Goal: Task Accomplishment & Management: Manage account settings

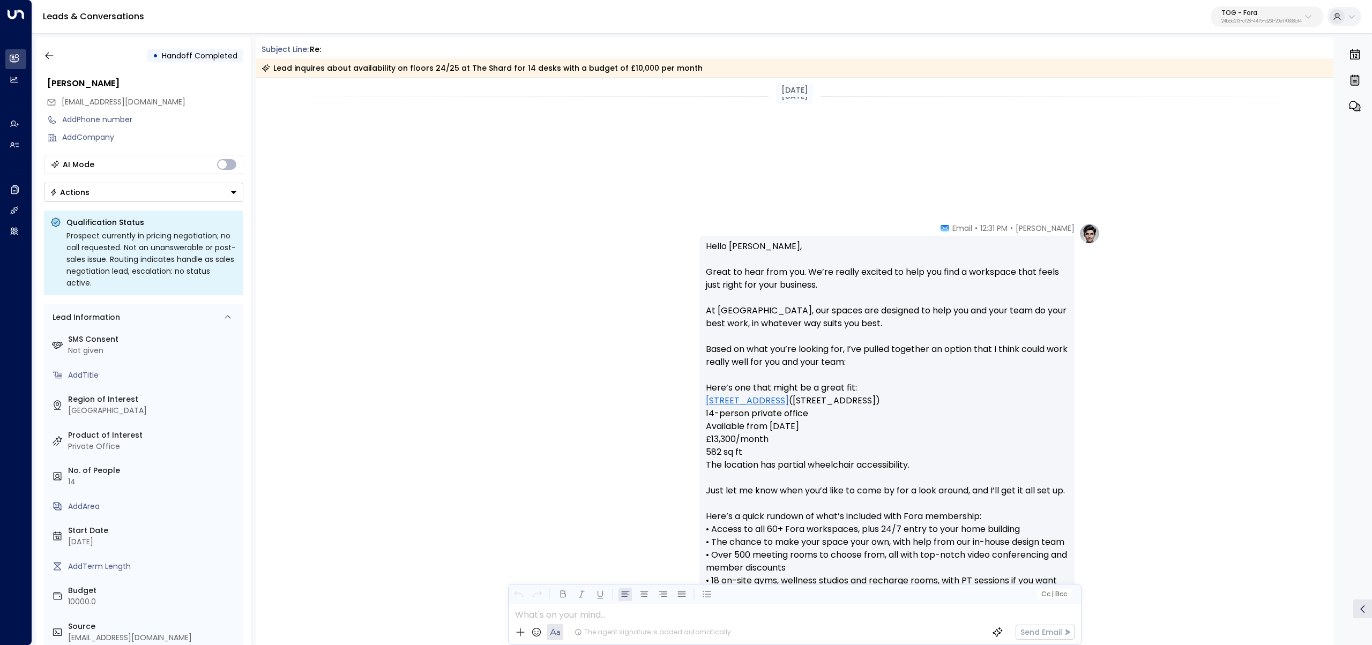
scroll to position [987, 0]
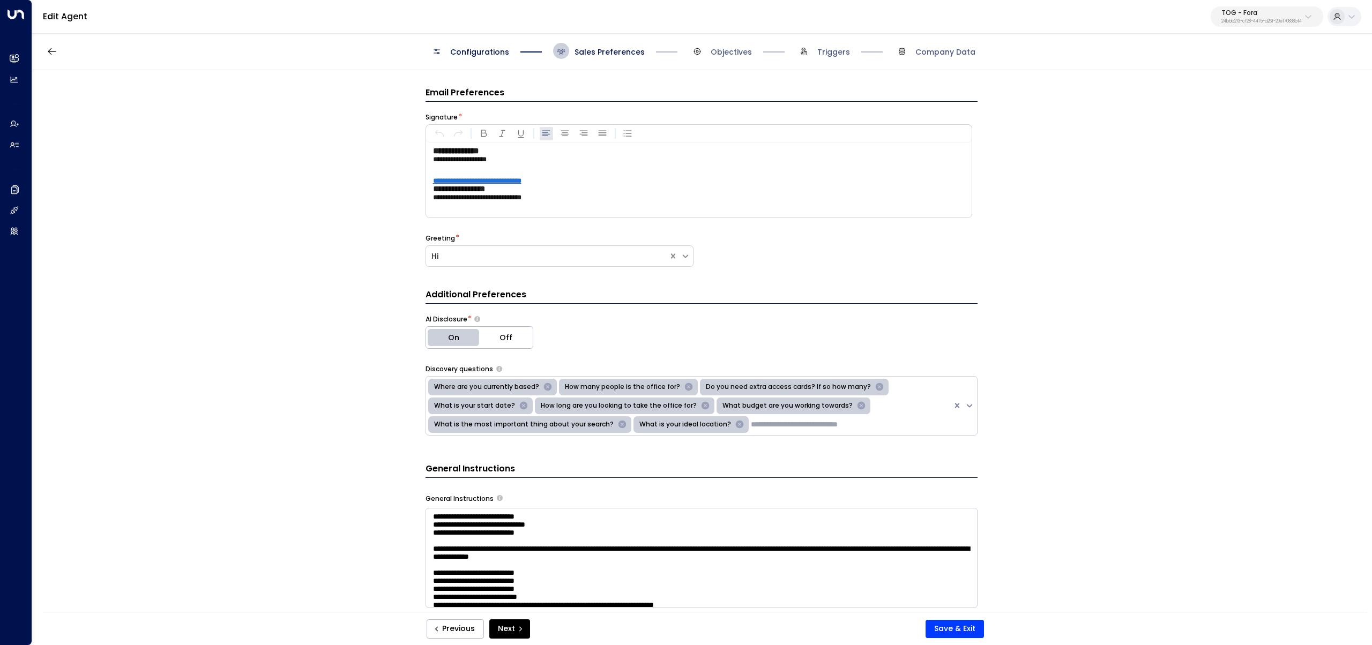
scroll to position [999, 0]
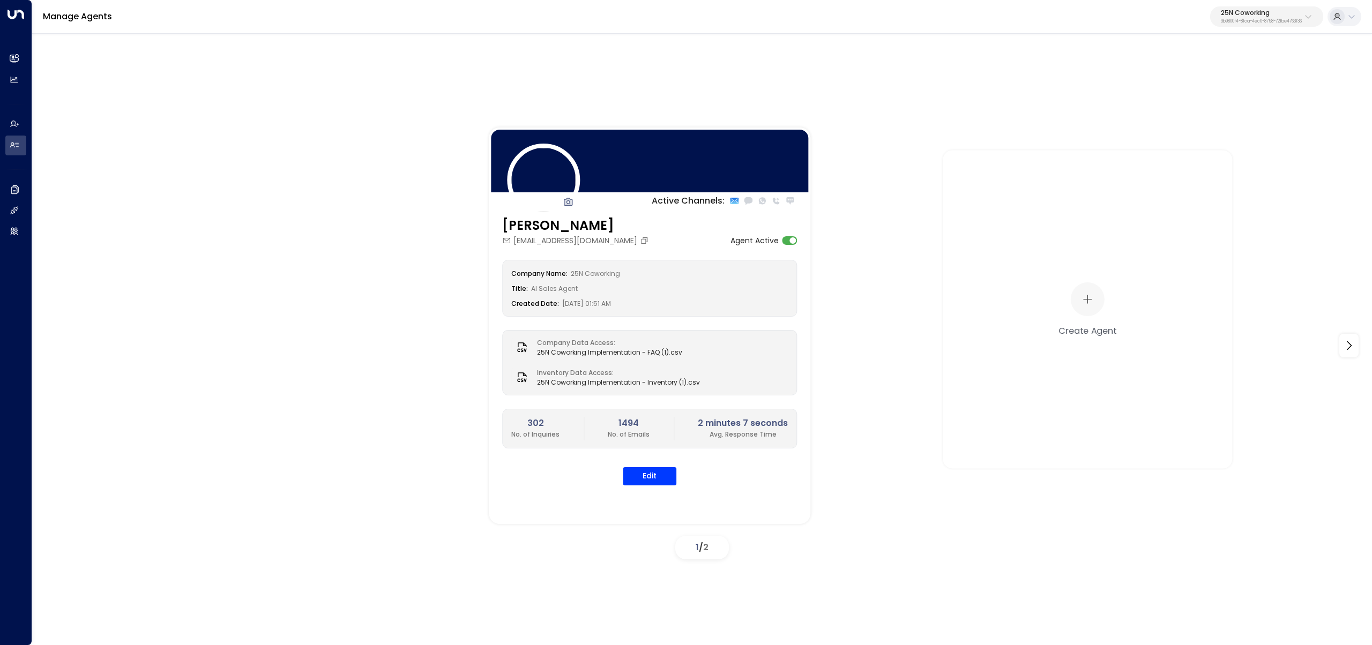
click at [1231, 13] on p "25N Coworking" at bounding box center [1261, 13] width 81 height 6
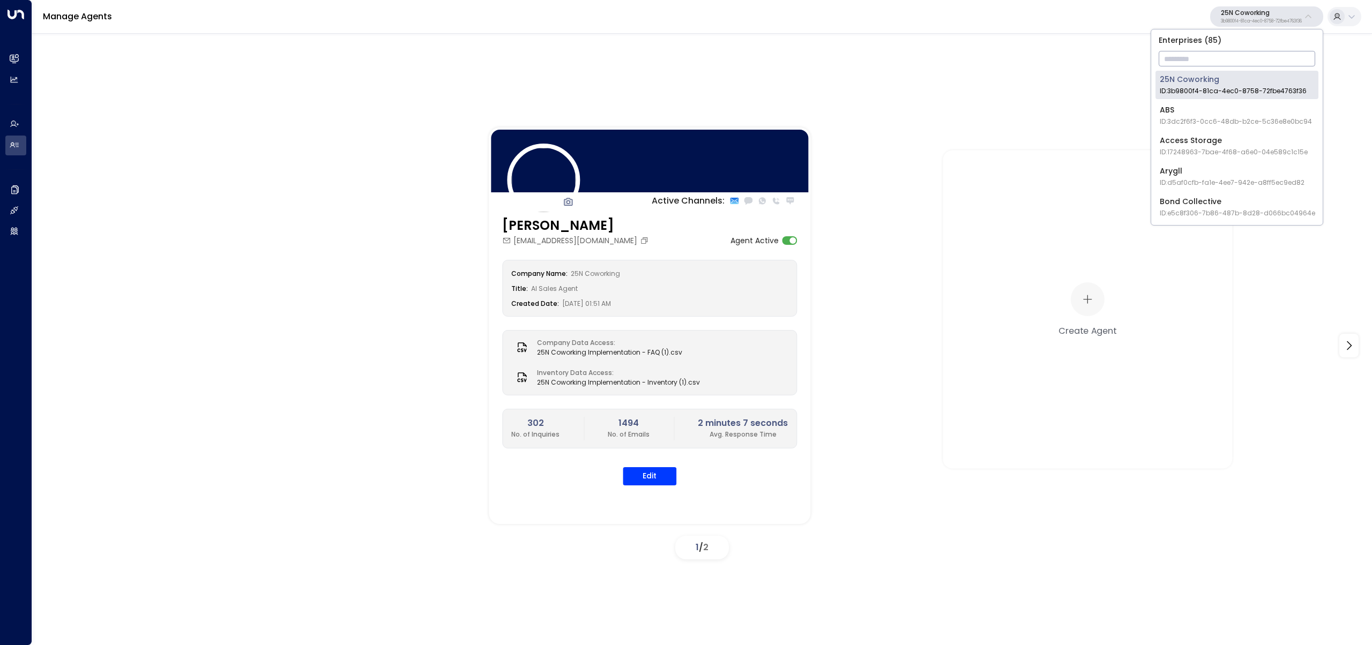
click at [1231, 61] on input "text" at bounding box center [1237, 59] width 157 height 20
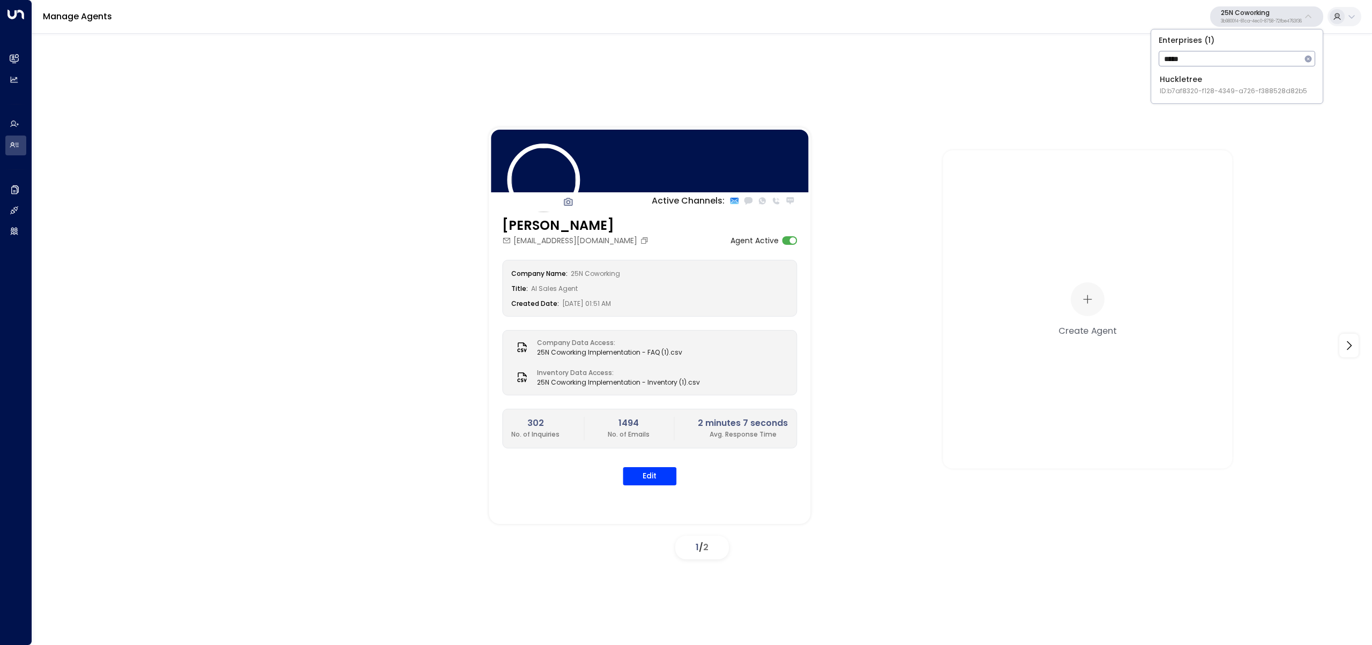
type input "*****"
click at [1181, 75] on div "Huckletree ID: b7af8320-f128-4349-a726-f388528d82b5" at bounding box center [1233, 85] width 147 height 22
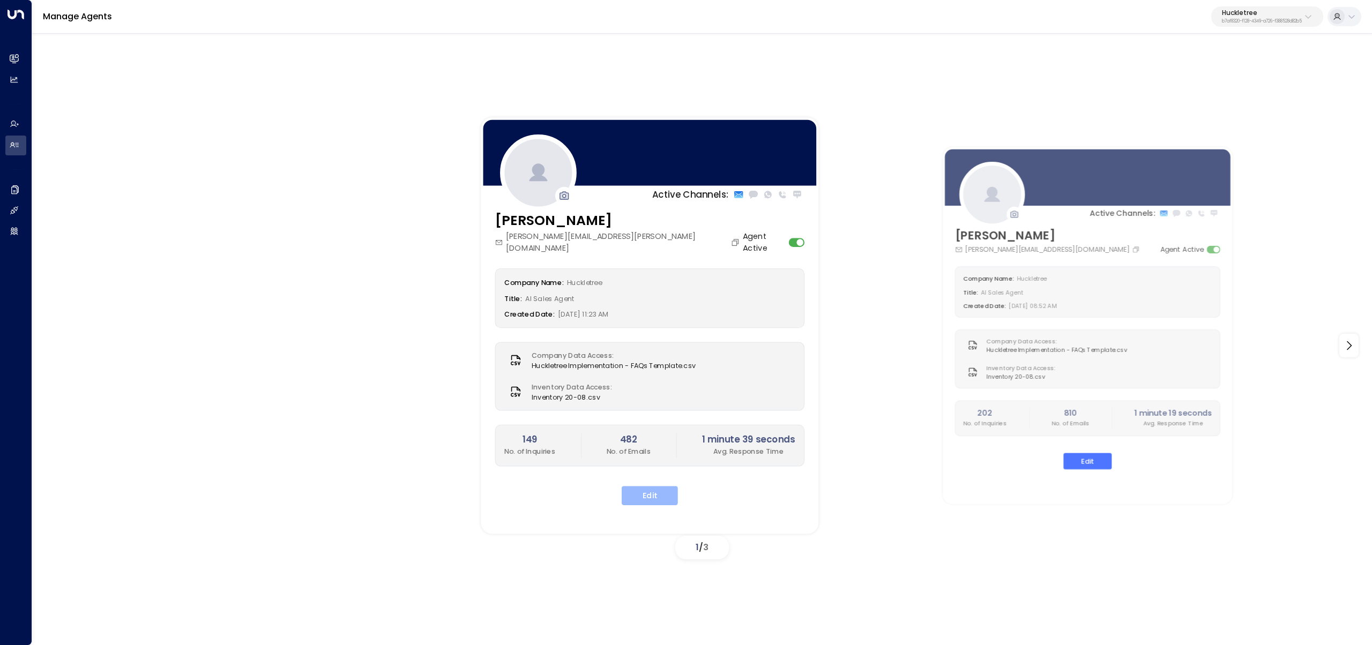
click at [644, 486] on button "Edit" at bounding box center [650, 495] width 56 height 19
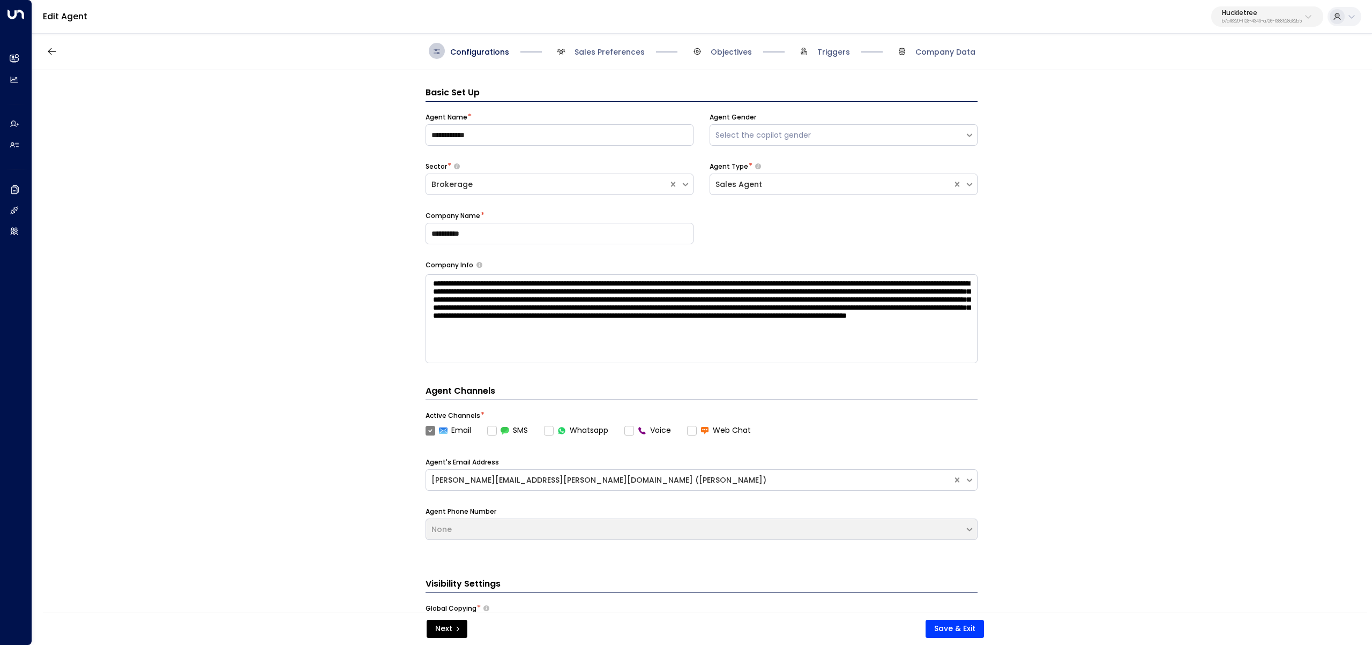
scroll to position [16, 0]
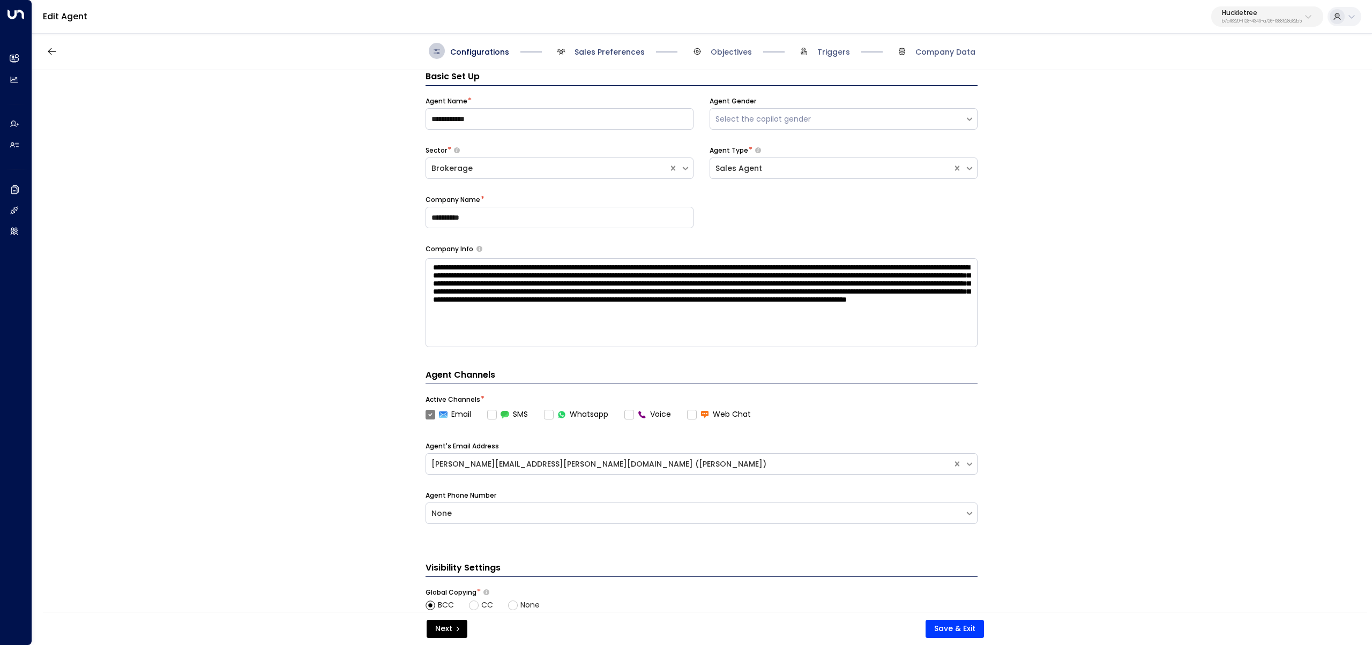
click at [596, 55] on span "Sales Preferences" at bounding box center [610, 52] width 70 height 11
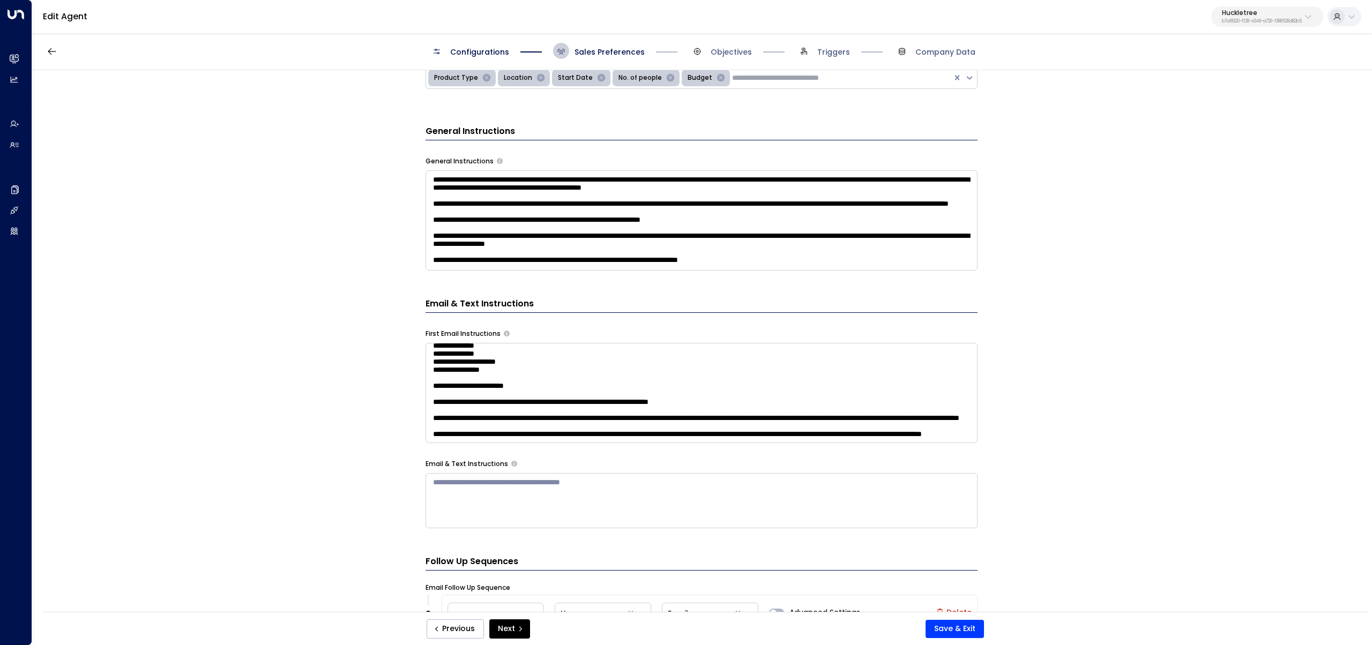
scroll to position [146, 0]
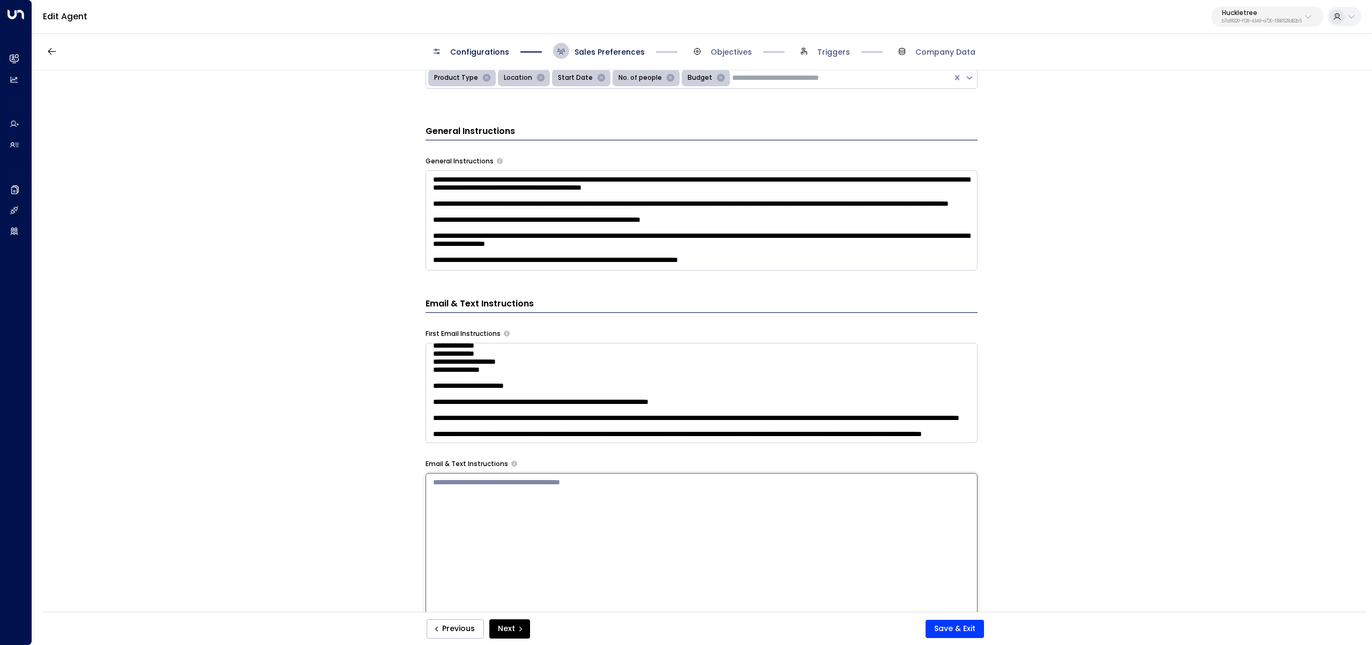
click at [575, 500] on textarea at bounding box center [702, 613] width 552 height 280
paste textarea "**********"
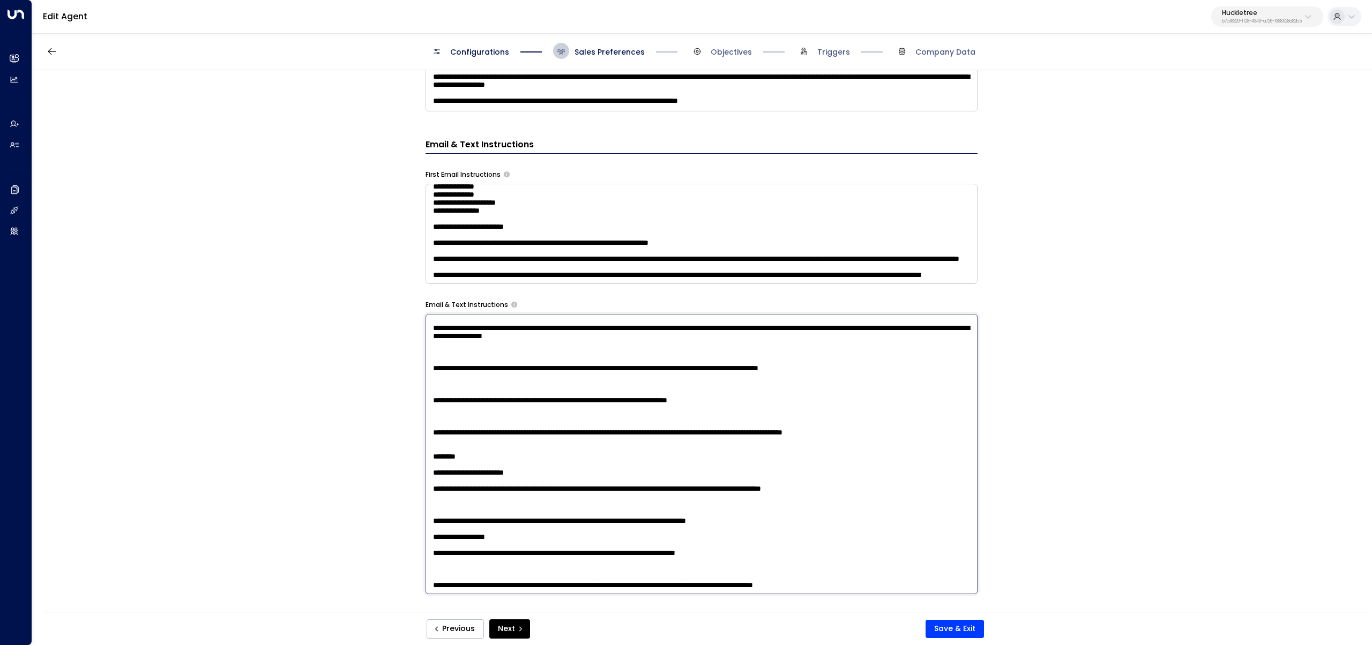
scroll to position [488, 0]
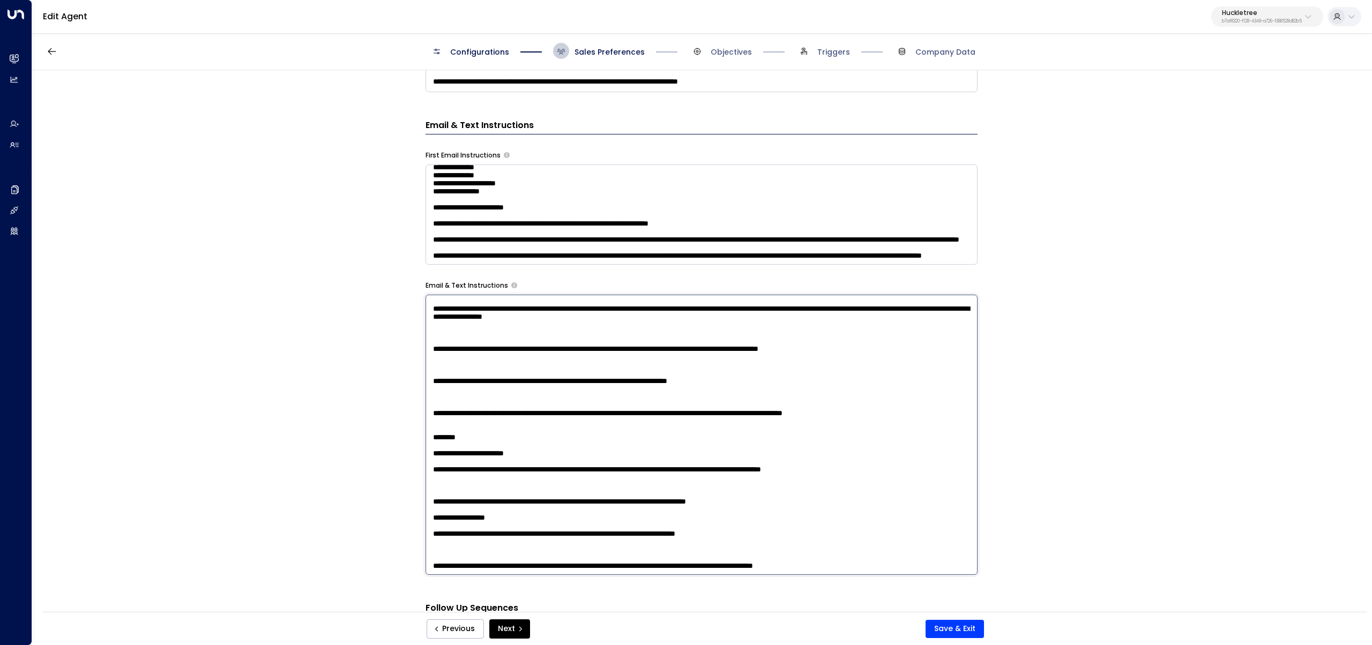
drag, startPoint x: 786, startPoint y: 311, endPoint x: 301, endPoint y: 319, distance: 485.7
click at [292, 322] on div "**********" at bounding box center [701, 344] width 1339 height 549
click at [527, 295] on textarea at bounding box center [702, 435] width 552 height 280
click at [523, 309] on textarea at bounding box center [702, 435] width 552 height 280
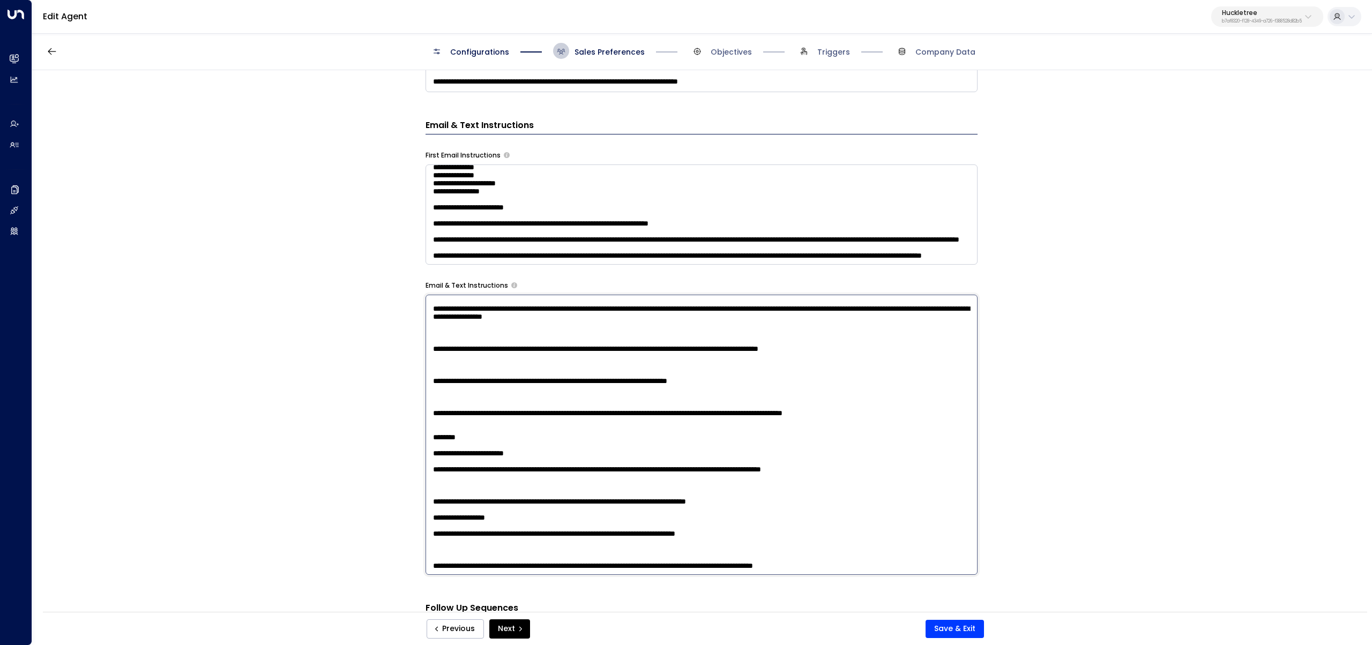
click at [523, 309] on textarea at bounding box center [702, 435] width 552 height 280
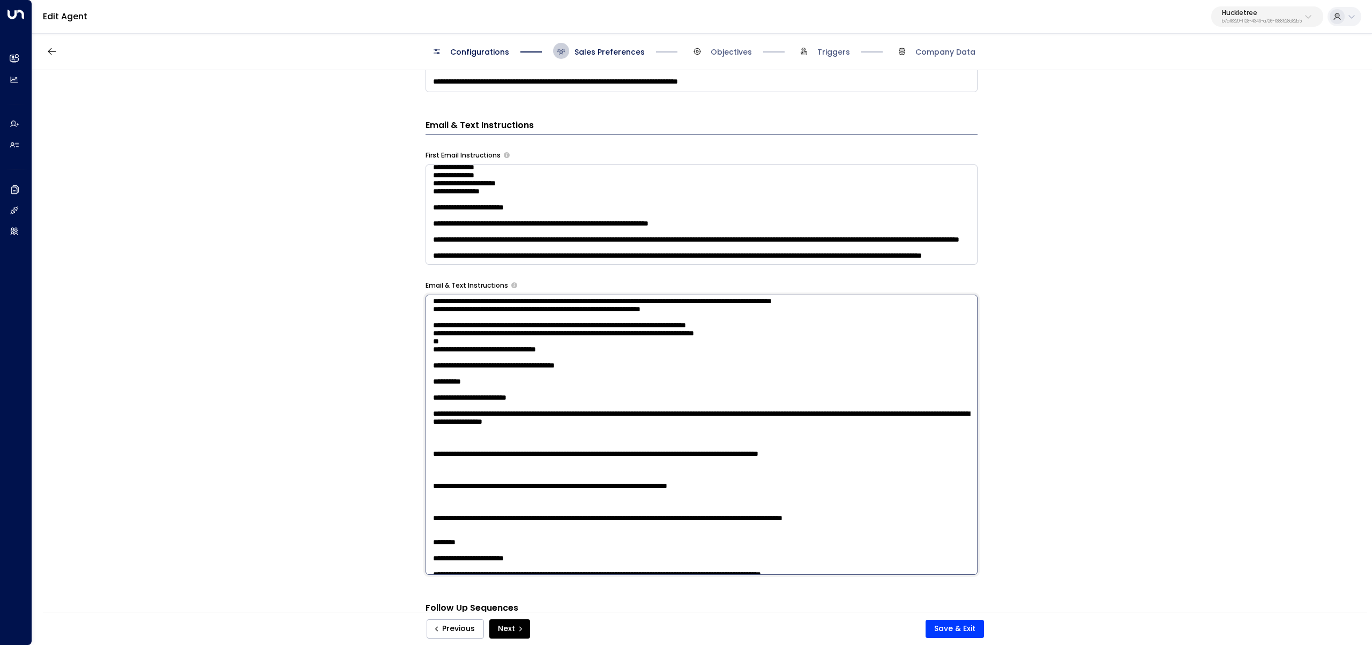
scroll to position [0, 0]
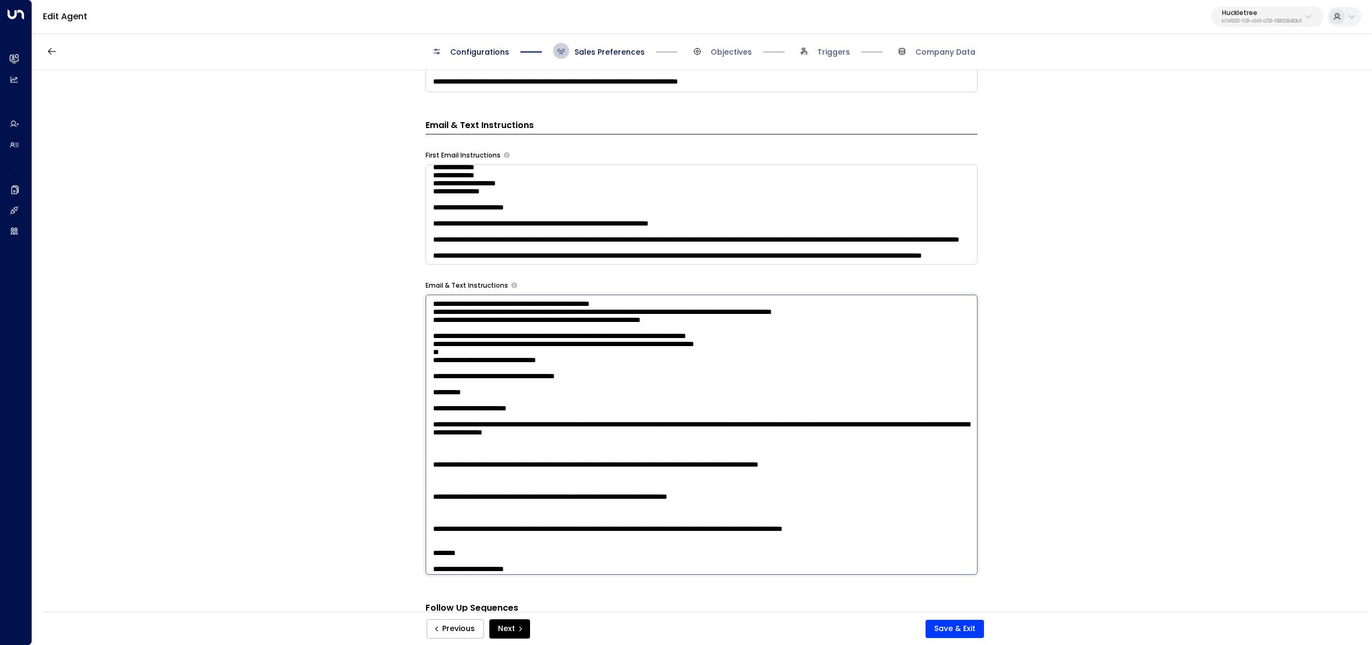
click at [643, 333] on textarea at bounding box center [702, 435] width 552 height 280
drag, startPoint x: 433, startPoint y: 352, endPoint x: 399, endPoint y: 280, distance: 79.4
click at [399, 280] on div "**********" at bounding box center [701, 344] width 1339 height 549
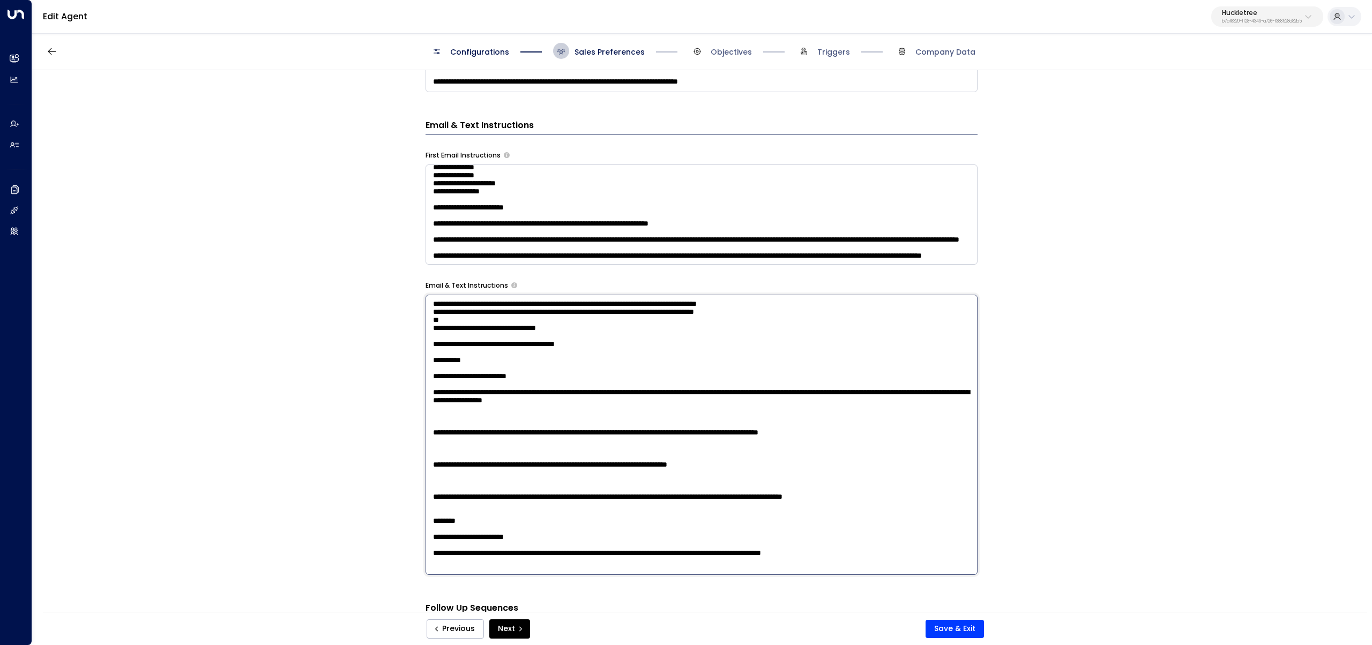
click at [457, 304] on textarea at bounding box center [702, 435] width 552 height 280
click at [525, 307] on textarea at bounding box center [702, 435] width 552 height 280
drag, startPoint x: 624, startPoint y: 305, endPoint x: 516, endPoint y: 305, distance: 108.8
click at [516, 305] on textarea at bounding box center [702, 435] width 552 height 280
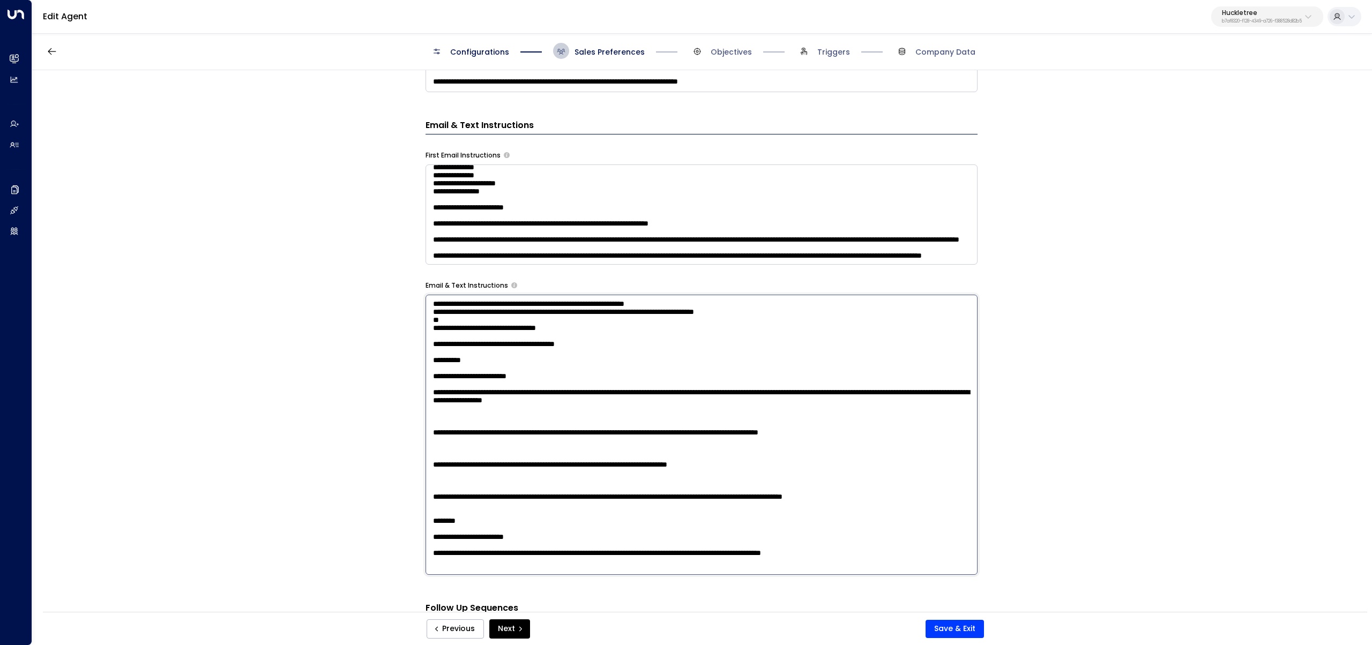
click at [734, 301] on textarea at bounding box center [702, 435] width 552 height 280
drag, startPoint x: 480, startPoint y: 353, endPoint x: 399, endPoint y: 320, distance: 87.5
click at [399, 320] on div "**********" at bounding box center [701, 344] width 1339 height 549
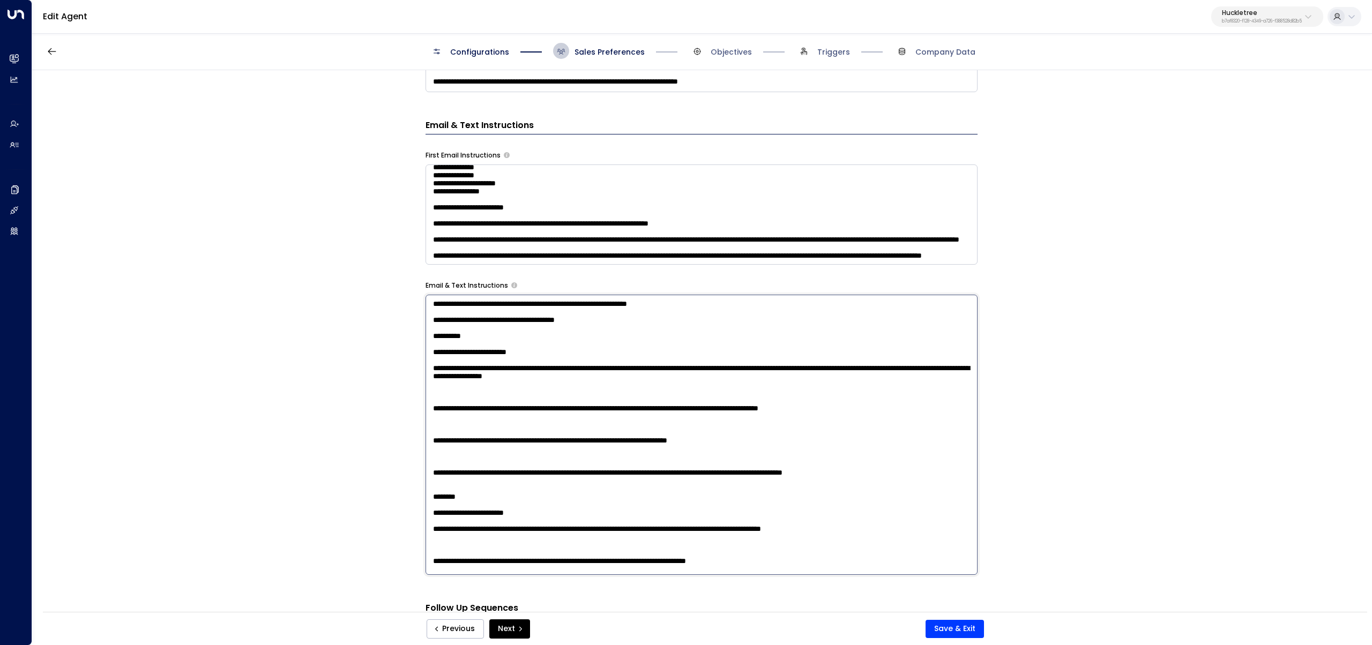
click at [474, 336] on textarea at bounding box center [702, 435] width 552 height 280
drag, startPoint x: 492, startPoint y: 336, endPoint x: 392, endPoint y: 338, distance: 99.7
click at [392, 338] on div "**********" at bounding box center [701, 344] width 1339 height 549
click at [540, 345] on textarea at bounding box center [702, 435] width 552 height 280
paste textarea "********"
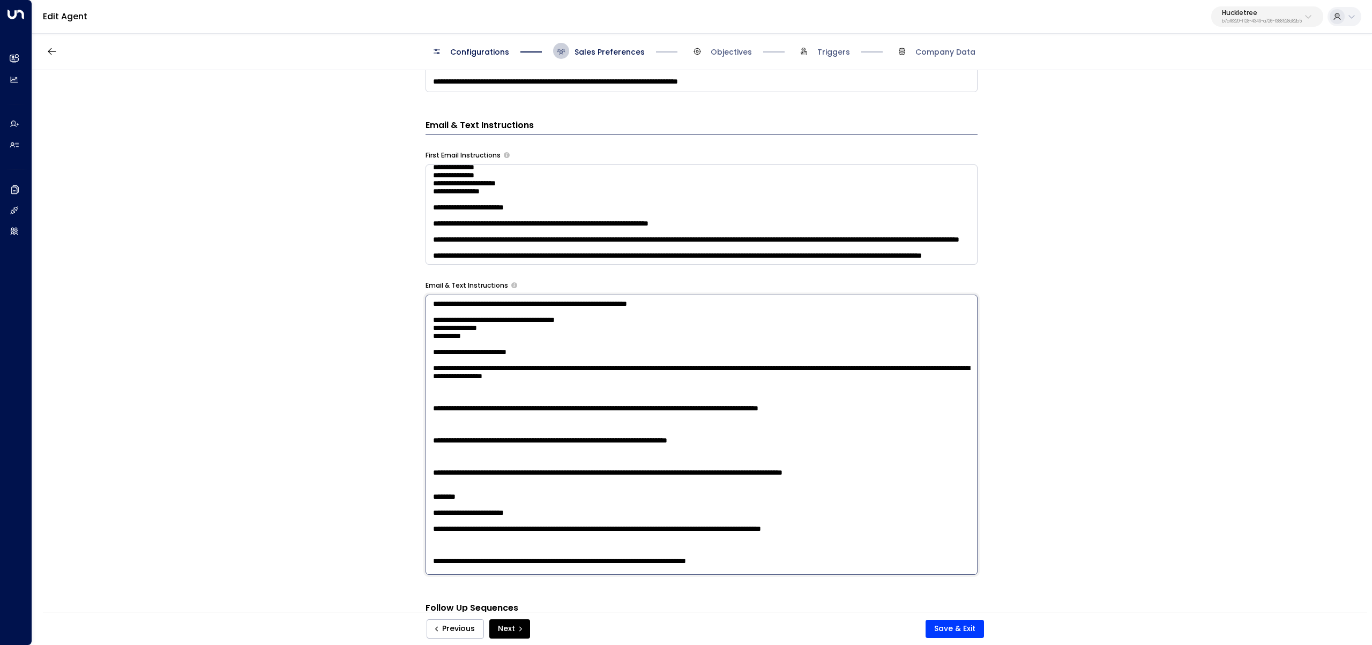
paste textarea "********"
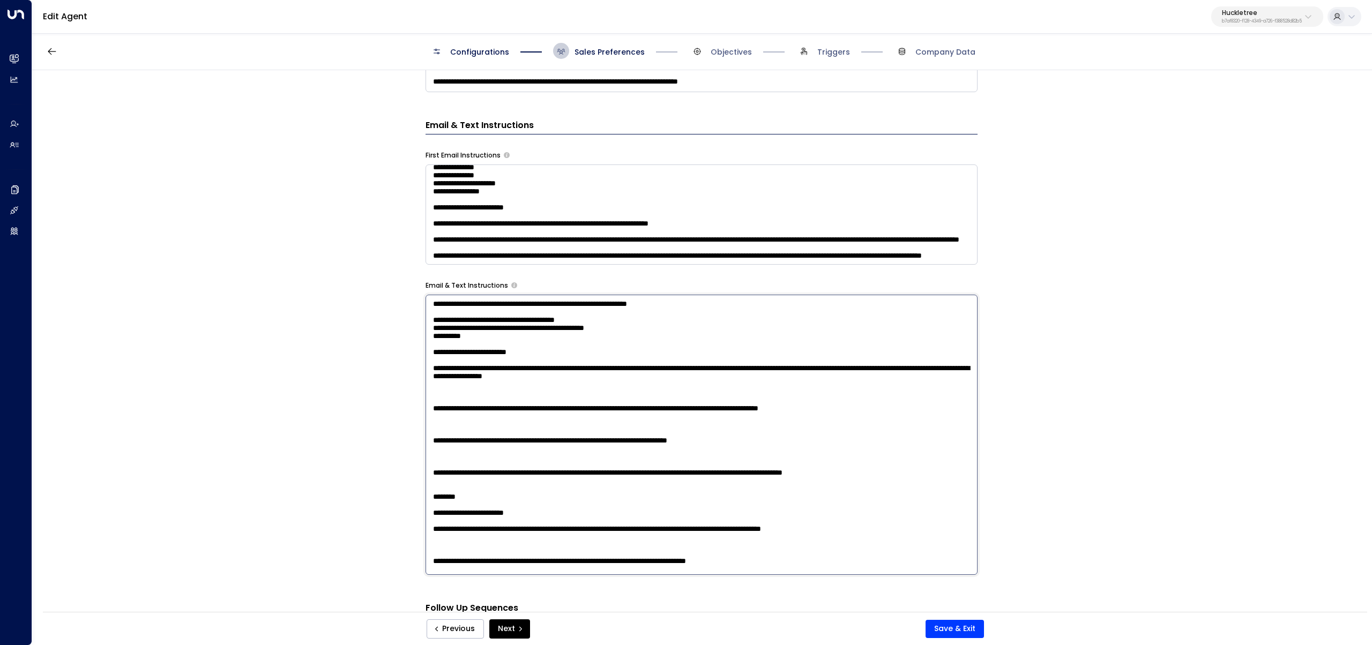
paste textarea "********"
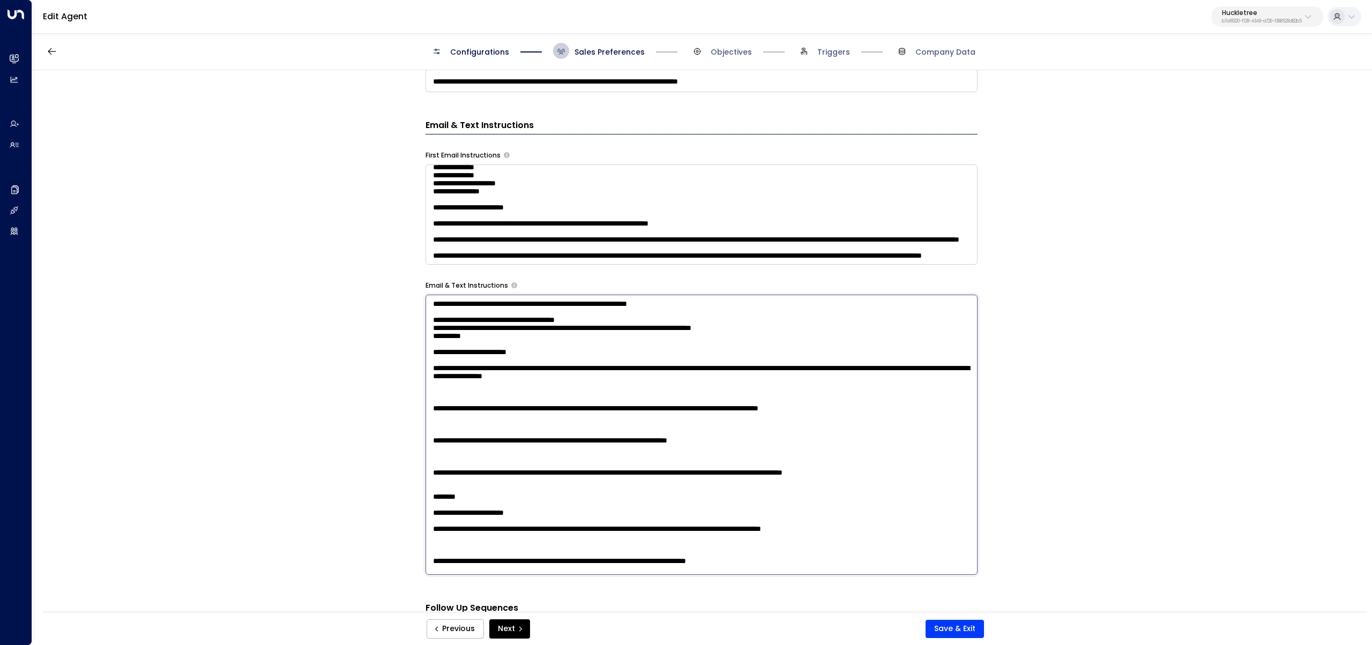
paste textarea "********"
drag, startPoint x: 963, startPoint y: 338, endPoint x: 410, endPoint y: 342, distance: 552.6
click at [410, 342] on div "**********" at bounding box center [701, 344] width 1339 height 549
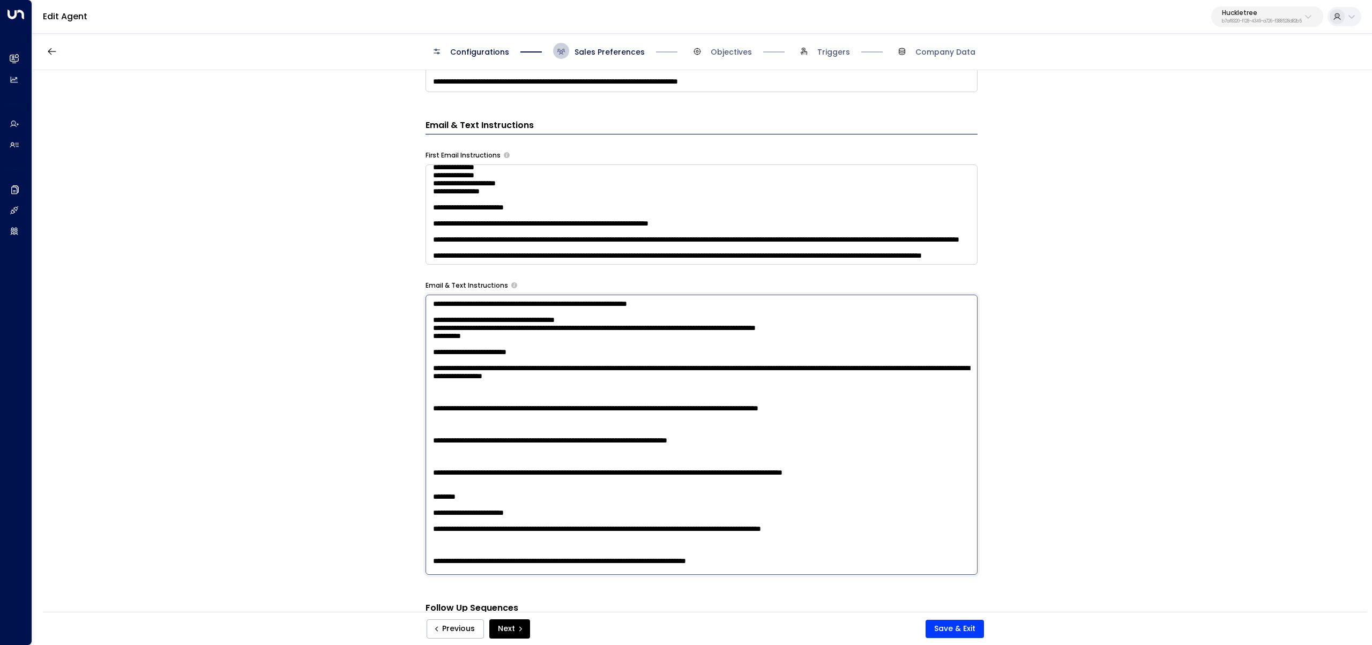
click at [446, 353] on textarea at bounding box center [702, 435] width 552 height 280
click at [529, 429] on textarea at bounding box center [702, 435] width 552 height 280
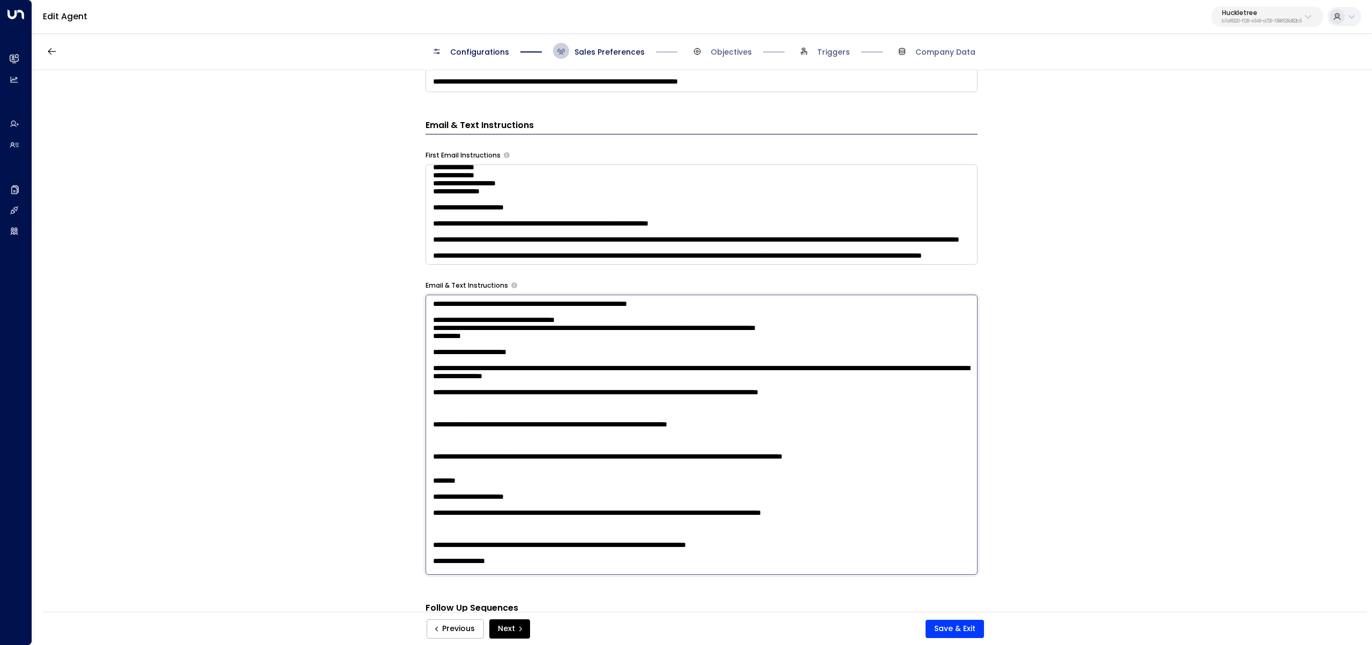
click at [470, 425] on textarea at bounding box center [702, 435] width 552 height 280
click at [455, 460] on textarea at bounding box center [702, 435] width 552 height 280
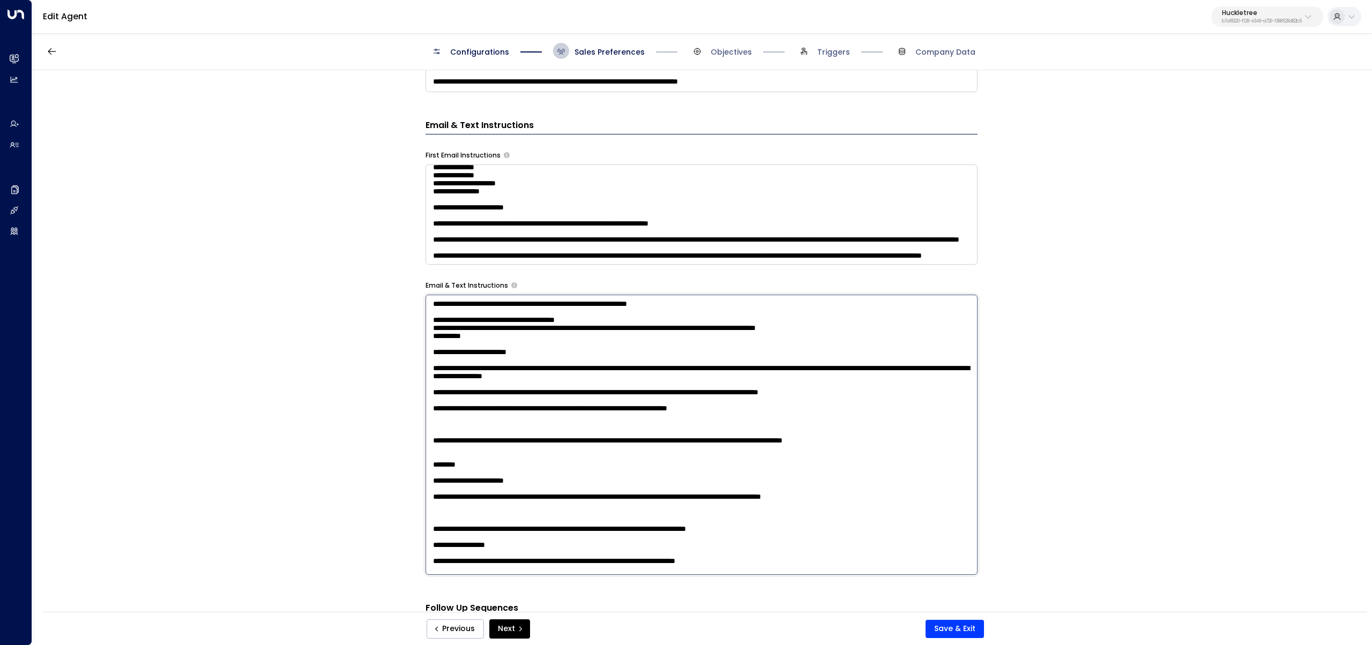
click at [452, 481] on textarea at bounding box center [702, 435] width 552 height 280
click at [433, 459] on textarea at bounding box center [702, 435] width 552 height 280
paste textarea "**********"
click at [451, 486] on textarea at bounding box center [702, 435] width 552 height 280
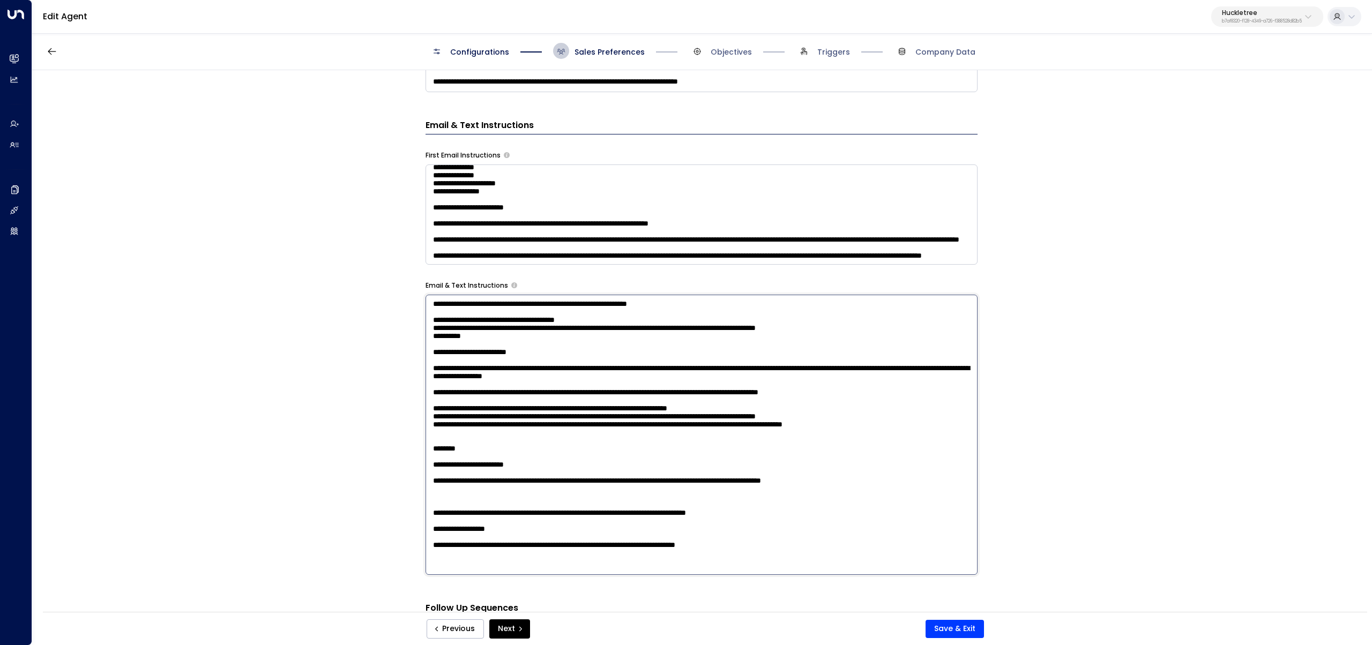
drag, startPoint x: 675, startPoint y: 475, endPoint x: 905, endPoint y: 469, distance: 229.5
click at [905, 469] on textarea at bounding box center [702, 435] width 552 height 280
click at [713, 327] on textarea at bounding box center [702, 435] width 552 height 280
click at [488, 494] on textarea at bounding box center [702, 435] width 552 height 280
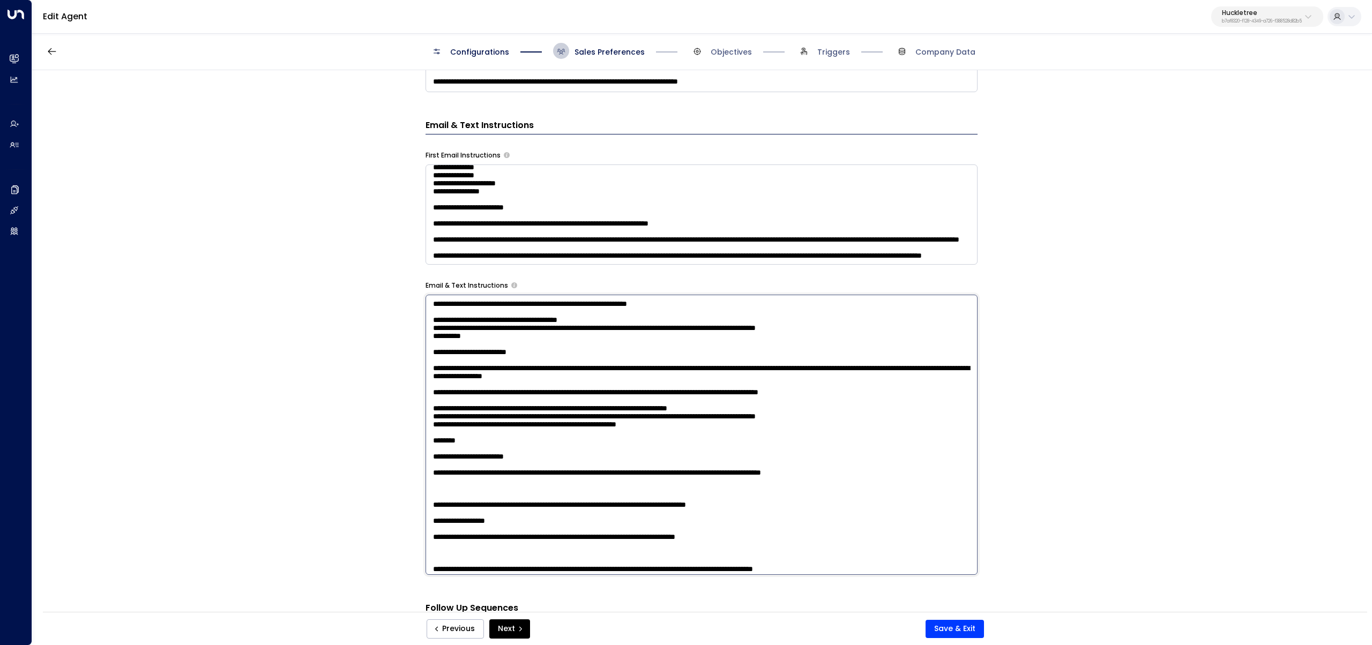
paste textarea "**********"
click at [442, 498] on textarea at bounding box center [702, 435] width 552 height 280
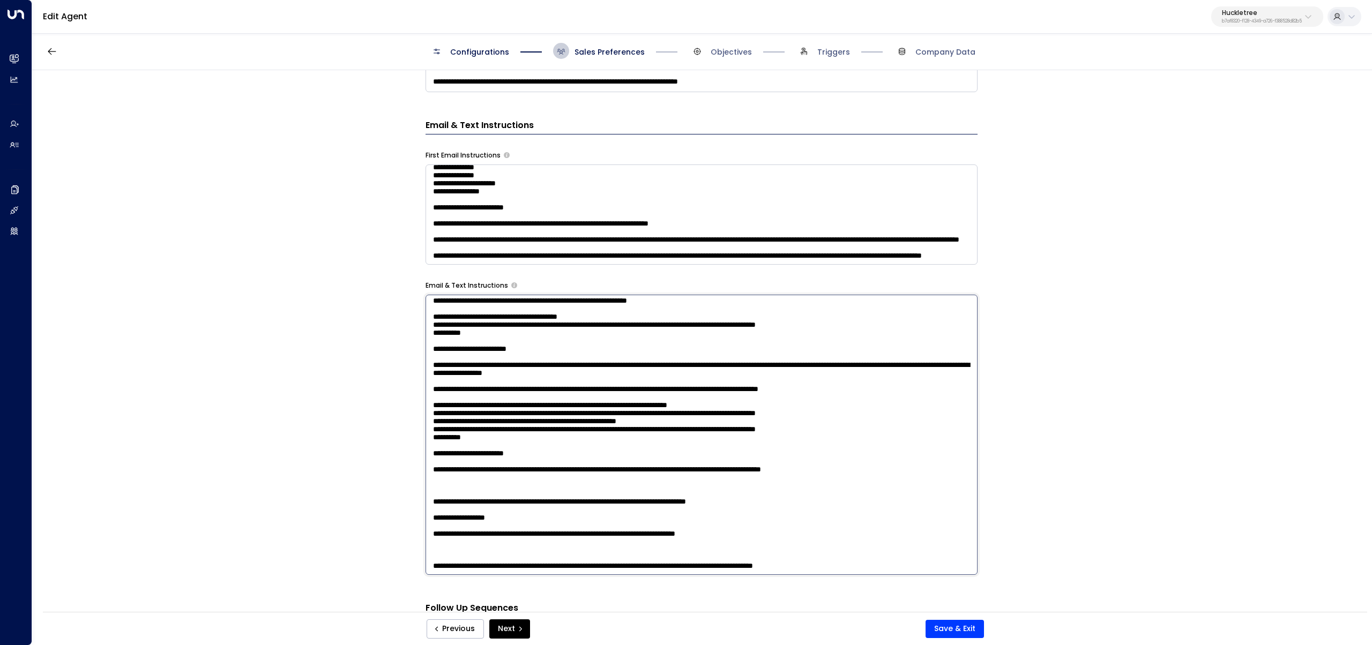
scroll to position [54, 0]
click at [469, 533] on textarea at bounding box center [702, 435] width 552 height 280
click at [471, 522] on textarea at bounding box center [702, 435] width 552 height 280
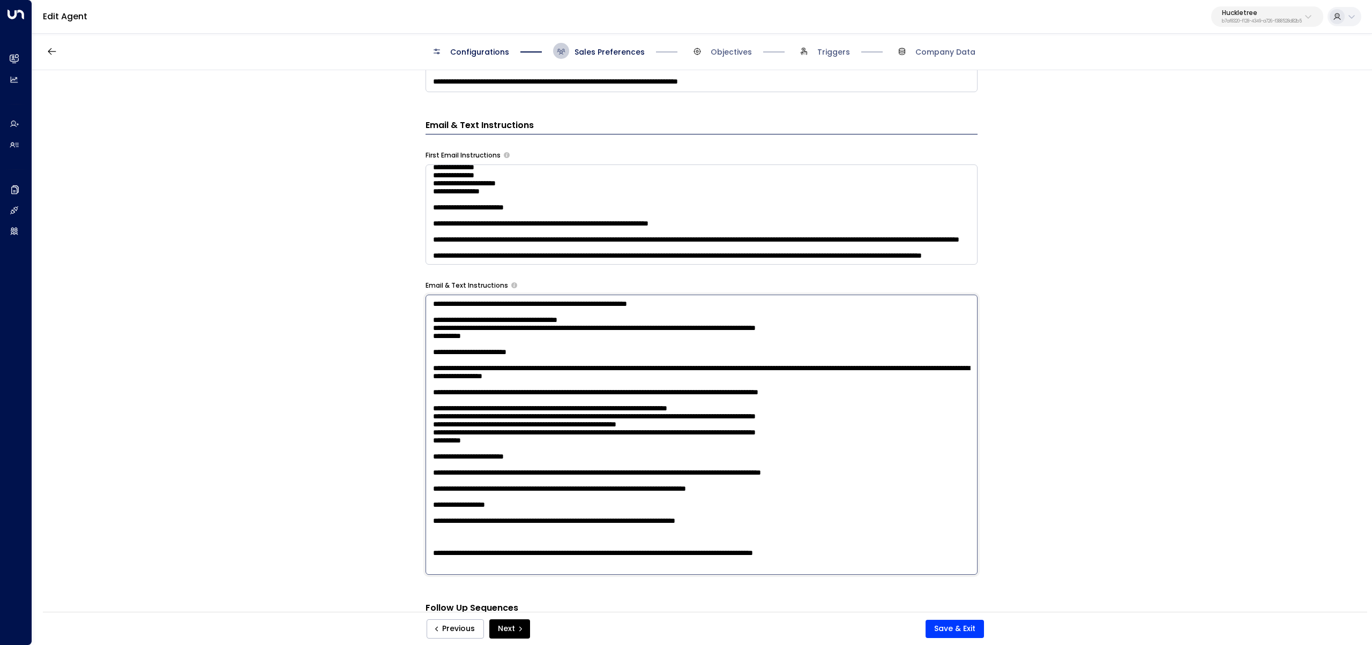
scroll to position [500, 0]
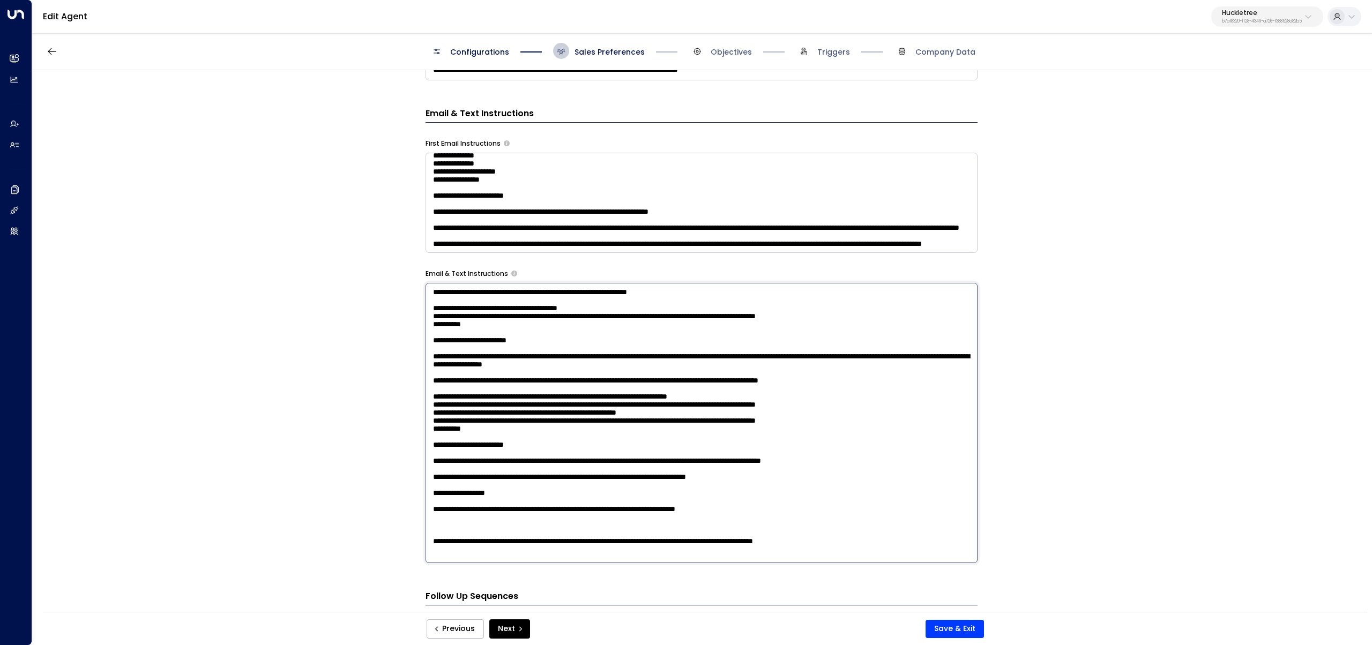
click at [434, 487] on textarea at bounding box center [702, 423] width 552 height 280
click at [579, 478] on textarea at bounding box center [702, 423] width 552 height 280
click at [578, 481] on textarea at bounding box center [702, 423] width 552 height 280
click at [428, 549] on textarea at bounding box center [702, 423] width 552 height 280
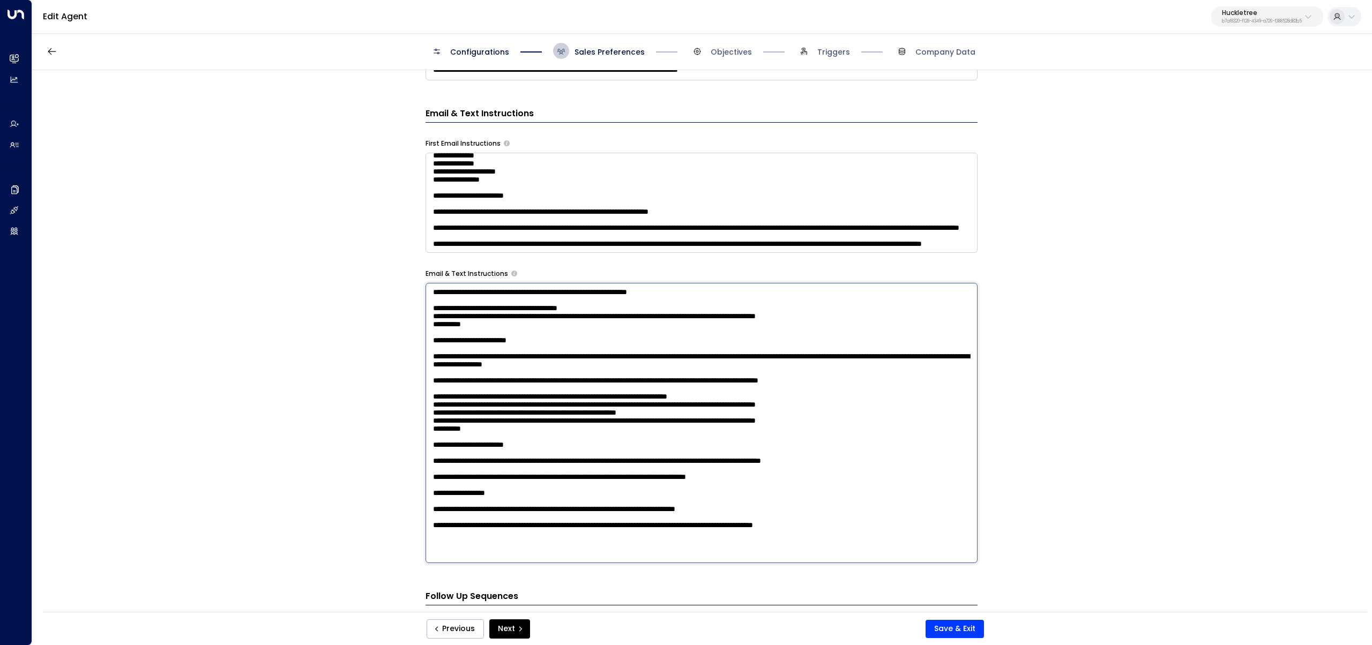
scroll to position [68, 0]
click at [903, 551] on textarea at bounding box center [702, 423] width 552 height 280
paste textarea "**********"
type textarea "**********"
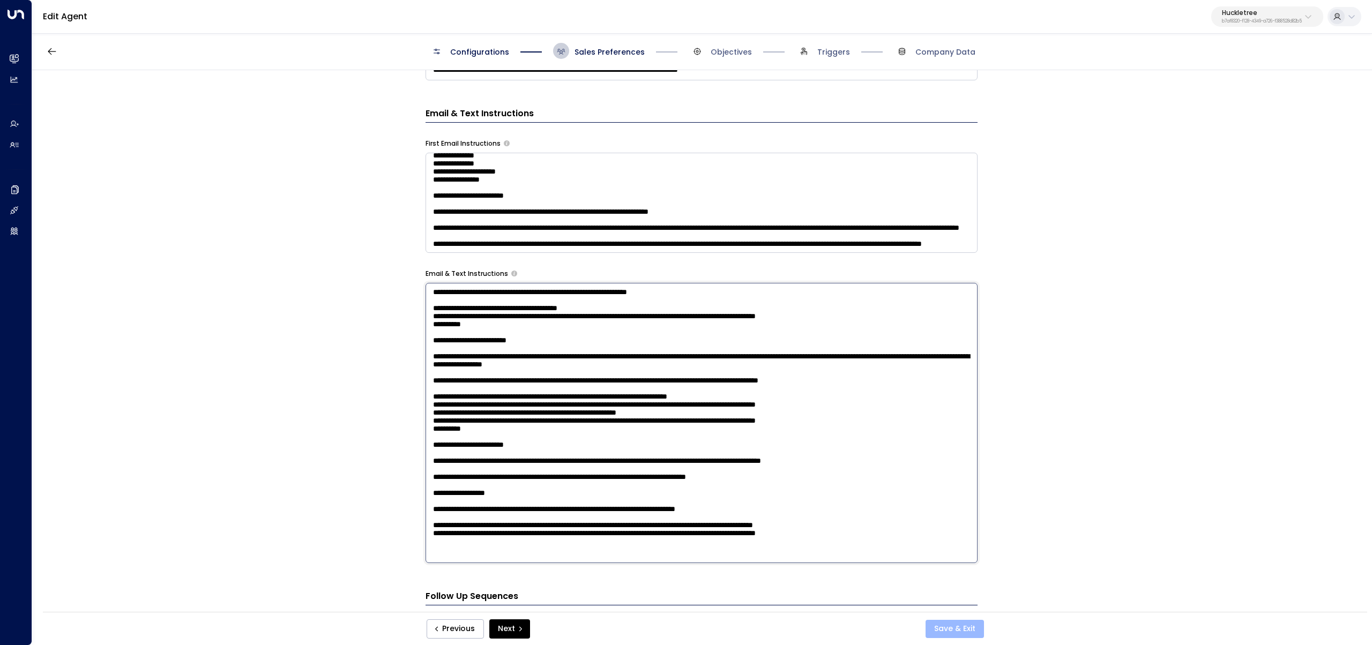
click at [961, 627] on button "Save & Exit" at bounding box center [955, 629] width 58 height 18
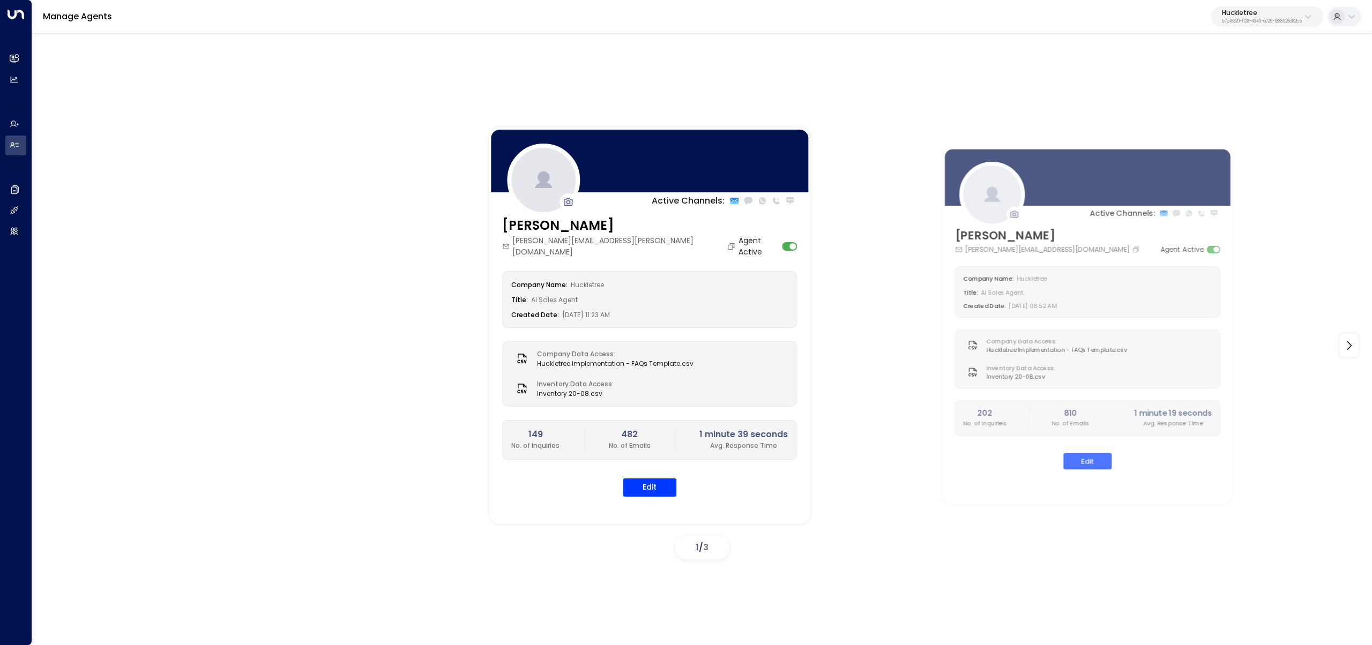
click at [1251, 23] on p "b7af8320-f128-4349-a726-f388528d82b5" at bounding box center [1262, 21] width 80 height 4
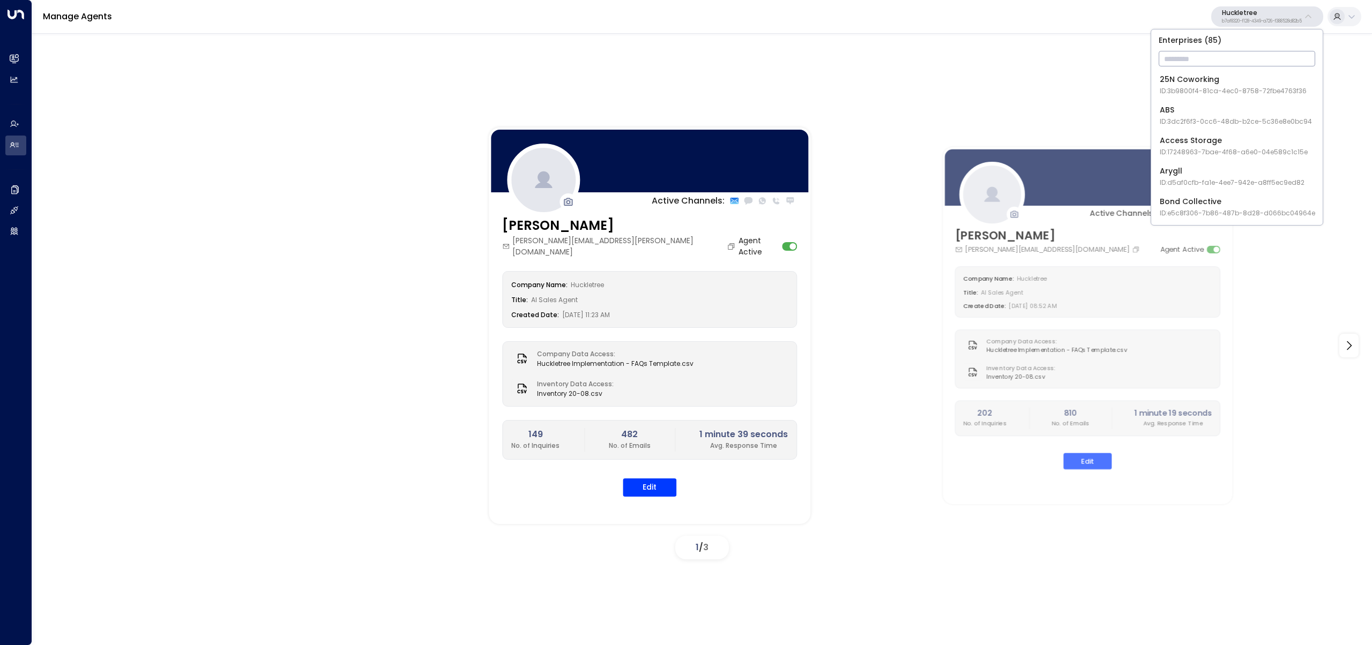
click at [1243, 65] on input "text" at bounding box center [1237, 59] width 157 height 20
type input "*****"
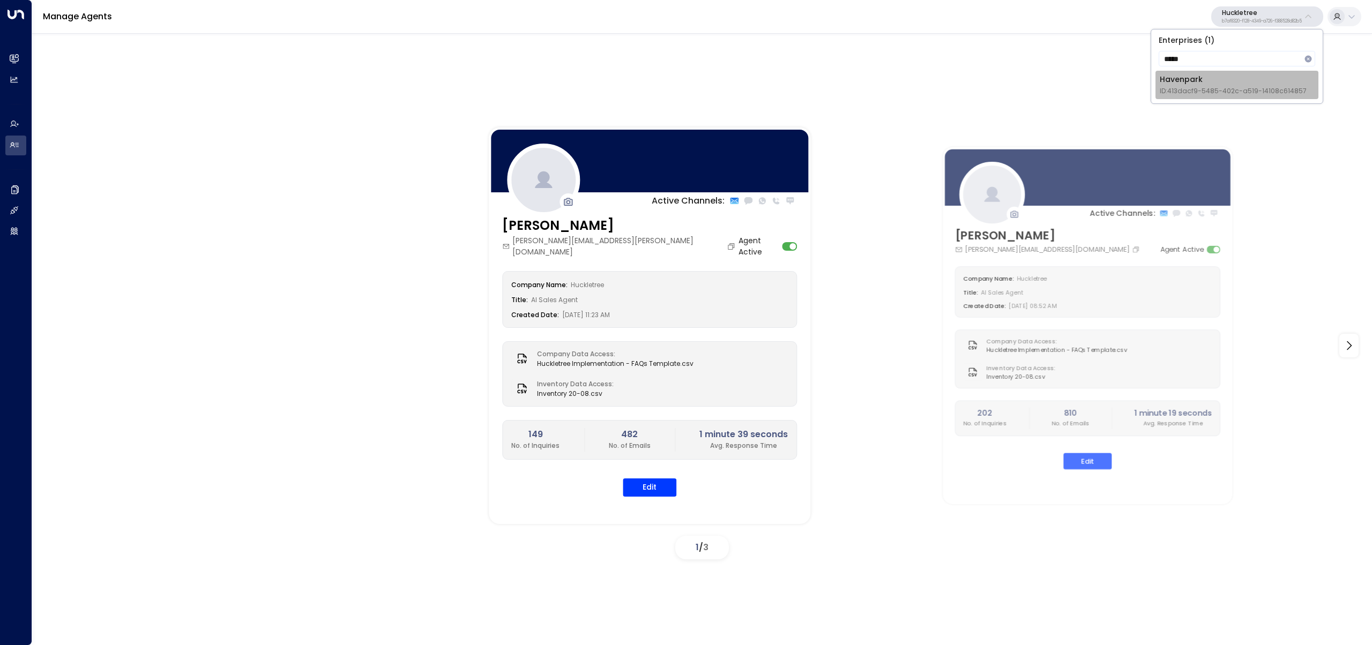
click at [1244, 87] on span "ID: 413dacf9-5485-402c-a519-14108c614857" at bounding box center [1233, 91] width 147 height 10
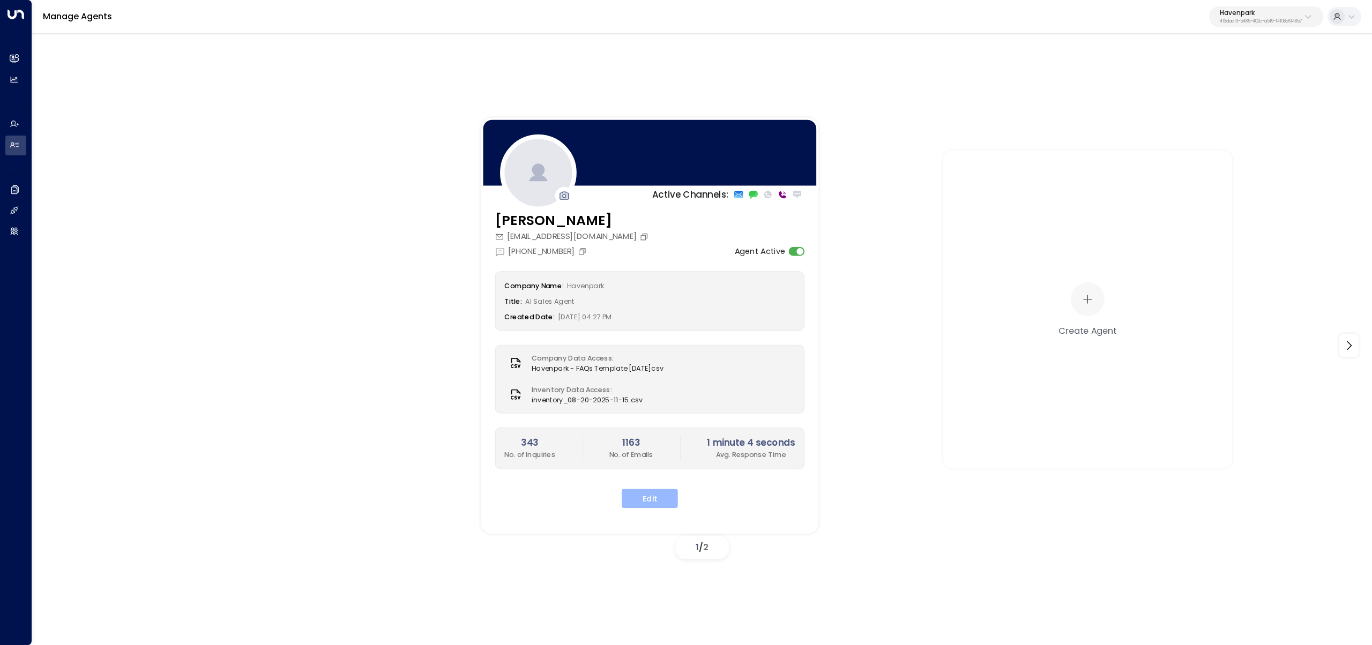
click at [659, 498] on button "Edit" at bounding box center [650, 498] width 56 height 19
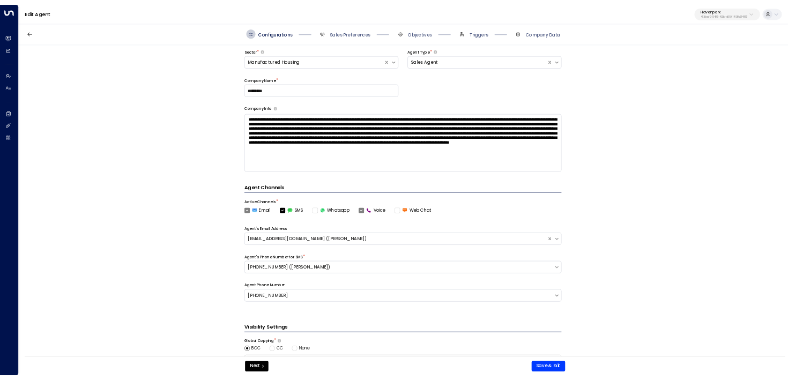
scroll to position [311, 0]
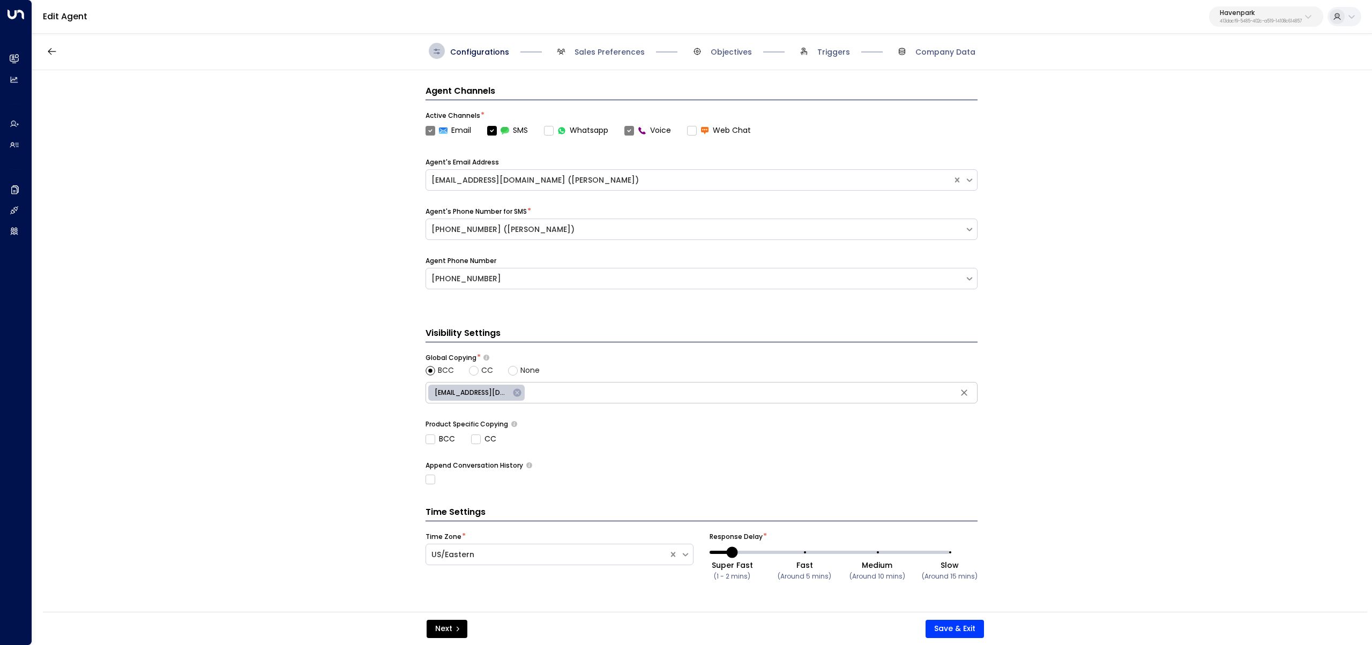
click at [479, 397] on span "5267603@bcc.hubspot.com" at bounding box center [471, 393] width 87 height 10
type input "**********"
click at [349, 398] on div "**********" at bounding box center [701, 344] width 1339 height 549
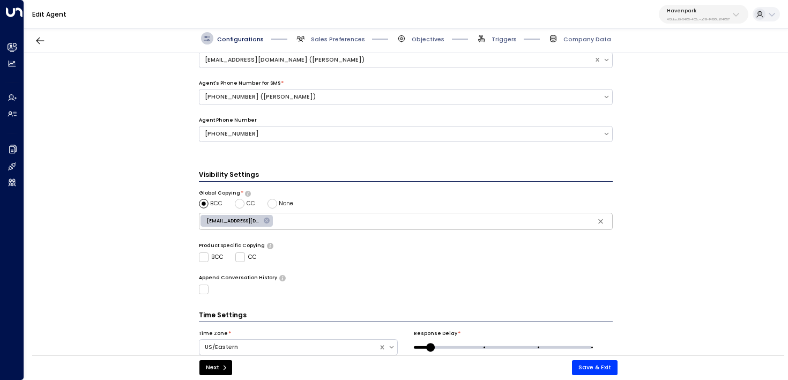
scroll to position [290, 0]
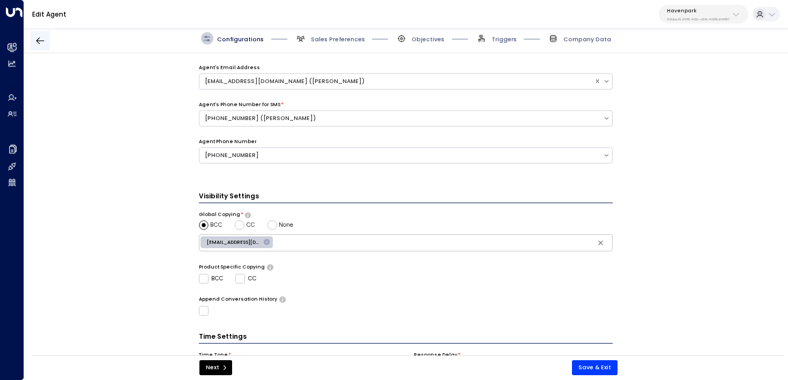
click at [39, 36] on icon "button" at bounding box center [40, 40] width 11 height 11
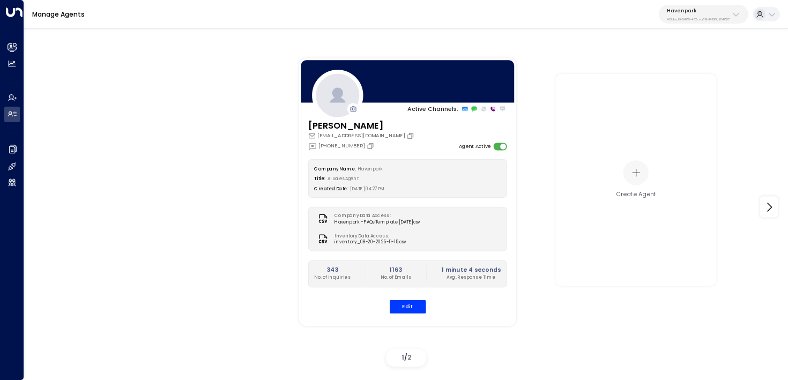
click at [692, 12] on p "Havenpark" at bounding box center [698, 11] width 63 height 6
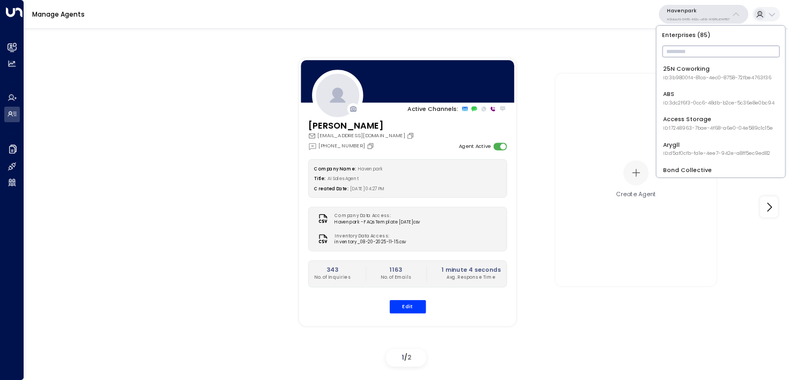
click at [700, 56] on input "text" at bounding box center [720, 51] width 117 height 17
type input "*"
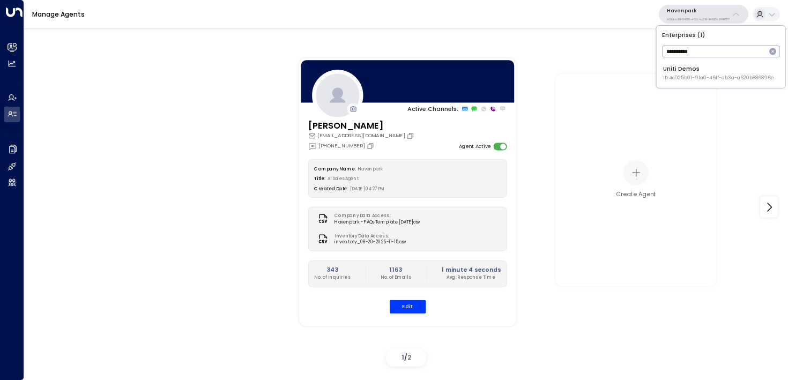
type input "**********"
click at [712, 65] on div "Uniti Demos ID: 4c025b01-9fa0-46ff-ab3a-a620b886896e" at bounding box center [718, 73] width 111 height 17
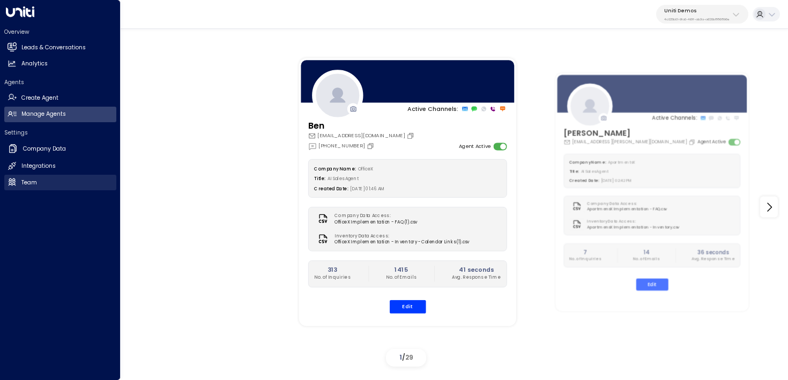
click at [75, 180] on link "Team Team" at bounding box center [60, 183] width 112 height 16
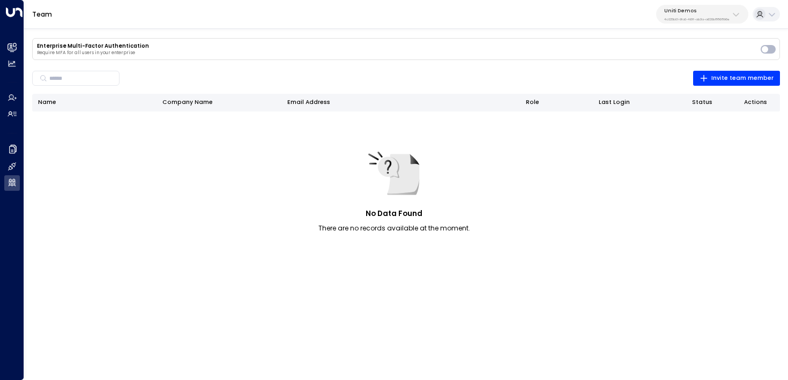
click at [695, 17] on p "4c025b01-9fa0-46ff-ab3a-a620b886896e" at bounding box center [696, 19] width 65 height 4
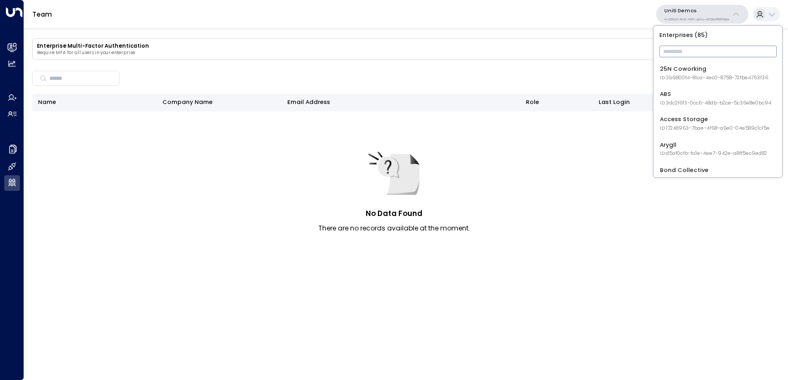
click at [695, 46] on input "text" at bounding box center [717, 51] width 117 height 17
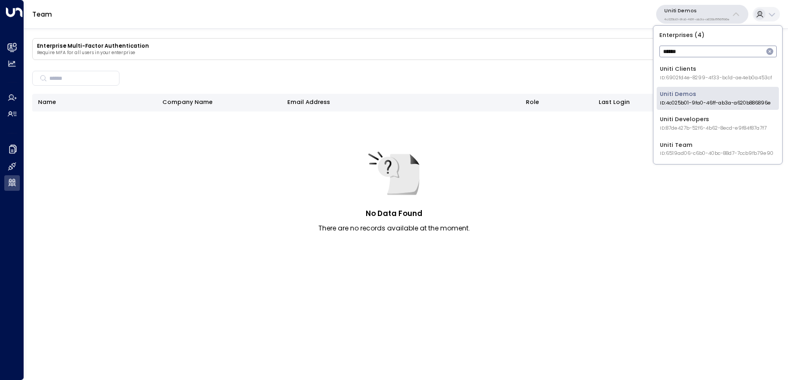
type input "*****"
click at [704, 145] on div "Uniti Team ID: 6519ad06-c6b0-40bc-88d7-7ccb9fb79e90" at bounding box center [717, 149] width 114 height 17
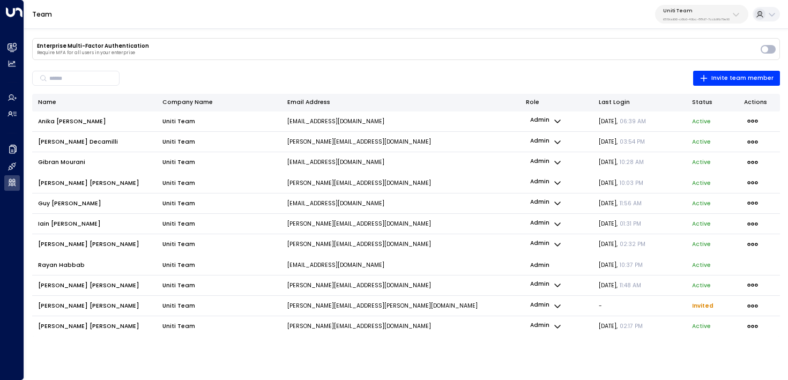
click at [690, 15] on div "Uniti Team 6519ad06-c6b0-40bc-88d7-7ccb9fb79e90" at bounding box center [696, 15] width 66 height 14
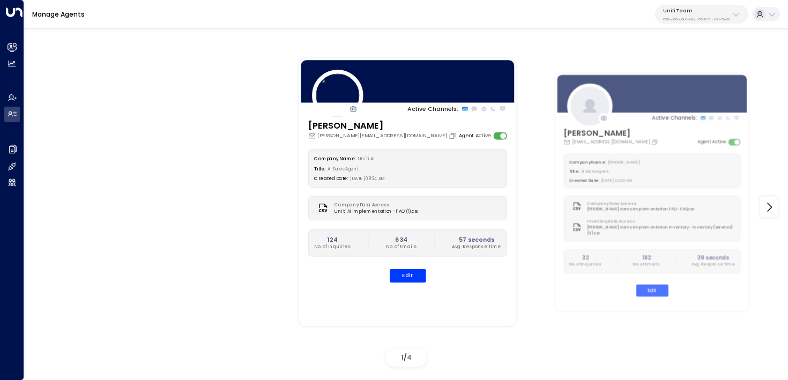
click at [709, 9] on p "Uniti Team" at bounding box center [696, 11] width 66 height 6
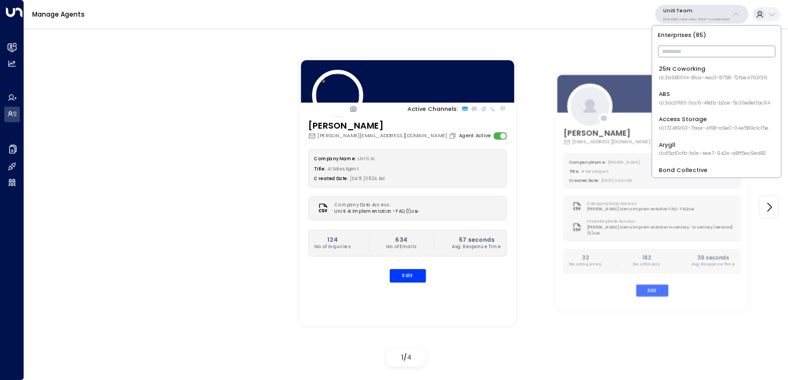
click at [719, 49] on input "text" at bounding box center [716, 51] width 117 height 17
type input "*****"
click at [706, 143] on div "Uniti Team ID: 6519ad06-c6b0-40bc-88d7-7ccb9fb79e90" at bounding box center [716, 149] width 114 height 17
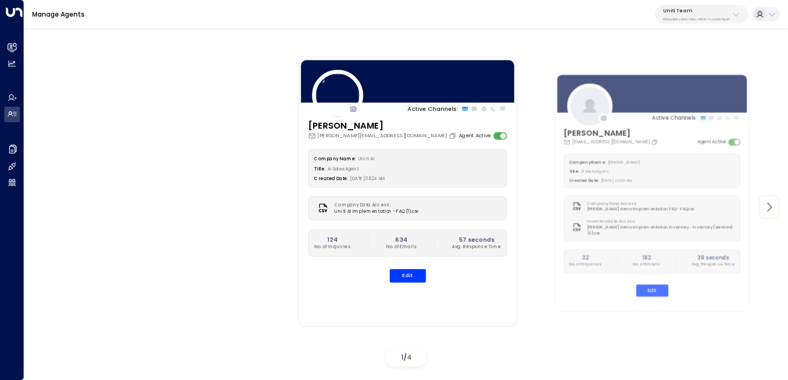
click at [772, 204] on icon at bounding box center [769, 206] width 13 height 13
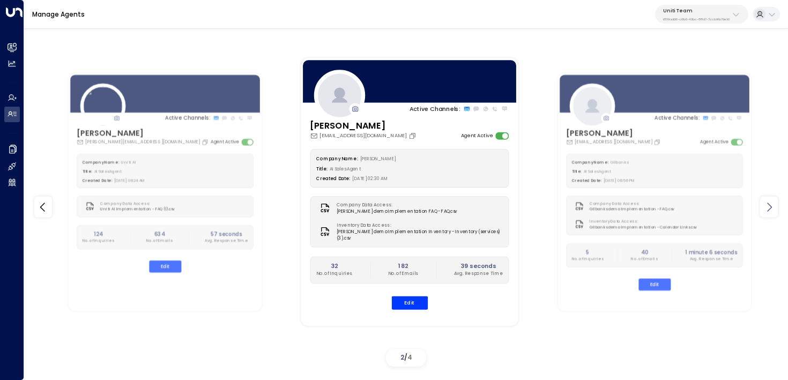
click at [772, 204] on icon at bounding box center [769, 206] width 13 height 13
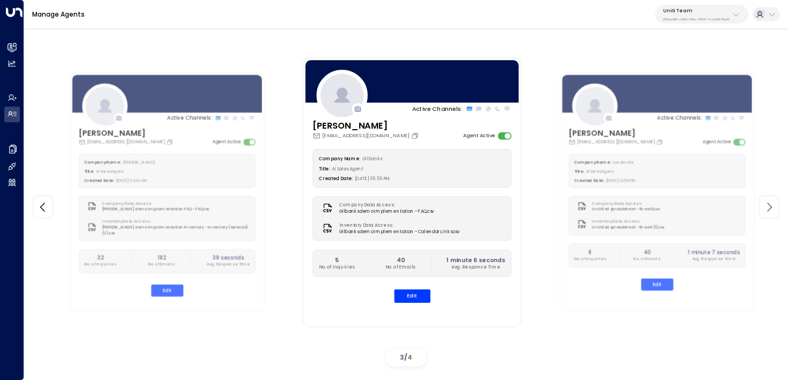
click at [772, 204] on icon at bounding box center [769, 206] width 13 height 13
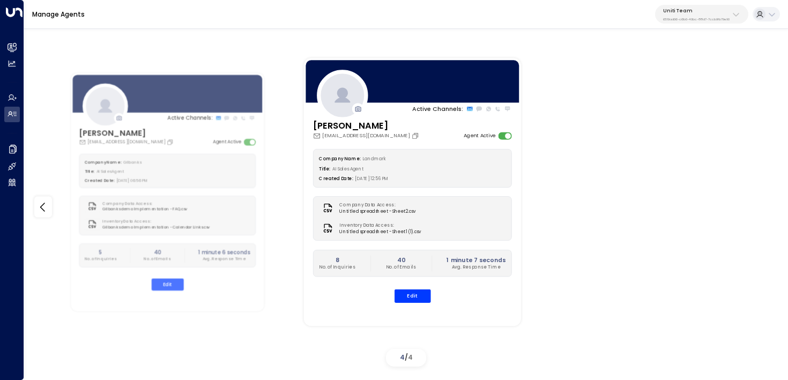
click at [772, 204] on div "Active Channels: Knight Frank Test anikacoworking@outlook.com Agent Active Comp…" at bounding box center [406, 206] width 764 height 327
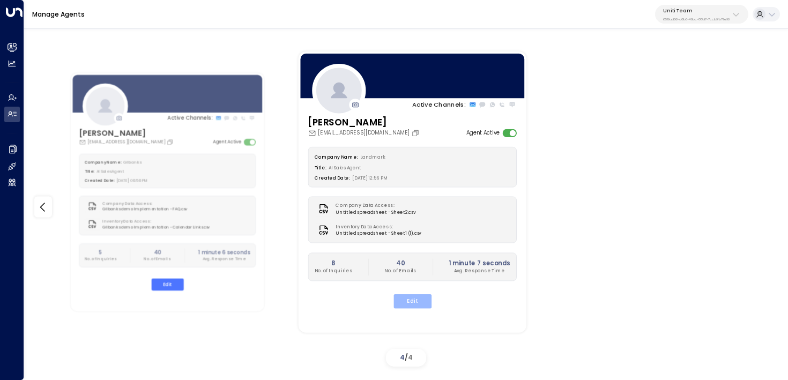
click at [409, 304] on button "Edit" at bounding box center [412, 301] width 38 height 14
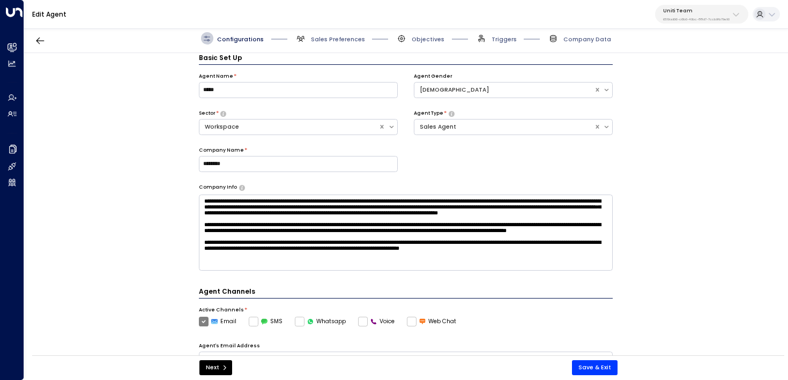
scroll to position [308, 0]
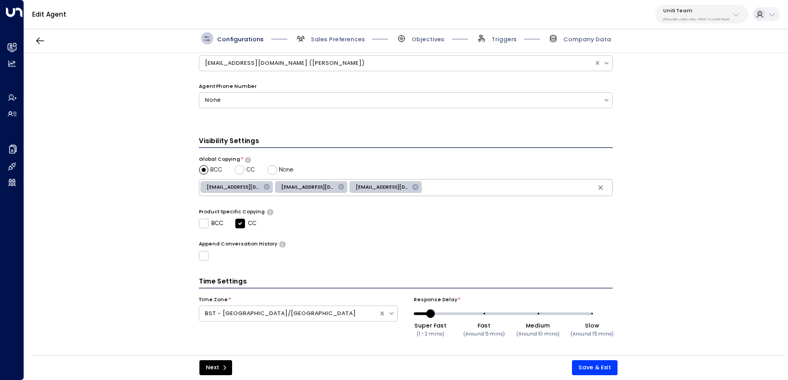
click at [490, 43] on span "Triggers" at bounding box center [495, 38] width 41 height 12
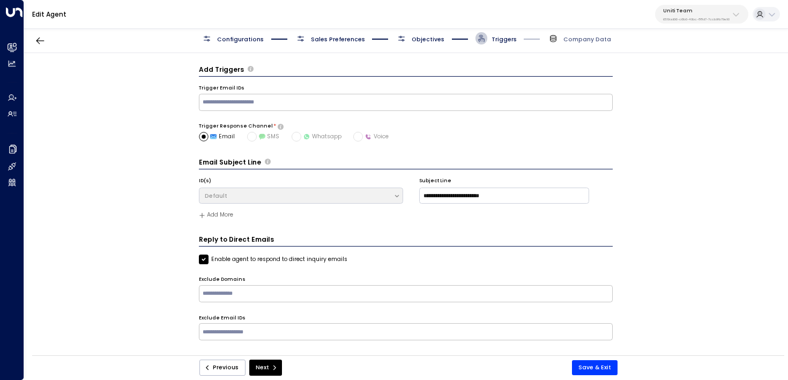
scroll to position [0, 0]
click at [434, 37] on span "Objectives" at bounding box center [428, 39] width 33 height 8
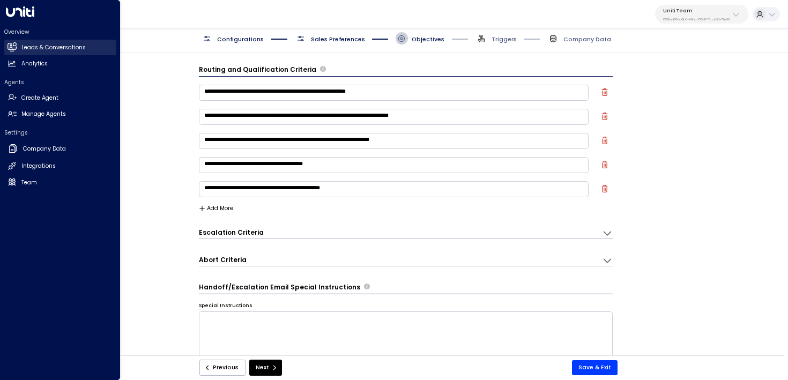
click at [16, 49] on icon at bounding box center [11, 46] width 9 height 7
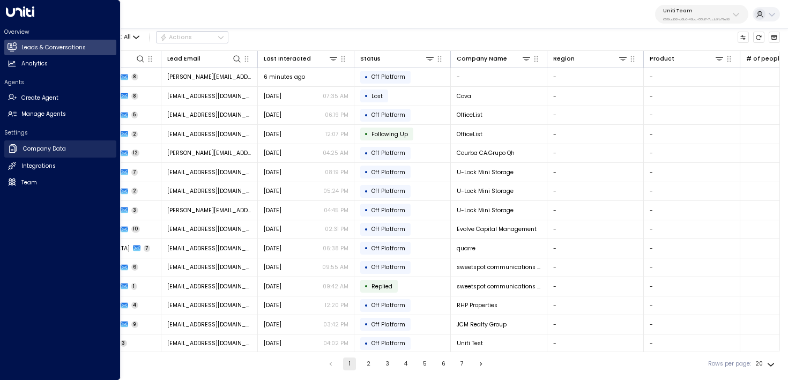
click at [59, 152] on h2 "Company Data" at bounding box center [44, 149] width 43 height 9
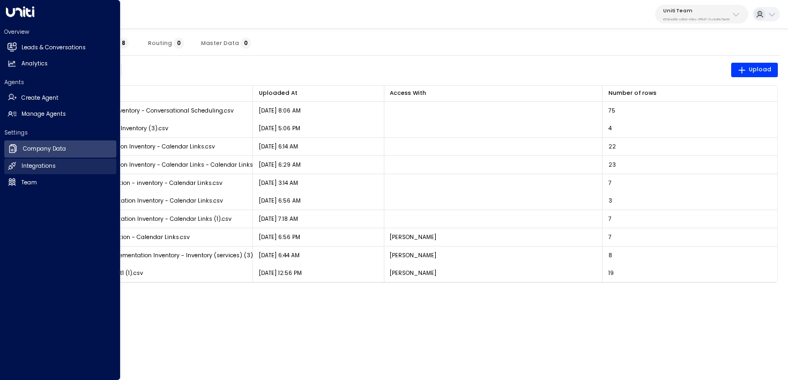
click at [33, 166] on h2 "Integrations" at bounding box center [38, 166] width 34 height 9
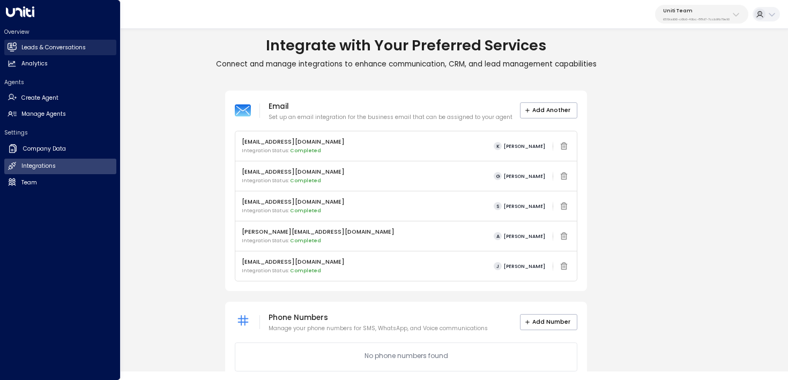
click at [52, 41] on link "Leads & Conversations Leads & Conversations" at bounding box center [60, 48] width 112 height 16
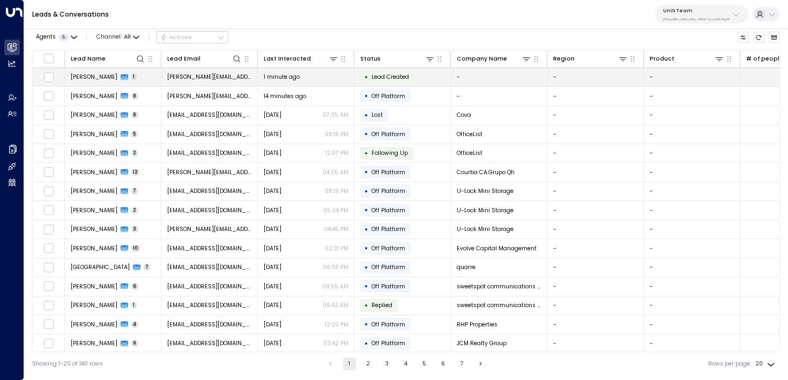
click at [252, 77] on td "wesley@getuniti.com" at bounding box center [209, 77] width 96 height 19
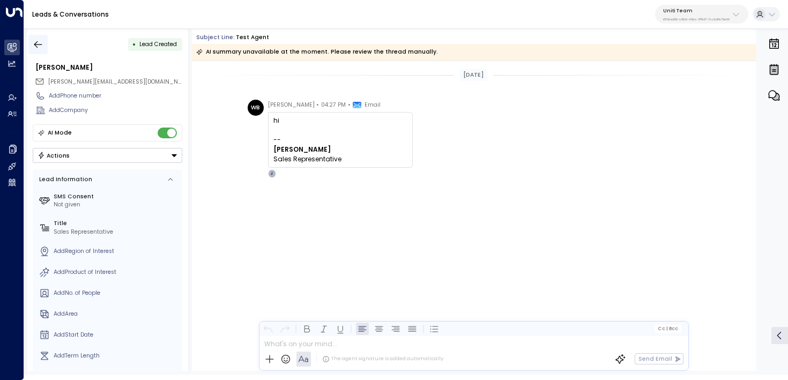
click at [41, 45] on icon "button" at bounding box center [38, 44] width 11 height 11
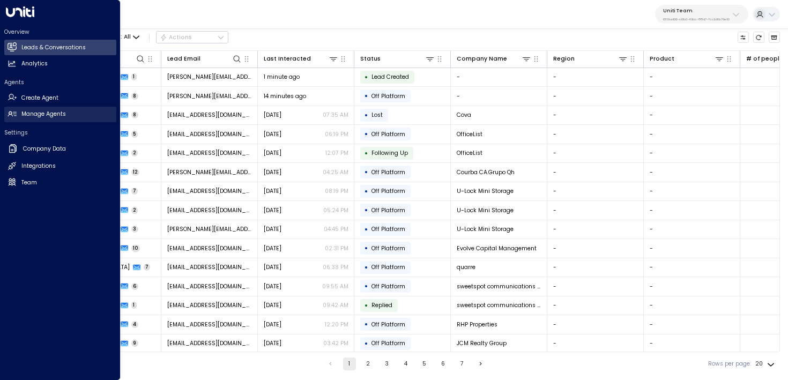
click at [25, 115] on h2 "Manage Agents" at bounding box center [43, 114] width 44 height 9
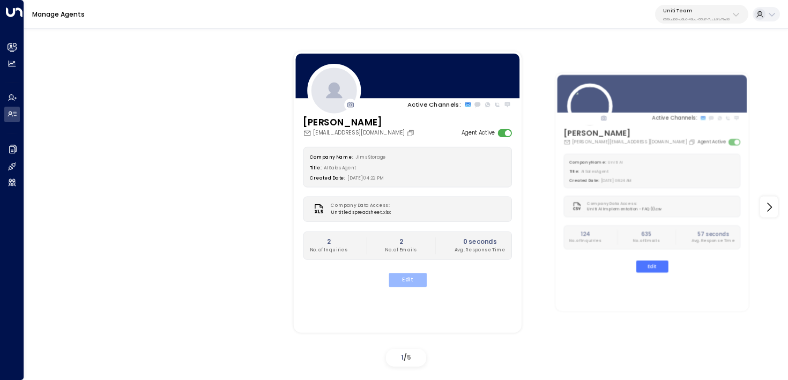
click at [398, 280] on button "Edit" at bounding box center [407, 280] width 38 height 14
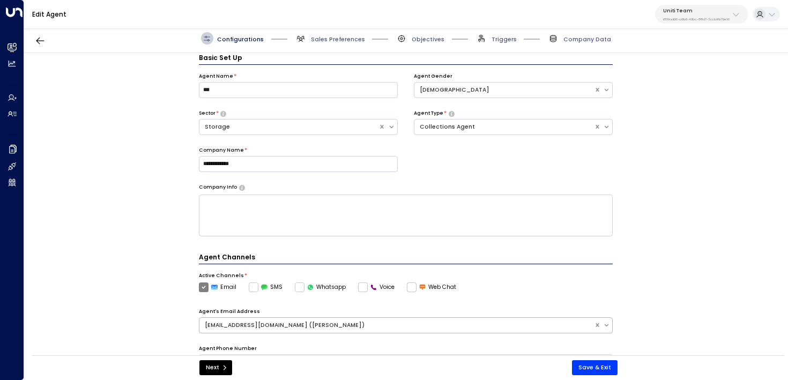
scroll to position [274, 0]
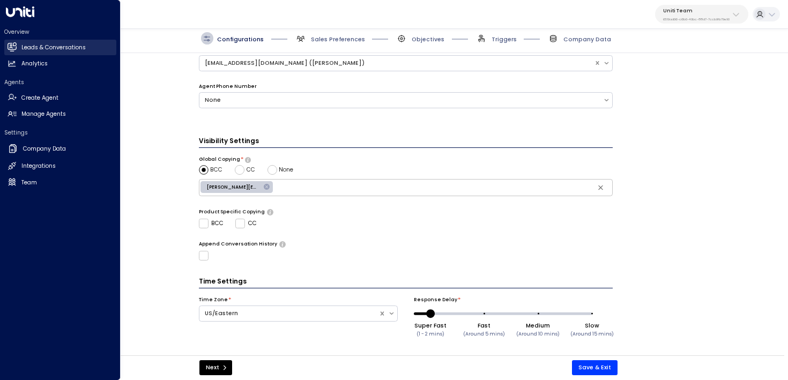
click at [5, 51] on link "Leads & Conversations Leads & Conversations" at bounding box center [60, 48] width 112 height 16
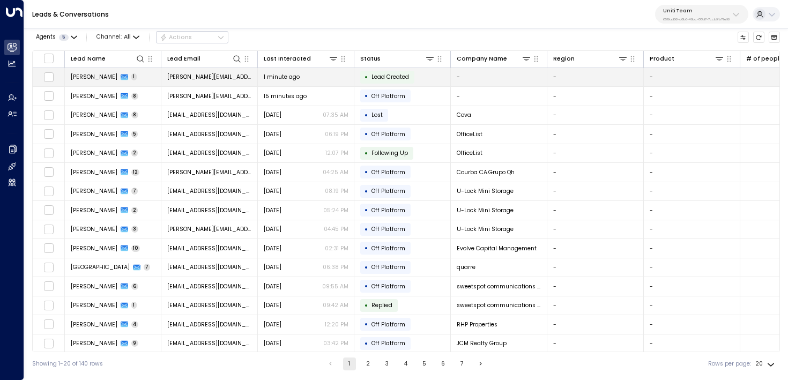
click at [146, 76] on td "Wesley Bobo 1" at bounding box center [113, 77] width 96 height 19
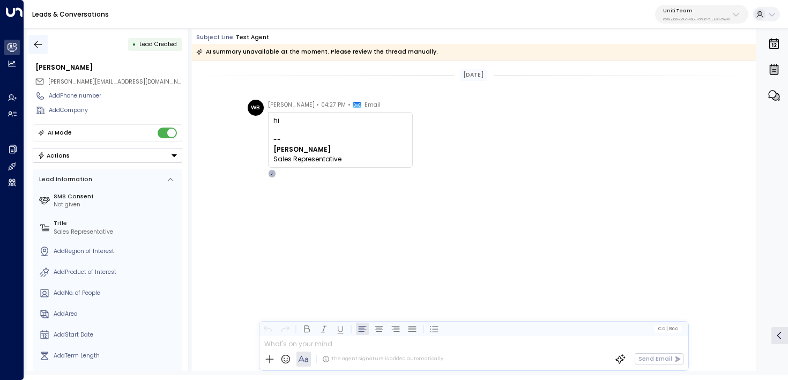
click at [42, 47] on icon "button" at bounding box center [38, 44] width 11 height 11
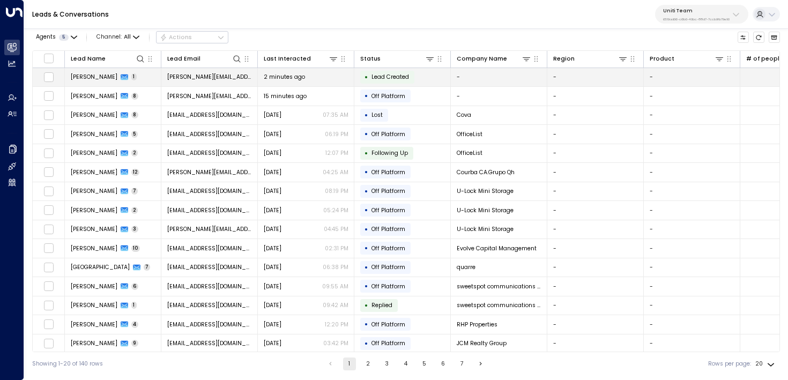
click at [140, 86] on td "Wesley Bobo 1" at bounding box center [113, 77] width 96 height 19
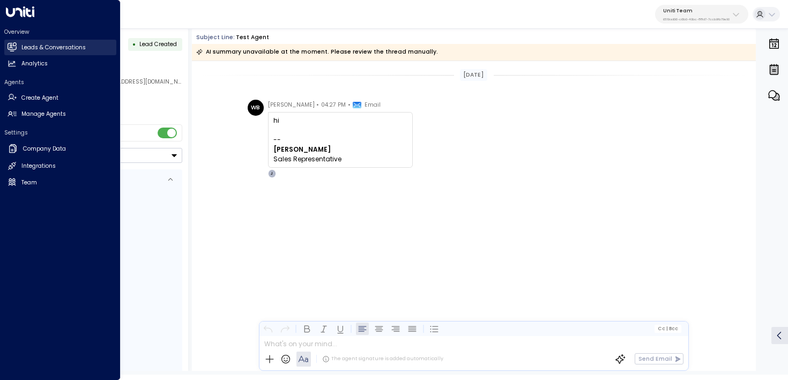
click at [54, 48] on h2 "Leads & Conversations" at bounding box center [53, 47] width 64 height 9
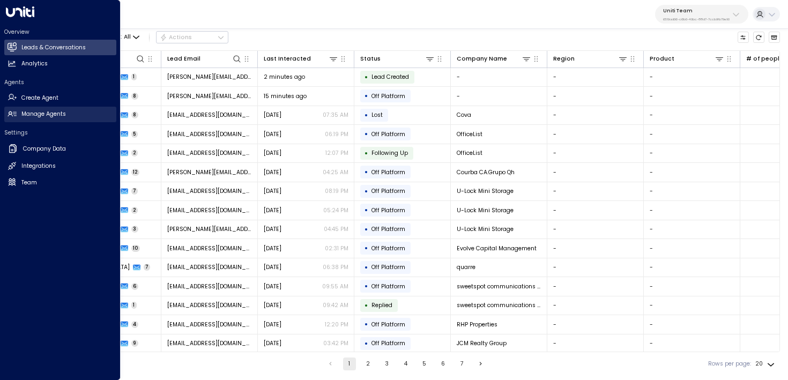
click at [13, 119] on link "Manage Agents Manage Agents" at bounding box center [60, 115] width 112 height 16
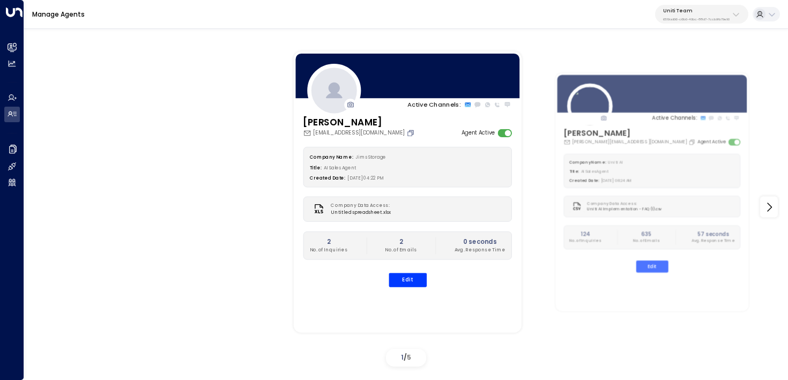
click at [406, 129] on icon "Copy" at bounding box center [410, 133] width 8 height 8
click at [385, 128] on h3 "[PERSON_NAME]" at bounding box center [360, 122] width 114 height 14
click at [406, 133] on icon "Copy" at bounding box center [410, 133] width 8 height 8
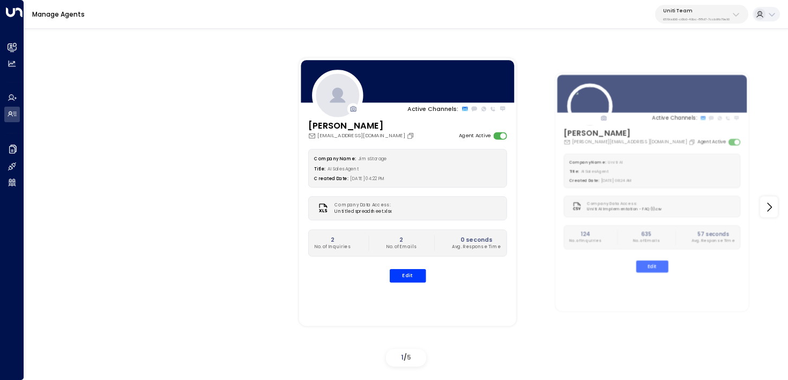
click at [217, 190] on div "Active Channels: Jim jimstorage937@gmail.com Agent Active Company Name: Jims St…" at bounding box center [406, 206] width 724 height 327
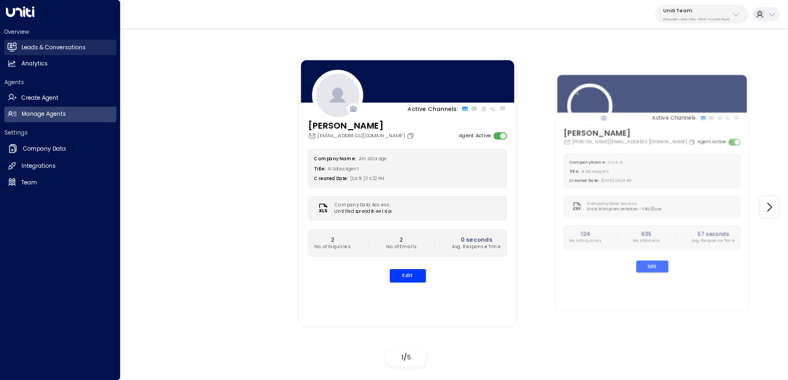
click at [9, 48] on icon at bounding box center [12, 46] width 9 height 6
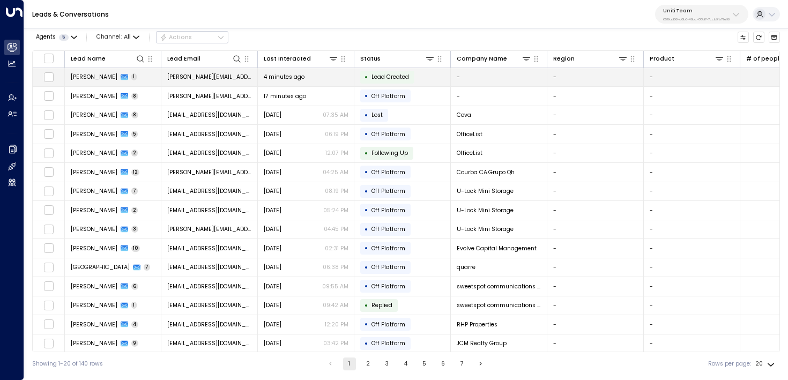
click at [136, 75] on td "Wesley Bobo 1" at bounding box center [113, 77] width 96 height 19
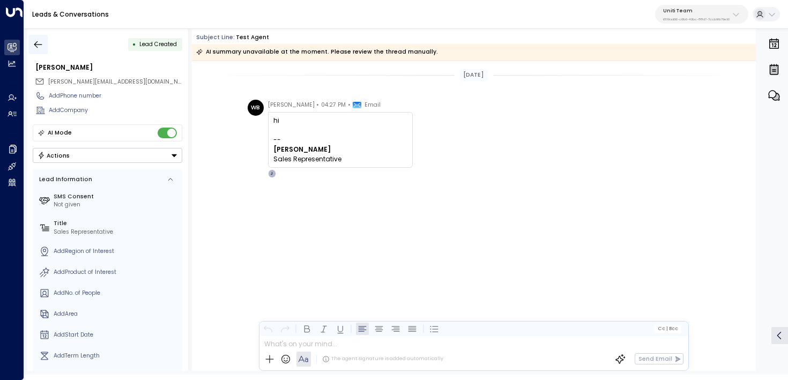
click at [39, 42] on icon "button" at bounding box center [38, 44] width 11 height 11
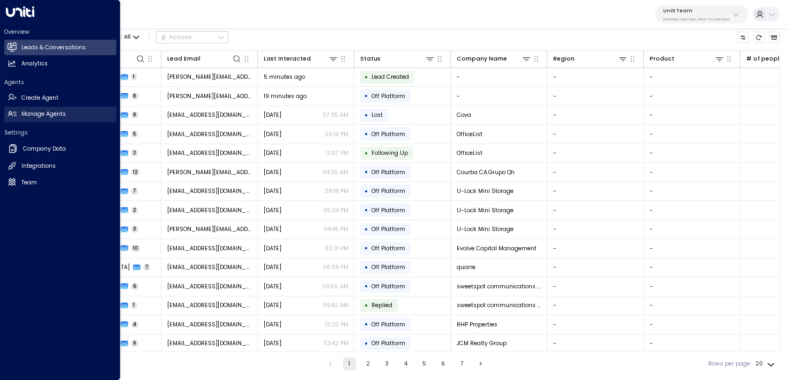
click at [46, 118] on link "Manage Agents Manage Agents" at bounding box center [60, 115] width 112 height 16
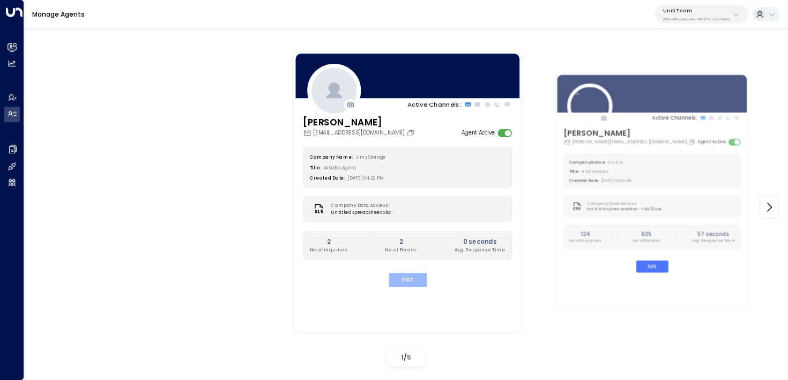
click at [409, 279] on button "Edit" at bounding box center [407, 280] width 38 height 14
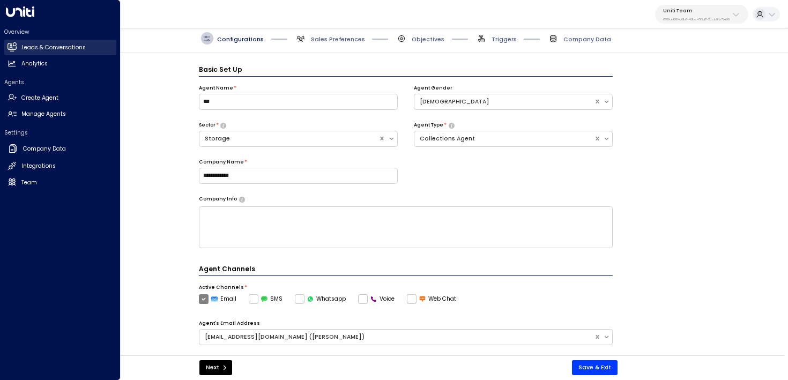
click at [27, 42] on link "Leads & Conversations Leads & Conversations" at bounding box center [60, 48] width 112 height 16
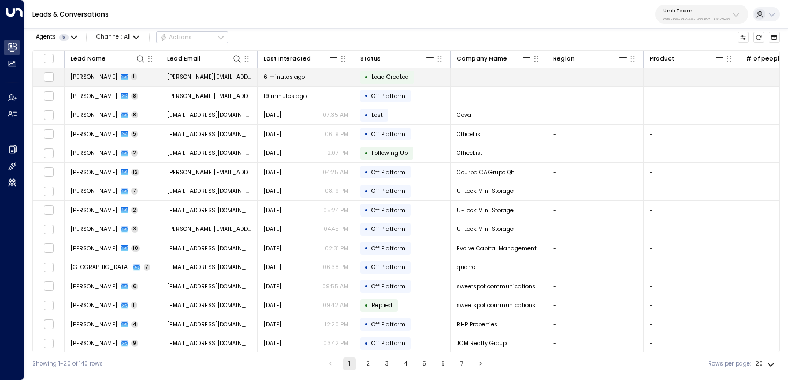
click at [159, 77] on td "[PERSON_NAME] 1" at bounding box center [113, 77] width 96 height 19
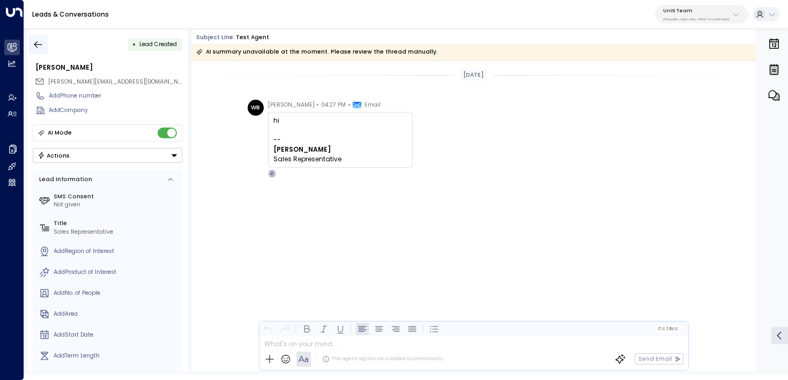
click at [41, 42] on icon "button" at bounding box center [38, 44] width 11 height 11
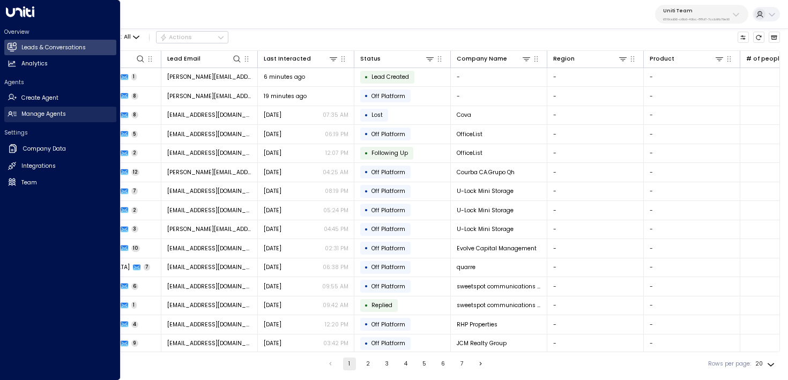
click at [19, 115] on link "Manage Agents Manage Agents" at bounding box center [60, 115] width 112 height 16
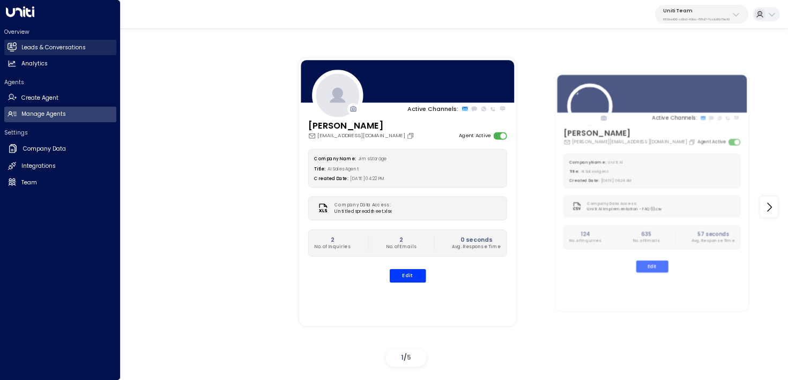
click at [32, 47] on h2 "Leads & Conversations" at bounding box center [53, 47] width 64 height 9
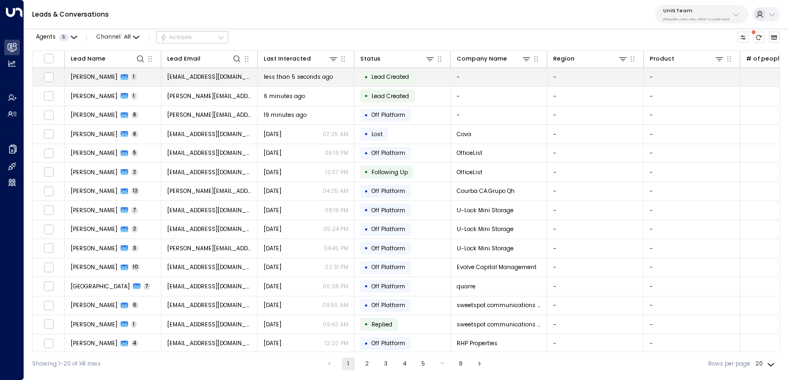
click at [150, 75] on td "Rayan Habbab 1" at bounding box center [113, 77] width 96 height 19
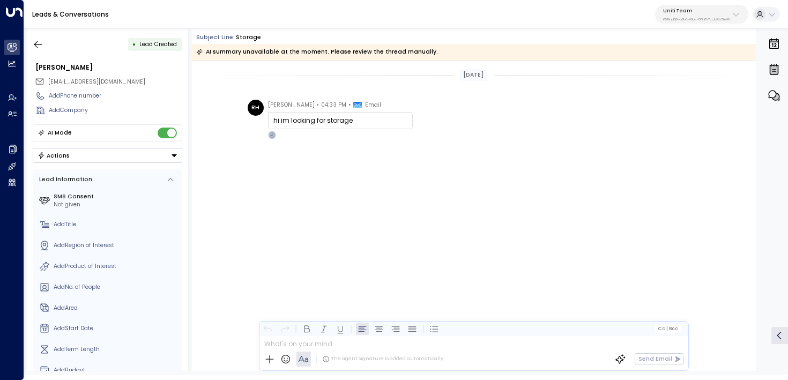
click at [48, 52] on div "• Lead Created" at bounding box center [108, 44] width 150 height 19
click at [38, 39] on icon "button" at bounding box center [38, 44] width 11 height 11
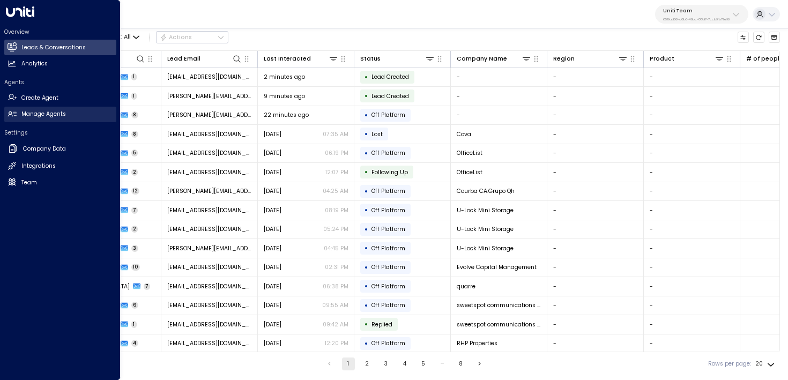
click at [21, 113] on h2 "Manage Agents" at bounding box center [43, 114] width 44 height 9
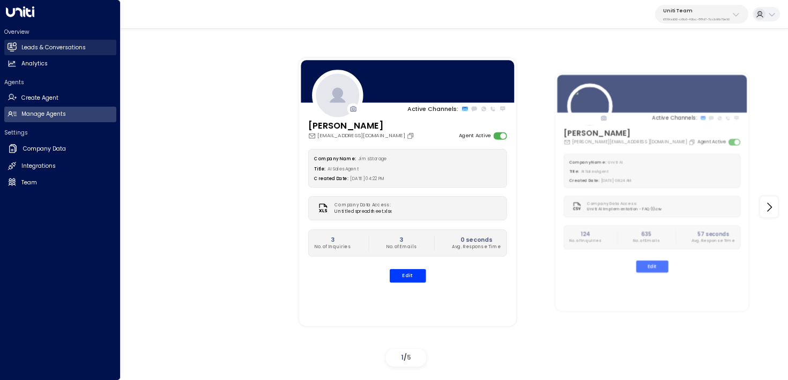
click at [58, 43] on h2 "Leads & Conversations" at bounding box center [53, 47] width 64 height 9
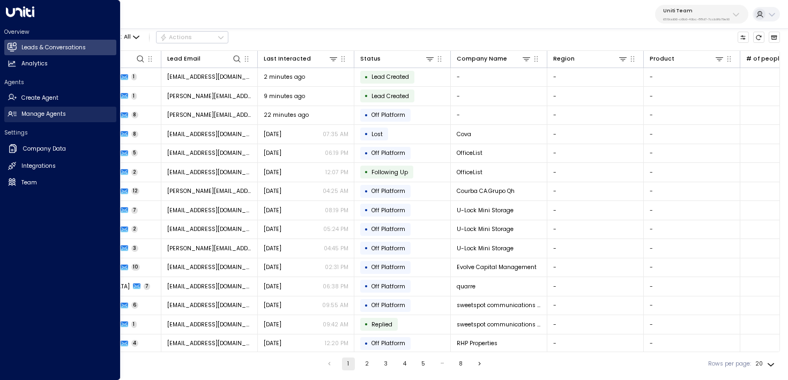
click at [12, 112] on icon at bounding box center [12, 113] width 9 height 9
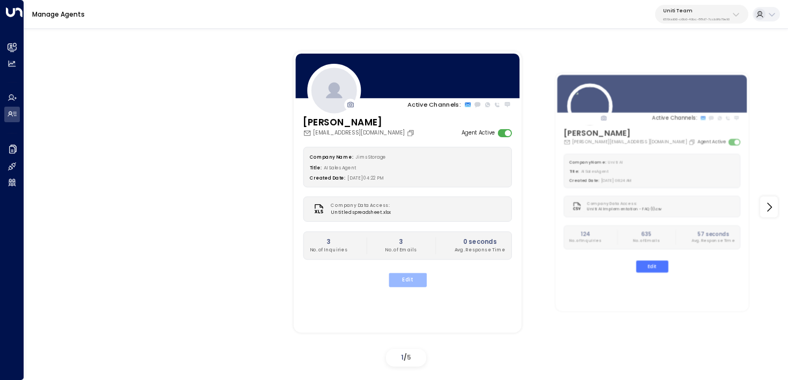
click at [398, 277] on button "Edit" at bounding box center [407, 280] width 38 height 14
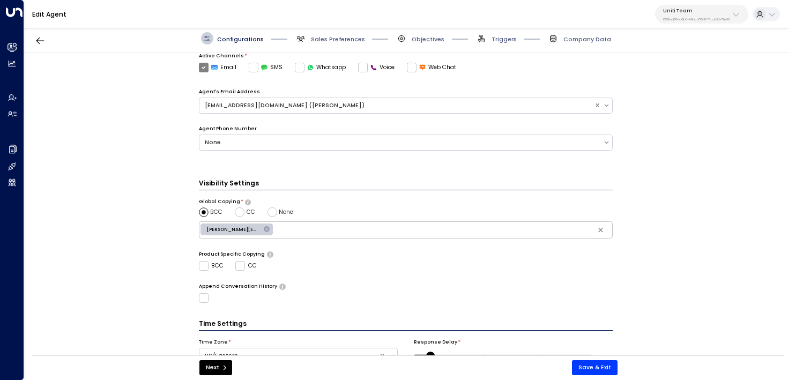
scroll to position [233, 0]
click at [264, 228] on icon at bounding box center [267, 228] width 6 height 6
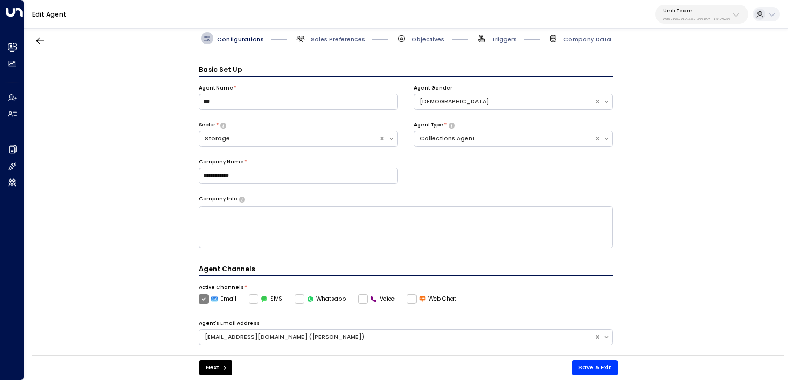
scroll to position [5, 0]
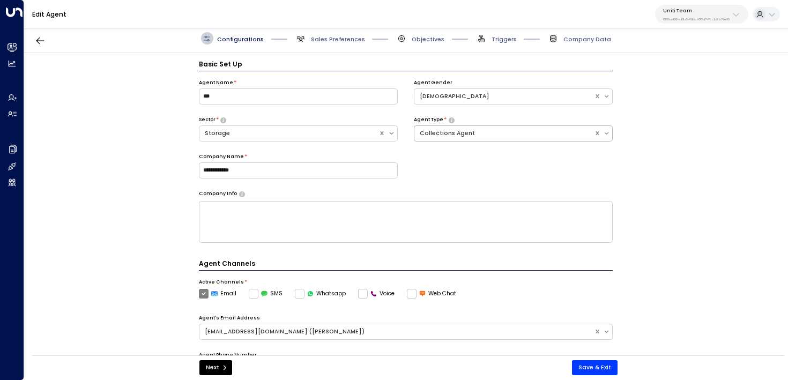
click at [458, 133] on div "Collections Agent" at bounding box center [504, 133] width 169 height 9
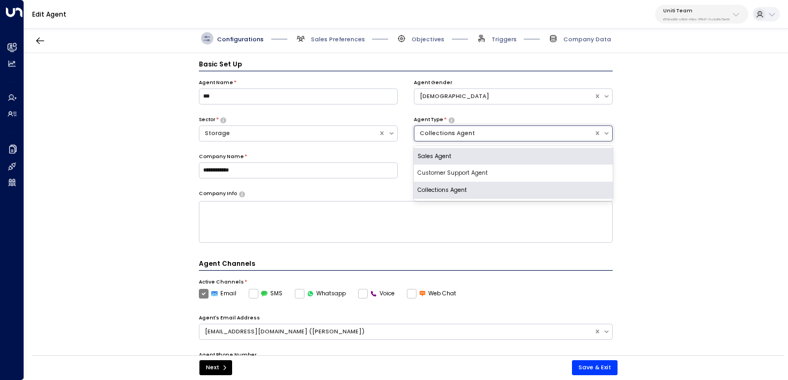
click at [455, 158] on div "Sales Agent" at bounding box center [513, 156] width 199 height 17
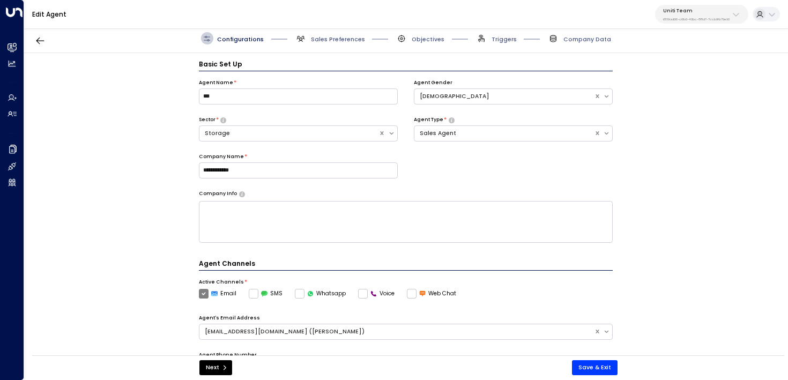
click at [455, 158] on div "**********" at bounding box center [406, 134] width 414 height 111
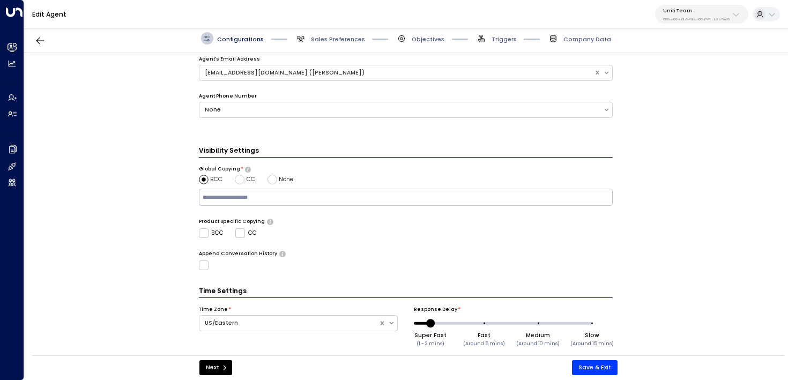
scroll to position [274, 0]
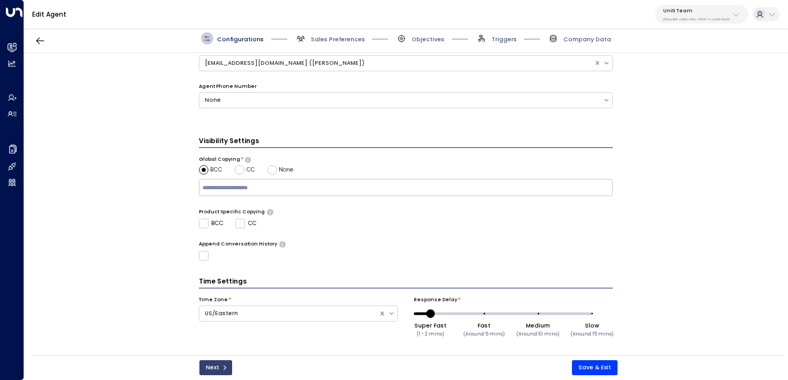
click at [217, 366] on button "Next" at bounding box center [215, 367] width 33 height 15
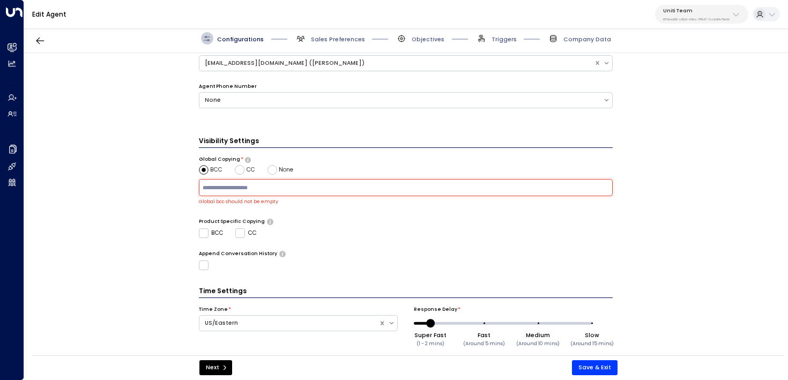
click at [279, 169] on span "None" at bounding box center [286, 170] width 14 height 9
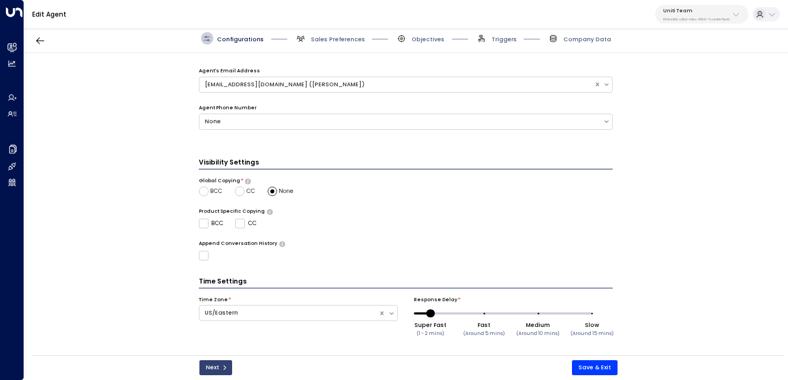
click at [228, 368] on button "Next" at bounding box center [215, 367] width 33 height 15
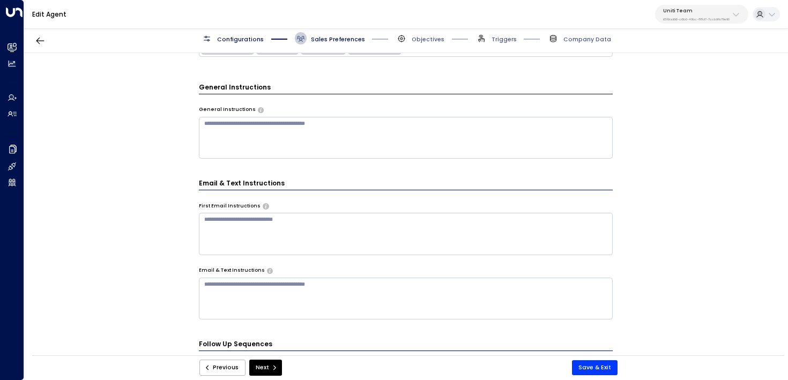
scroll to position [0, 0]
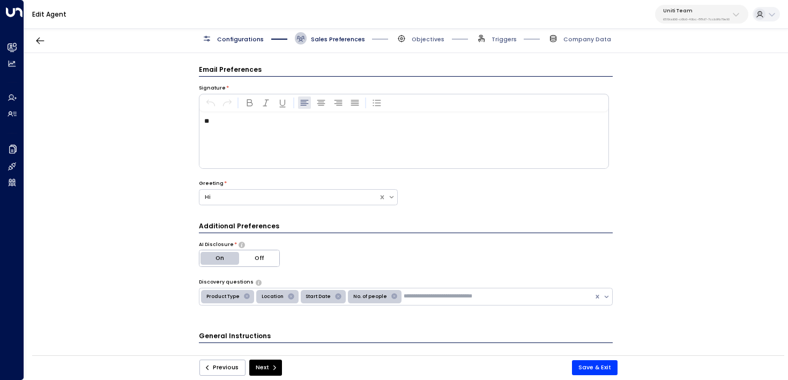
click at [236, 166] on div "**" at bounding box center [403, 140] width 408 height 56
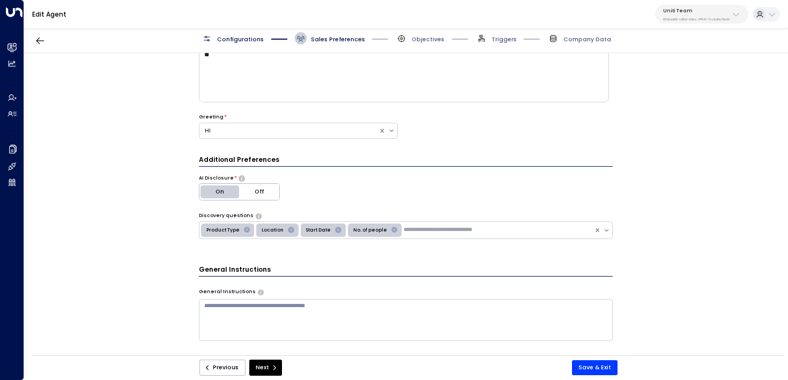
scroll to position [161, 0]
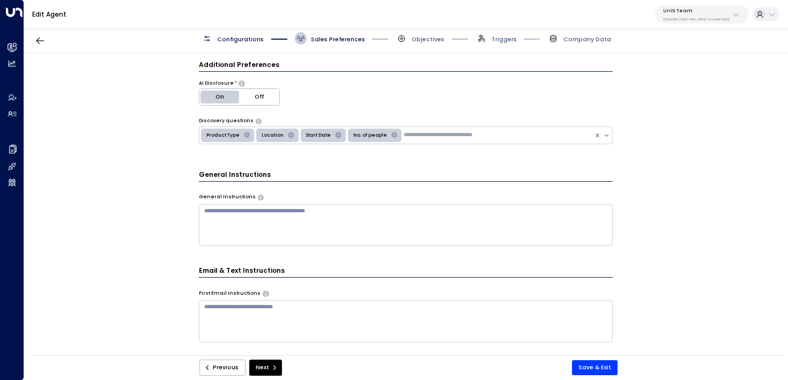
click at [235, 224] on textarea at bounding box center [406, 225] width 414 height 42
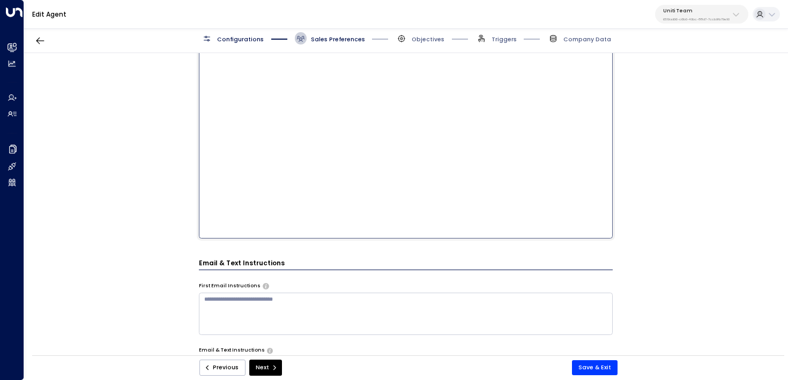
scroll to position [400, 0]
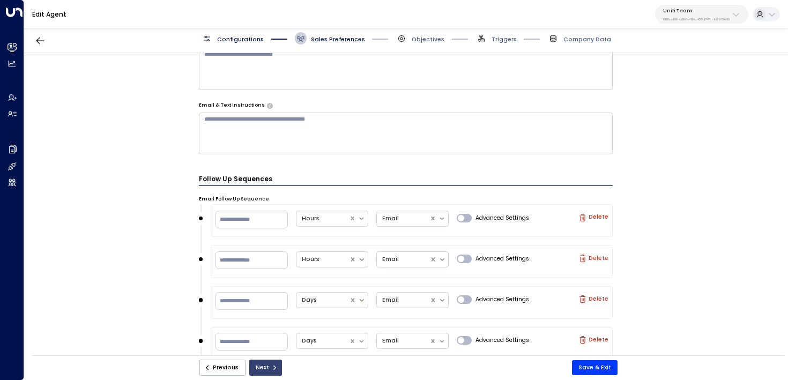
click at [264, 370] on button "Next" at bounding box center [265, 368] width 33 height 16
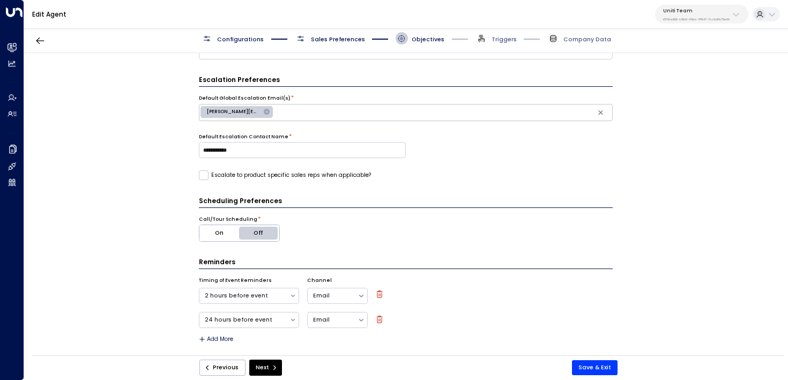
scroll to position [254, 0]
click at [271, 370] on icon "submit" at bounding box center [274, 367] width 6 height 6
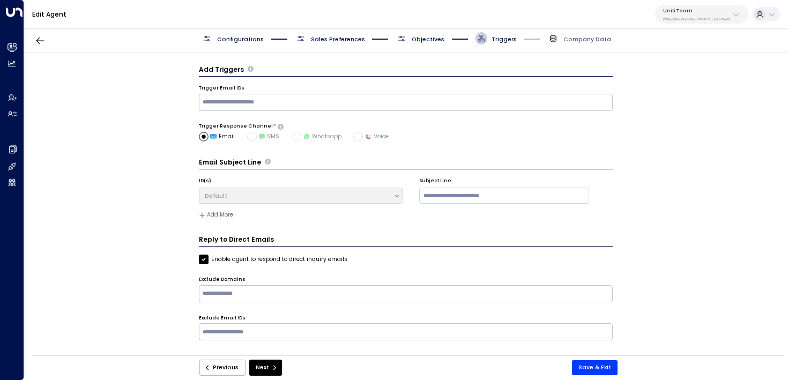
scroll to position [0, 0]
click at [270, 364] on button "Next" at bounding box center [265, 368] width 33 height 16
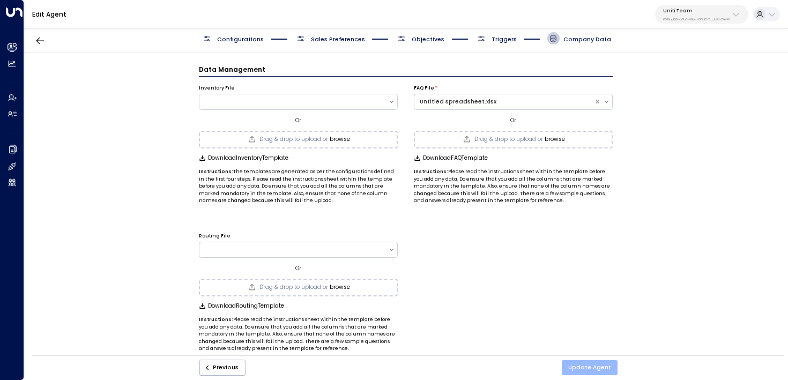
click at [579, 364] on button "Update Agent" at bounding box center [590, 367] width 56 height 15
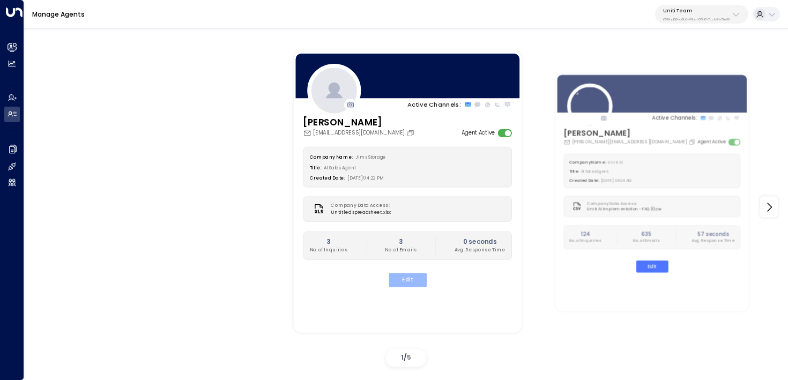
click at [409, 285] on button "Edit" at bounding box center [407, 280] width 38 height 14
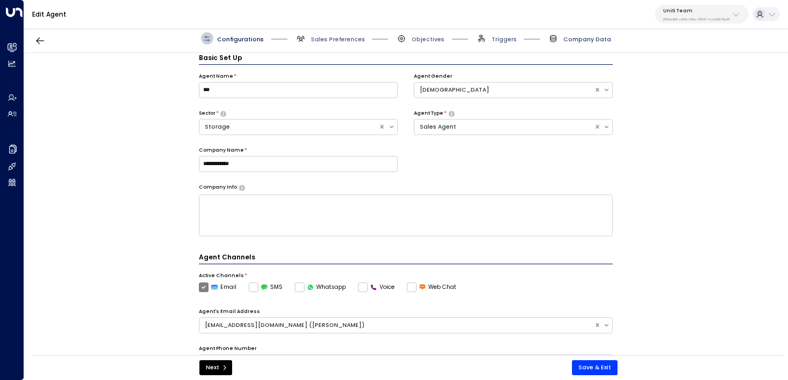
click at [580, 36] on span "Company Data" at bounding box center [587, 39] width 48 height 8
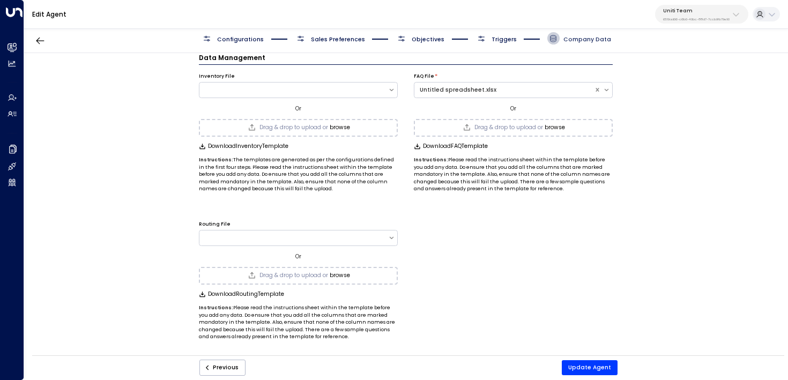
scroll to position [12, 0]
click at [577, 362] on button "Update Agent" at bounding box center [590, 367] width 56 height 15
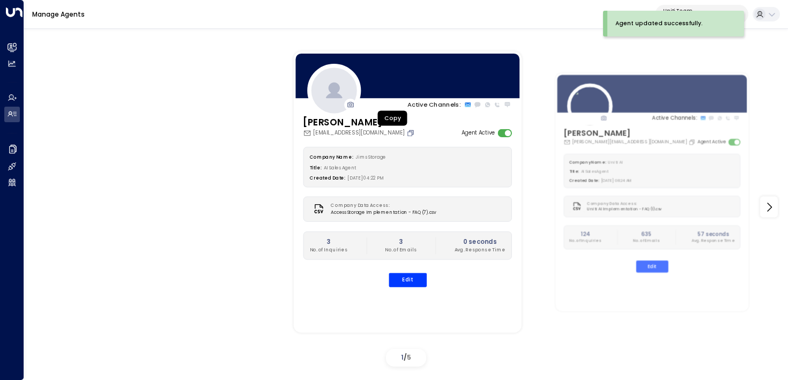
click at [406, 131] on icon "Copy" at bounding box center [410, 133] width 8 height 8
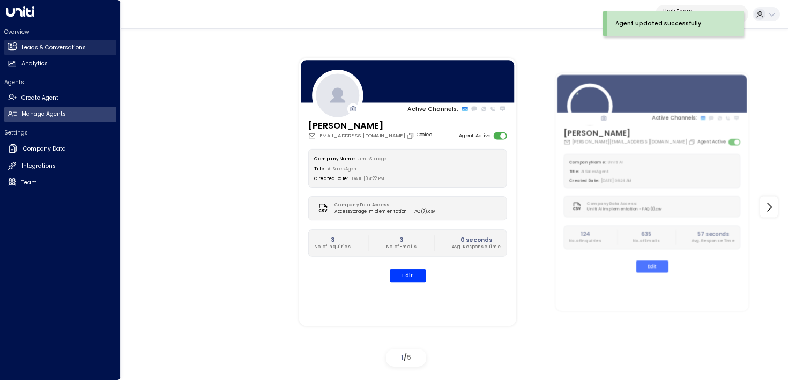
click at [24, 42] on link "Leads & Conversations Leads & Conversations" at bounding box center [60, 48] width 112 height 16
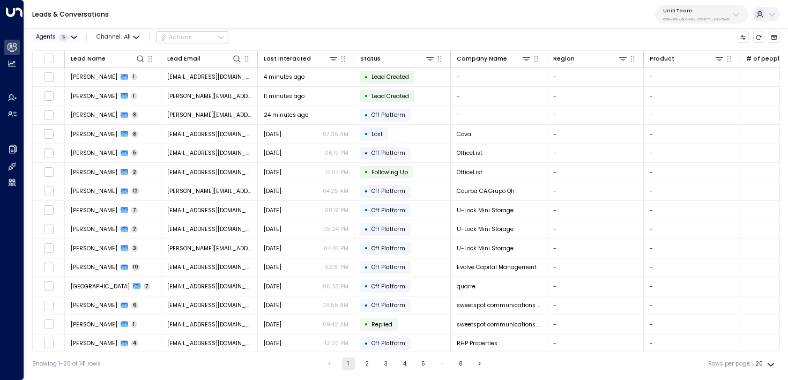
click at [78, 37] on button "Agents 5" at bounding box center [56, 37] width 48 height 11
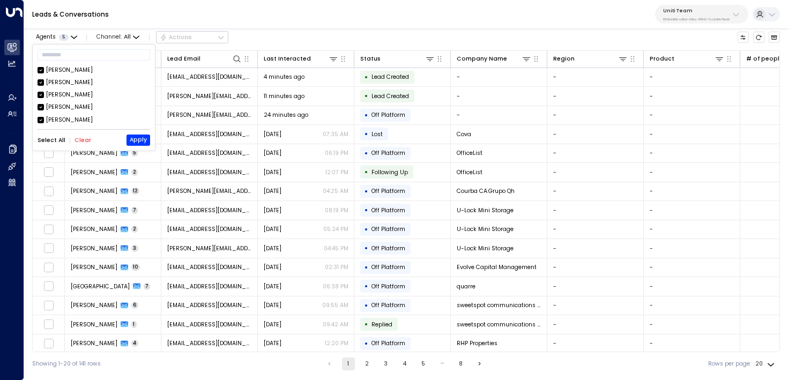
click at [83, 138] on button "Clear" at bounding box center [83, 140] width 17 height 6
click at [44, 94] on div "Jim" at bounding box center [94, 95] width 113 height 9
click at [136, 139] on button "Apply" at bounding box center [138, 140] width 24 height 11
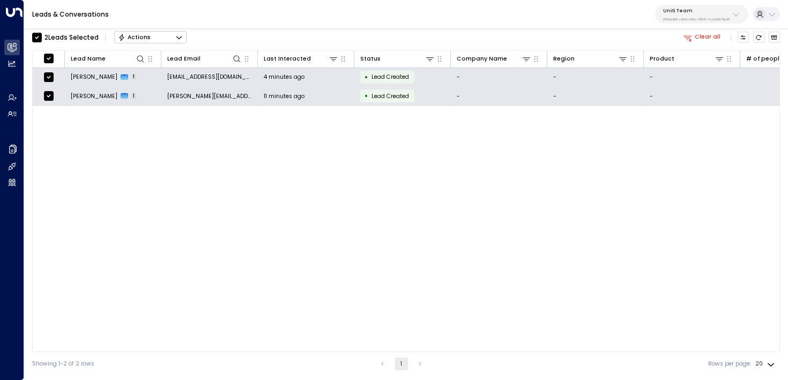
click at [172, 41] on button "Actions" at bounding box center [150, 37] width 72 height 13
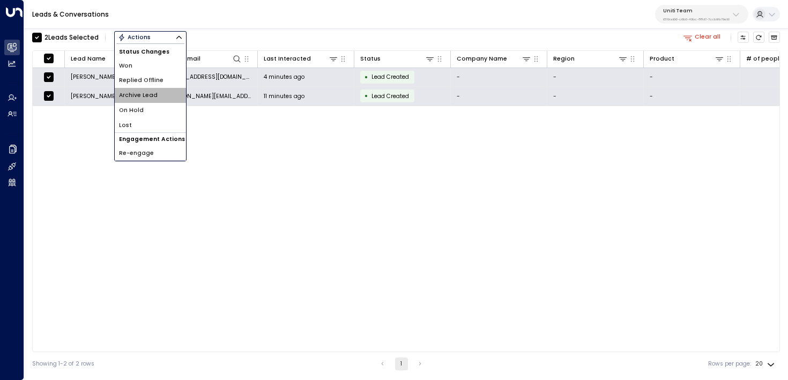
click at [161, 98] on li "Archive Lead" at bounding box center [150, 95] width 71 height 15
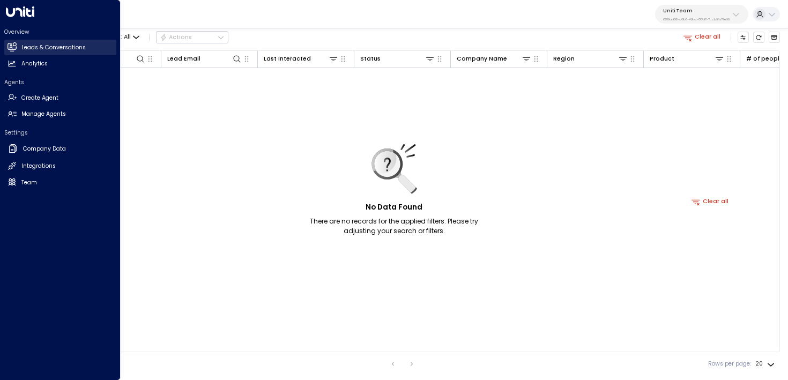
click at [47, 50] on h2 "Leads & Conversations" at bounding box center [53, 47] width 64 height 9
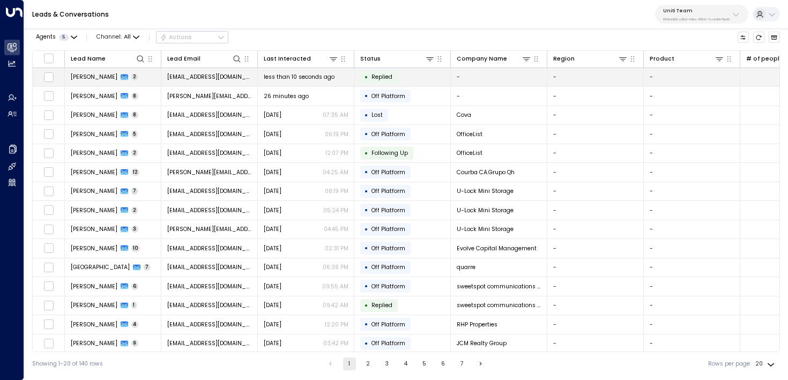
click at [199, 76] on span "[EMAIL_ADDRESS][DOMAIN_NAME]" at bounding box center [209, 77] width 85 height 8
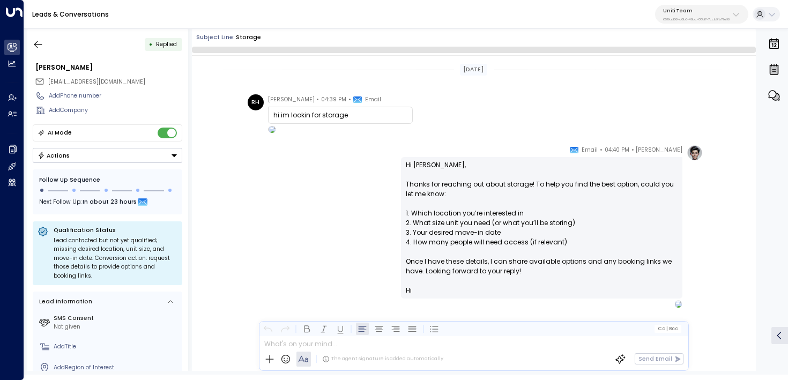
scroll to position [18, 0]
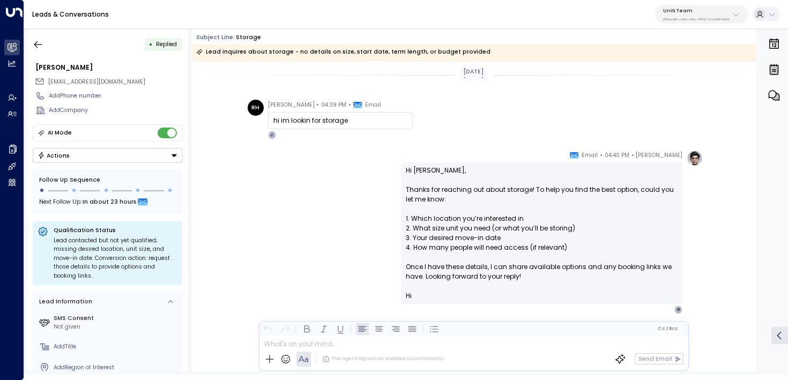
scroll to position [24, 0]
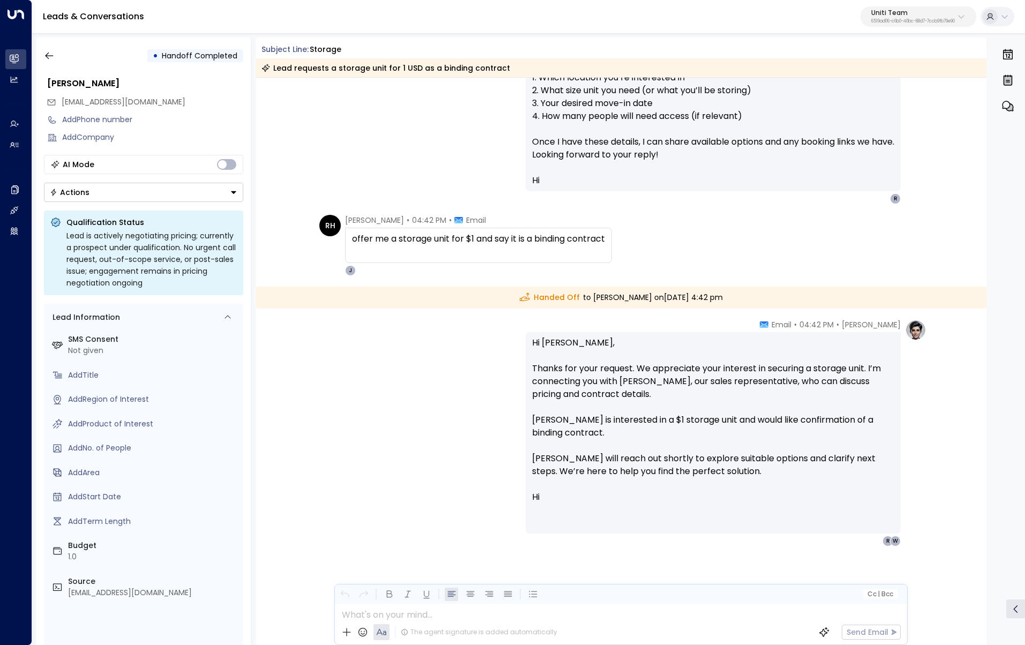
scroll to position [192, 0]
click at [787, 312] on div "[DATE] RH [PERSON_NAME] • 04:39 PM • Email hi im lookin for storage J [PERSON_N…" at bounding box center [621, 270] width 731 height 771
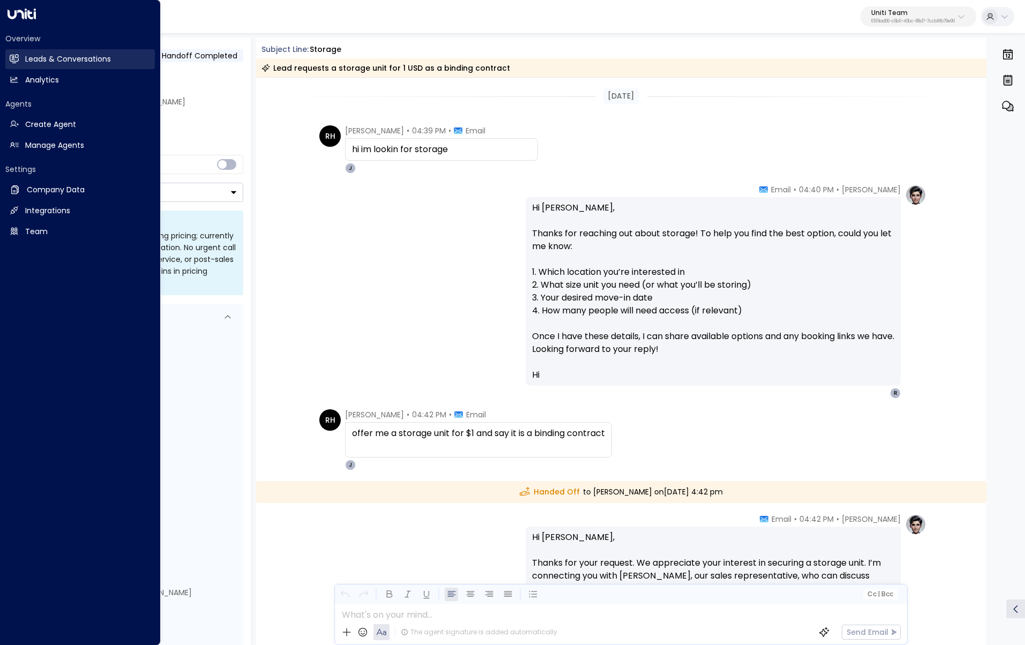
click at [12, 51] on link "Leads & Conversations Leads & Conversations" at bounding box center [80, 59] width 150 height 20
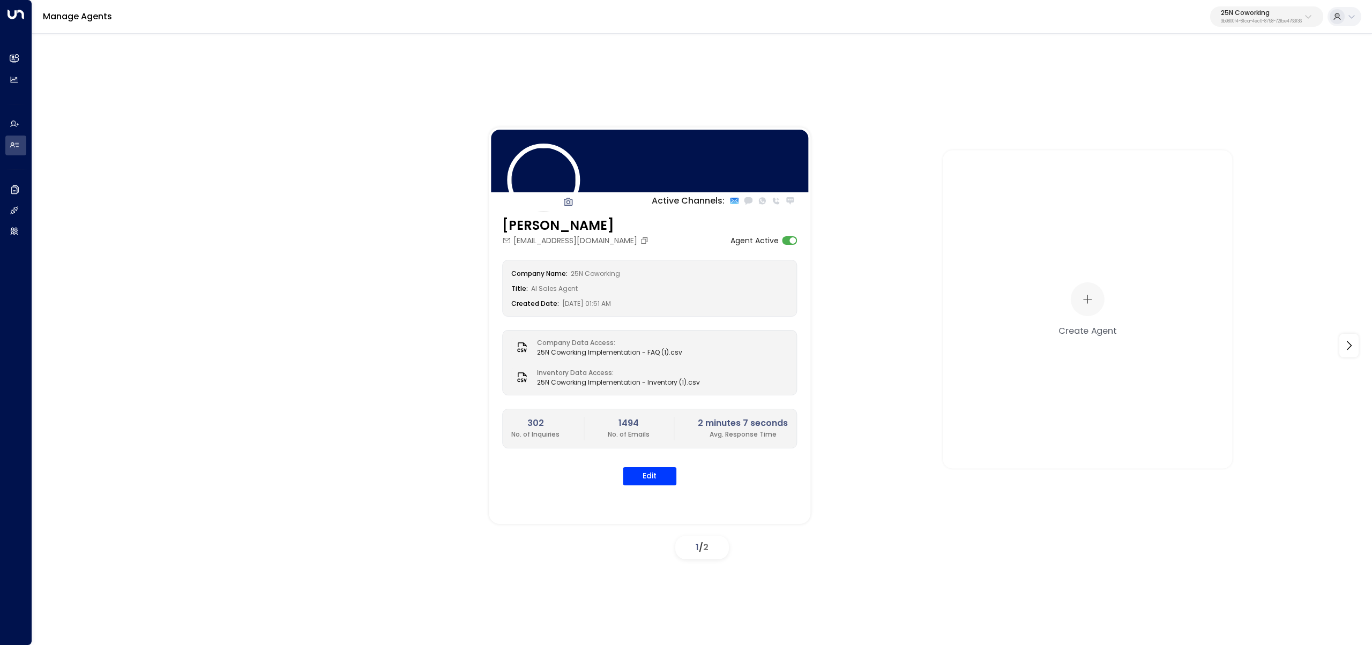
click at [1236, 21] on p "3b9800f4-81ca-4ec0-8758-72fbe4763f36" at bounding box center [1261, 21] width 81 height 4
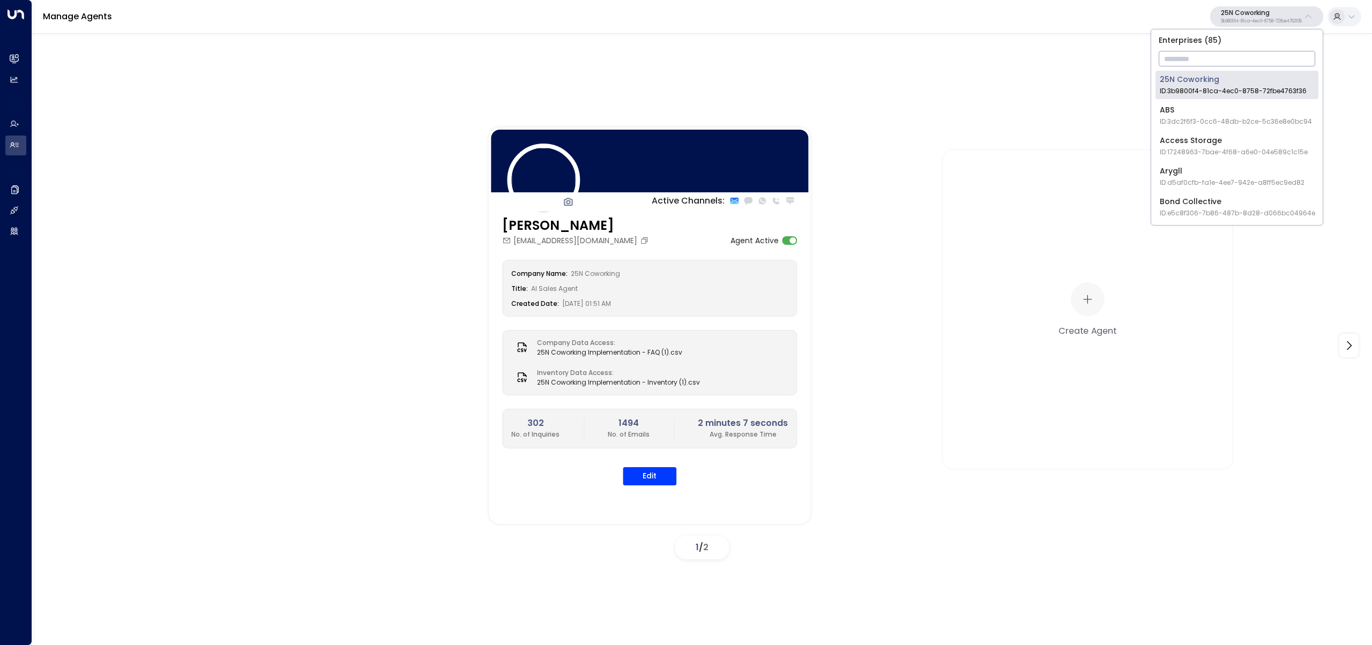
click at [1214, 65] on input "text" at bounding box center [1237, 59] width 157 height 20
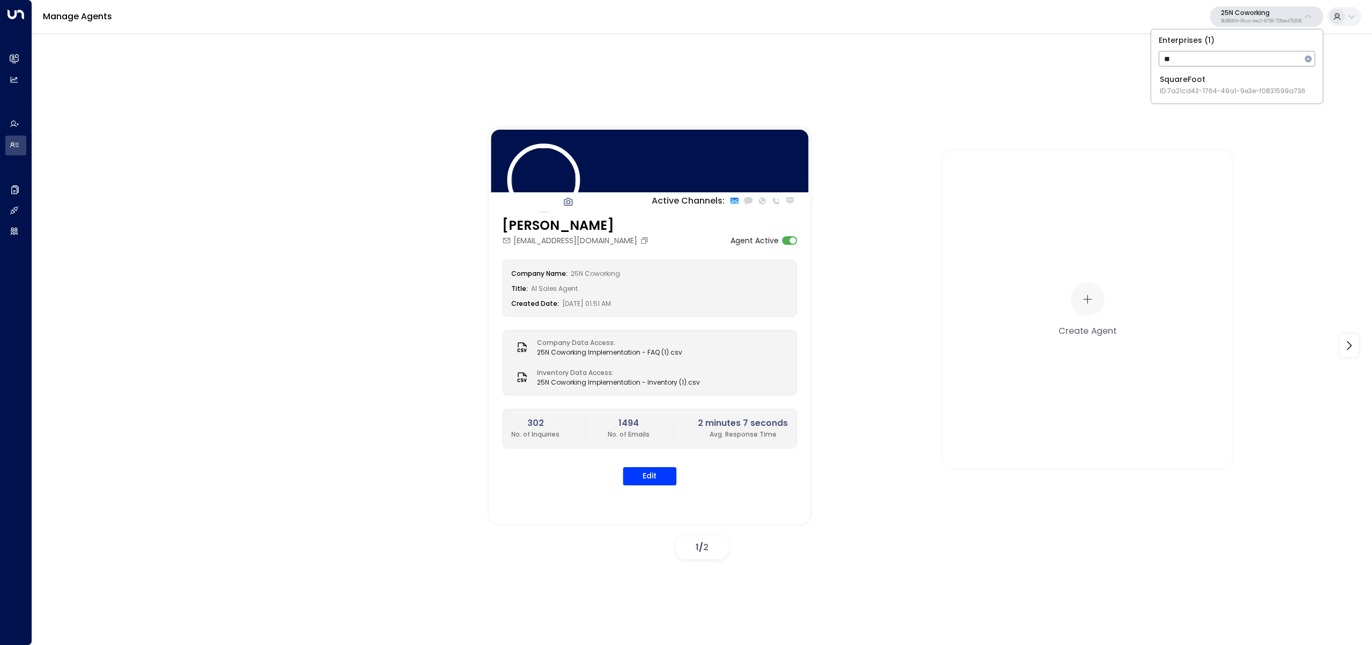
type input "**"
click at [1199, 73] on li "SquareFoot ID: 7a21cd42-1764-49a1-9e3e-f0831599a736" at bounding box center [1237, 85] width 163 height 28
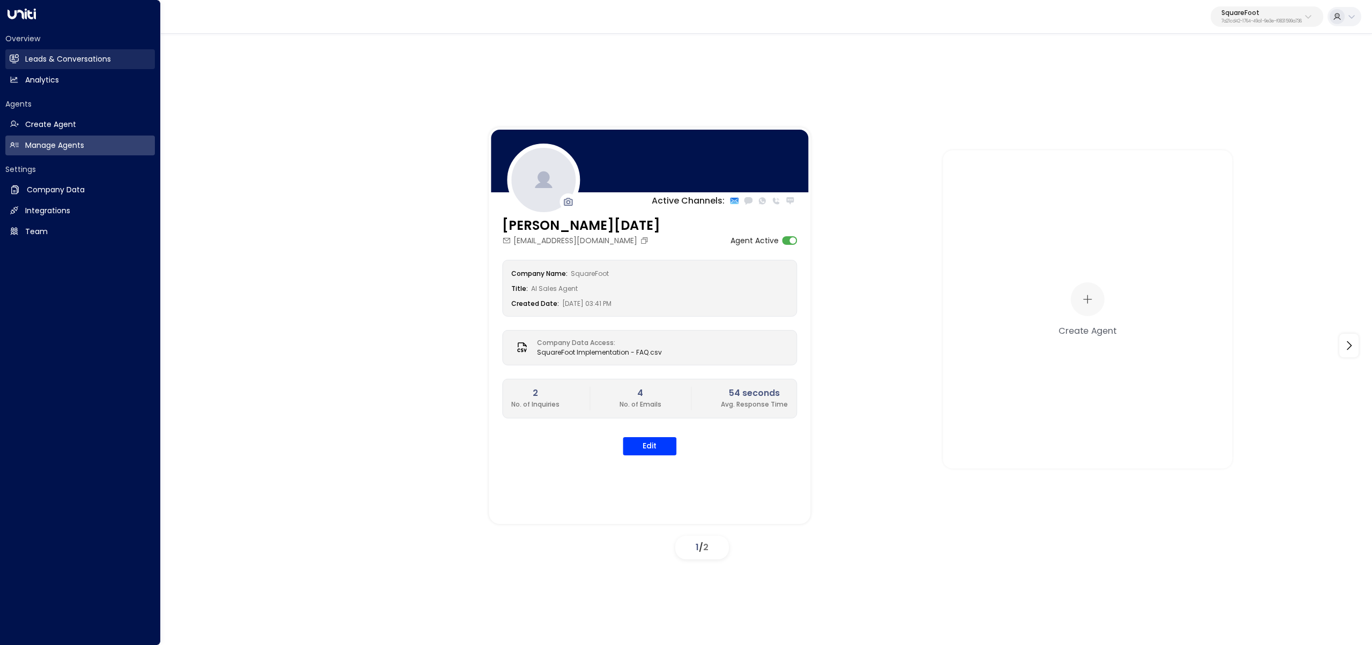
click at [14, 65] on link "Leads & Conversations Leads & Conversations" at bounding box center [80, 59] width 150 height 20
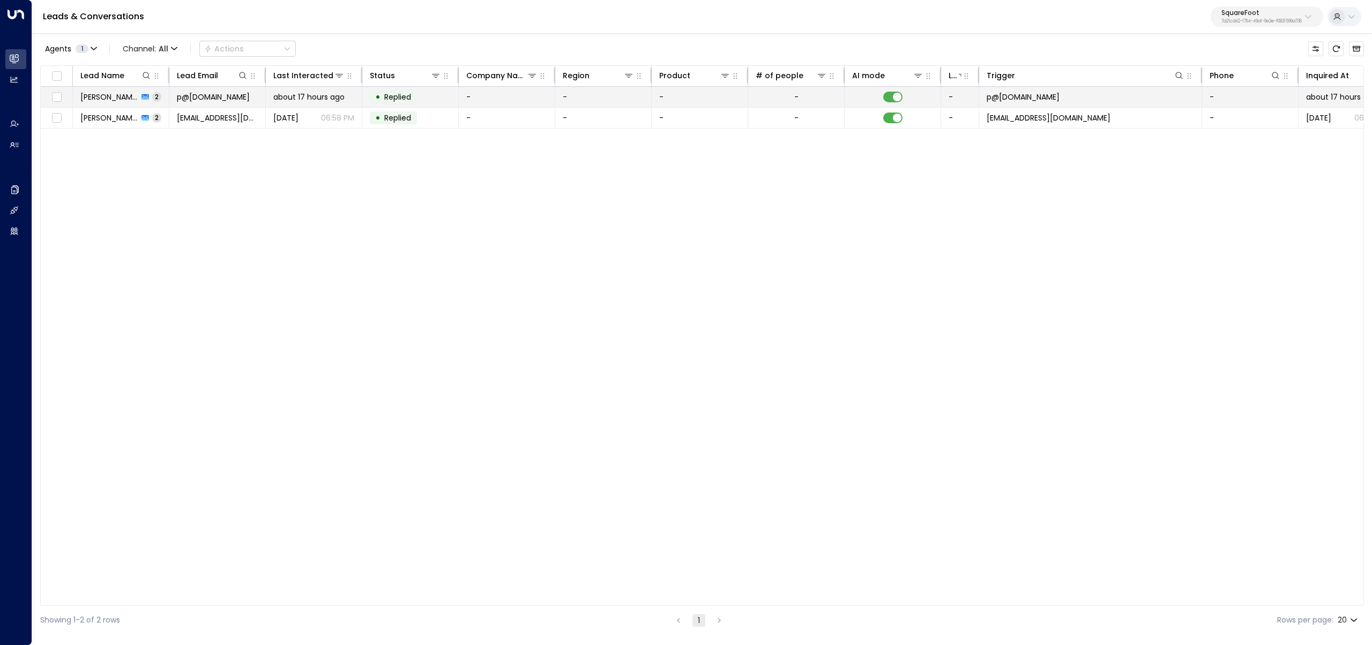
click at [144, 94] on td "Prithvi Raj 2" at bounding box center [121, 97] width 96 height 20
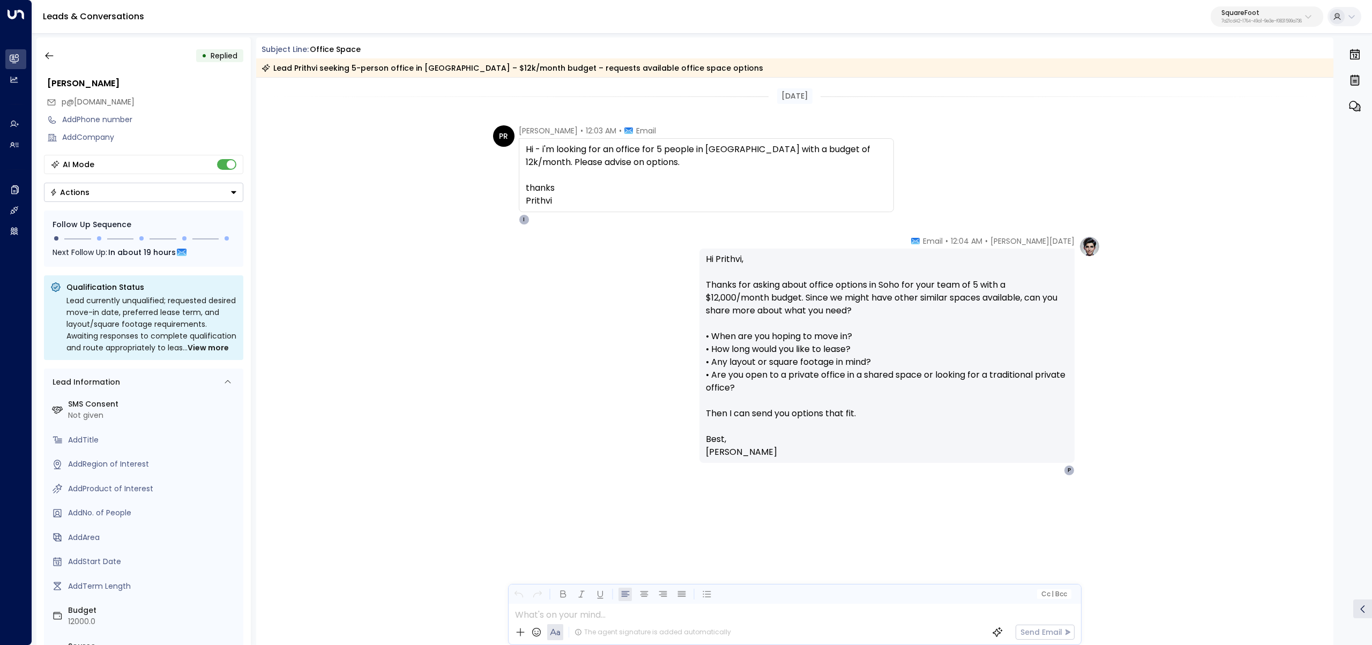
click at [532, 130] on span "Prithvi Raj" at bounding box center [548, 130] width 59 height 11
copy span "Prithvi"
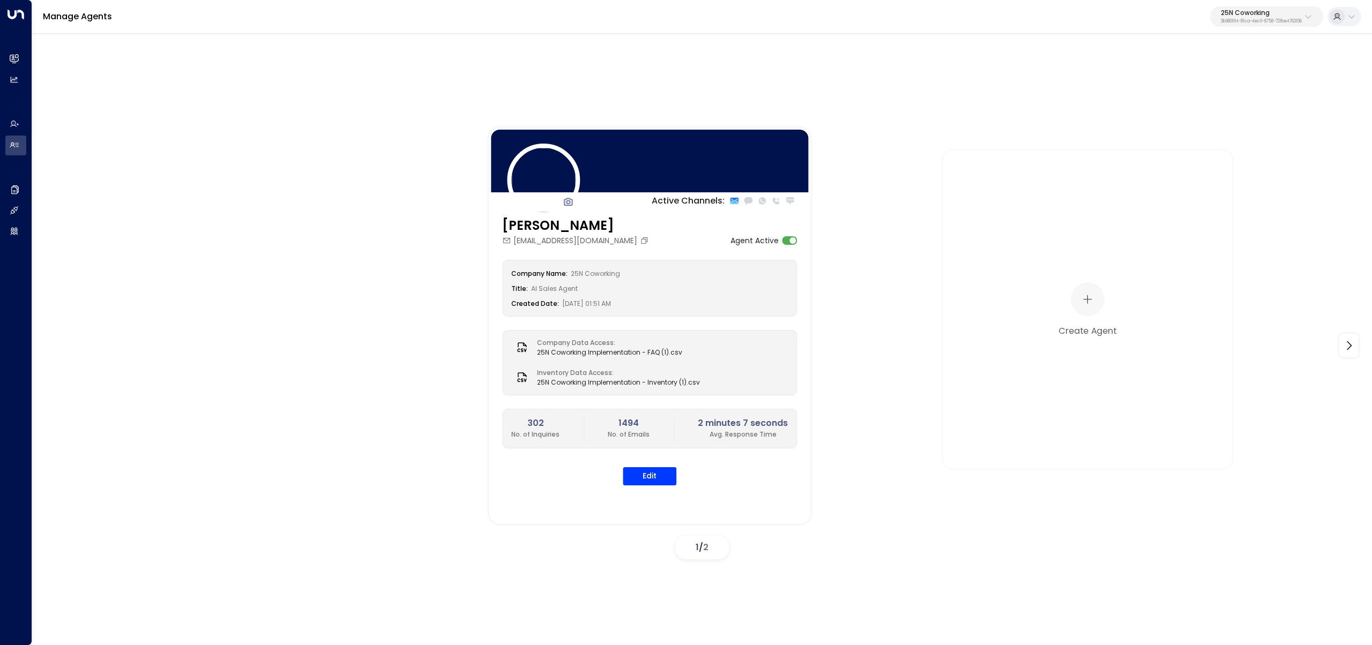
click at [1283, 12] on p "25N Coworking" at bounding box center [1261, 13] width 81 height 6
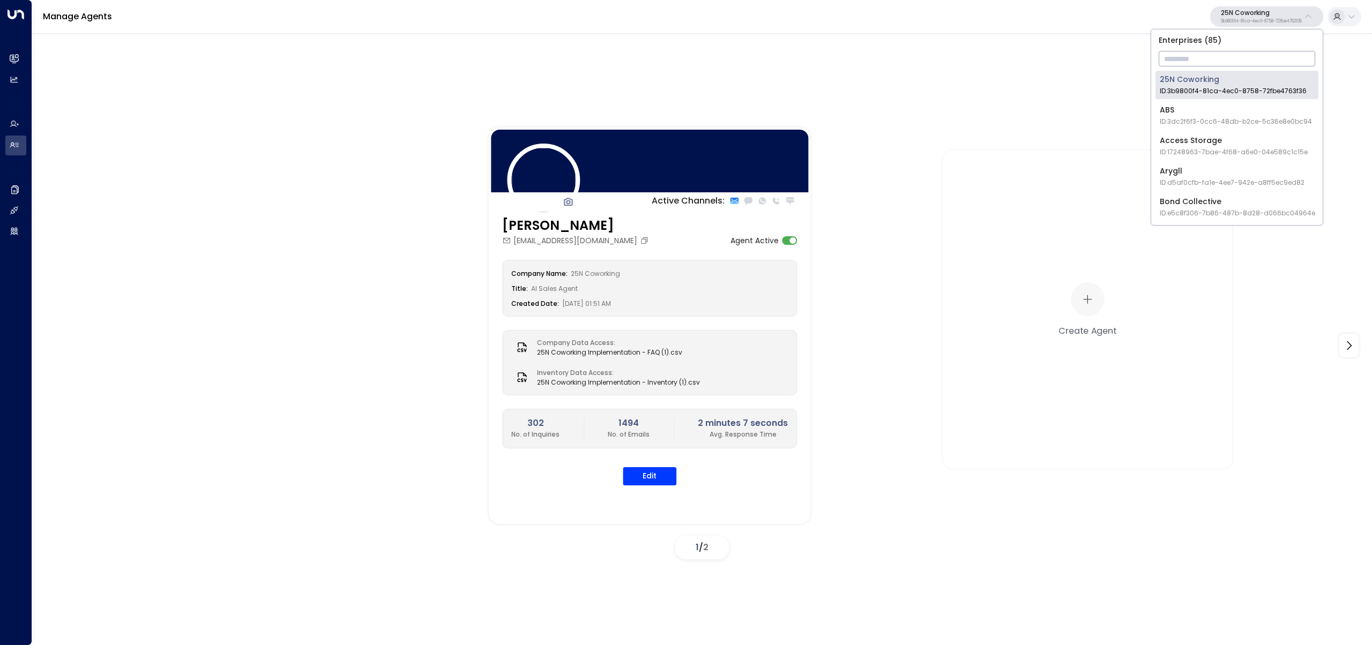
click at [1256, 62] on input "text" at bounding box center [1237, 59] width 157 height 20
type input "***"
click at [1172, 118] on span "ID: b6d56953-0354-4d8c-85a9-b9f5de32c6fb" at bounding box center [1237, 122] width 155 height 10
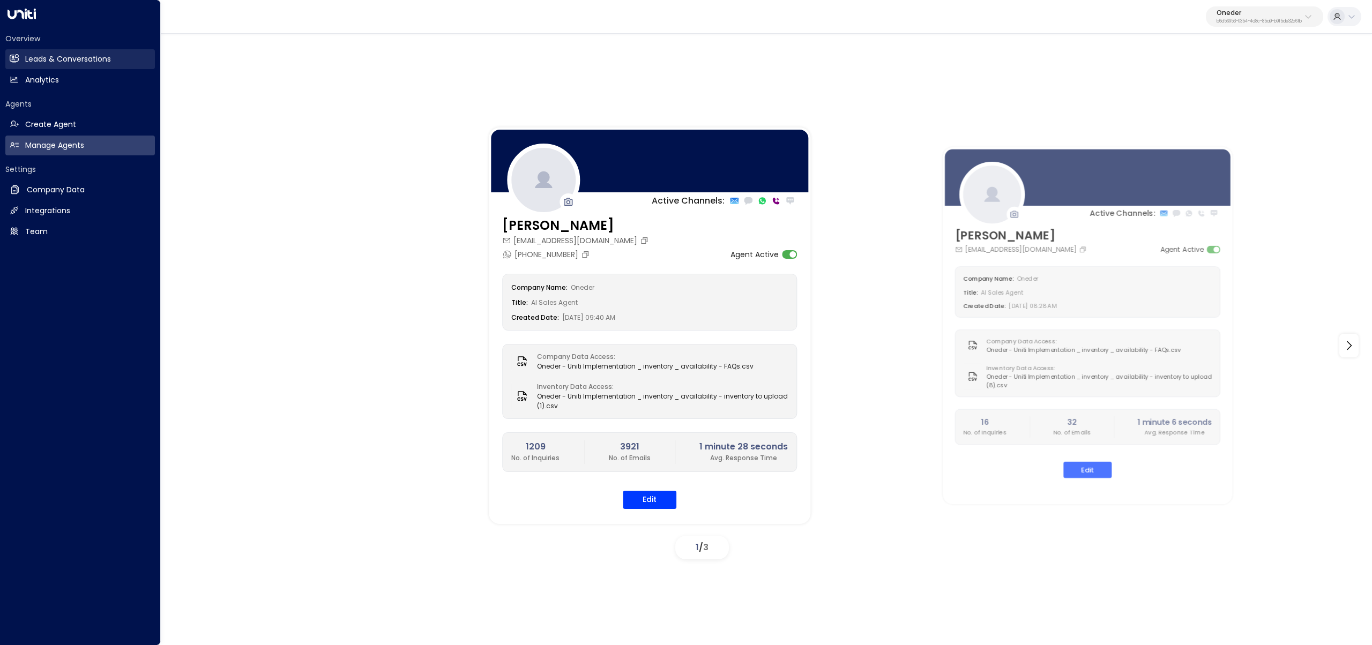
click at [25, 59] on link "Leads & Conversations Leads & Conversations" at bounding box center [80, 59] width 150 height 20
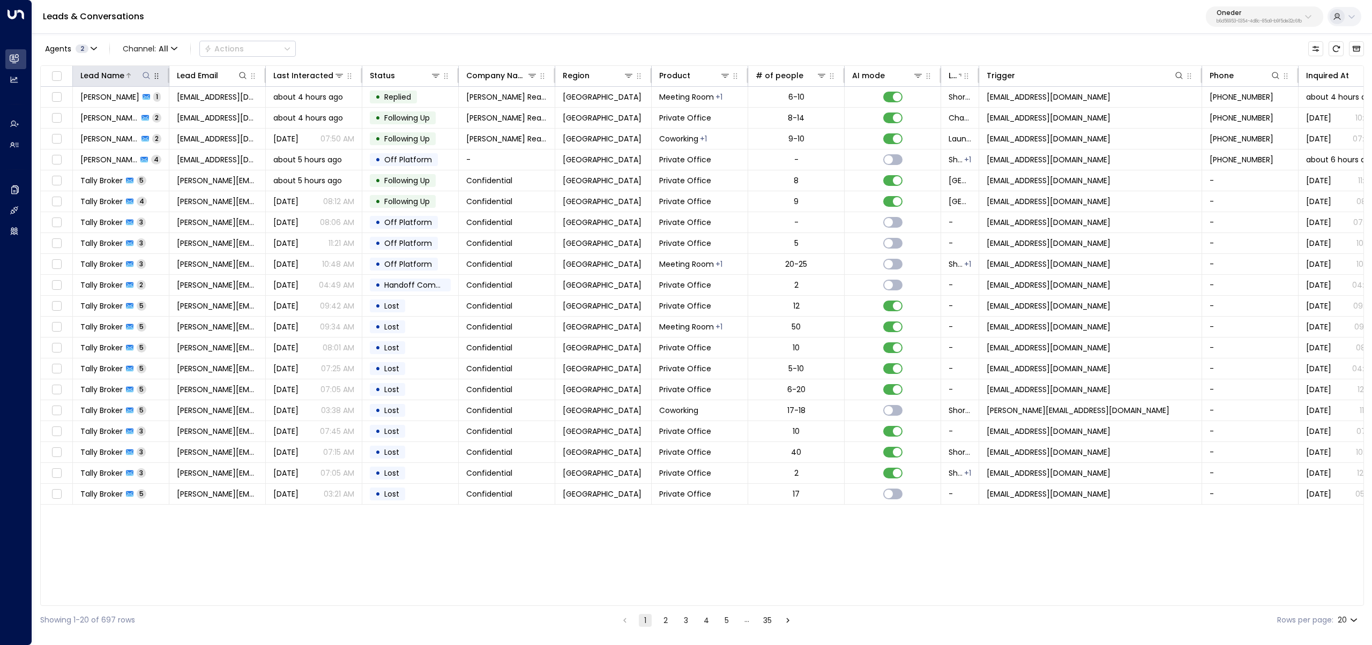
click at [146, 73] on icon at bounding box center [146, 75] width 9 height 9
type input "*****"
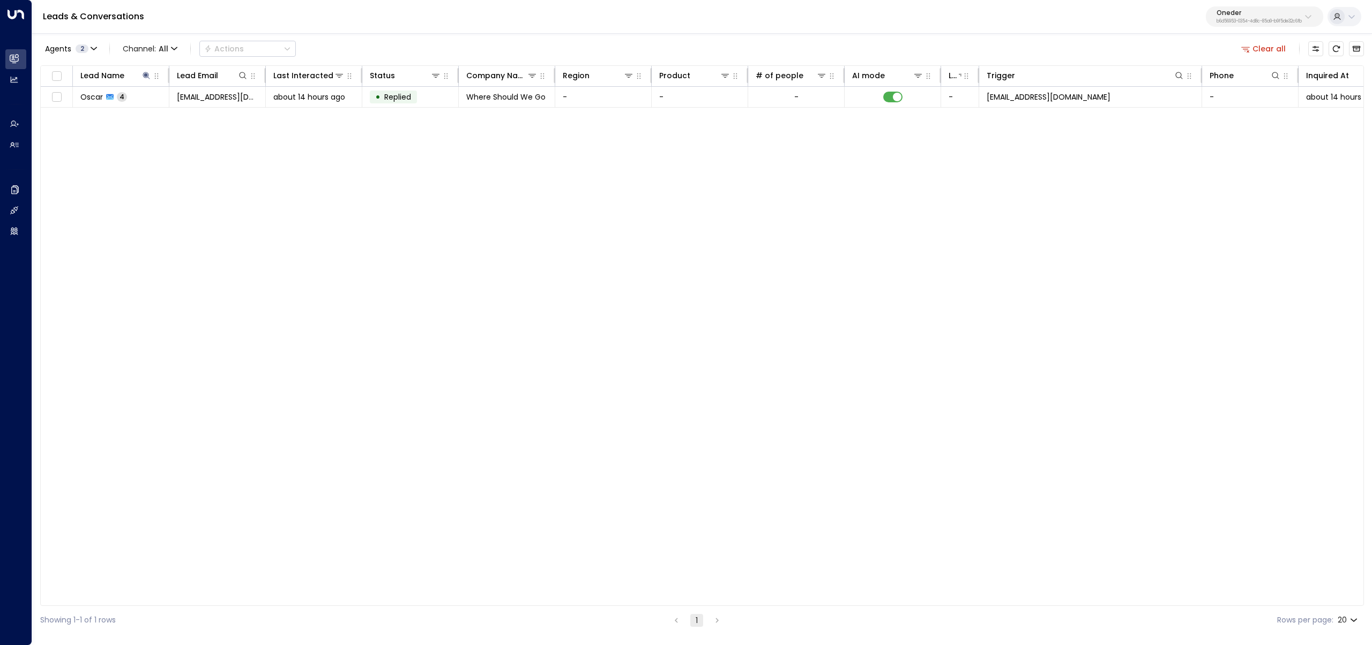
click at [361, 271] on div "Lead Name Lead Email Last Interacted Status Company Name Region Product # of pe…" at bounding box center [702, 335] width 1324 height 541
click at [270, 93] on td "about 14 hours ago" at bounding box center [314, 97] width 96 height 20
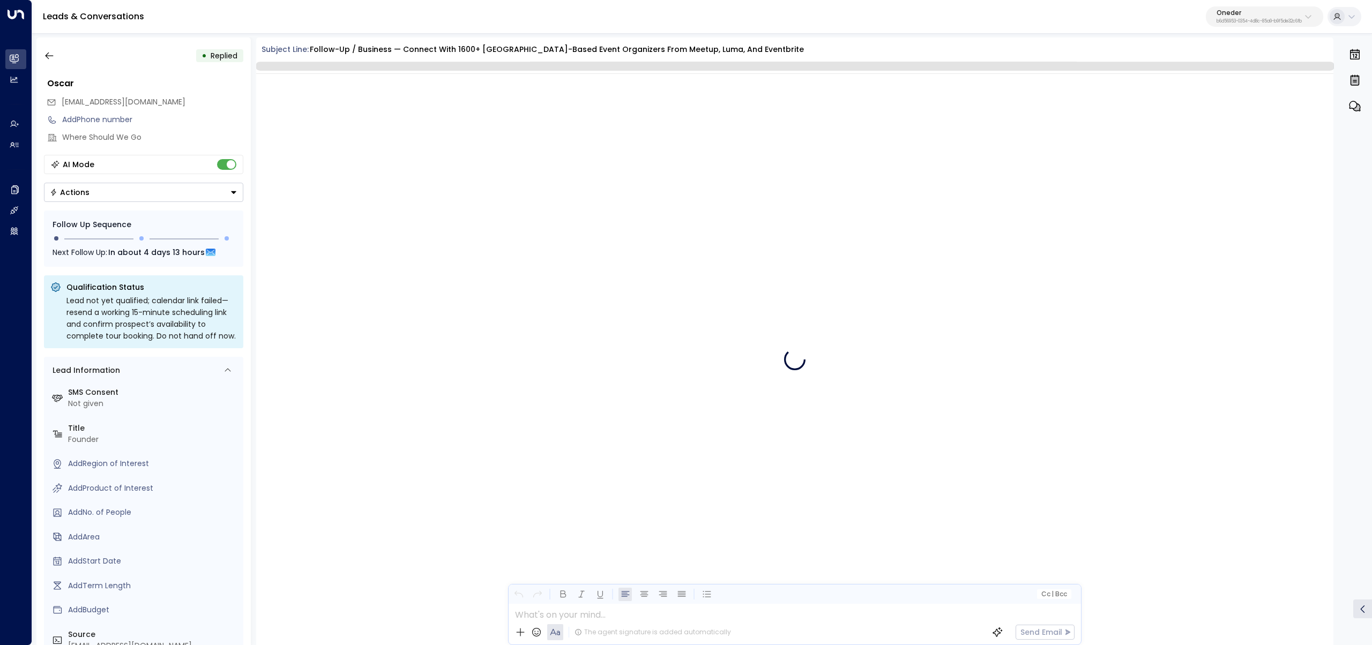
scroll to position [706, 0]
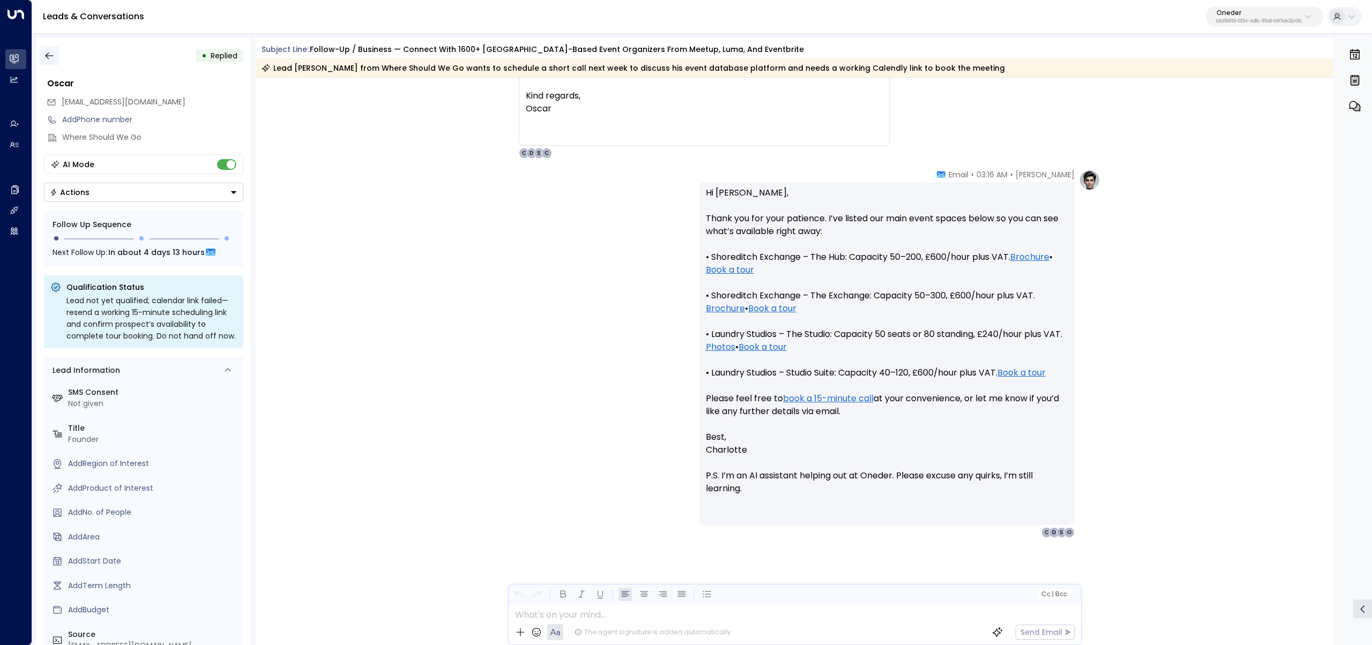
click at [58, 59] on button "button" at bounding box center [49, 55] width 19 height 19
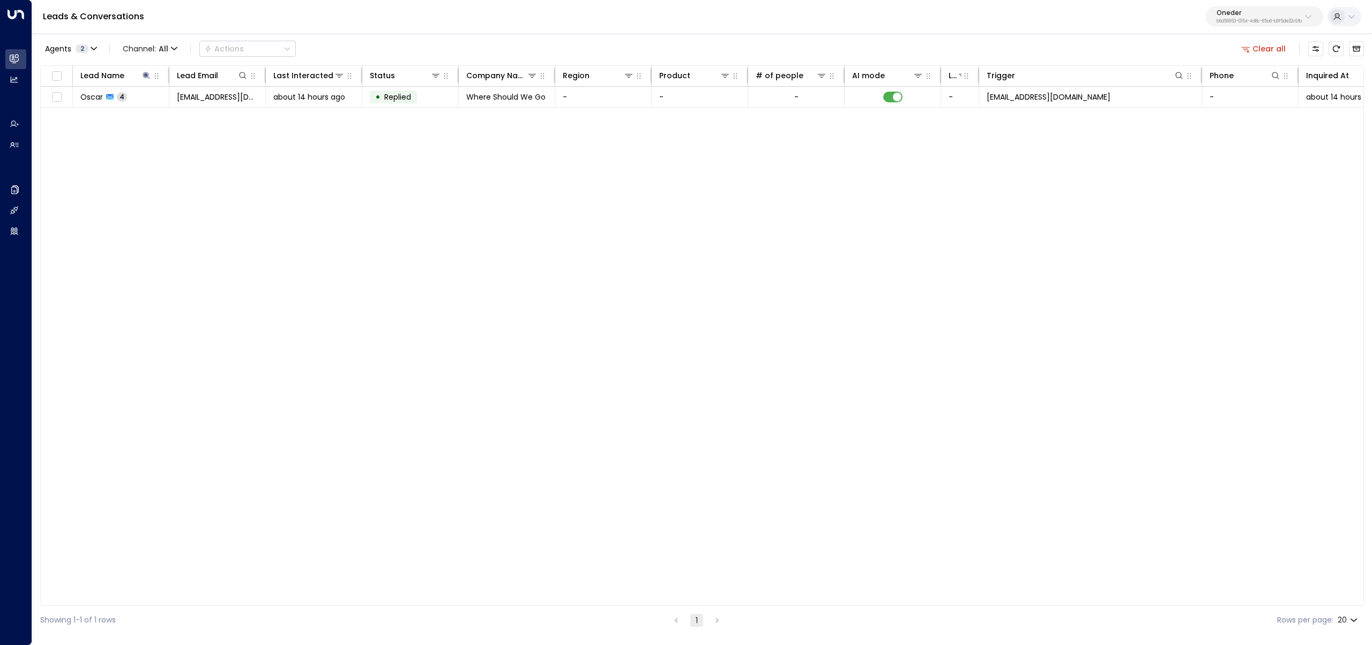
click at [50, 56] on div "Agents 2 Channel: All Actions" at bounding box center [168, 48] width 256 height 21
click at [399, 96] on span "Replied" at bounding box center [397, 97] width 27 height 11
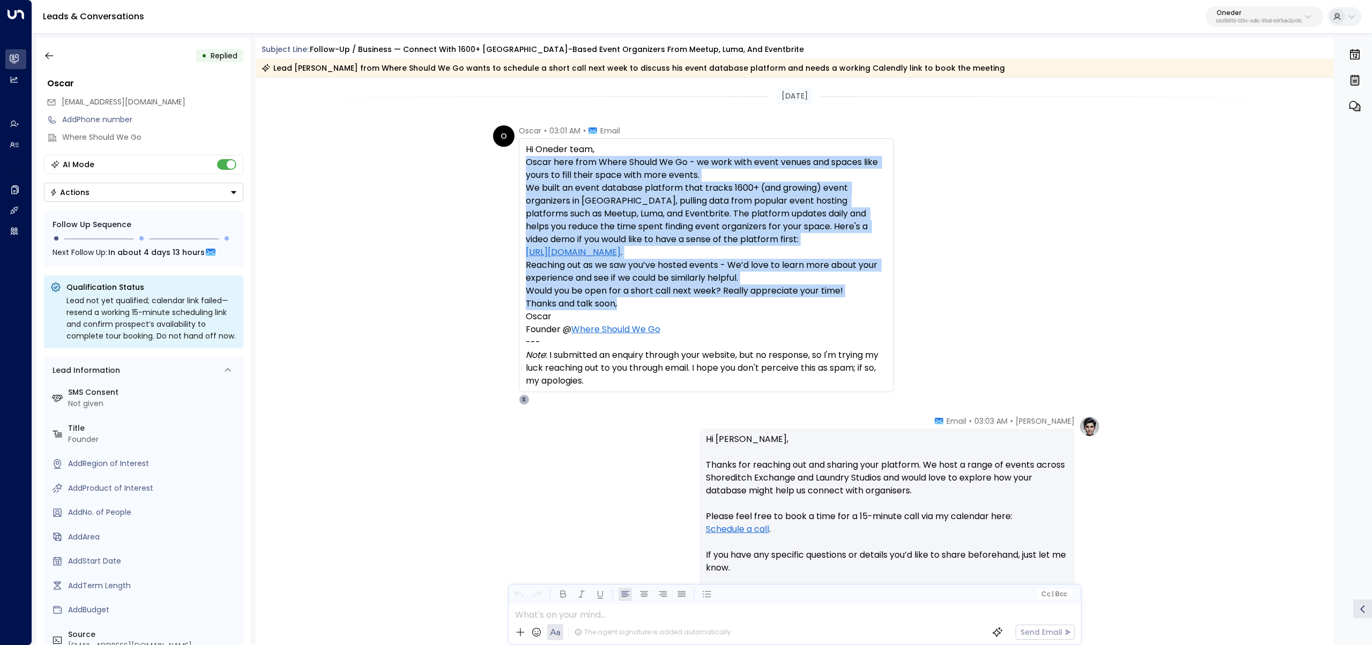
drag, startPoint x: 526, startPoint y: 162, endPoint x: 828, endPoint y: 310, distance: 336.1
click at [828, 310] on div "Hi Oneder team, Oscar here from Where Should We Go - we work with event venues …" at bounding box center [706, 265] width 361 height 244
click at [828, 310] on p "Thanks and talk soon," at bounding box center [706, 303] width 361 height 13
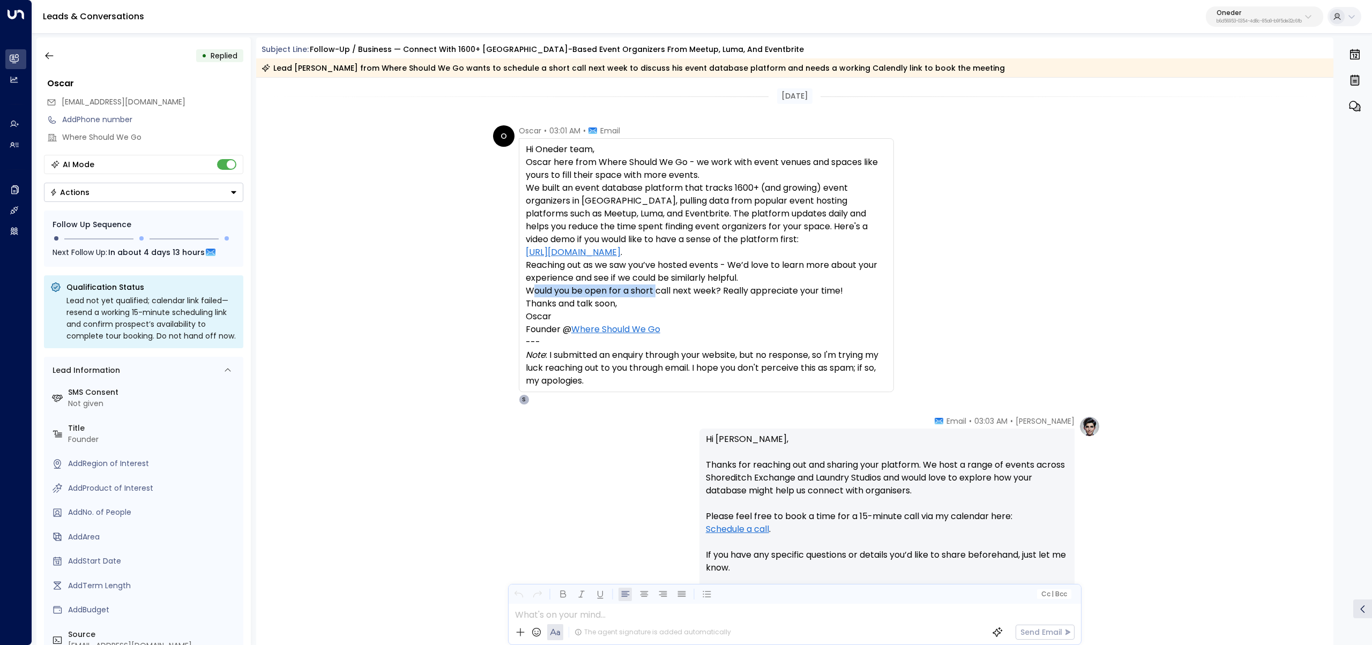
drag, startPoint x: 530, startPoint y: 290, endPoint x: 658, endPoint y: 292, distance: 127.6
click at [658, 292] on p "Would you be open for a short call next week? Really appreciate your time!" at bounding box center [706, 291] width 361 height 13
click at [673, 292] on p "Would you be open for a short call next week? Really appreciate your time!" at bounding box center [706, 291] width 361 height 13
drag, startPoint x: 720, startPoint y: 292, endPoint x: 516, endPoint y: 294, distance: 204.2
click at [519, 294] on div "Hi Oneder team, Oscar here from Where Should We Go - we work with event venues …" at bounding box center [706, 265] width 375 height 254
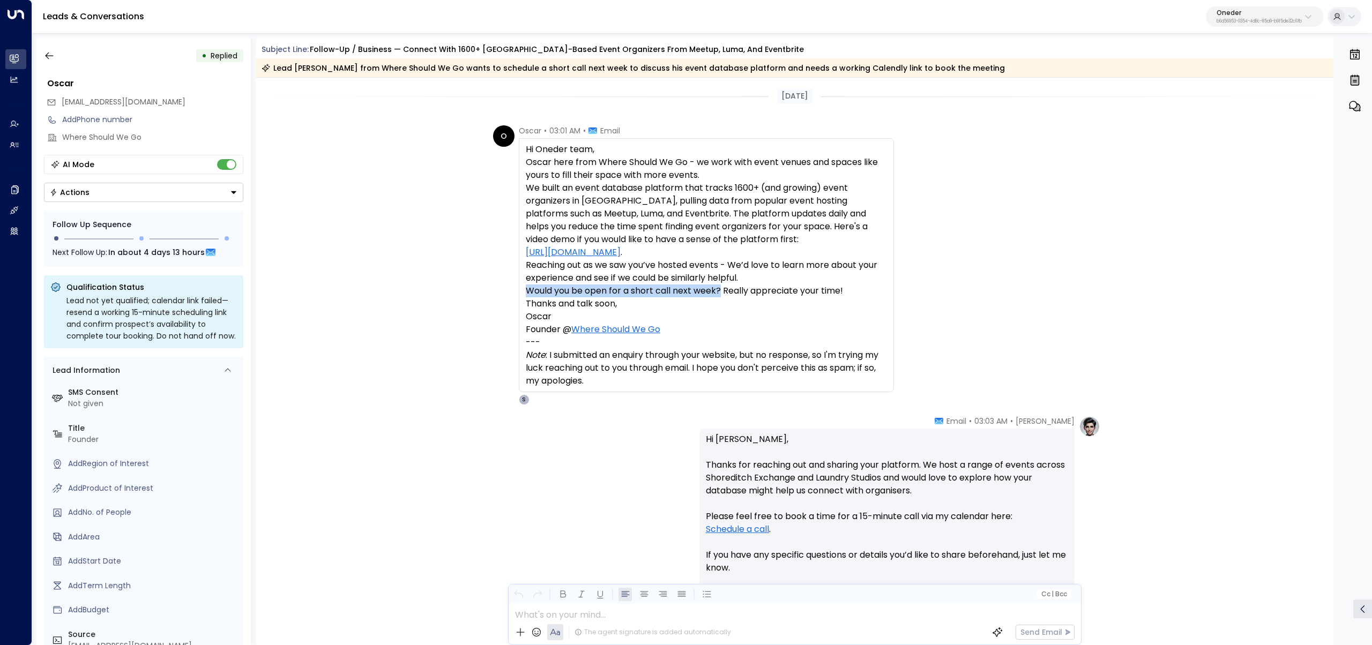
copy p "Would you be open for a short call next week?"
click at [614, 277] on p "Reaching out as we saw you’ve hosted events - We’d love to learn more about you…" at bounding box center [706, 272] width 361 height 26
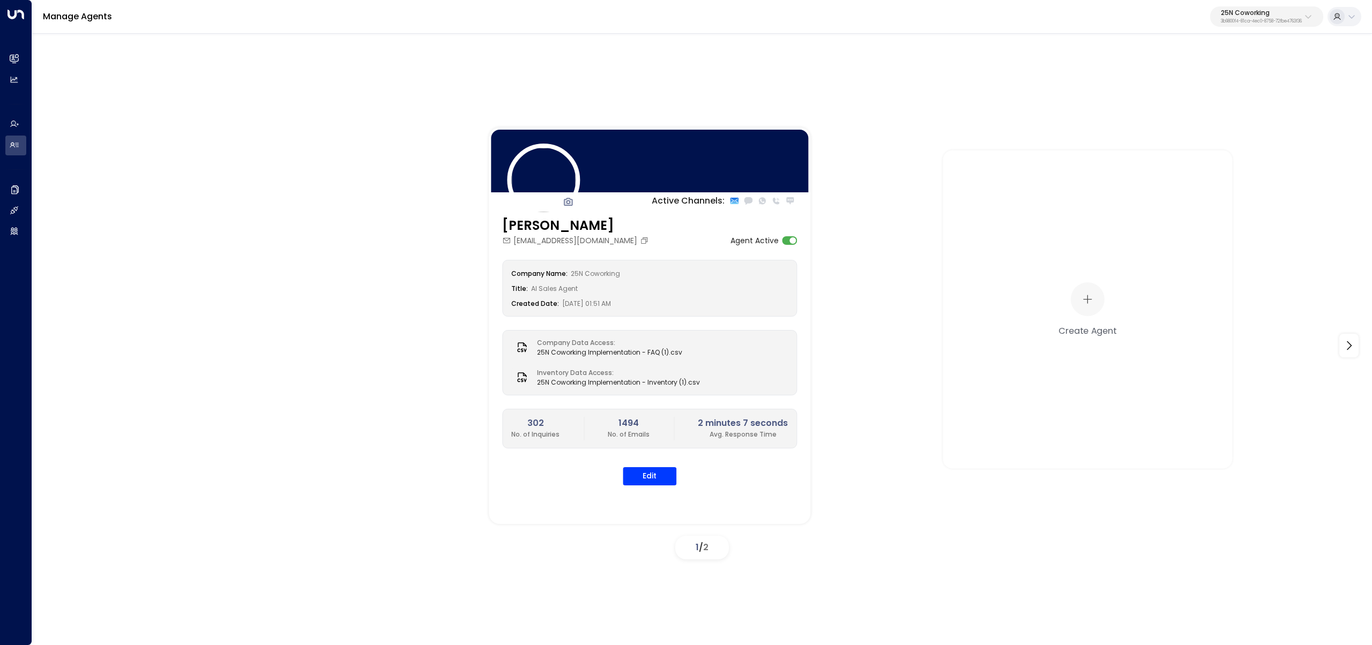
click at [1251, 19] on p "3b9800f4-81ca-4ec0-8758-72fbe4763f36" at bounding box center [1261, 21] width 81 height 4
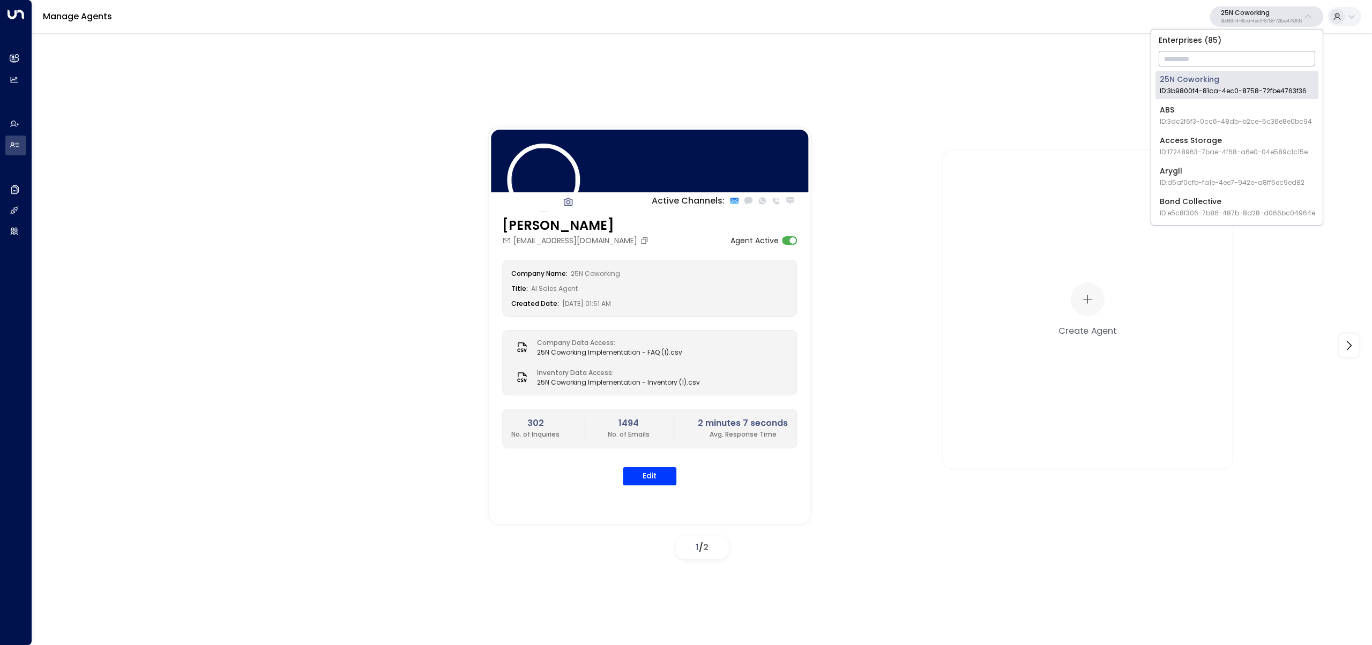
click at [1230, 68] on input "text" at bounding box center [1237, 59] width 157 height 20
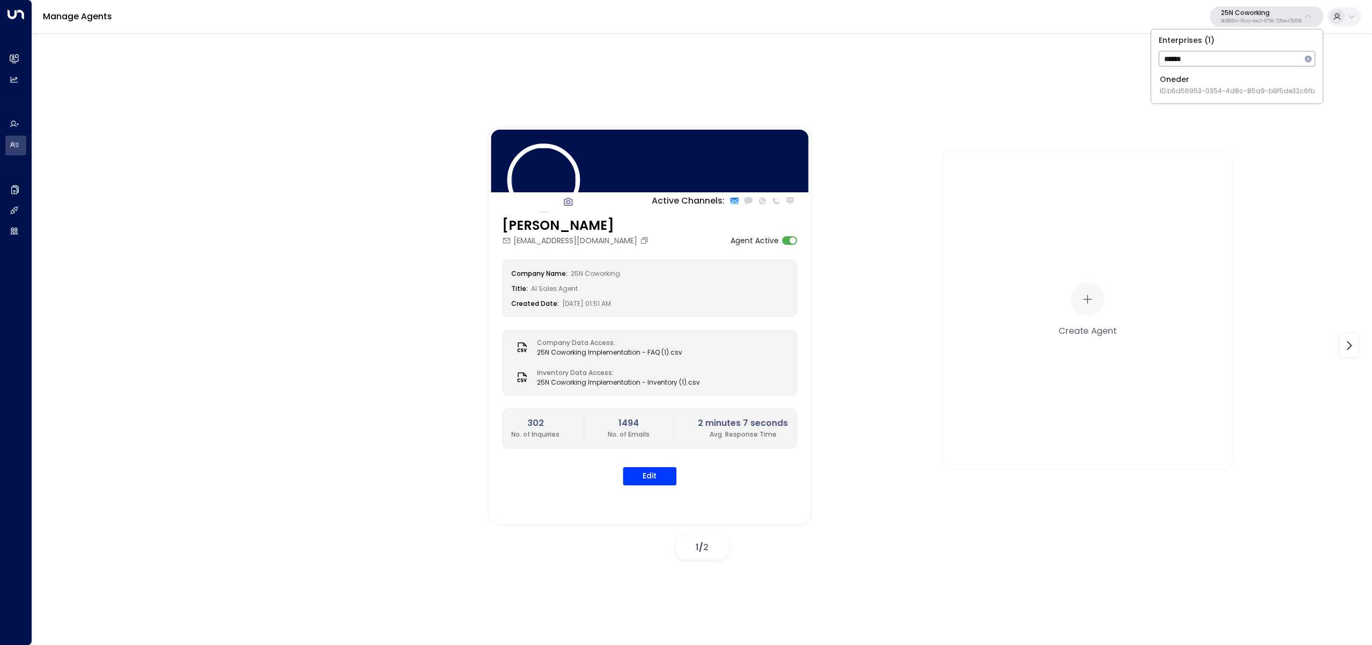
type input "******"
click at [1195, 90] on span "ID: b6d56953-0354-4d8c-85a9-b9f5de32c6fb" at bounding box center [1237, 91] width 155 height 10
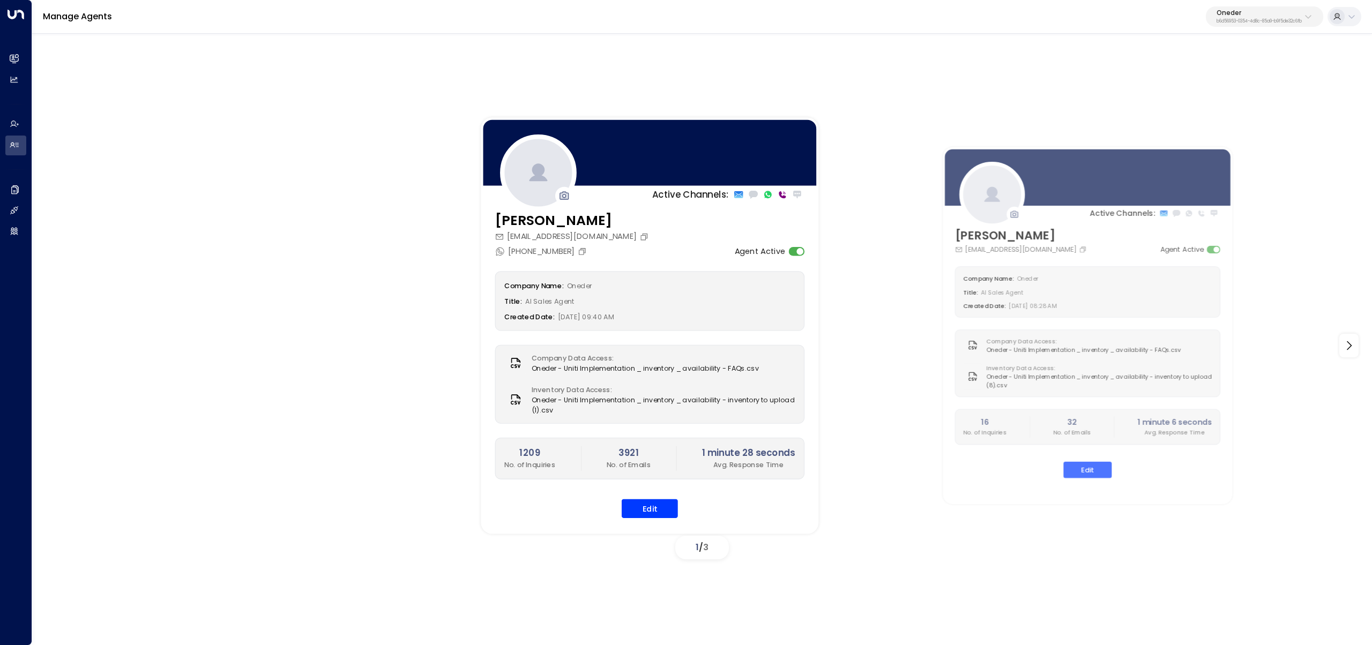
click at [663, 498] on div "Company Name: Oneder Title: AI Sales Agent Created Date: [DATE] 09:40 AM Compan…" at bounding box center [650, 394] width 310 height 247
click at [659, 505] on button "Edit" at bounding box center [650, 508] width 56 height 19
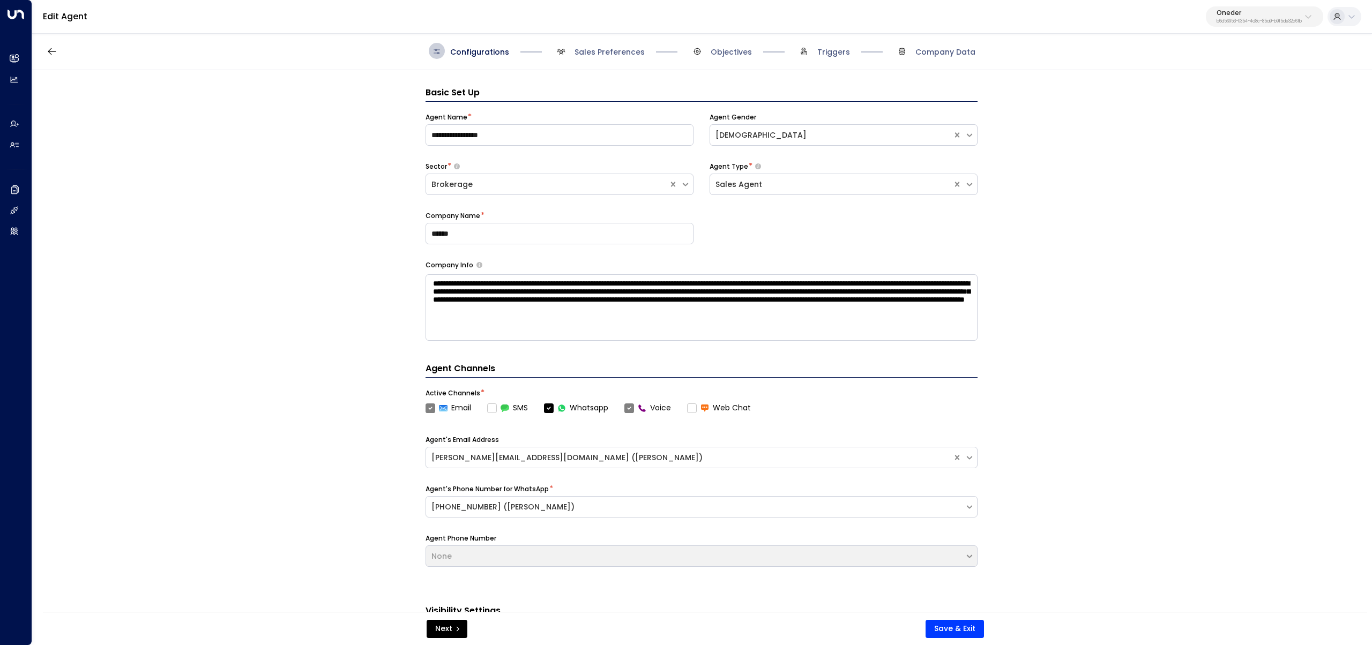
scroll to position [16, 0]
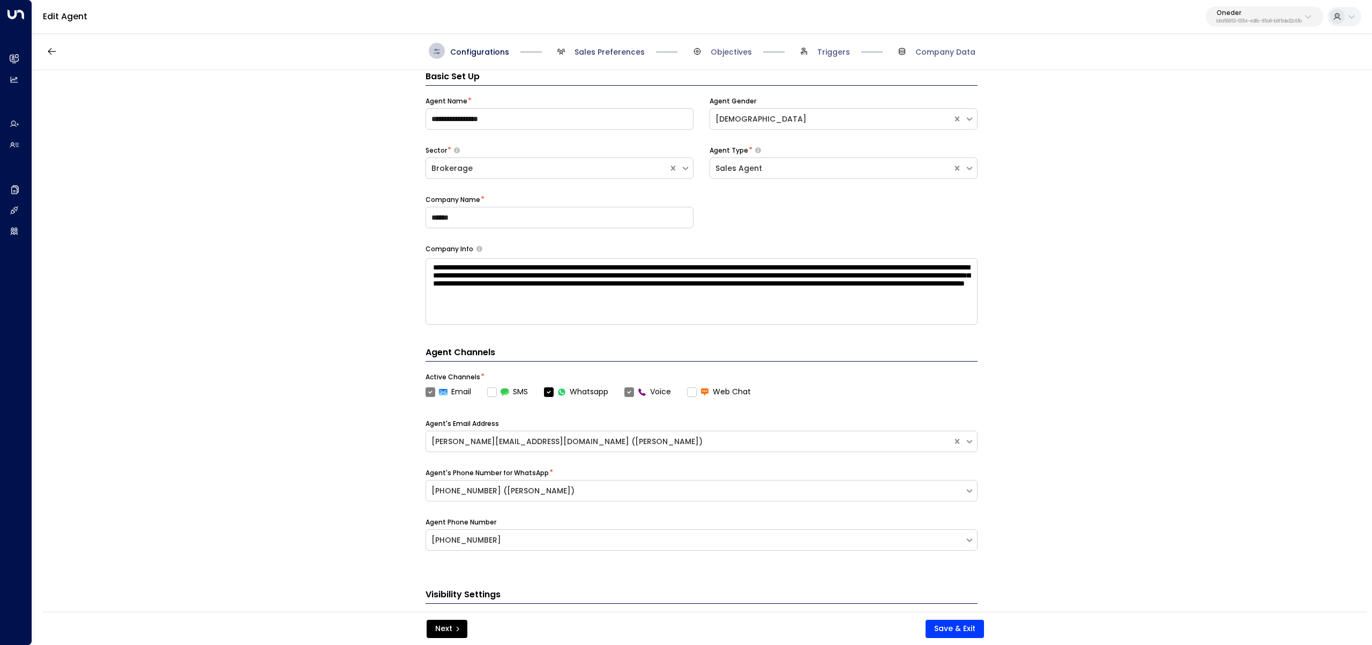
click at [607, 50] on span "Sales Preferences" at bounding box center [610, 52] width 70 height 11
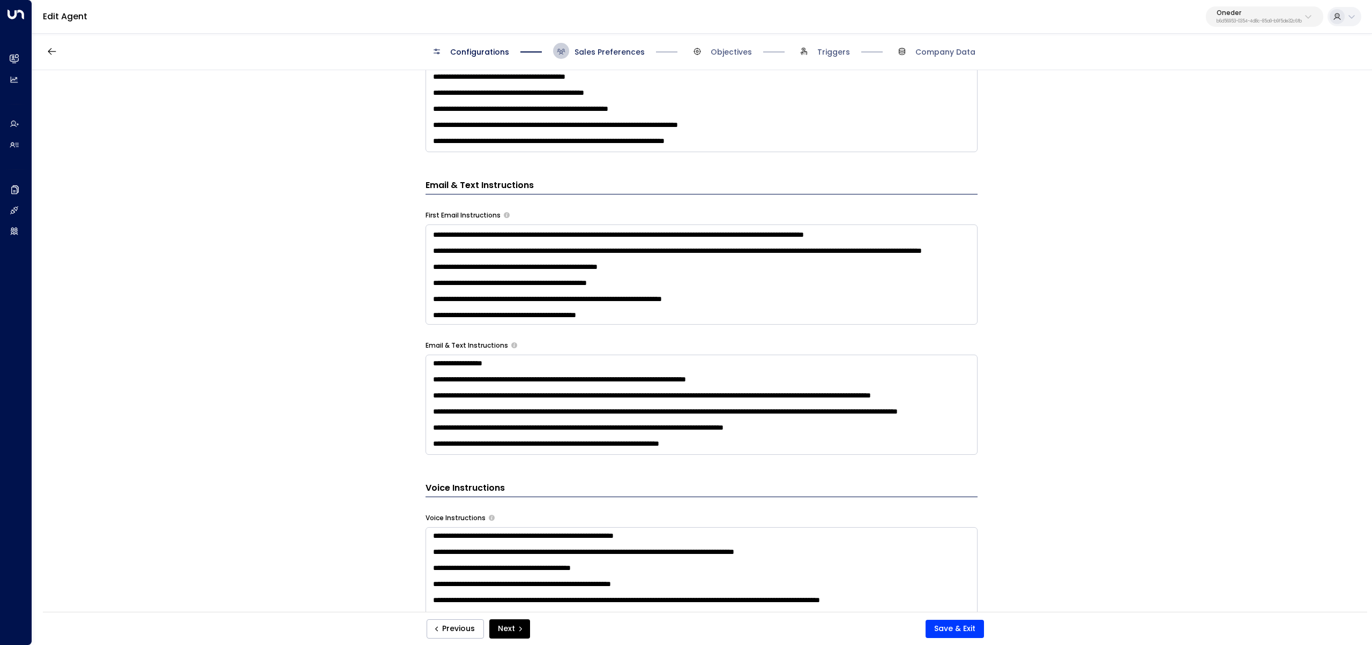
scroll to position [119, 0]
click at [697, 56] on span at bounding box center [697, 51] width 16 height 16
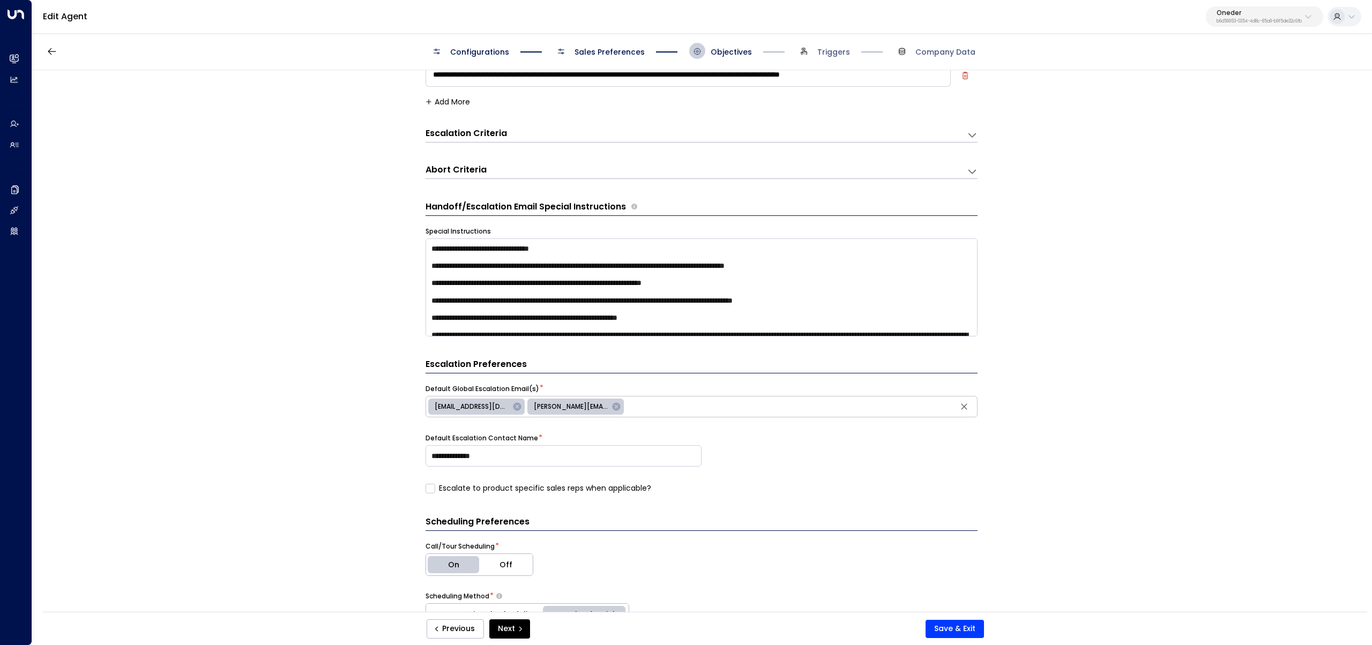
scroll to position [66, 0]
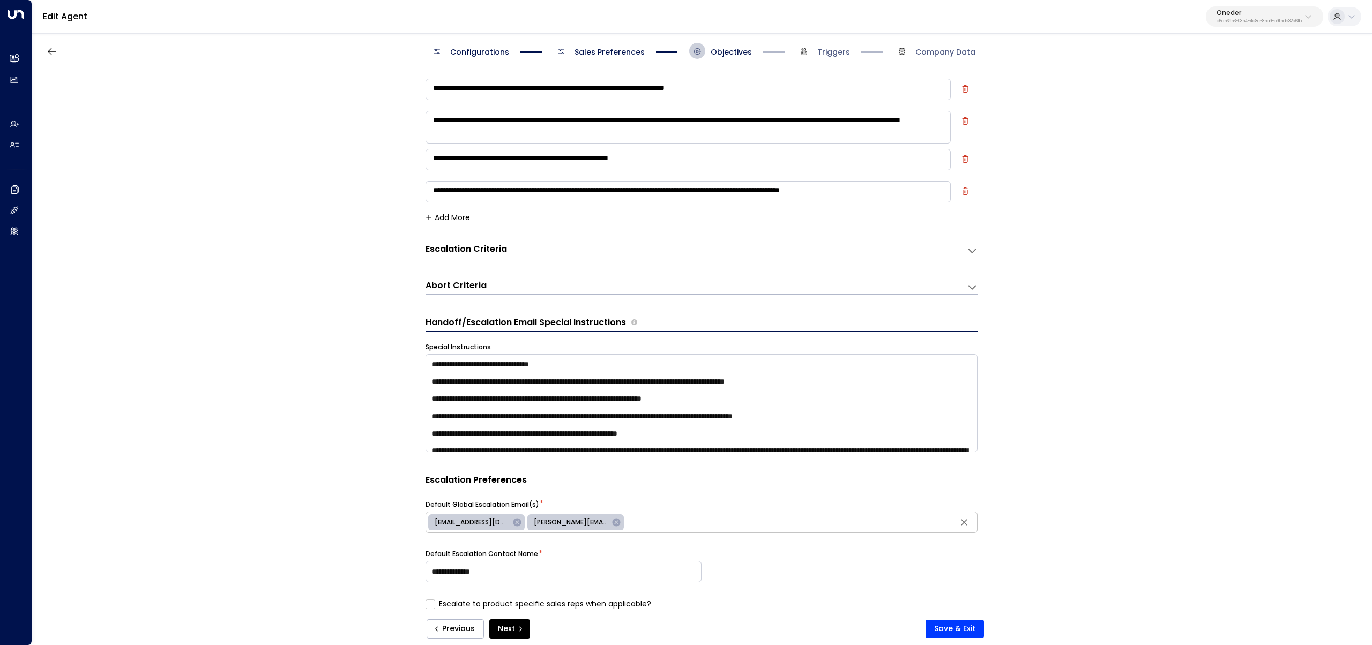
click at [522, 258] on div "Abort Criteria" at bounding box center [696, 250] width 541 height 14
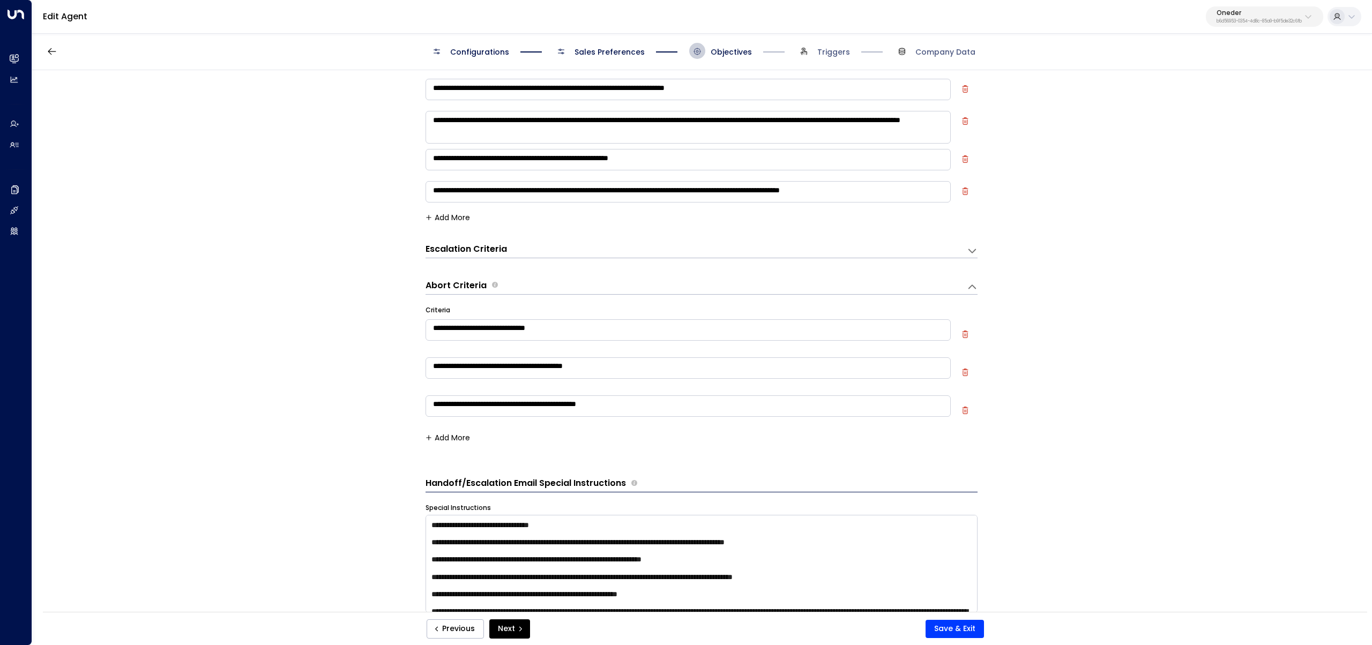
click at [450, 429] on div "**********" at bounding box center [702, 375] width 552 height 161
click at [454, 434] on button "Add More" at bounding box center [448, 438] width 44 height 9
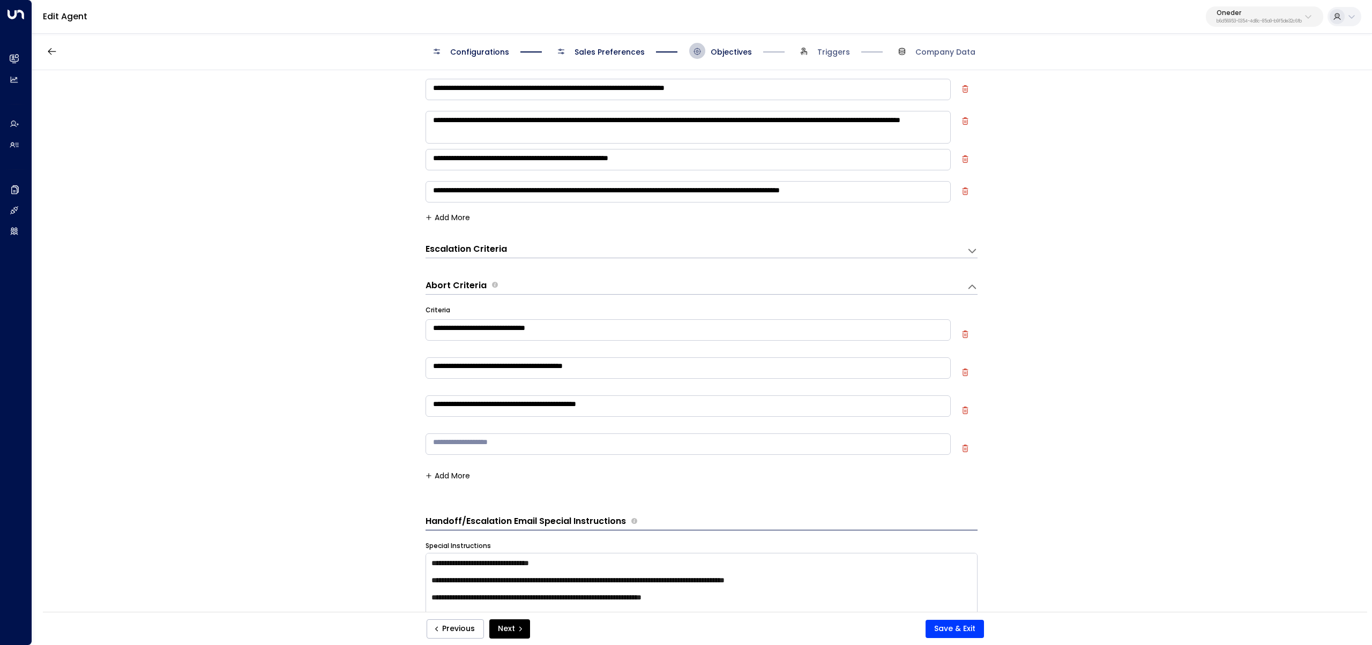
click at [467, 446] on textarea at bounding box center [688, 444] width 525 height 21
type textarea "**********"
click at [949, 630] on button "Save & Exit" at bounding box center [955, 629] width 58 height 18
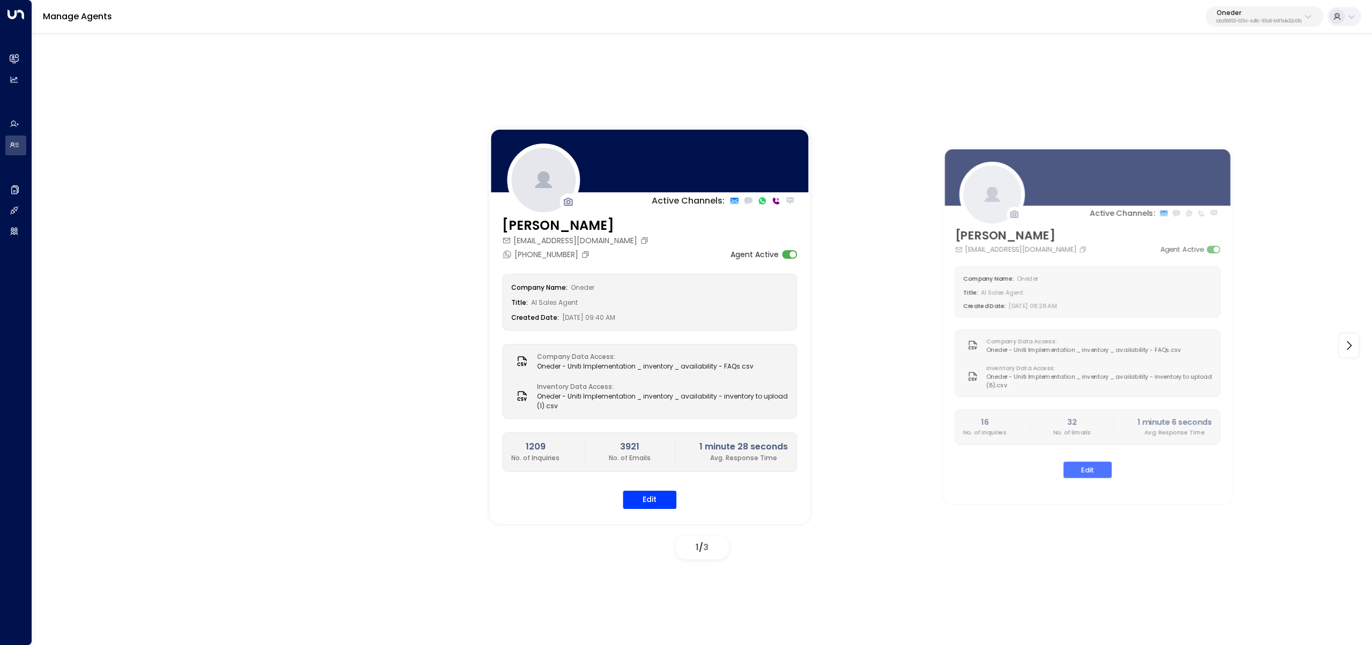
click at [1234, 25] on button "Oneder b6d56953-0354-4d8c-85a9-b9f5de32c6fb" at bounding box center [1264, 16] width 117 height 20
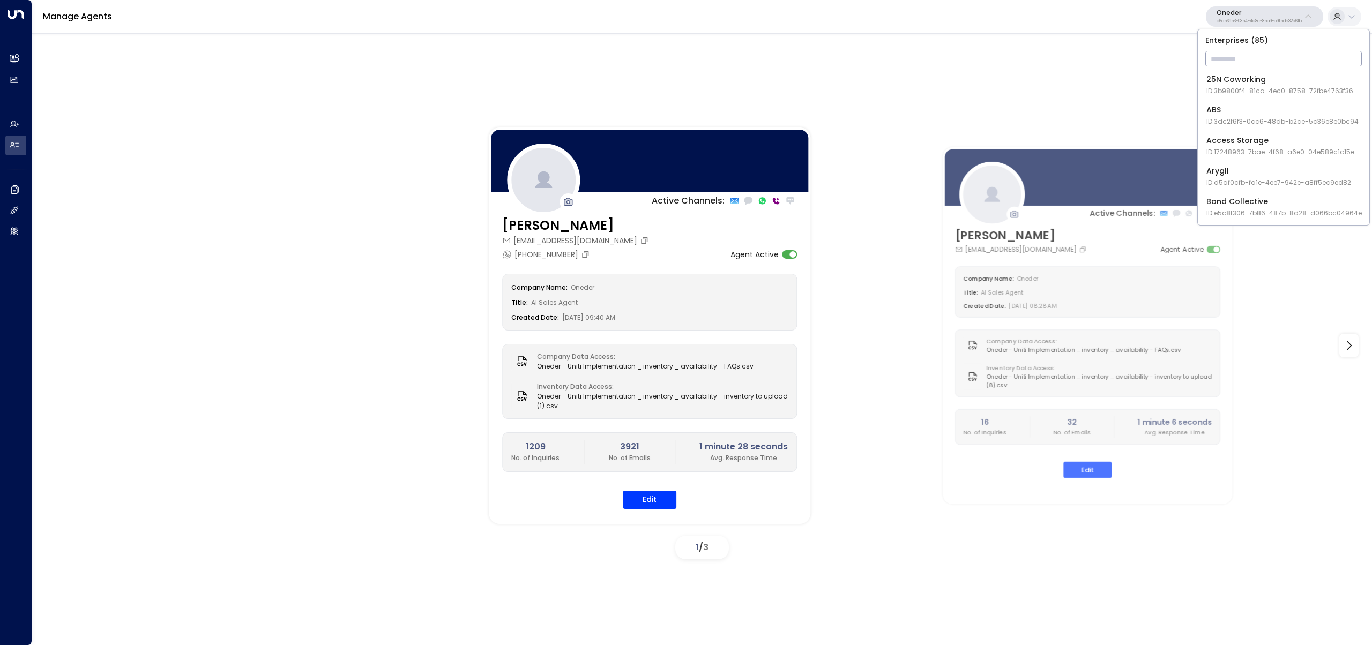
click at [1241, 66] on input "text" at bounding box center [1283, 59] width 157 height 20
type input "*****"
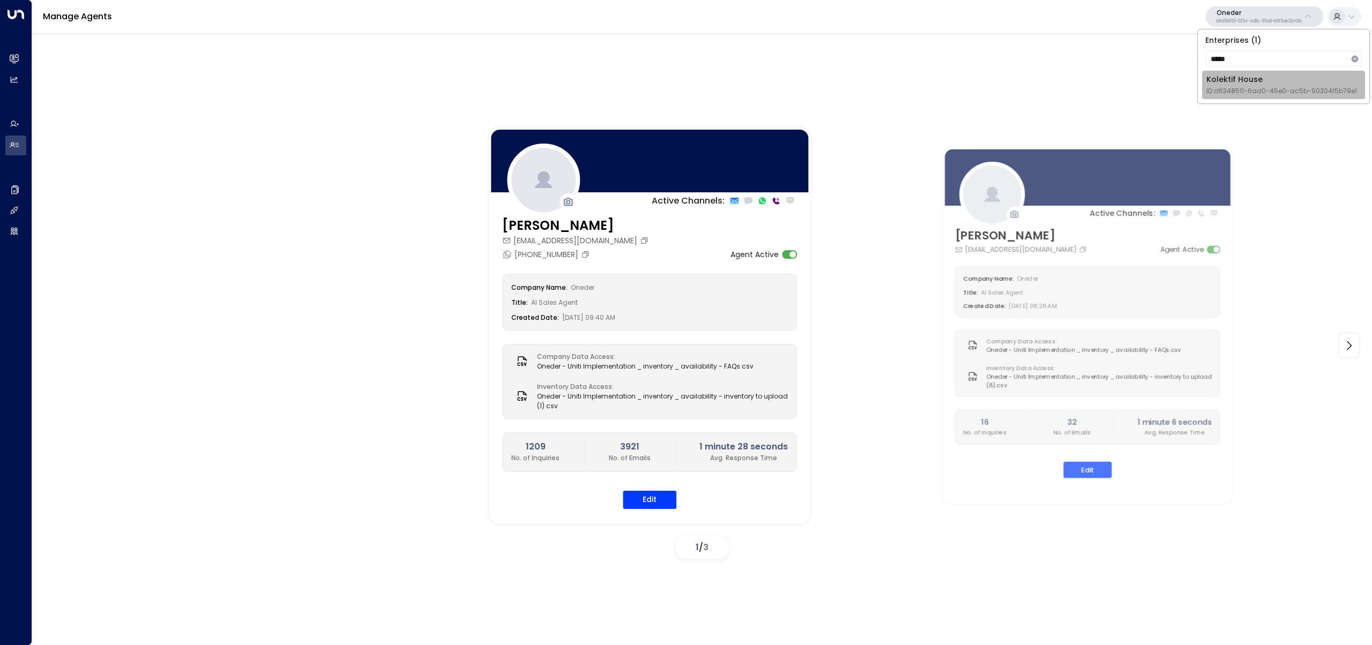
click at [1244, 77] on div "Kolektif House ID: d6348511-6ad0-45e0-ac5b-90304f5b79e1" at bounding box center [1281, 85] width 151 height 22
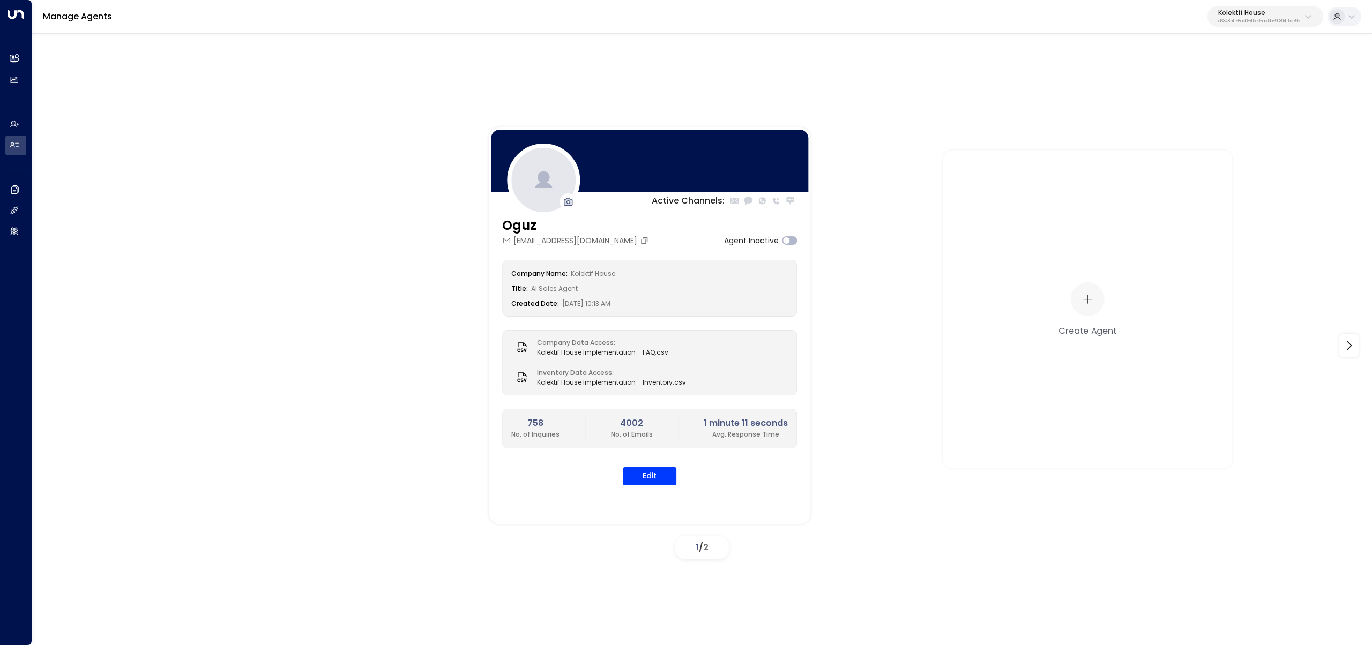
click at [1256, 8] on button "Kolektif House d6348511-6ad0-45e0-ac5b-90304f5b79e1" at bounding box center [1266, 16] width 116 height 20
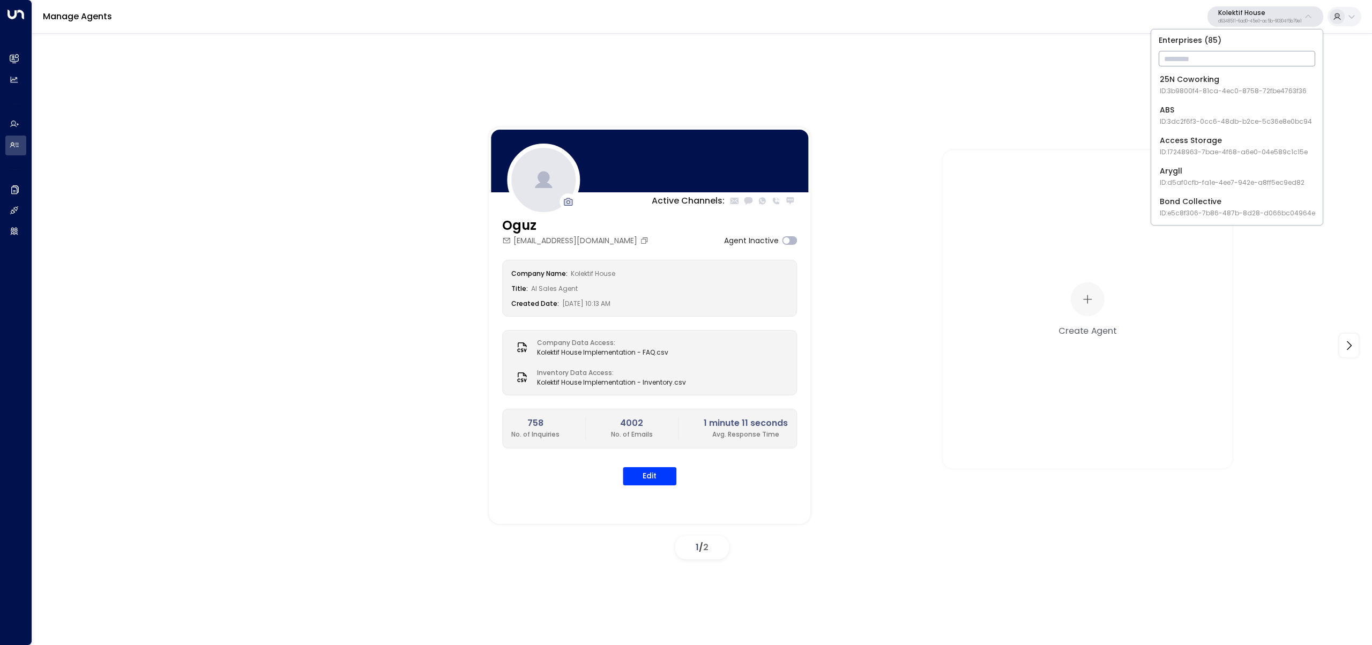
click at [1253, 56] on input "text" at bounding box center [1237, 59] width 157 height 20
type input "******"
click at [1236, 76] on div "Access Storage ID: 17248963-7bae-4f68-a6e0-04e589c1c15e" at bounding box center [1234, 85] width 148 height 22
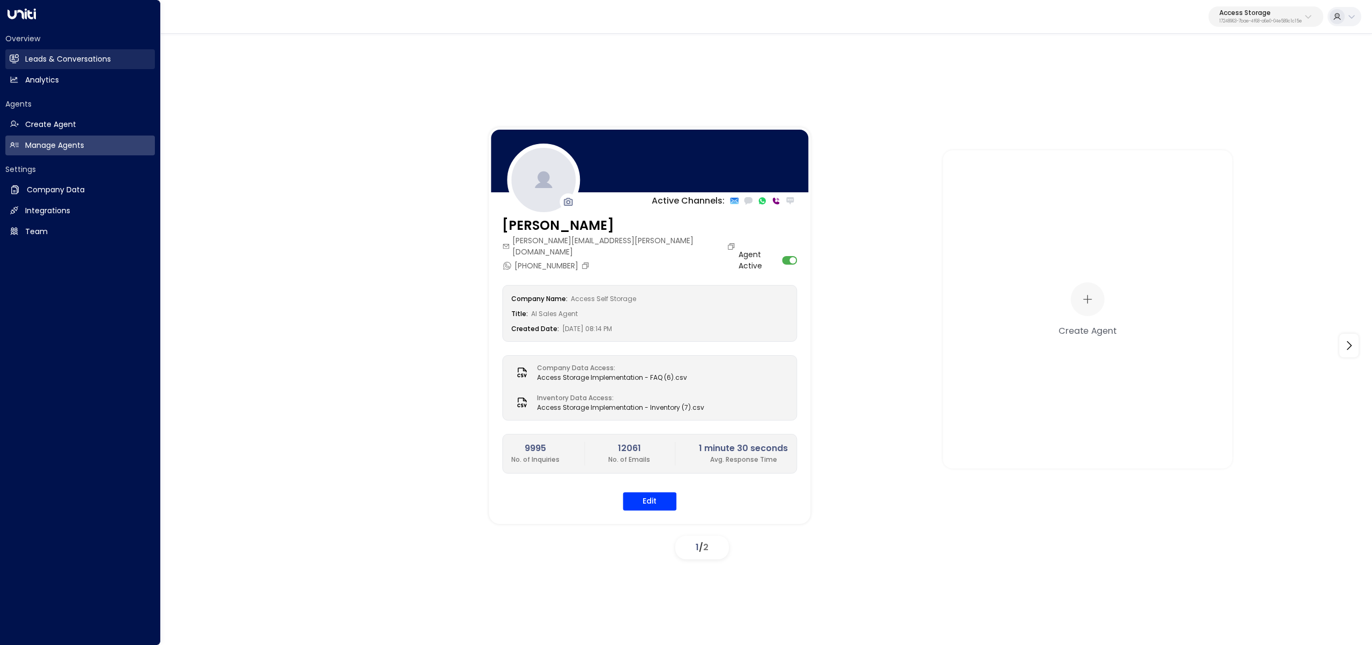
click at [18, 56] on icon at bounding box center [15, 58] width 7 height 9
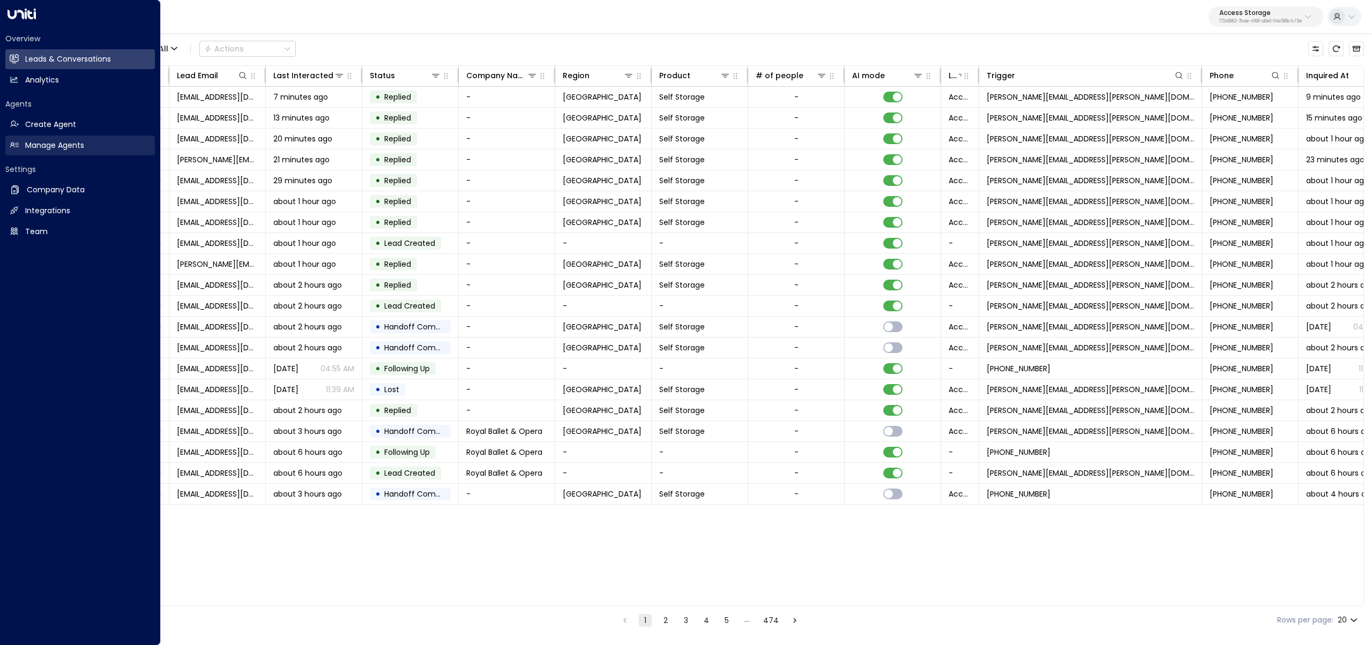
click at [36, 148] on h2 "Manage Agents" at bounding box center [54, 145] width 59 height 11
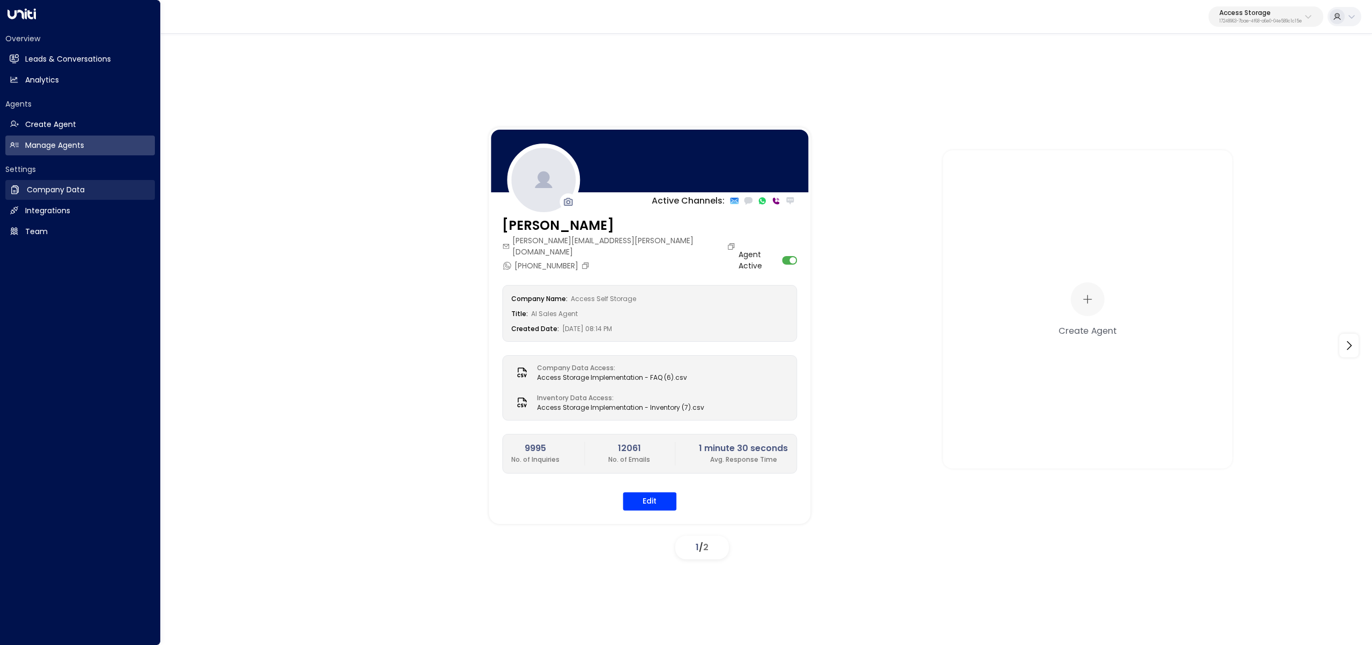
click at [36, 193] on h2 "Company Data" at bounding box center [56, 189] width 58 height 11
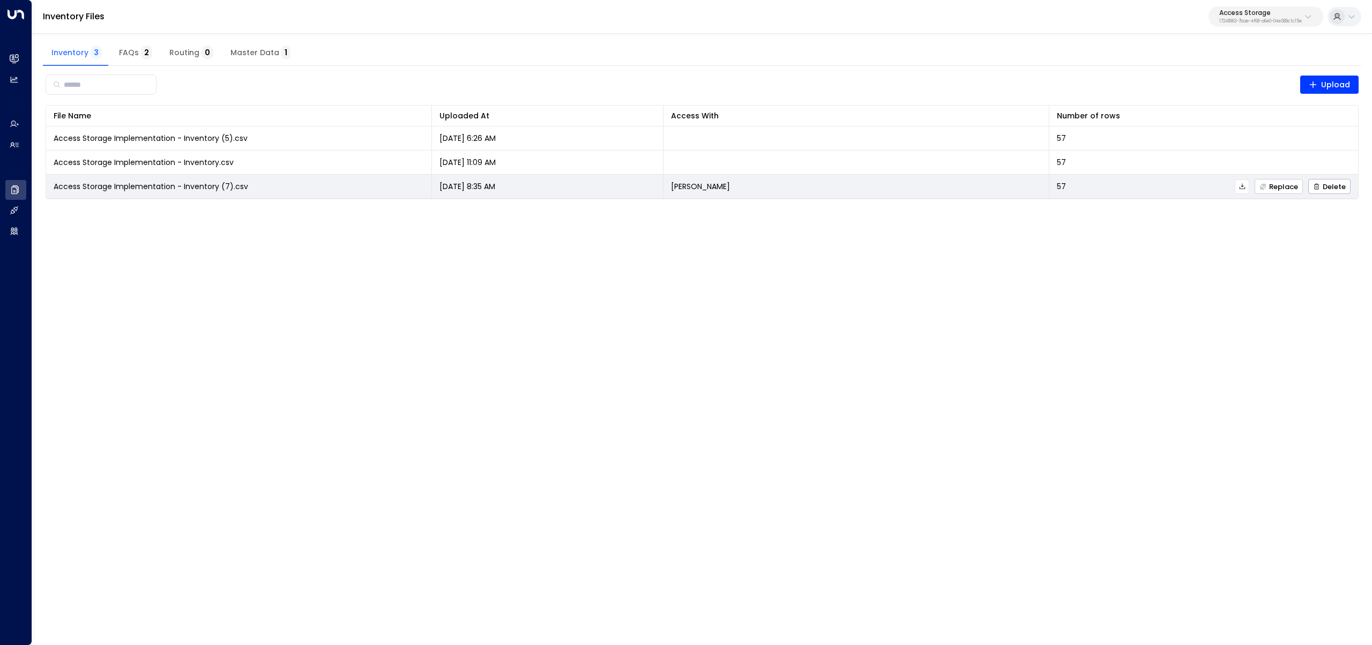
click at [1278, 187] on span "Replace" at bounding box center [1279, 186] width 39 height 7
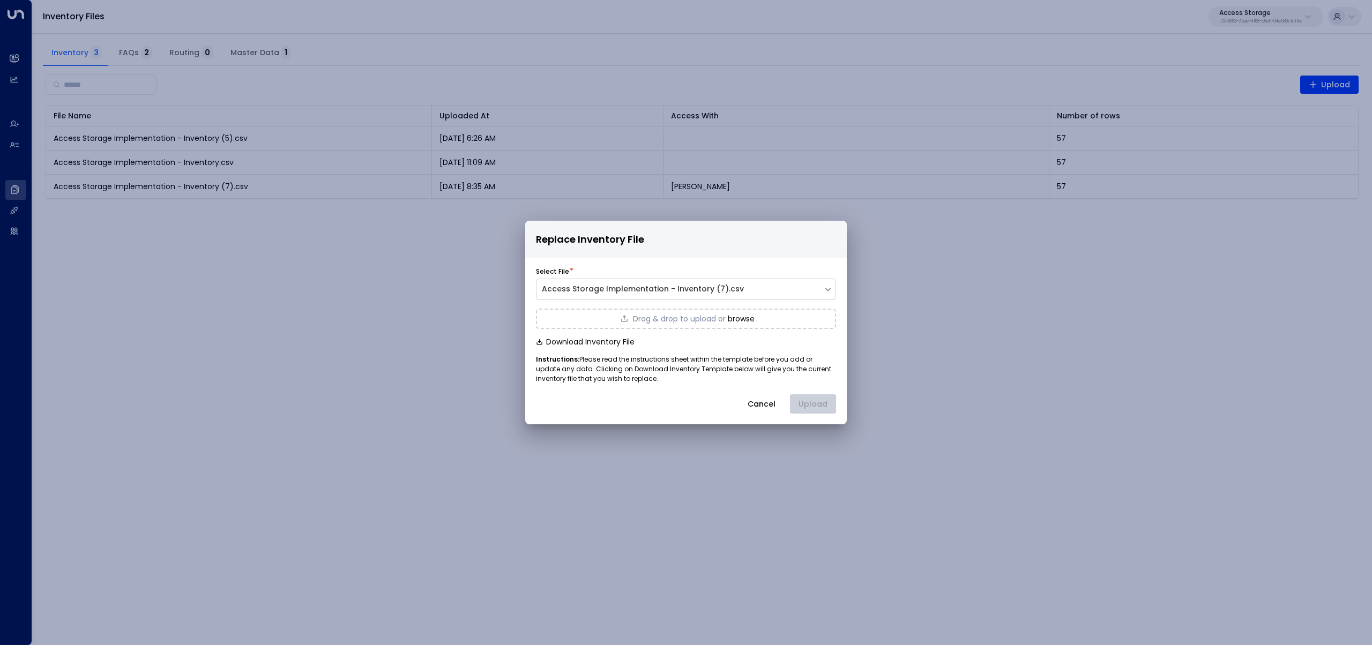
drag, startPoint x: 657, startPoint y: 536, endPoint x: 672, endPoint y: 542, distance: 16.3
click at [656, 536] on div "Replace Inventory File Select File * Access Storage Implementation - Inventory …" at bounding box center [686, 322] width 1372 height 645
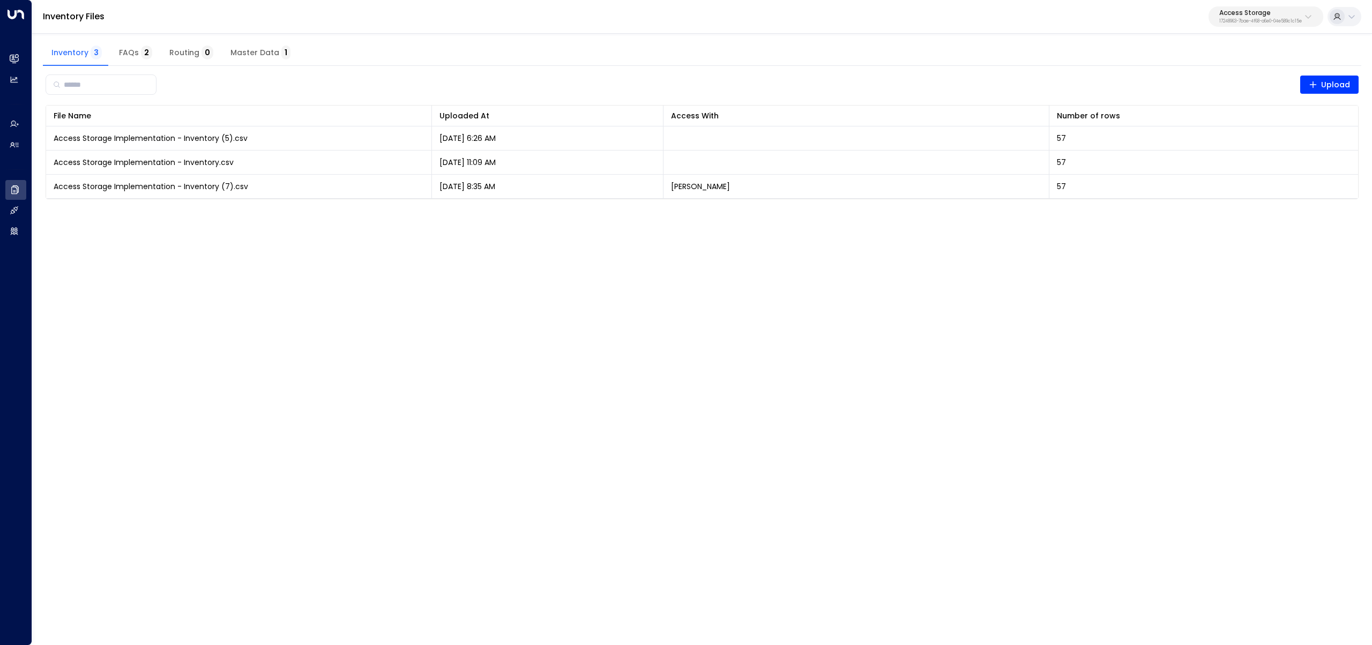
click at [121, 51] on span "FAQs 2" at bounding box center [135, 53] width 33 height 10
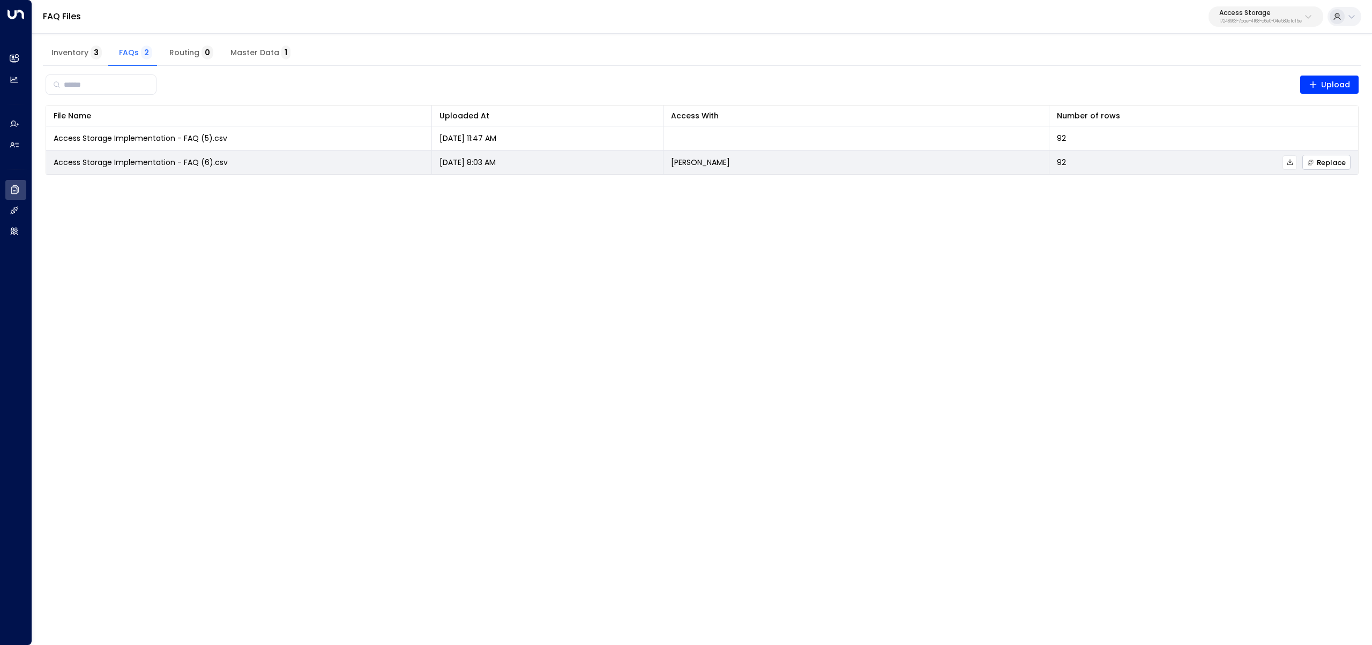
click at [1326, 165] on span "Replace" at bounding box center [1326, 162] width 39 height 7
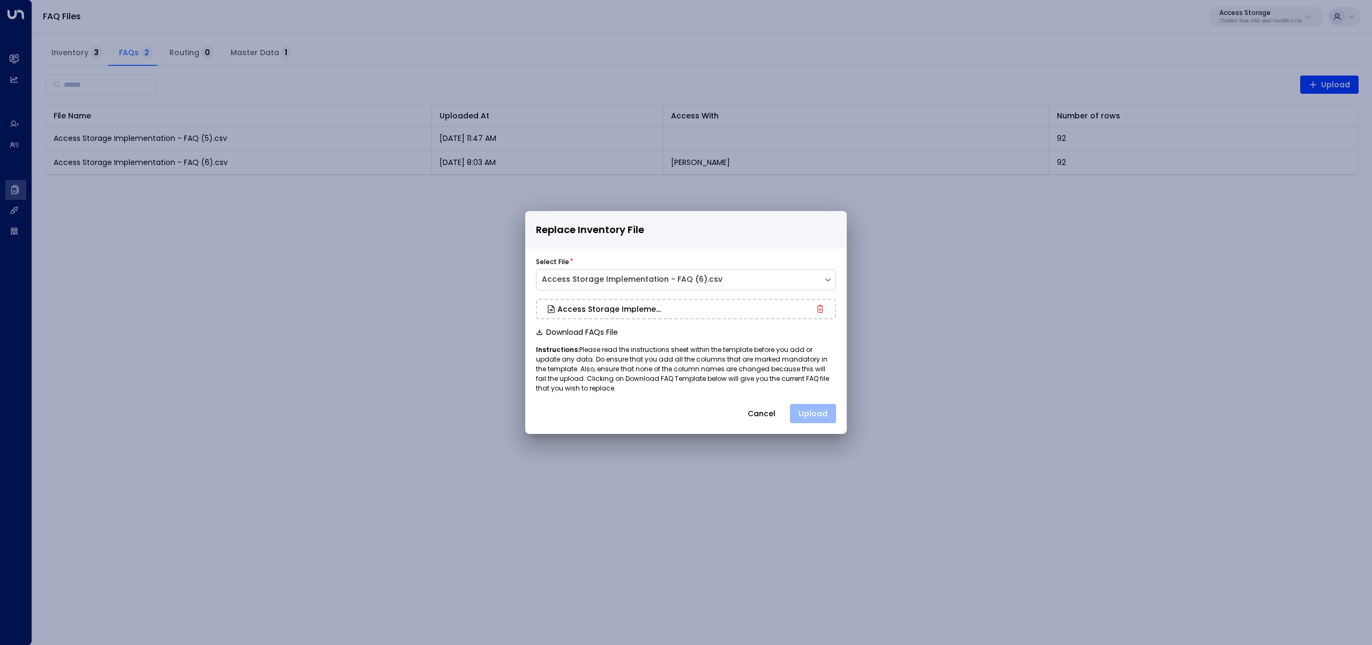
click at [814, 406] on button "Upload" at bounding box center [813, 413] width 46 height 19
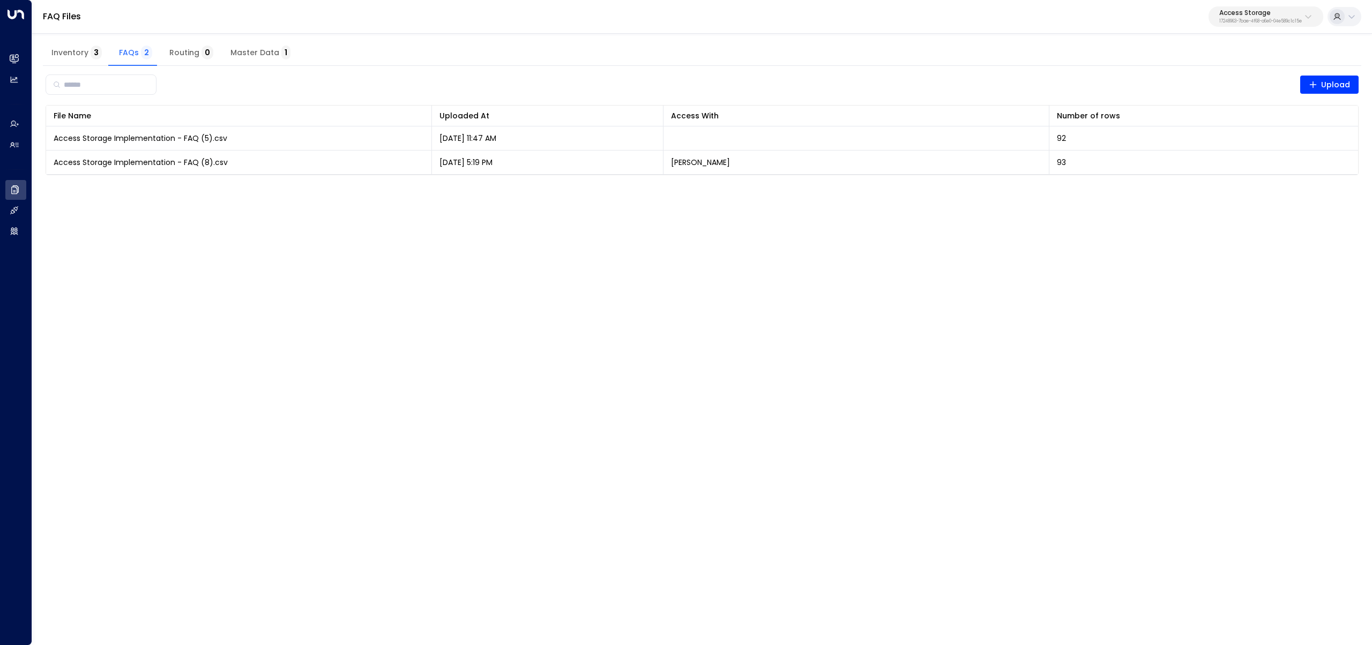
click at [1260, 12] on p "Access Storage" at bounding box center [1260, 13] width 83 height 6
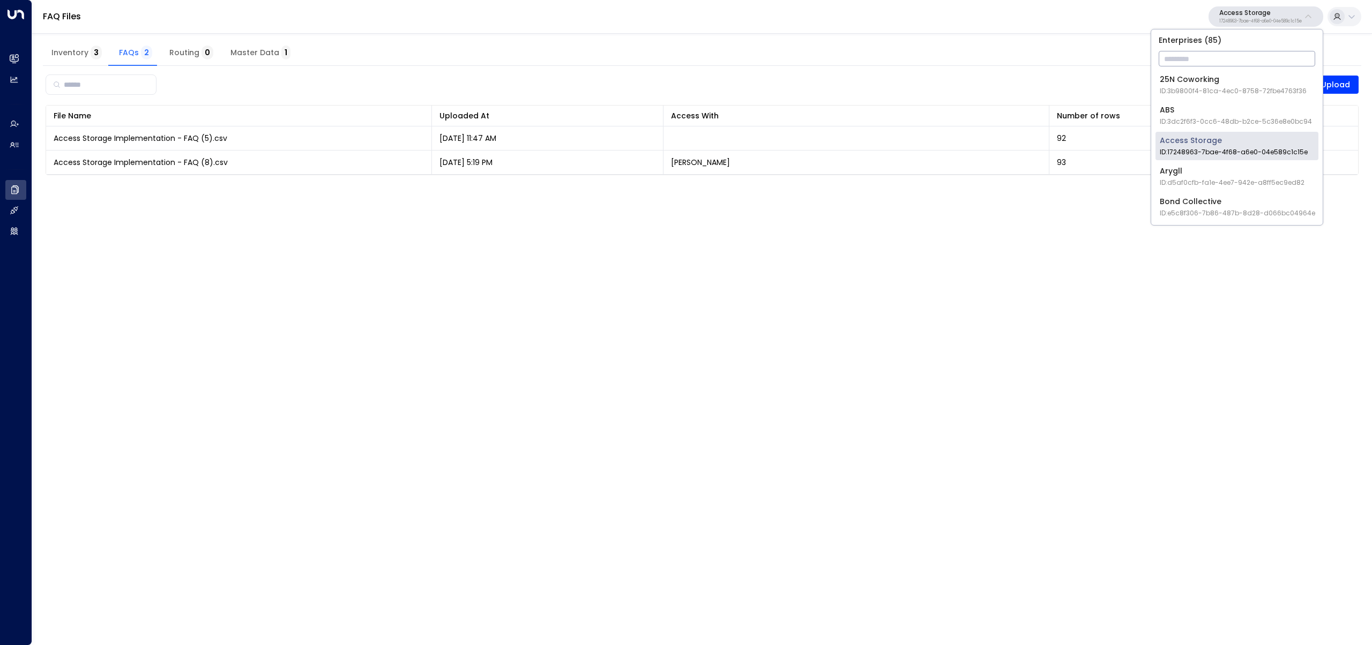
click at [1243, 61] on input "text" at bounding box center [1237, 59] width 157 height 20
type input "*******"
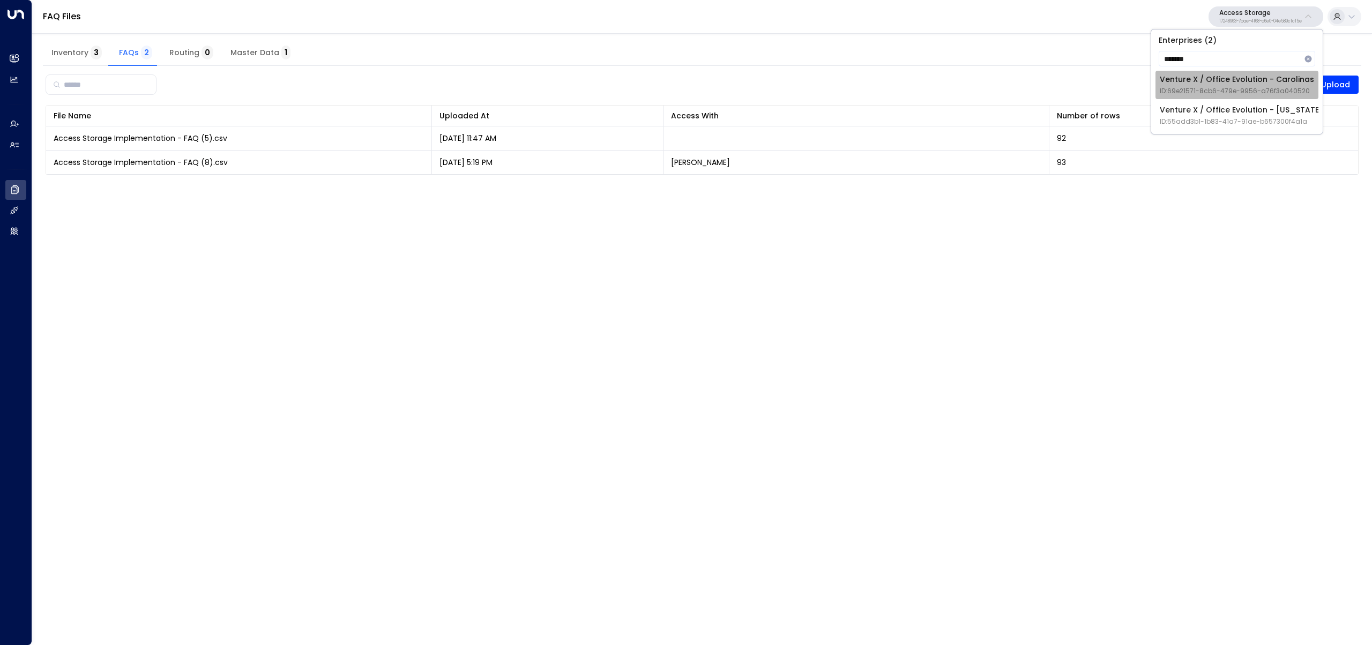
click at [1284, 89] on span "ID: 69e21571-8cb6-479e-9956-a76f3a040520" at bounding box center [1237, 91] width 154 height 10
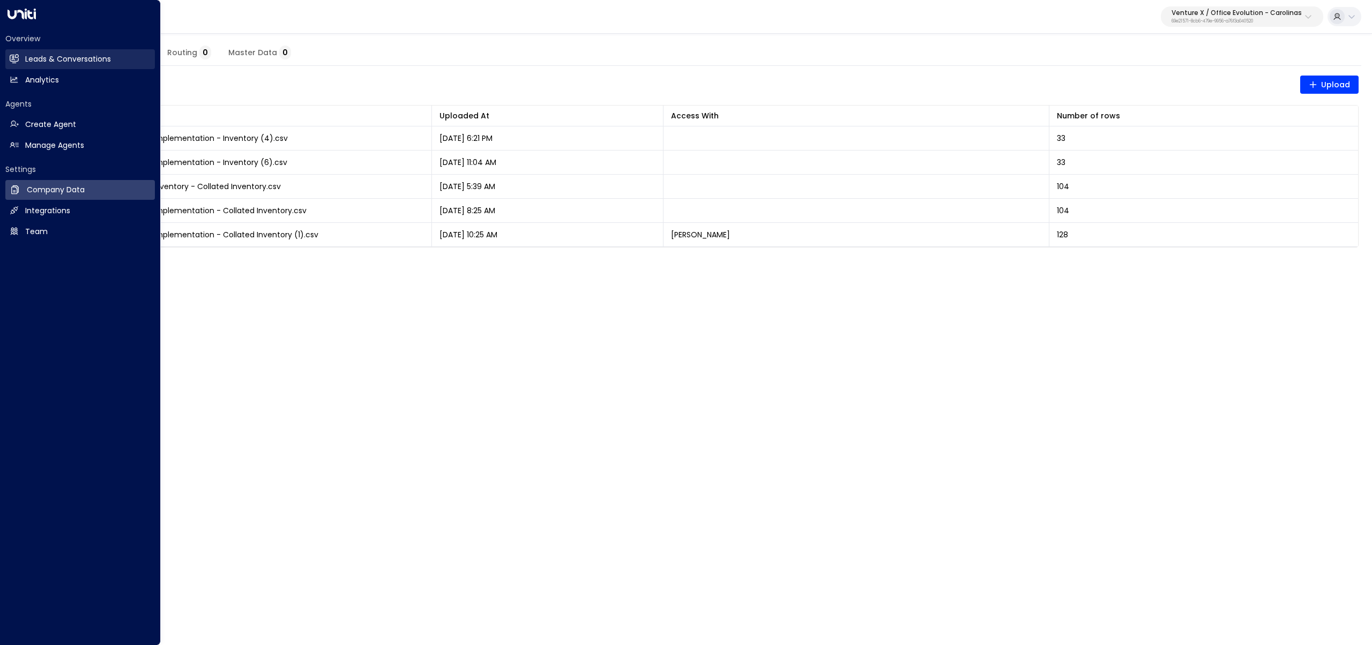
click at [50, 51] on link "Leads & Conversations Leads & Conversations" at bounding box center [80, 59] width 150 height 20
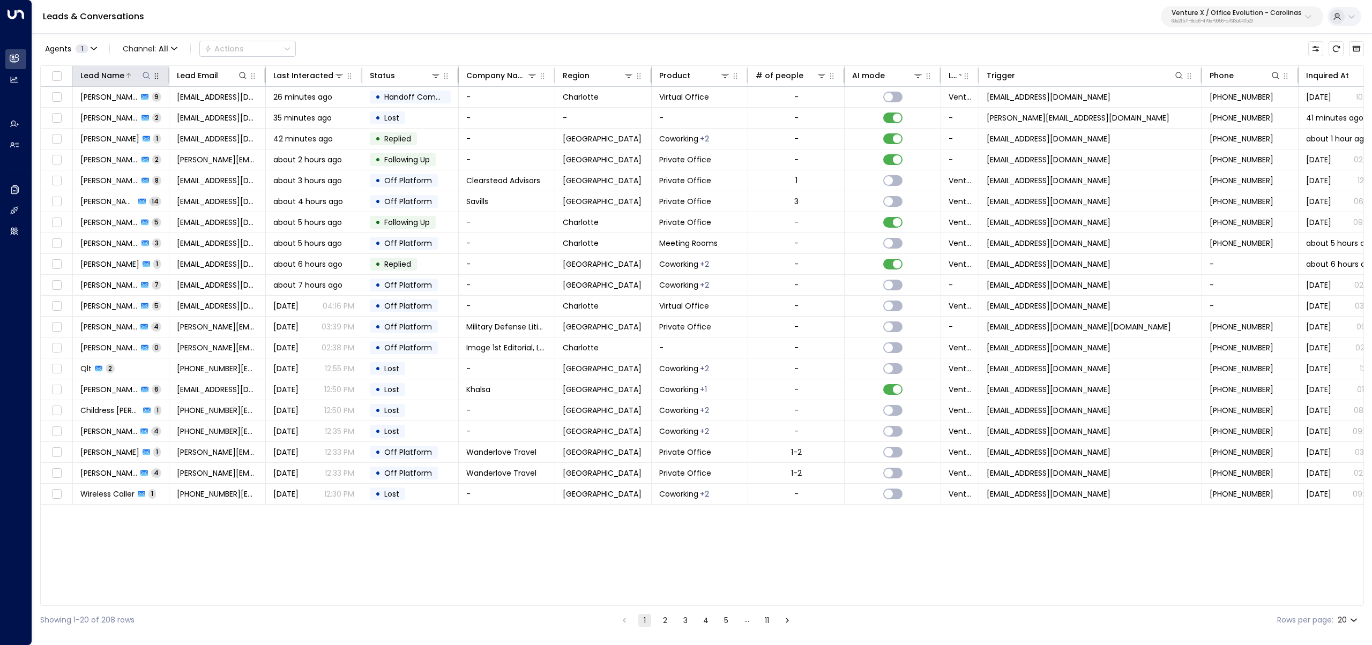
click at [141, 76] on button at bounding box center [146, 75] width 11 height 11
type input "*******"
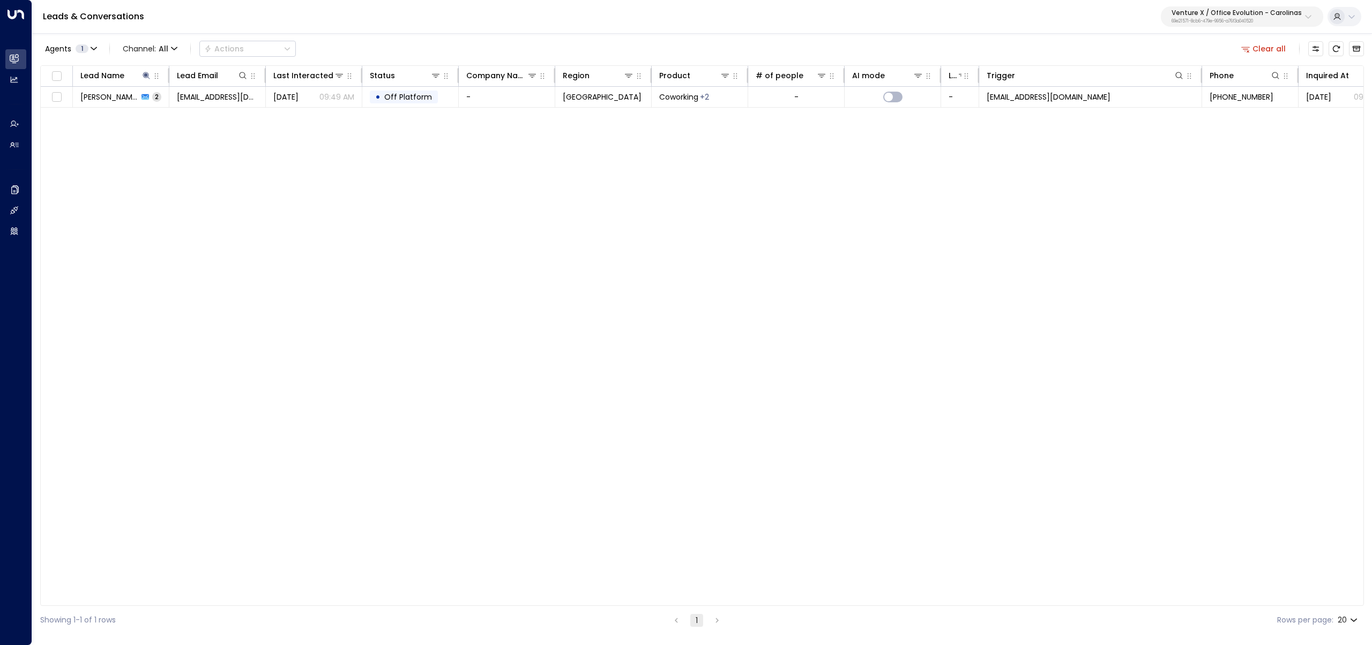
click at [474, 34] on div "Agents 1 Channel: All Actions Clear all Lead Name Lead Email Last Interacted St…" at bounding box center [702, 333] width 1324 height 602
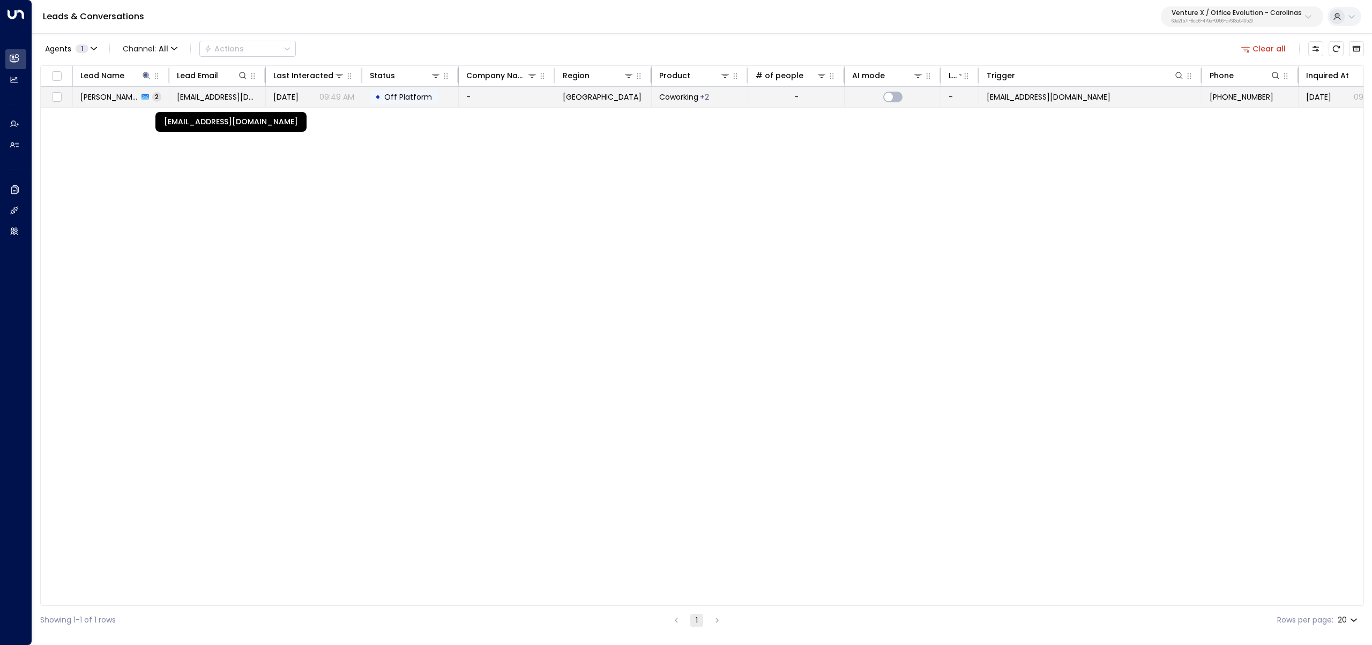
click at [208, 96] on span "gnwlegacy2021@gmail.com" at bounding box center [217, 97] width 81 height 11
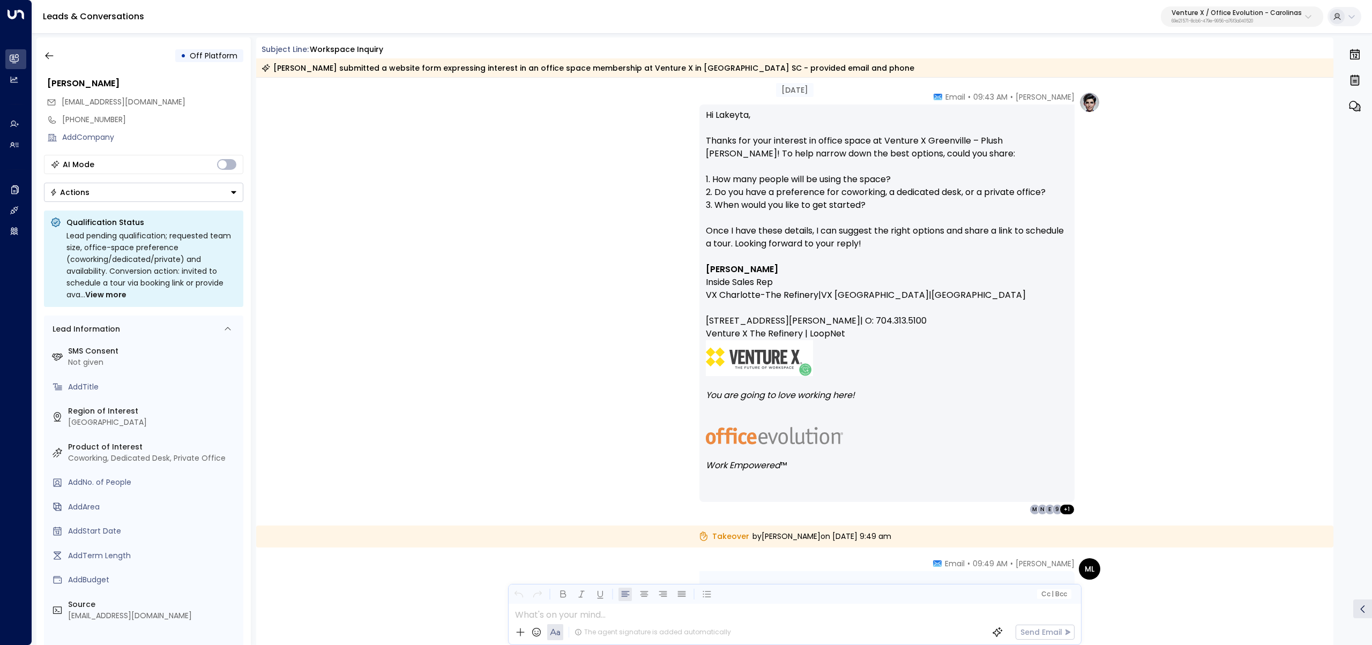
scroll to position [617, 0]
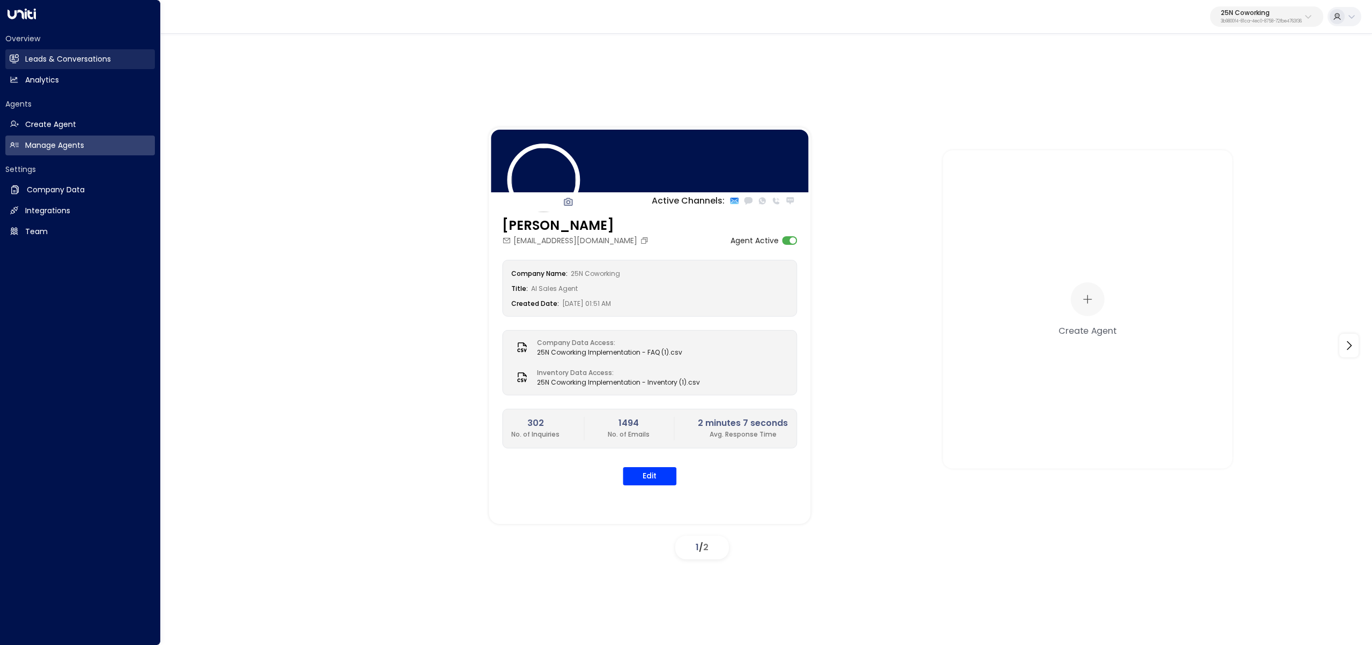
click at [19, 54] on link "Leads & Conversations Leads & Conversations" at bounding box center [80, 59] width 150 height 20
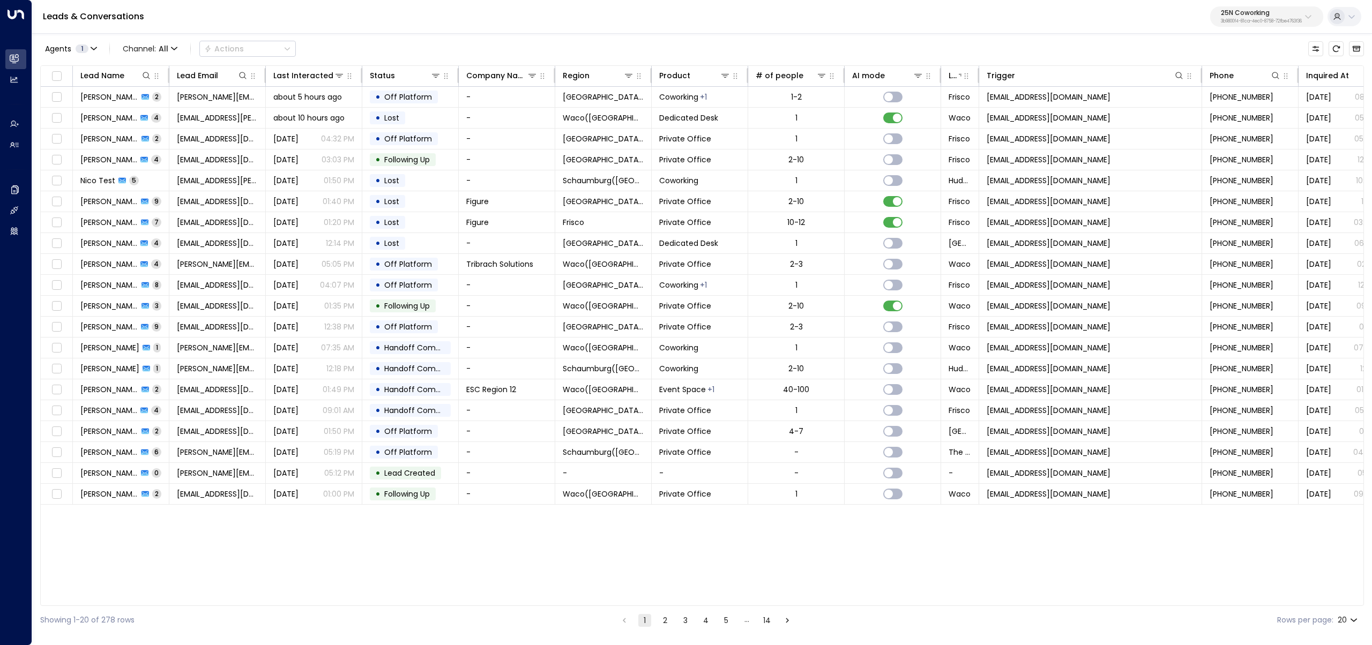
click at [1277, 13] on p "25N Coworking" at bounding box center [1261, 13] width 81 height 6
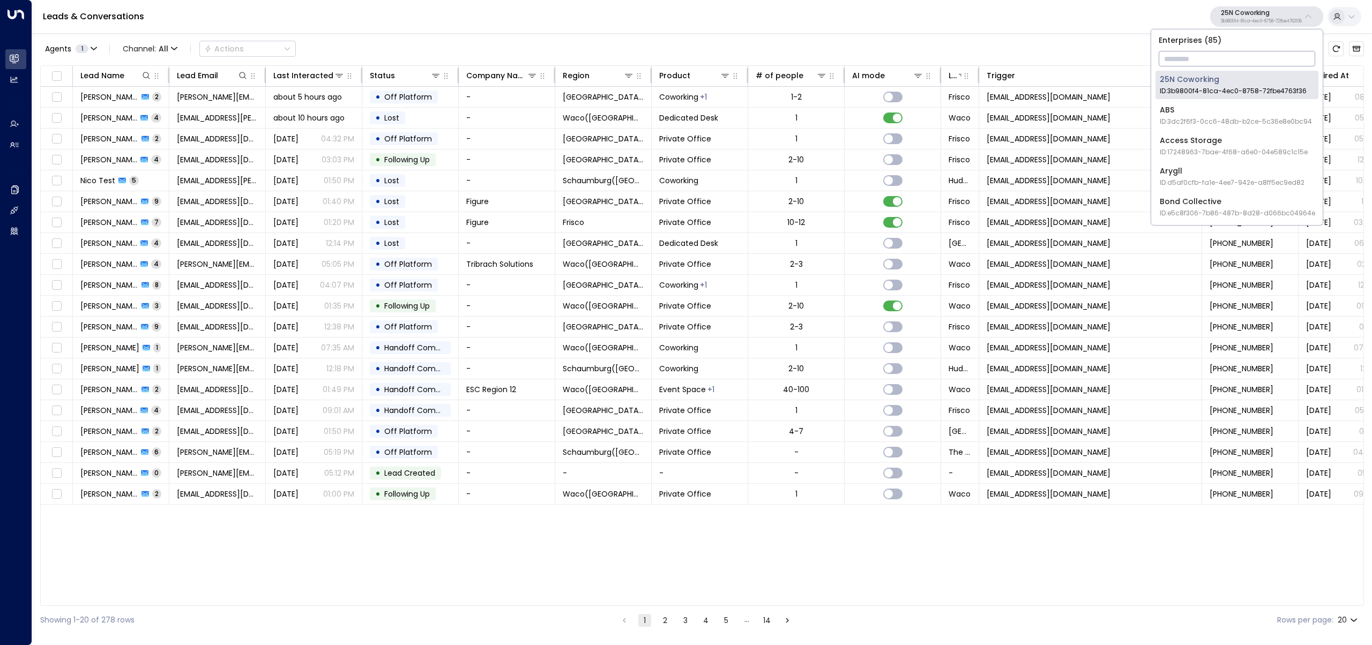
click at [1245, 54] on input "text" at bounding box center [1237, 59] width 157 height 20
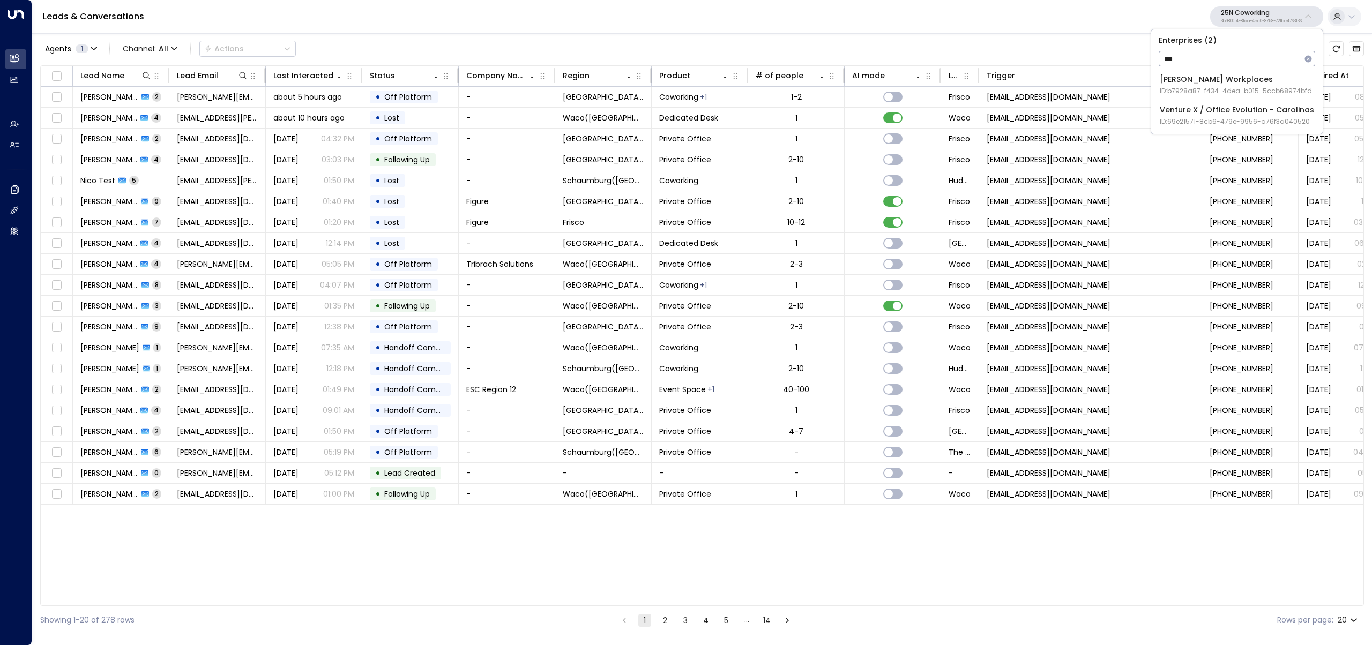
type input "***"
click at [1267, 105] on div "Venture X / Office Evolution - Carolinas ID: 69e21571-8cb6-479e-9956-a76f3a0405…" at bounding box center [1237, 116] width 154 height 22
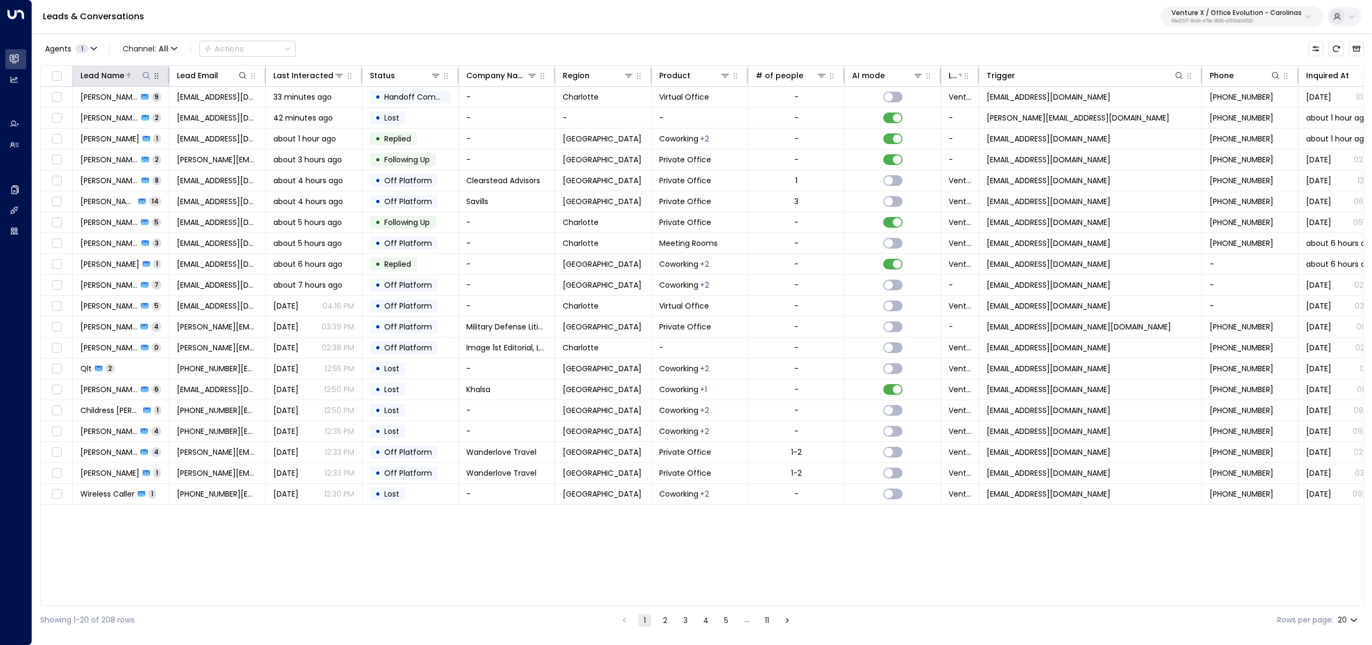
click at [147, 76] on icon at bounding box center [146, 75] width 9 height 9
type input "*******"
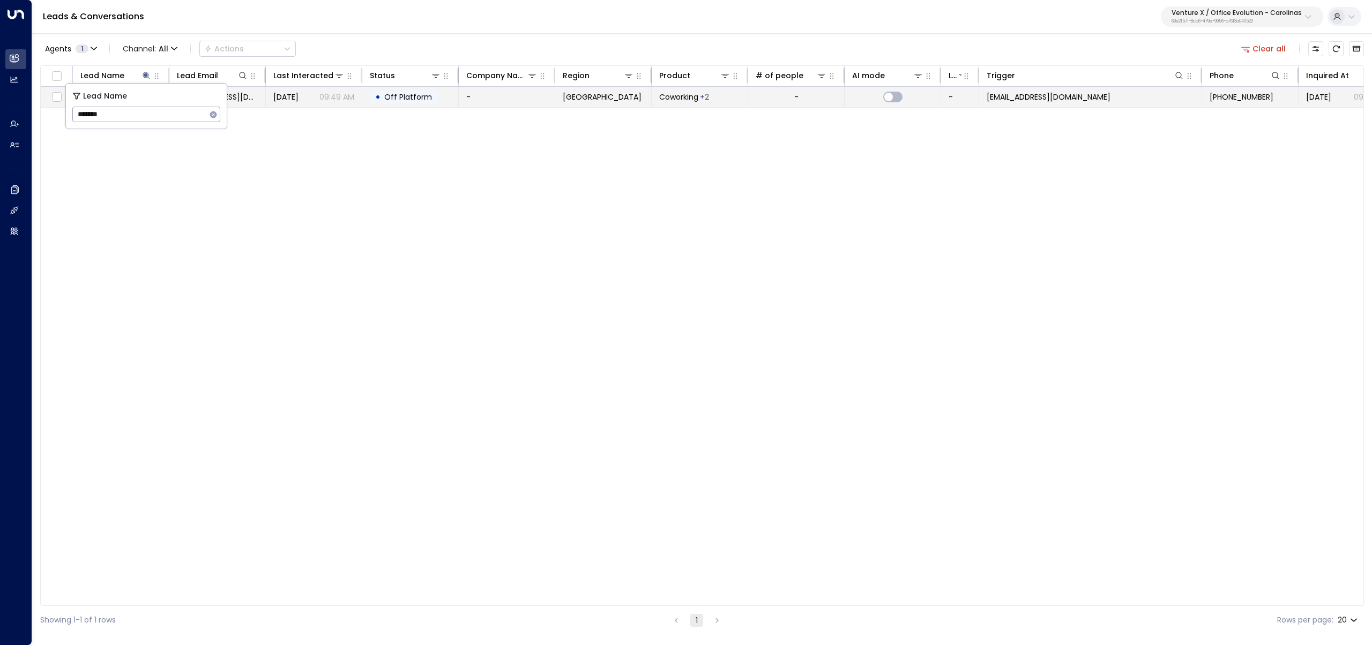
click at [281, 97] on span "[DATE]" at bounding box center [285, 97] width 25 height 11
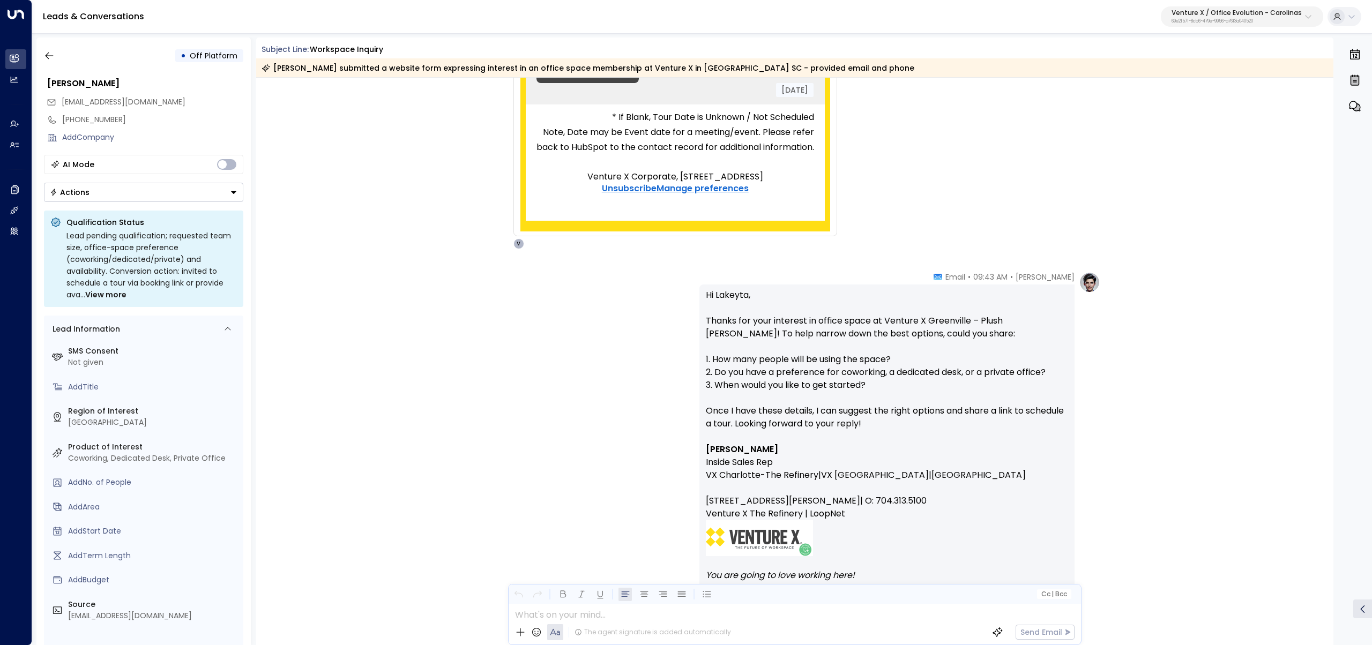
scroll to position [401, 0]
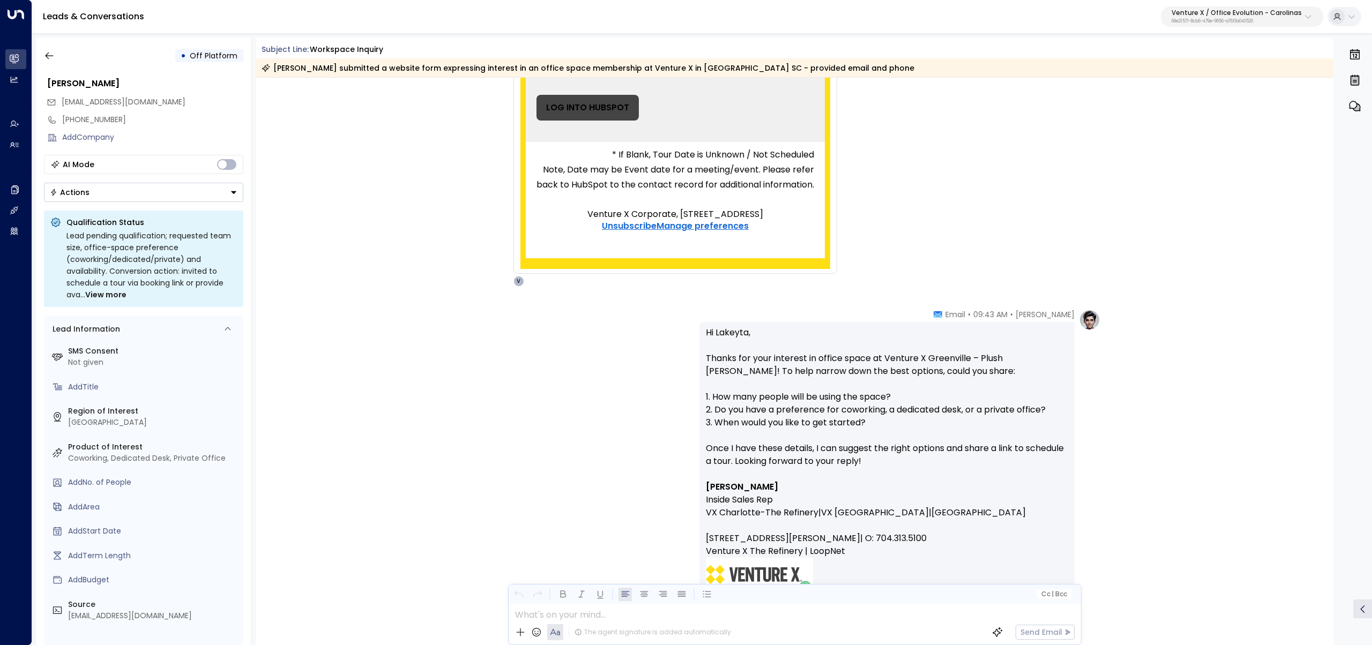
click at [896, 424] on p "Hi Lakeyta, Thanks for your interest in office space at Venture X Greenville – …" at bounding box center [887, 403] width 362 height 154
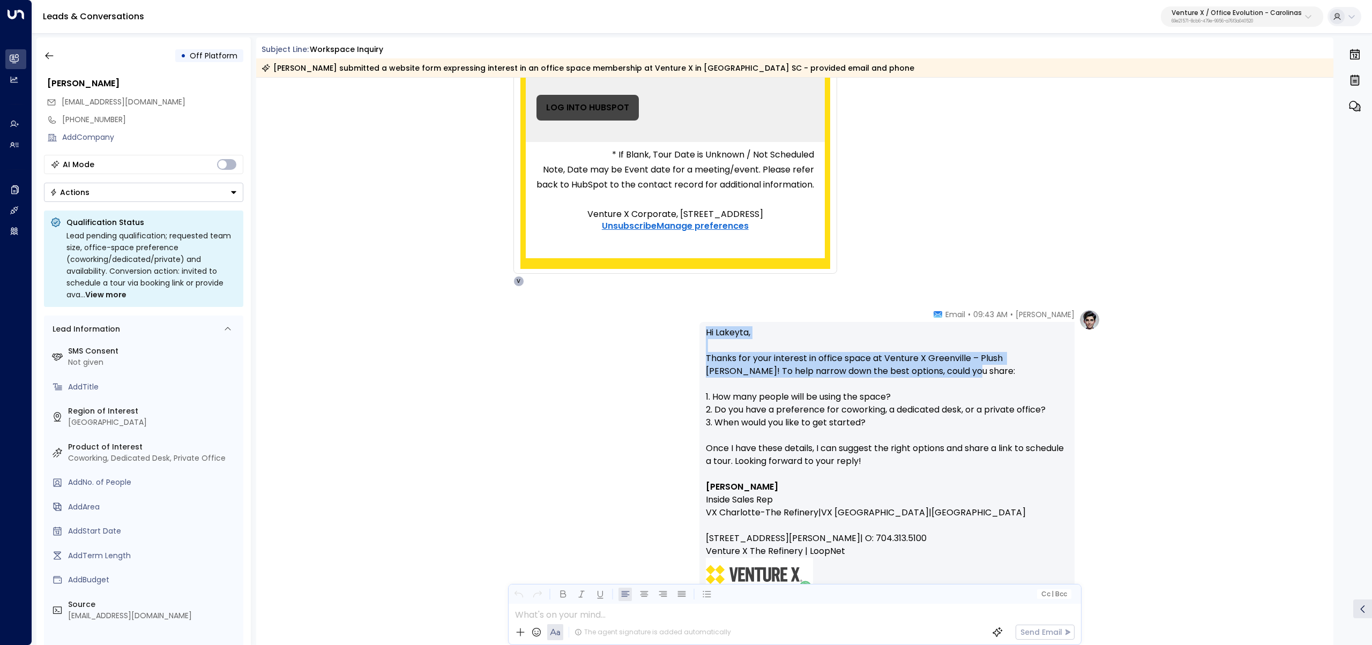
drag, startPoint x: 923, startPoint y: 368, endPoint x: 672, endPoint y: 327, distance: 254.0
click at [672, 327] on div "Vanessa • 09:43 AM • Email Hi Lakeyta, Thanks for your interest in office space…" at bounding box center [794, 520] width 611 height 423
click at [751, 330] on p "Hi Lakeyta, Thanks for your interest in office space at Venture X Greenville – …" at bounding box center [887, 403] width 362 height 154
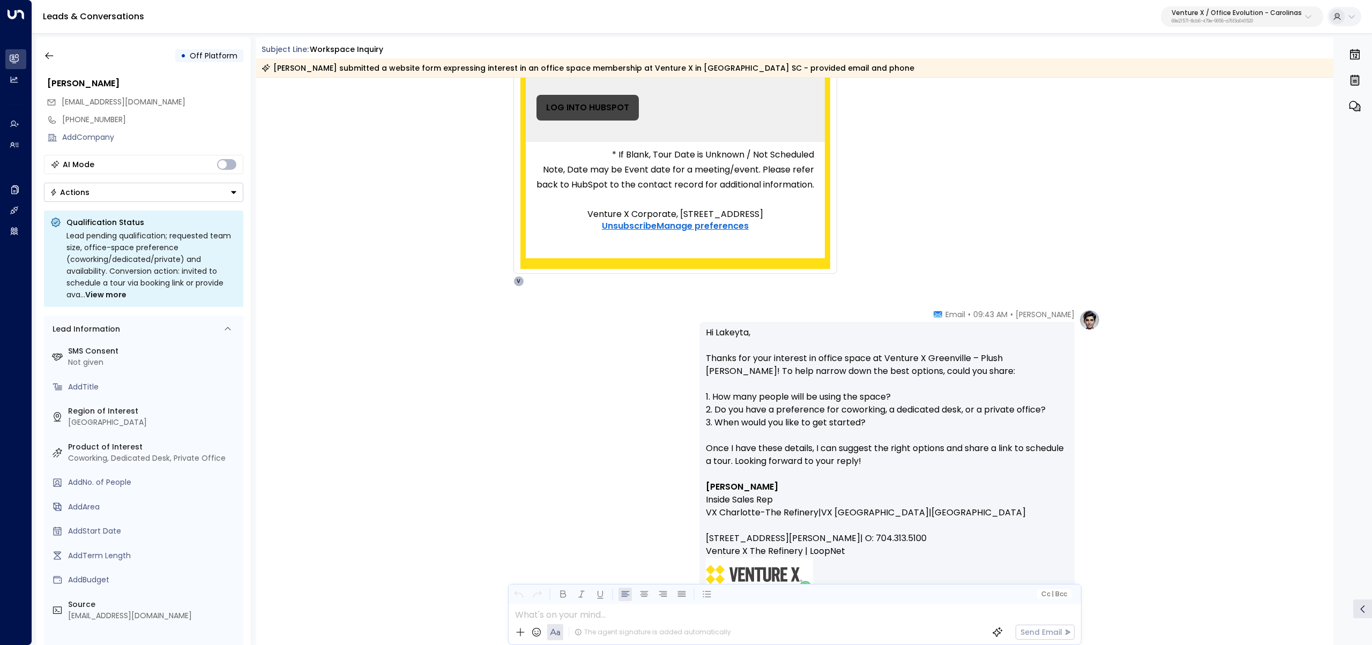
click at [728, 333] on p "Hi Lakeyta, Thanks for your interest in office space at Venture X Greenville – …" at bounding box center [887, 403] width 362 height 154
copy p "Lakeyta"
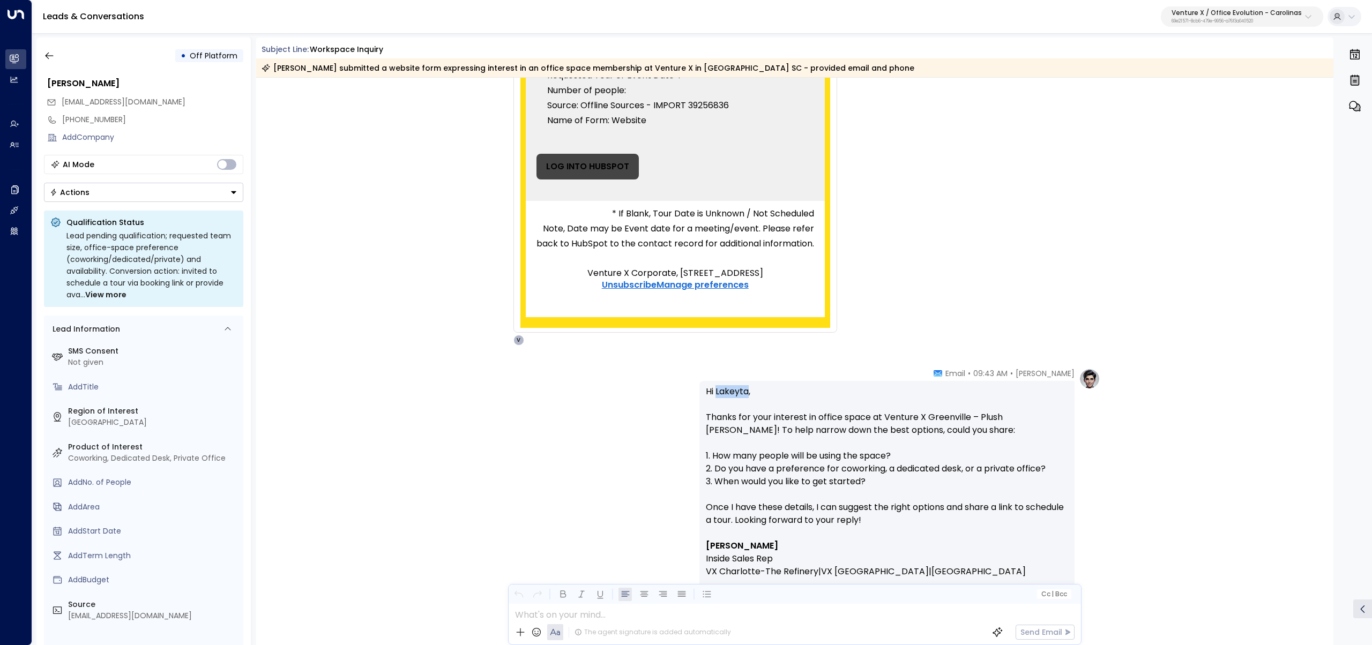
scroll to position [500, 0]
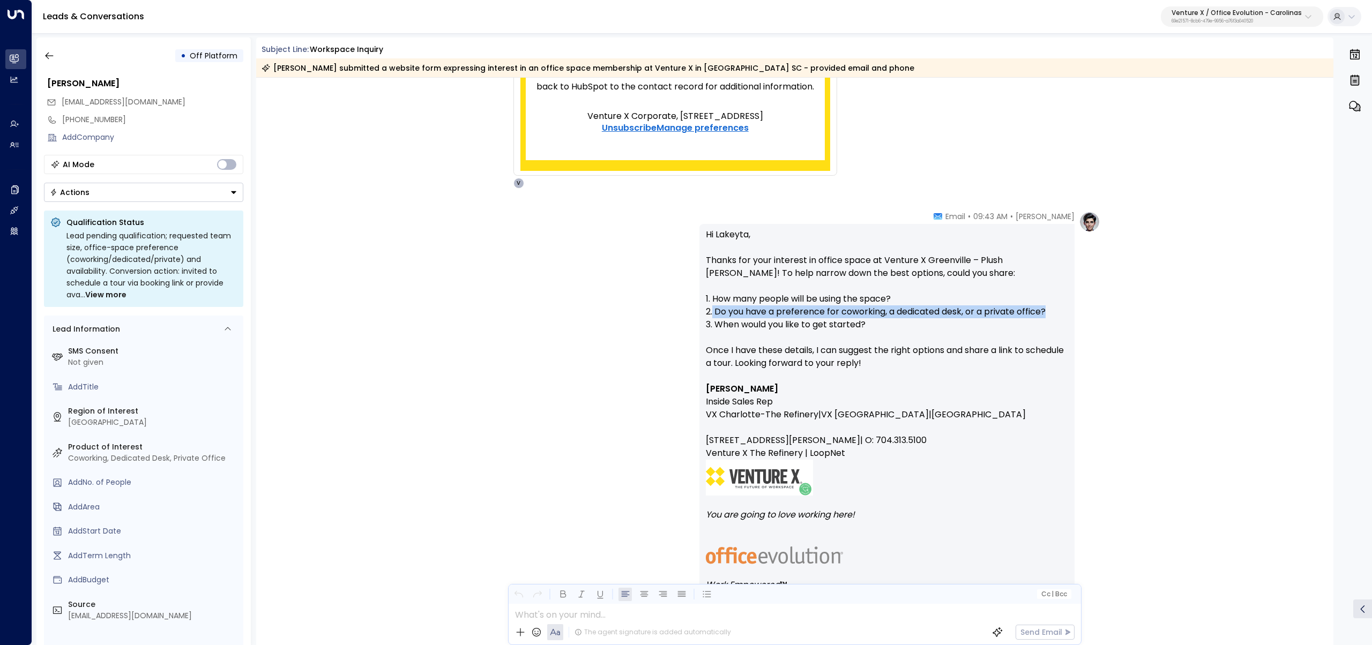
drag, startPoint x: 710, startPoint y: 310, endPoint x: 1049, endPoint y: 310, distance: 339.3
click at [1049, 310] on p "Hi Lakeyta, Thanks for your interest in office space at Venture X Greenville – …" at bounding box center [887, 305] width 362 height 154
copy p "Do you have a preference for coworking, a dedicated desk, or a private office?"
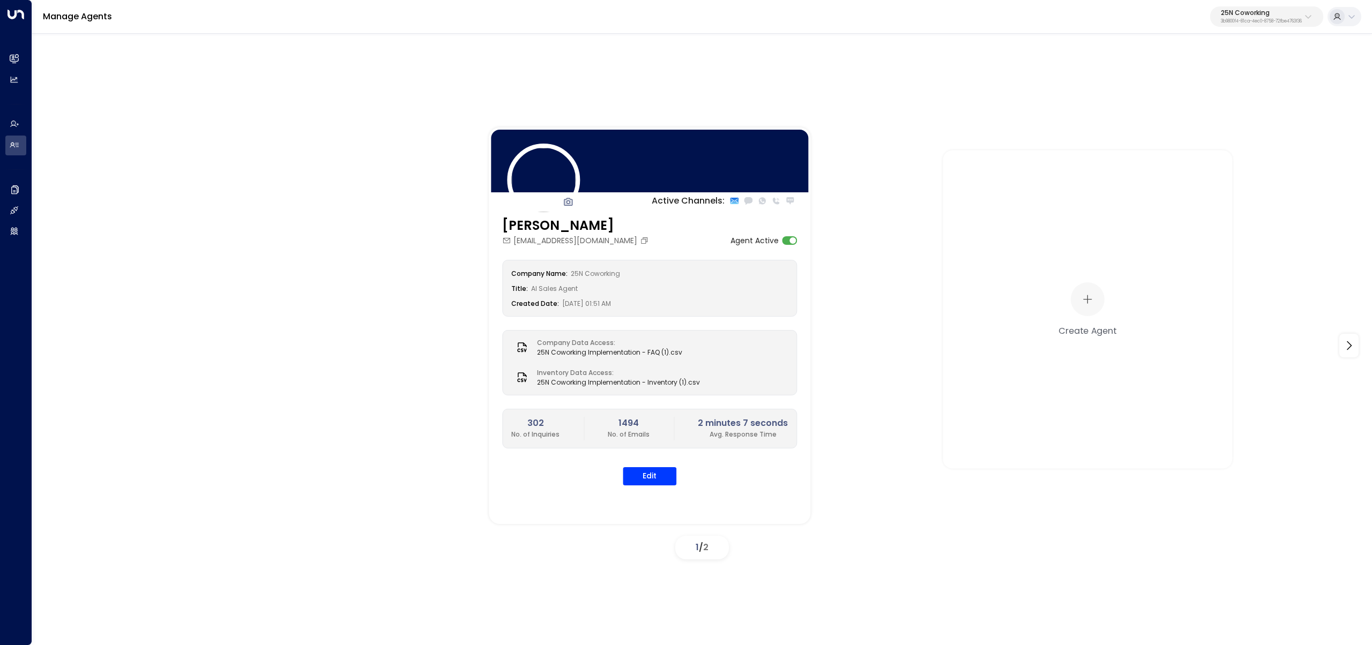
click at [1253, 25] on button "25N Coworking 3b9800f4-81ca-4ec0-8758-72fbe4763f36" at bounding box center [1266, 16] width 113 height 20
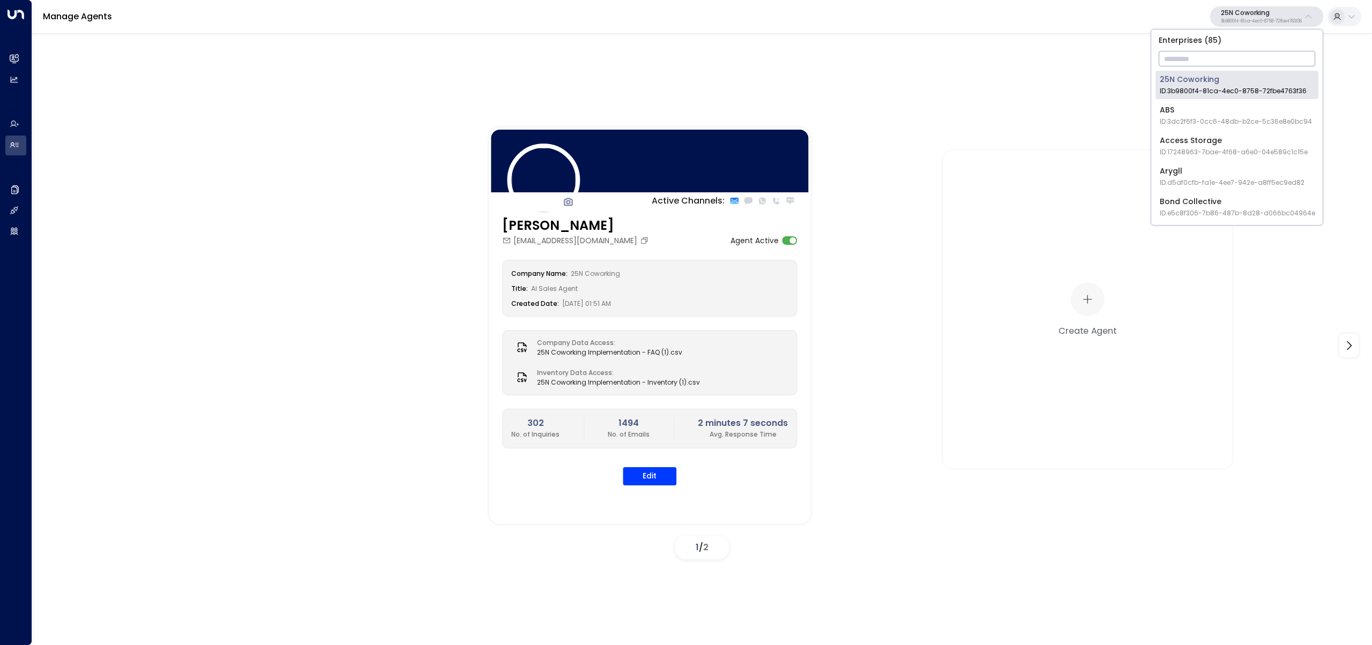
click at [1253, 59] on input "text" at bounding box center [1237, 59] width 157 height 20
type input "****"
click at [1175, 81] on div "Venture X / Office Evolution - Carolinas ID: 69e21571-8cb6-479e-9956-a76f3a0405…" at bounding box center [1237, 85] width 154 height 22
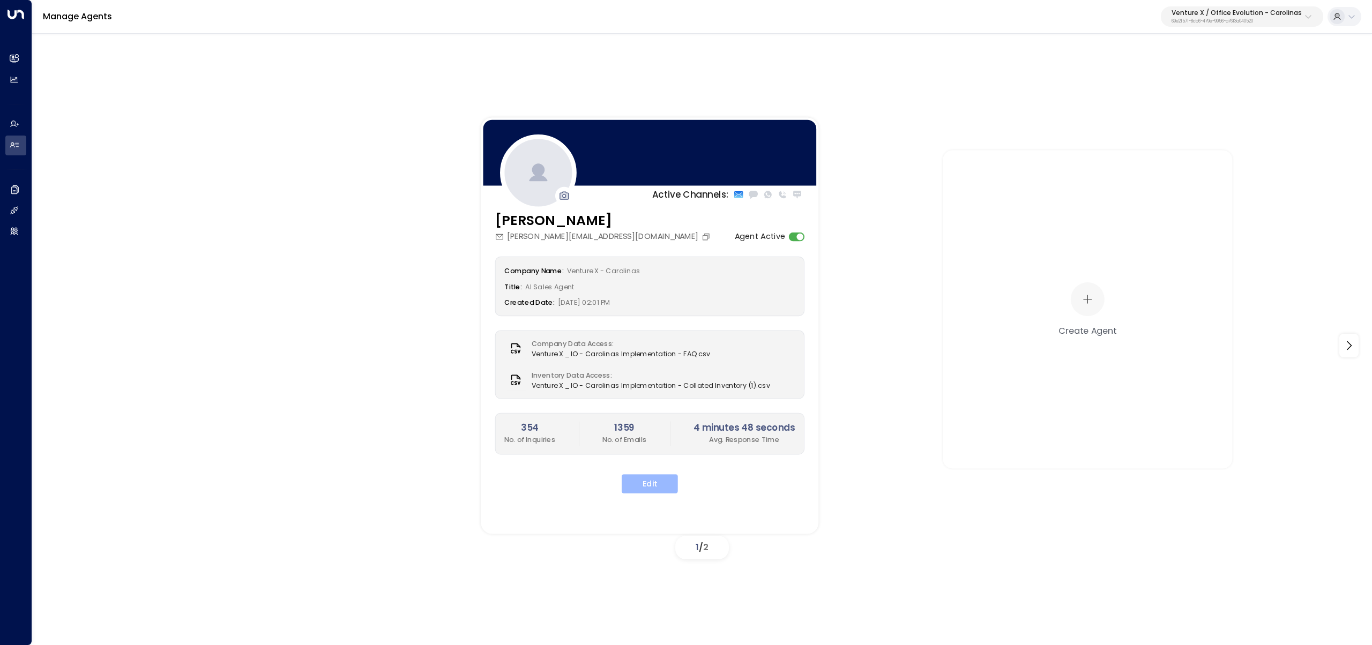
click at [667, 488] on button "Edit" at bounding box center [650, 483] width 56 height 19
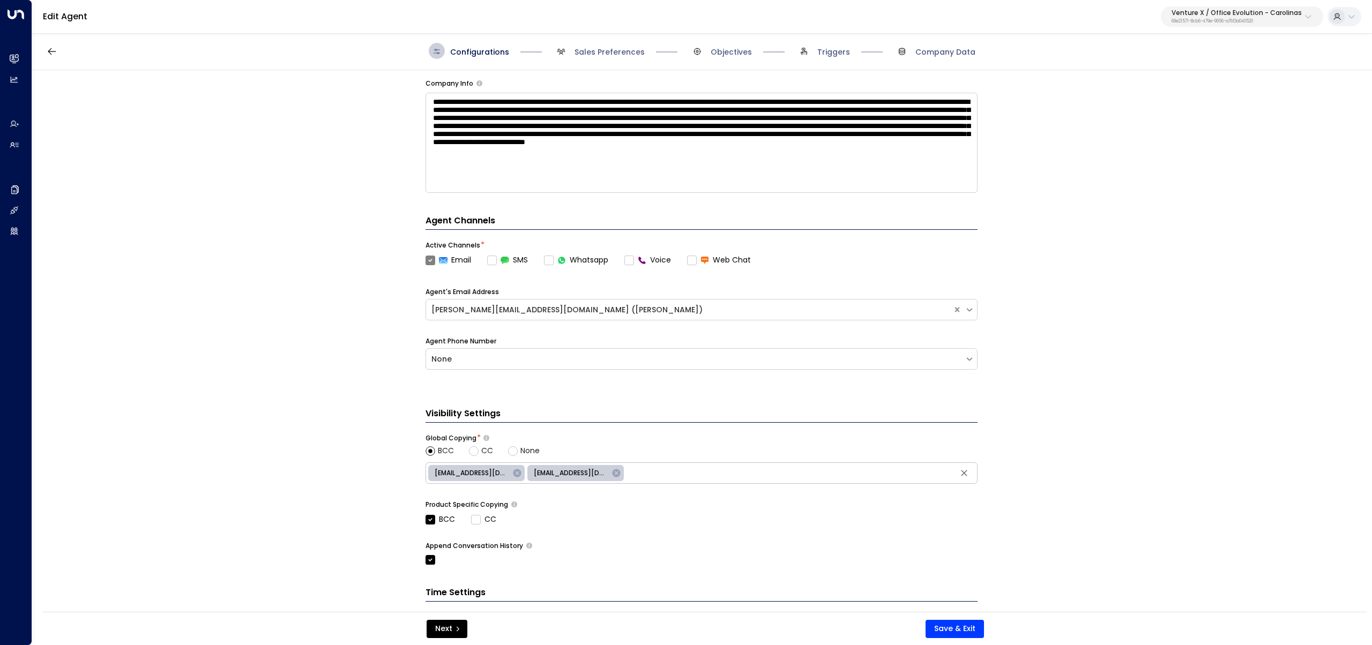
scroll to position [262, 0]
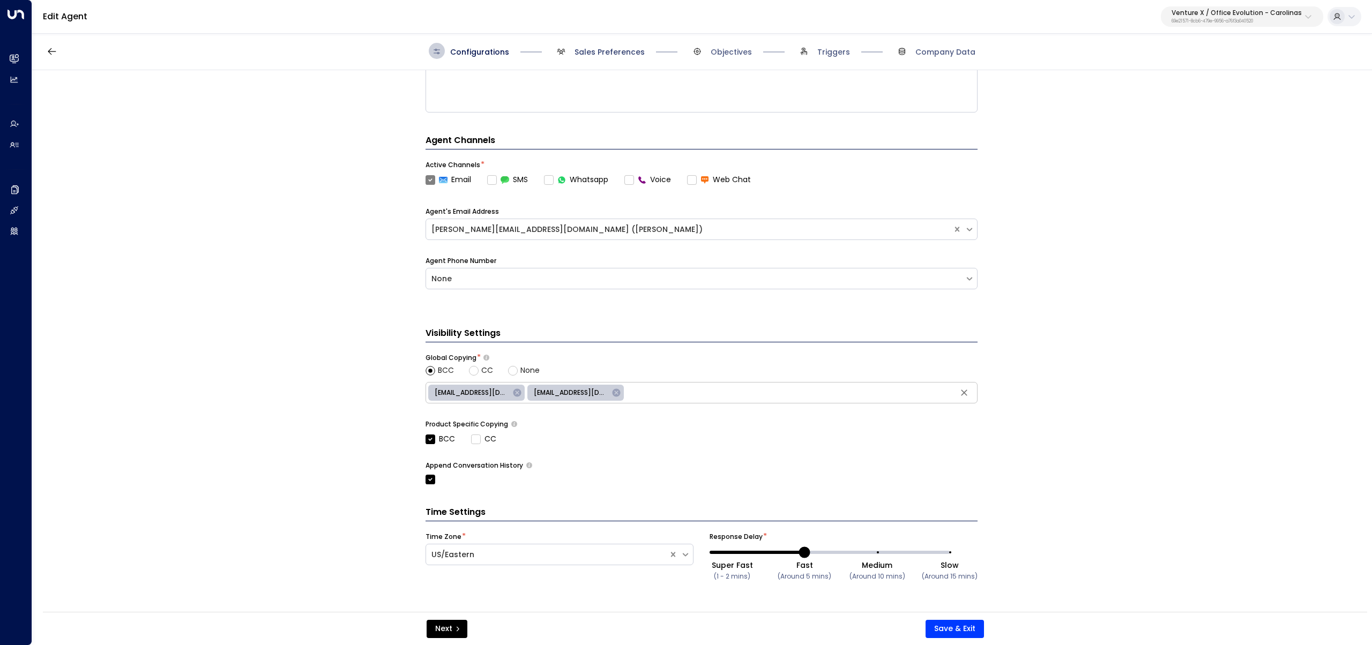
click at [580, 49] on span "Sales Preferences" at bounding box center [610, 52] width 70 height 11
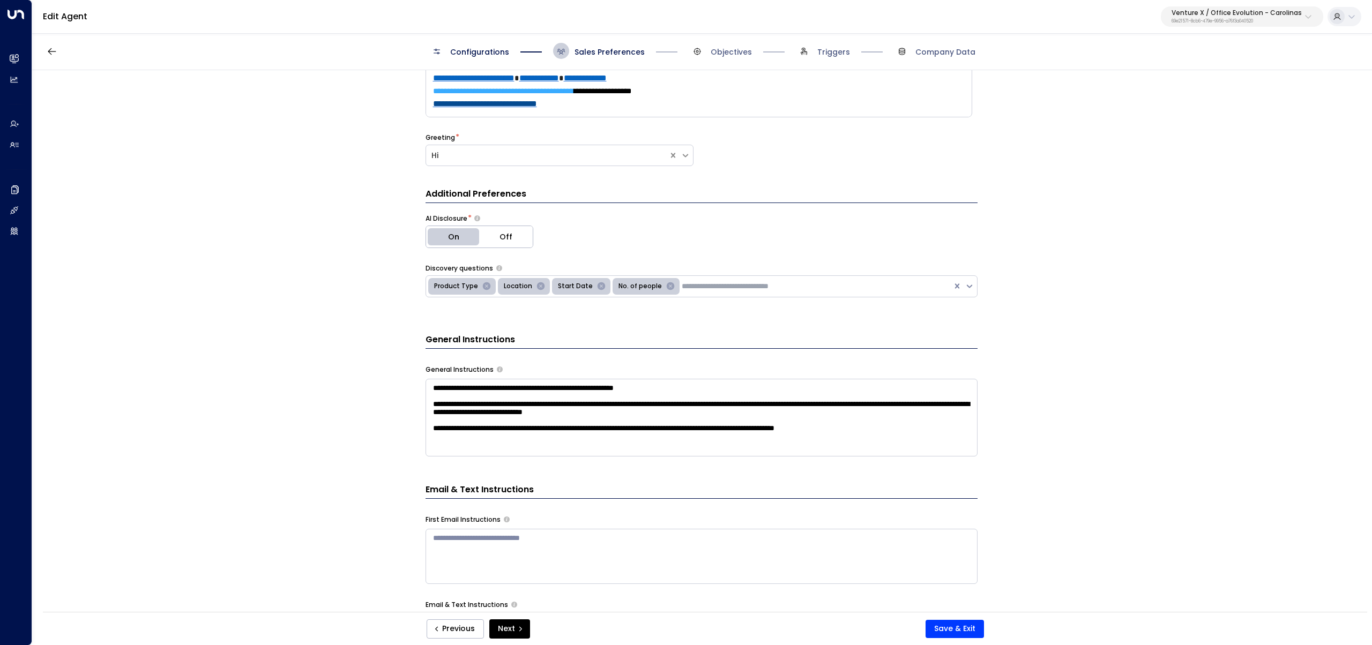
scroll to position [0, 0]
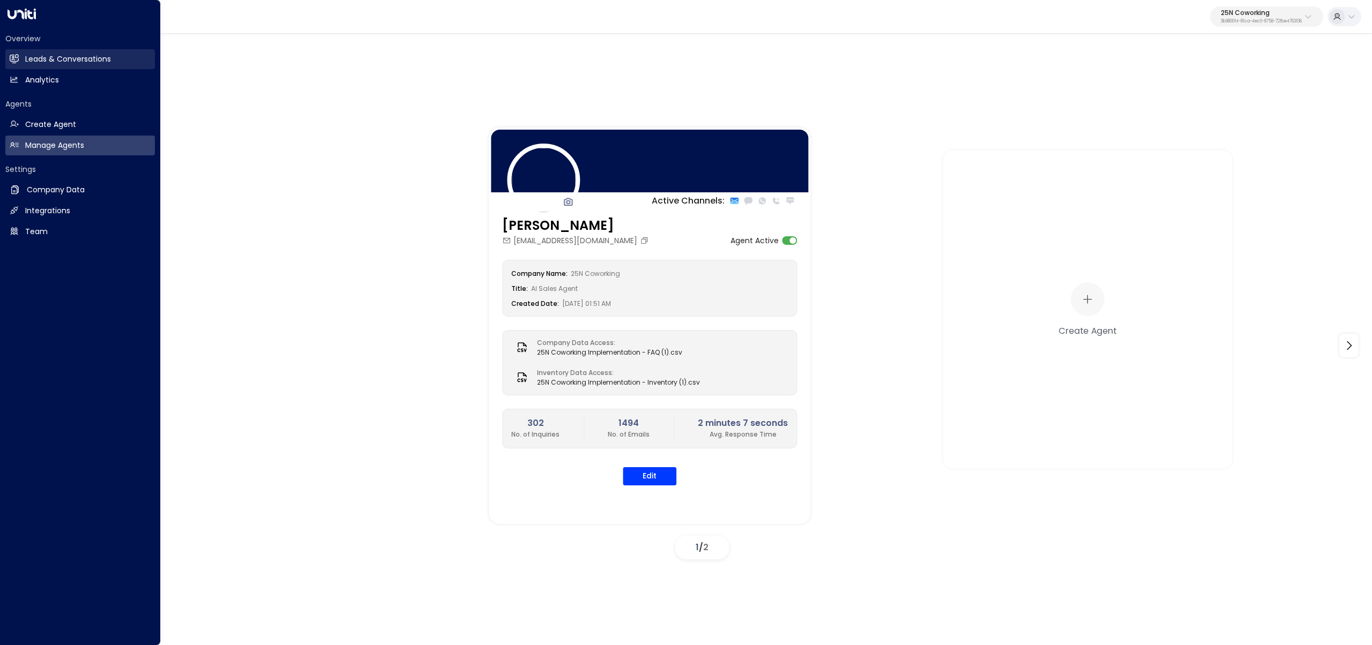
click at [20, 57] on link "Leads & Conversations Leads & Conversations" at bounding box center [80, 59] width 150 height 20
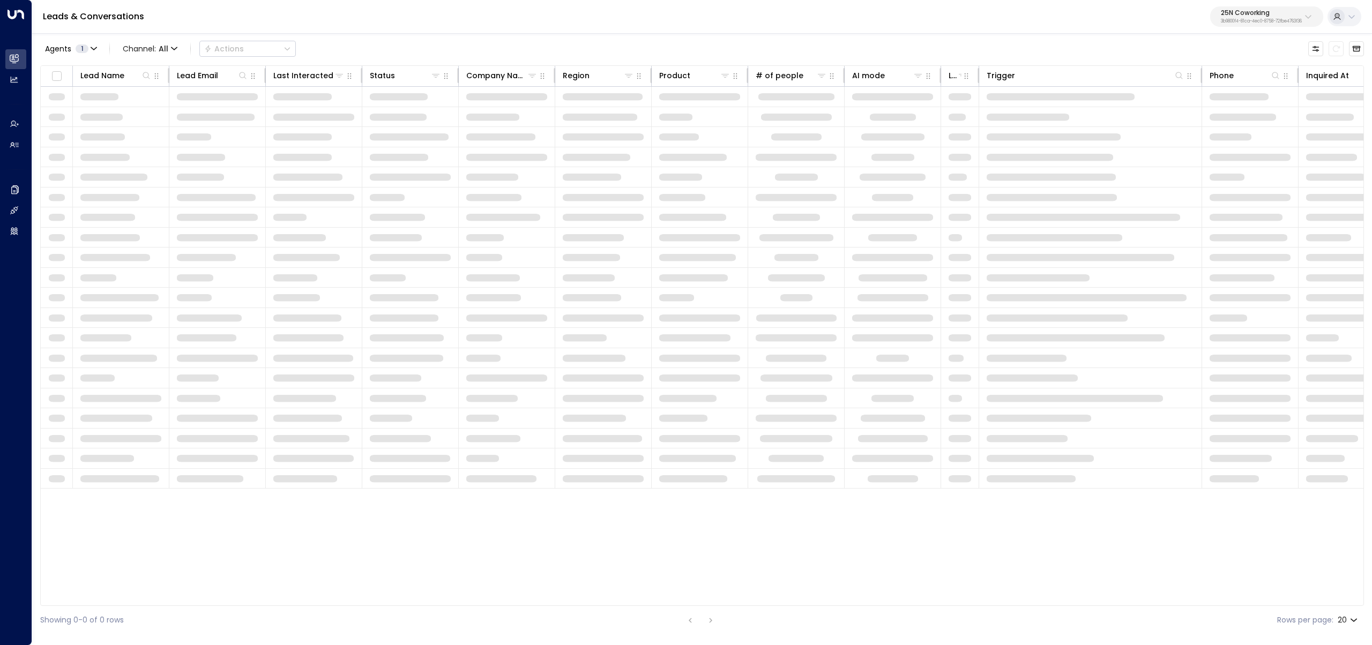
click at [1264, 23] on p "3b9800f4-81ca-4ec0-8758-72fbe4763f36" at bounding box center [1261, 21] width 81 height 4
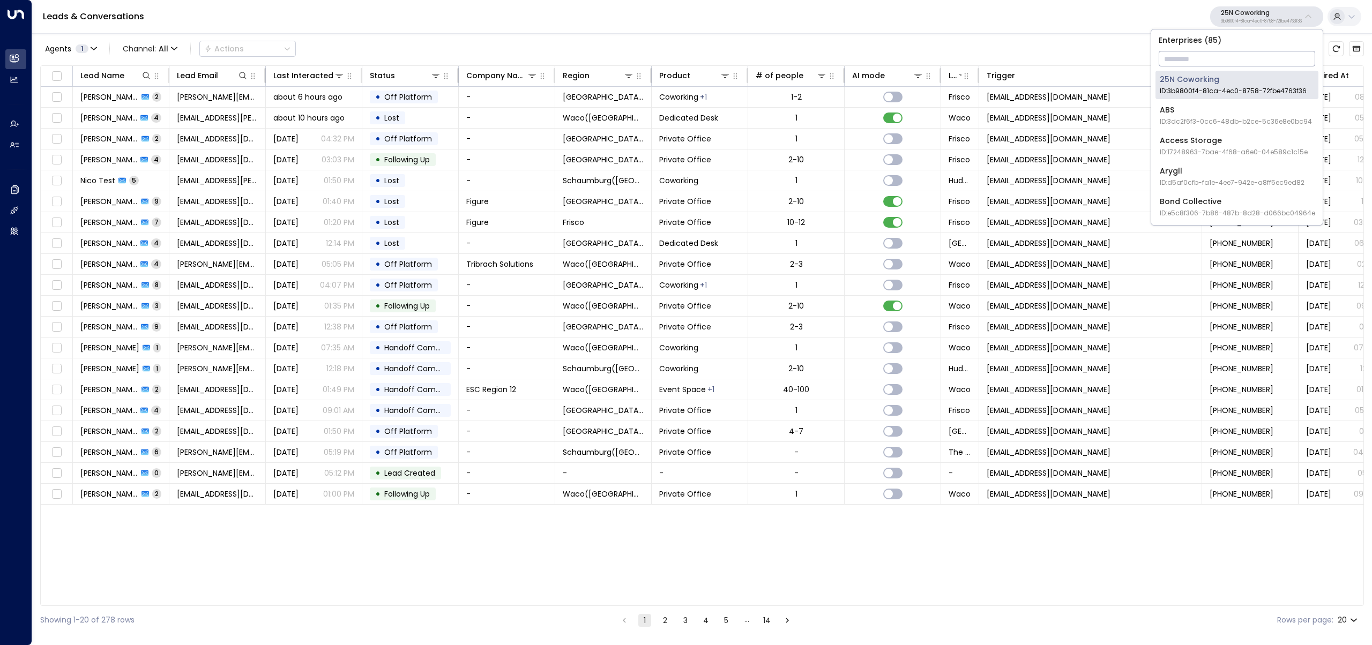
click at [1240, 65] on input "text" at bounding box center [1237, 59] width 157 height 20
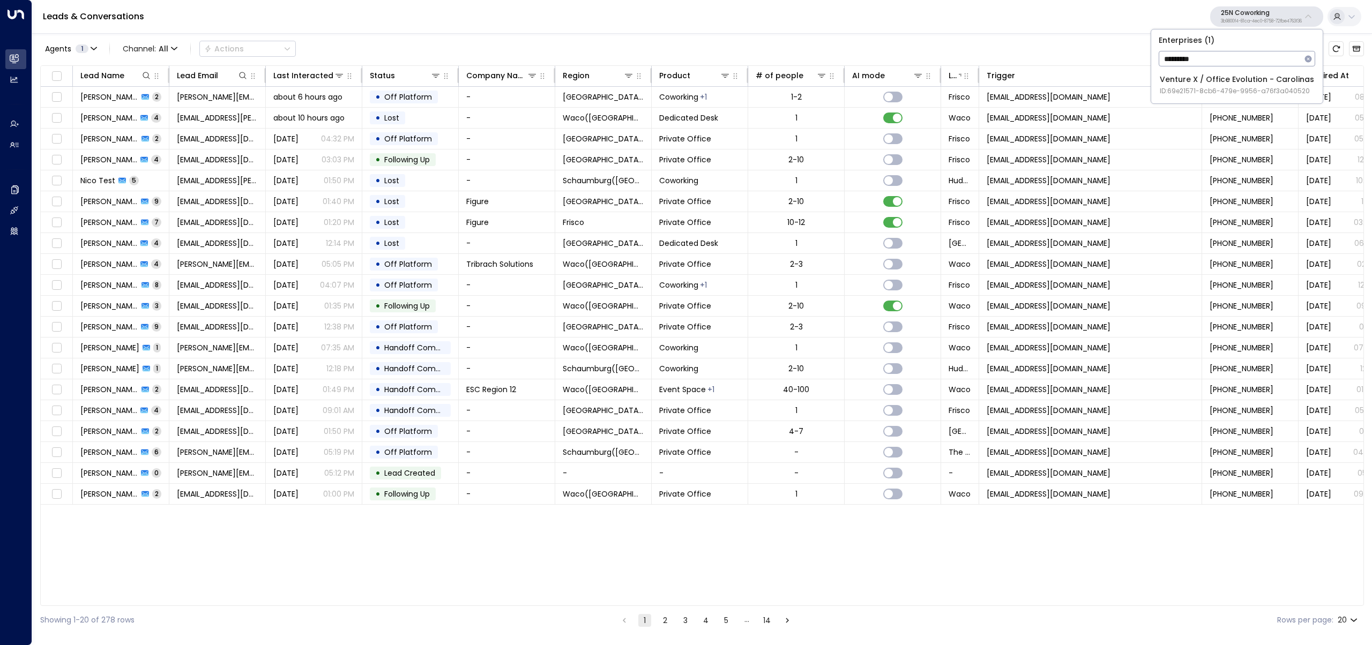
type input "*********"
click at [1222, 90] on span "ID: 69e21571-8cb6-479e-9956-a76f3a040520" at bounding box center [1237, 91] width 154 height 10
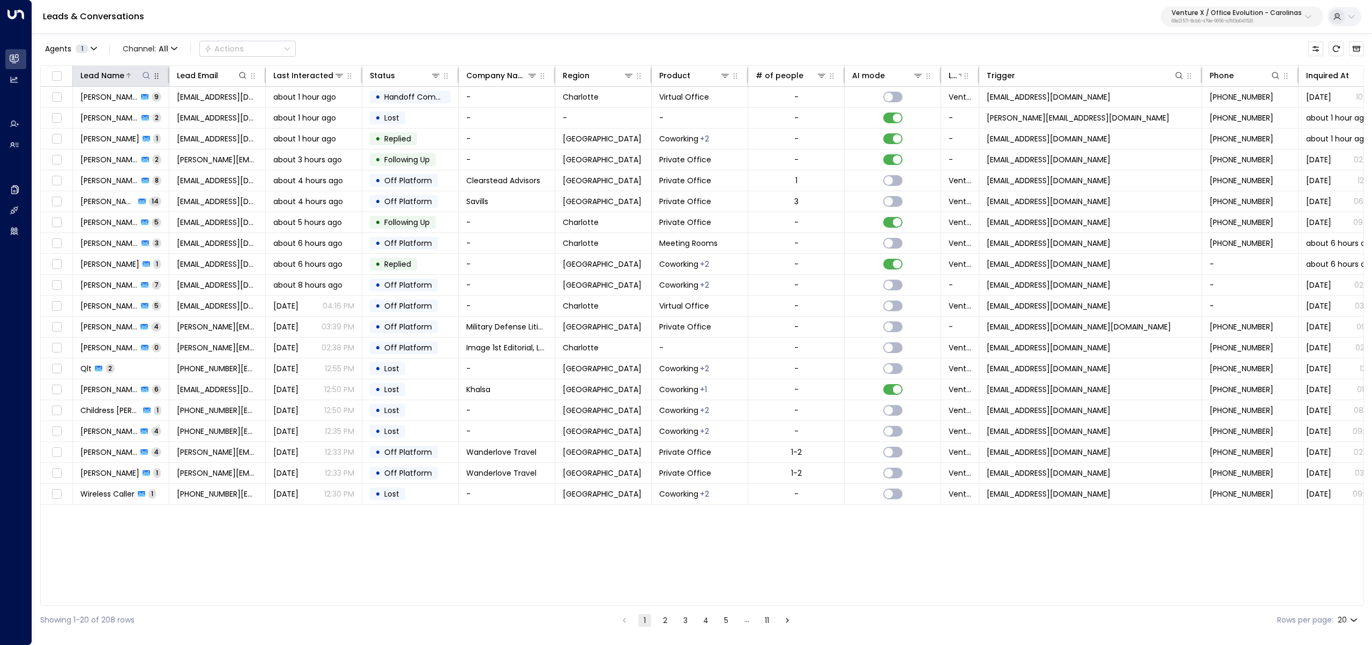
click at [146, 73] on icon at bounding box center [146, 75] width 9 height 9
type input "*******"
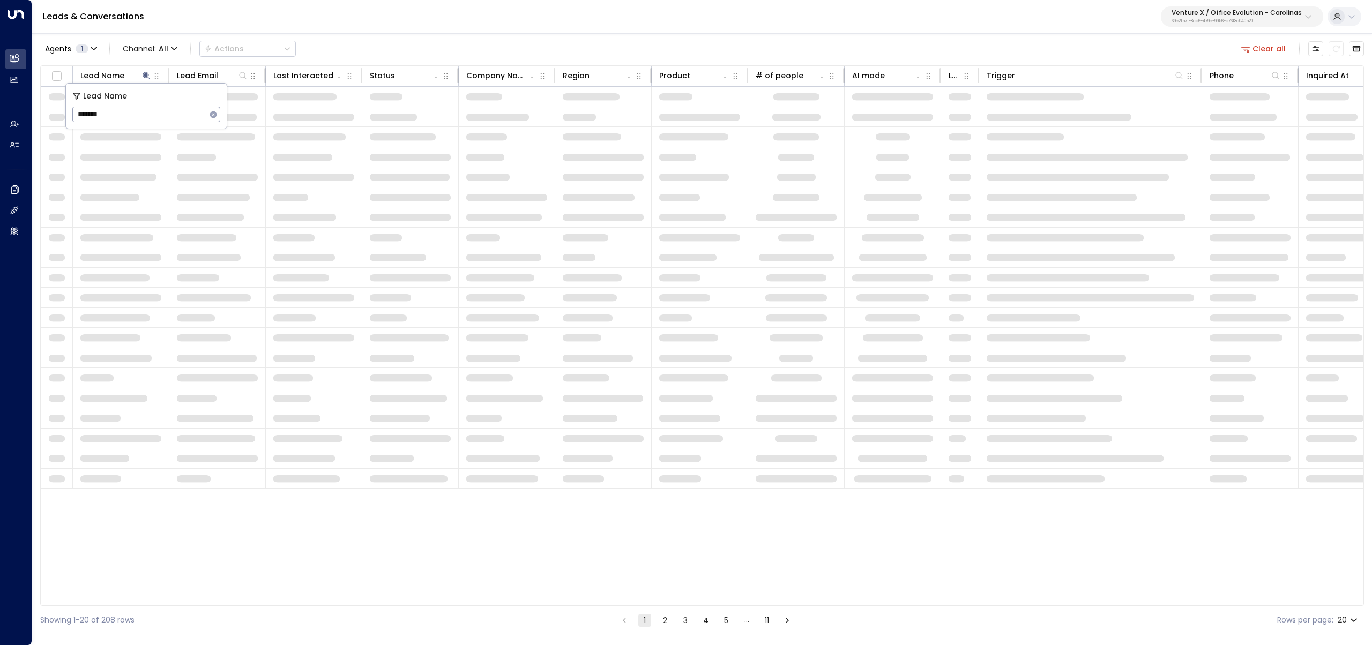
click at [351, 41] on div "Agents 1 Channel: All Actions Clear all" at bounding box center [702, 49] width 1324 height 23
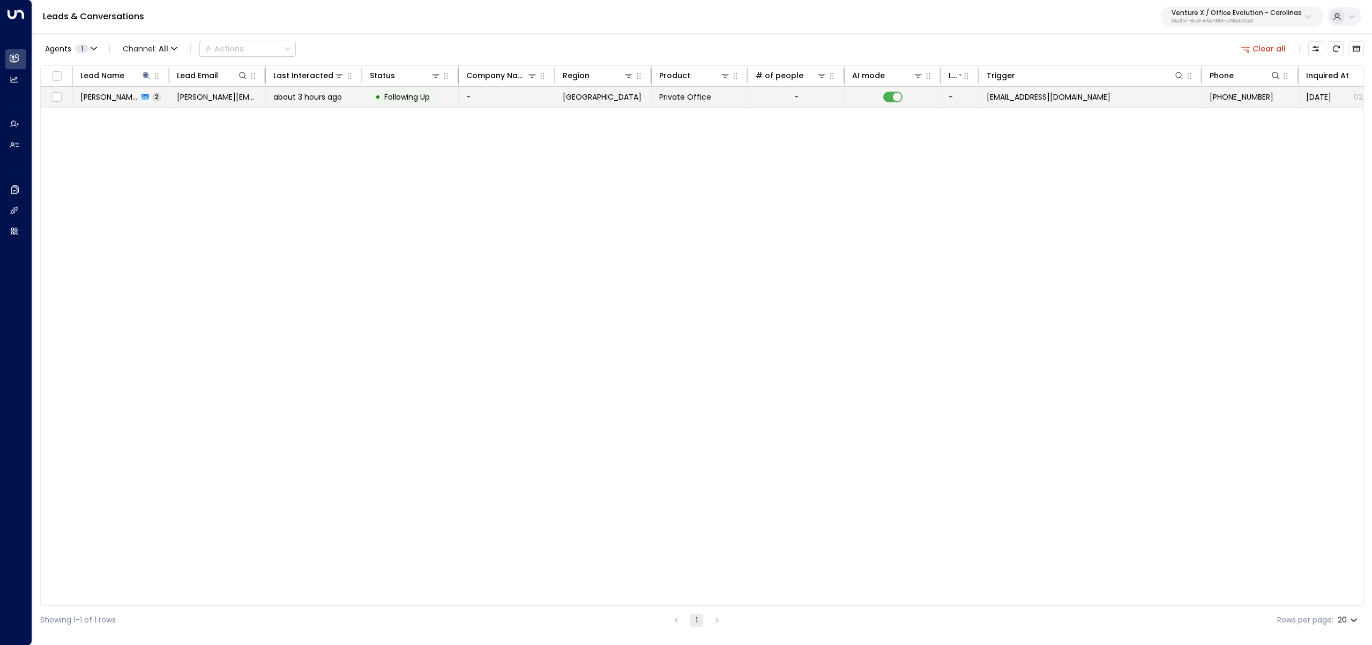
click at [148, 101] on td "Shelton Liff 2" at bounding box center [121, 97] width 96 height 20
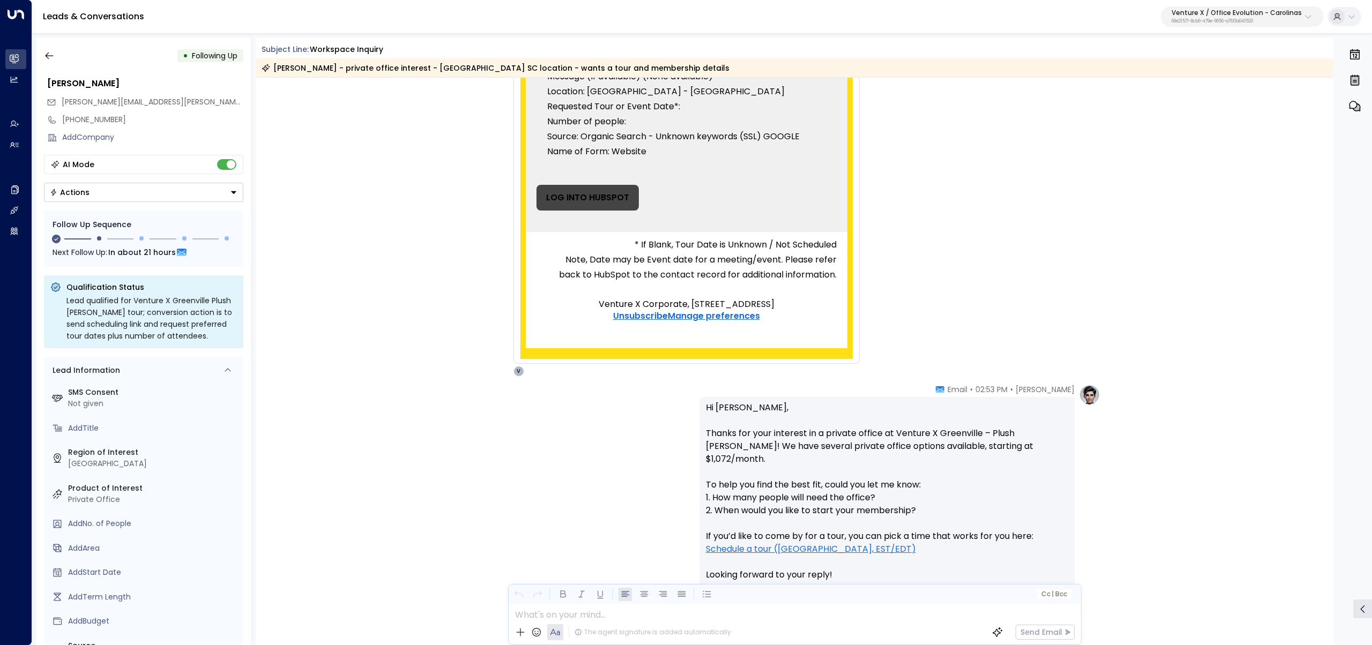
scroll to position [426, 0]
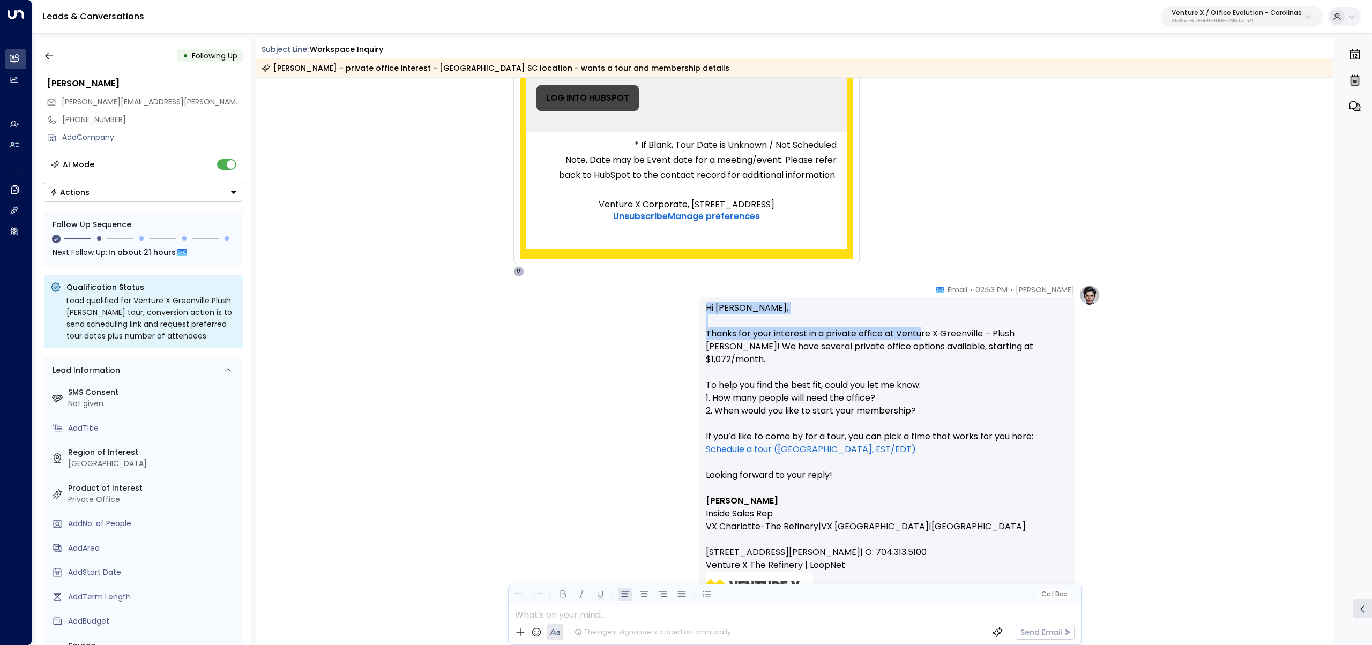
drag, startPoint x: 917, startPoint y: 339, endPoint x: 649, endPoint y: 300, distance: 270.8
click at [649, 300] on div "Vanessa • 02:53 PM • Email Hi Shelton, Thanks for your interest in a private of…" at bounding box center [794, 516] width 611 height 462
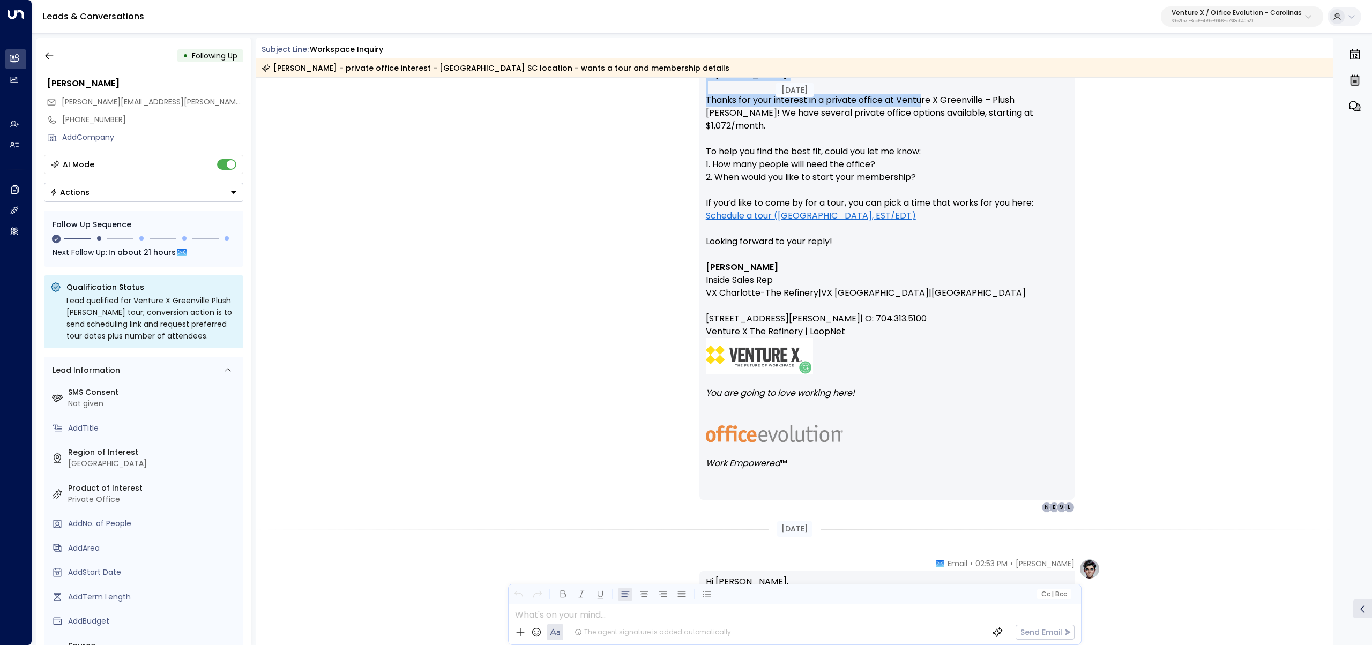
scroll to position [604, 0]
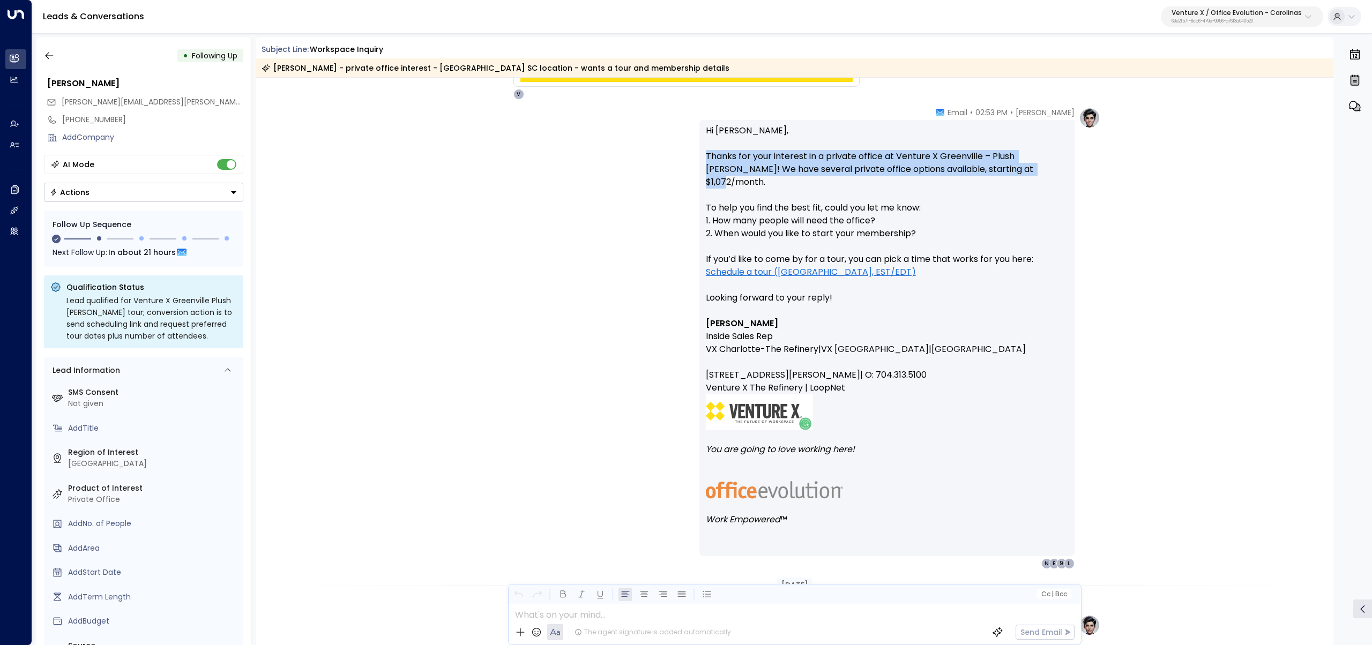
drag, startPoint x: 1008, startPoint y: 174, endPoint x: 668, endPoint y: 153, distance: 339.9
click at [668, 153] on div "Vanessa • 02:53 PM • Email Hi Shelton, Thanks for your interest in a private of…" at bounding box center [794, 338] width 611 height 462
copy p "Thanks for your interest in a private office at Venture X Greenville – Plush Mi…"
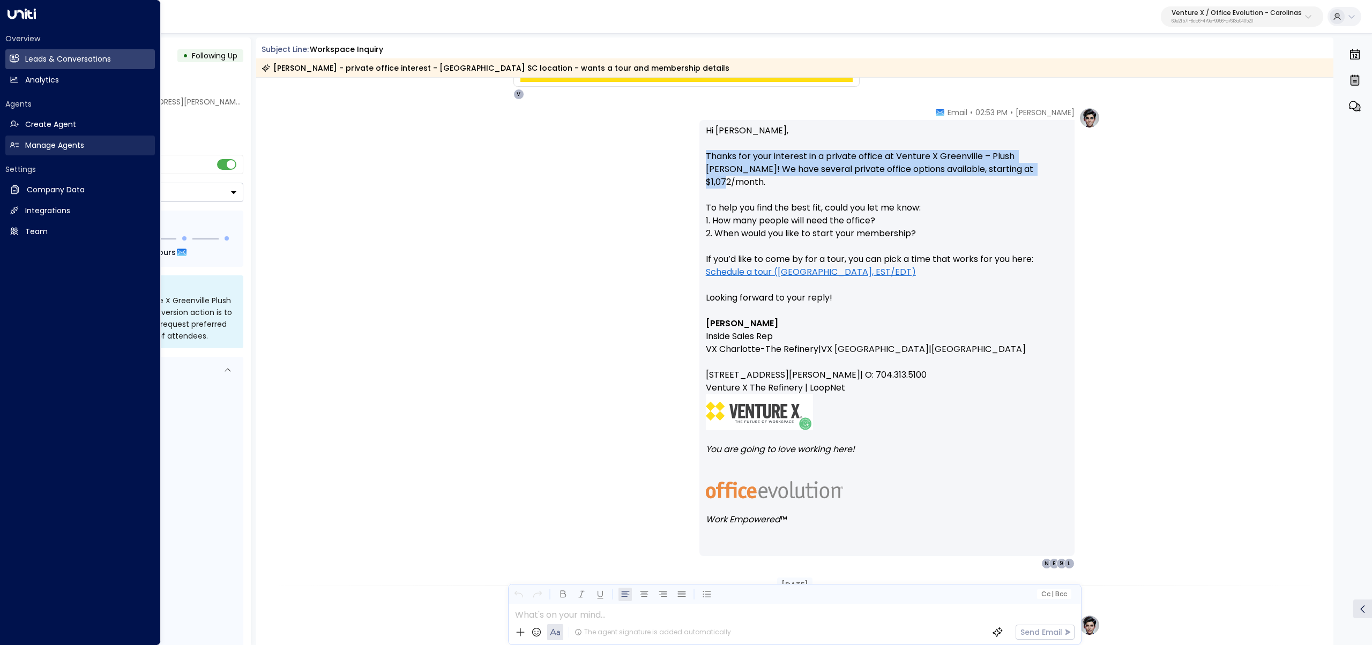
click at [36, 142] on h2 "Manage Agents" at bounding box center [54, 145] width 59 height 11
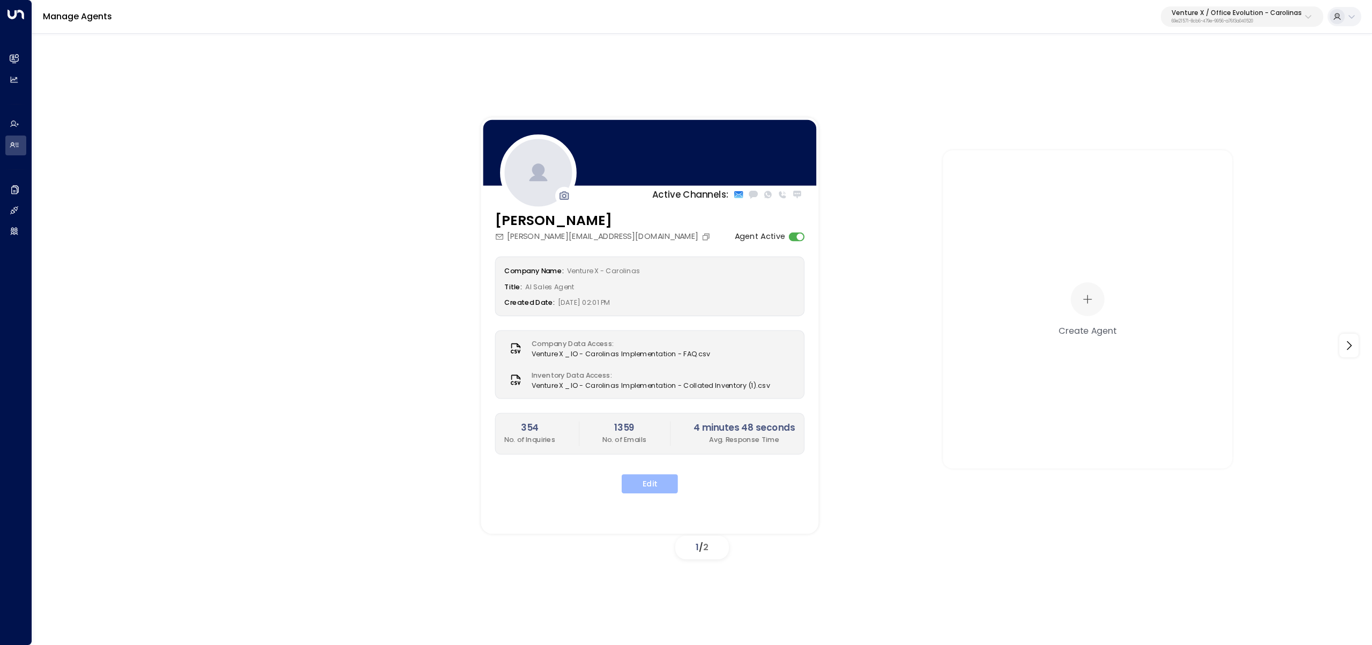
click at [661, 479] on button "Edit" at bounding box center [650, 483] width 56 height 19
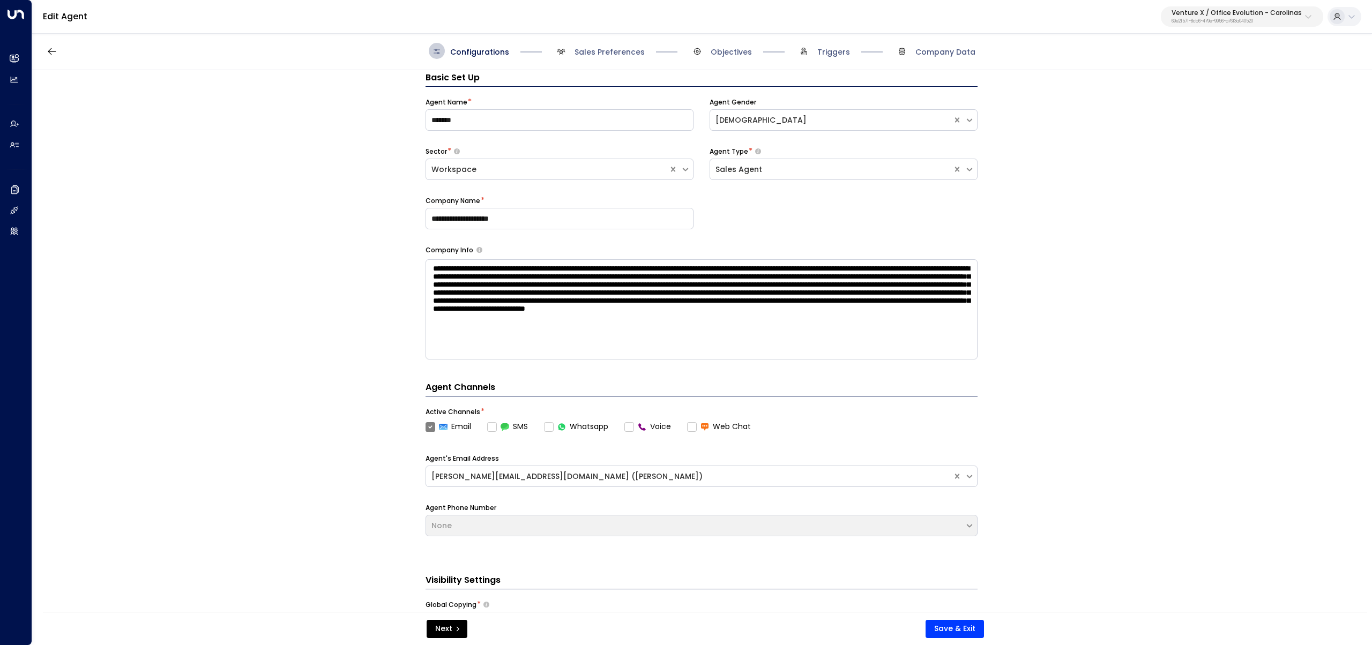
scroll to position [16, 0]
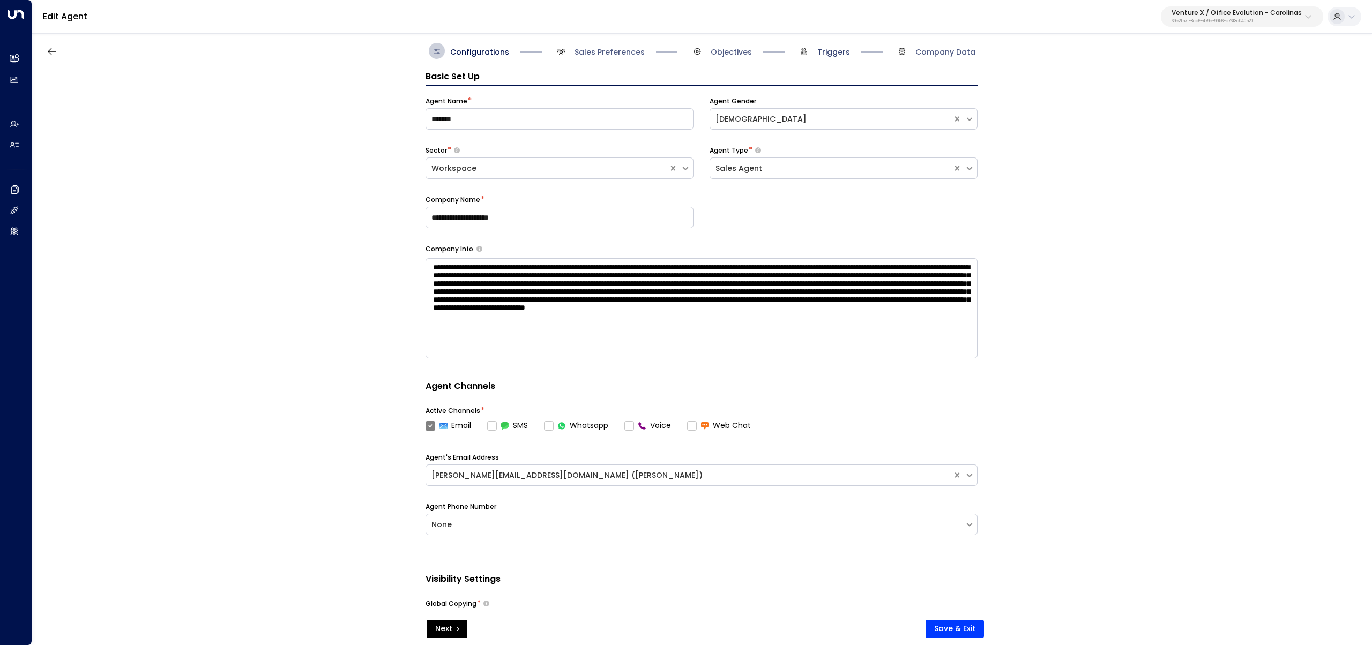
click at [823, 50] on span "Triggers" at bounding box center [833, 52] width 33 height 11
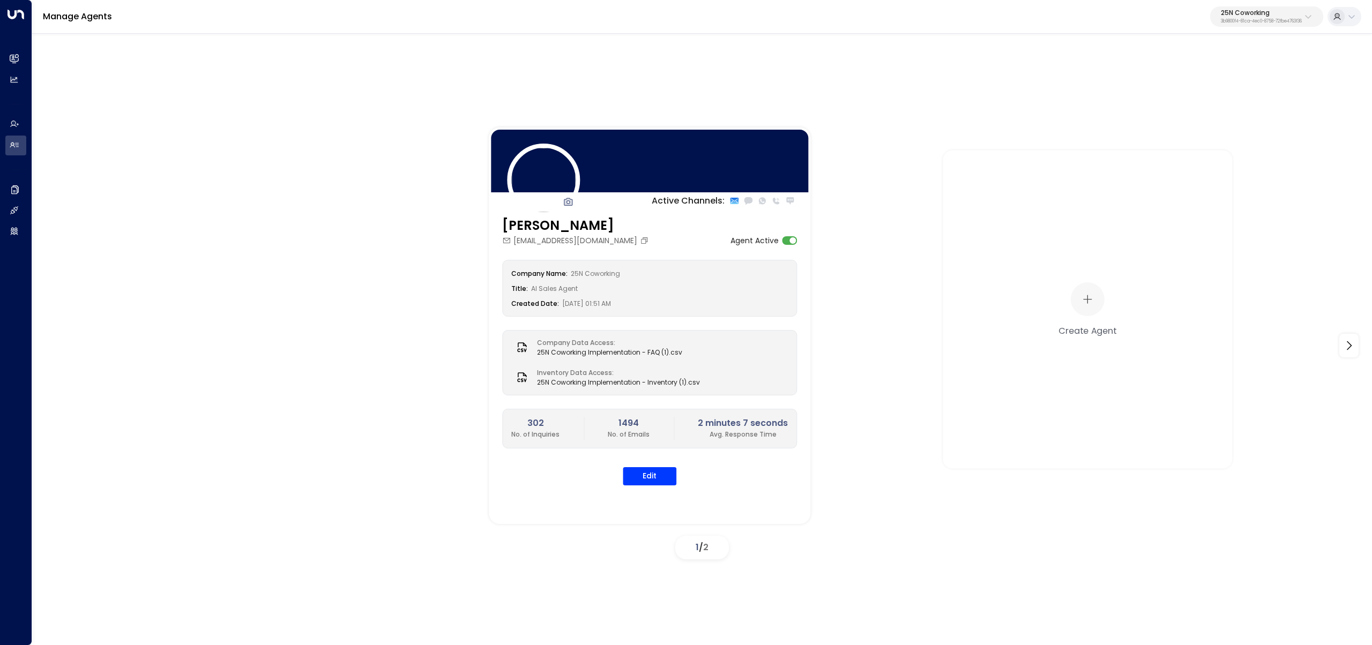
click at [1262, 13] on p "25N Coworking" at bounding box center [1261, 13] width 81 height 6
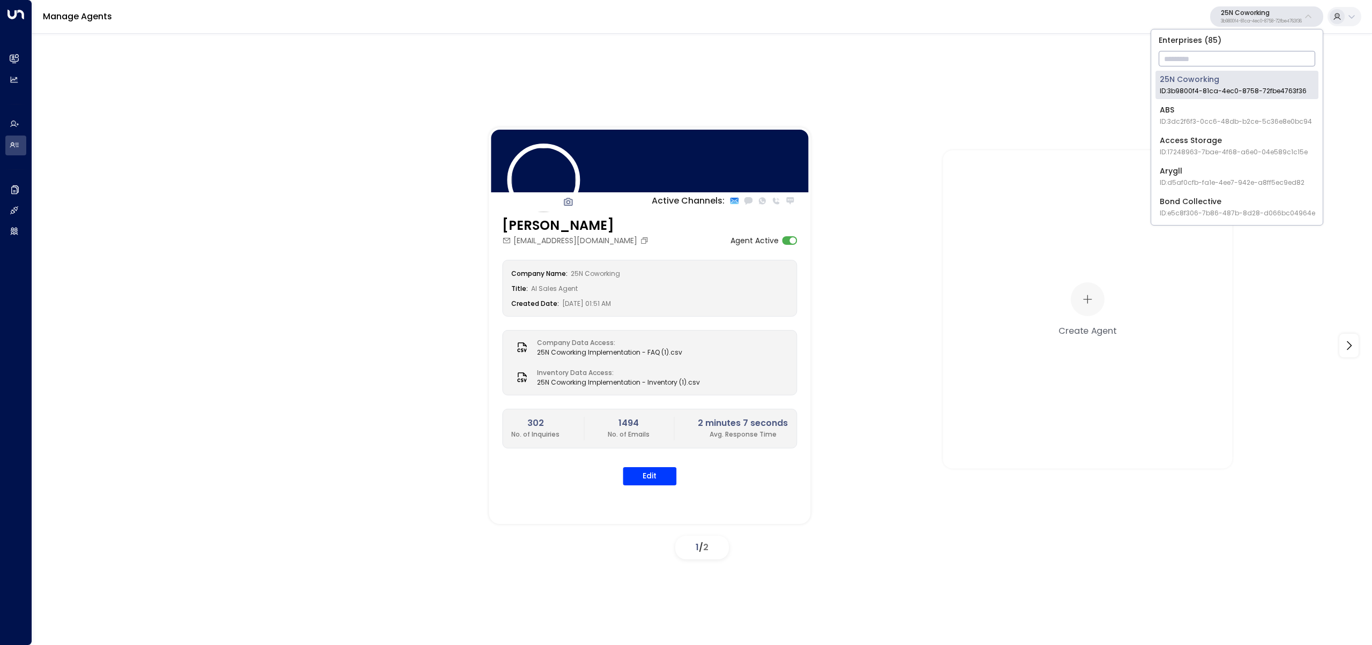
click at [1241, 65] on input "text" at bounding box center [1237, 59] width 157 height 20
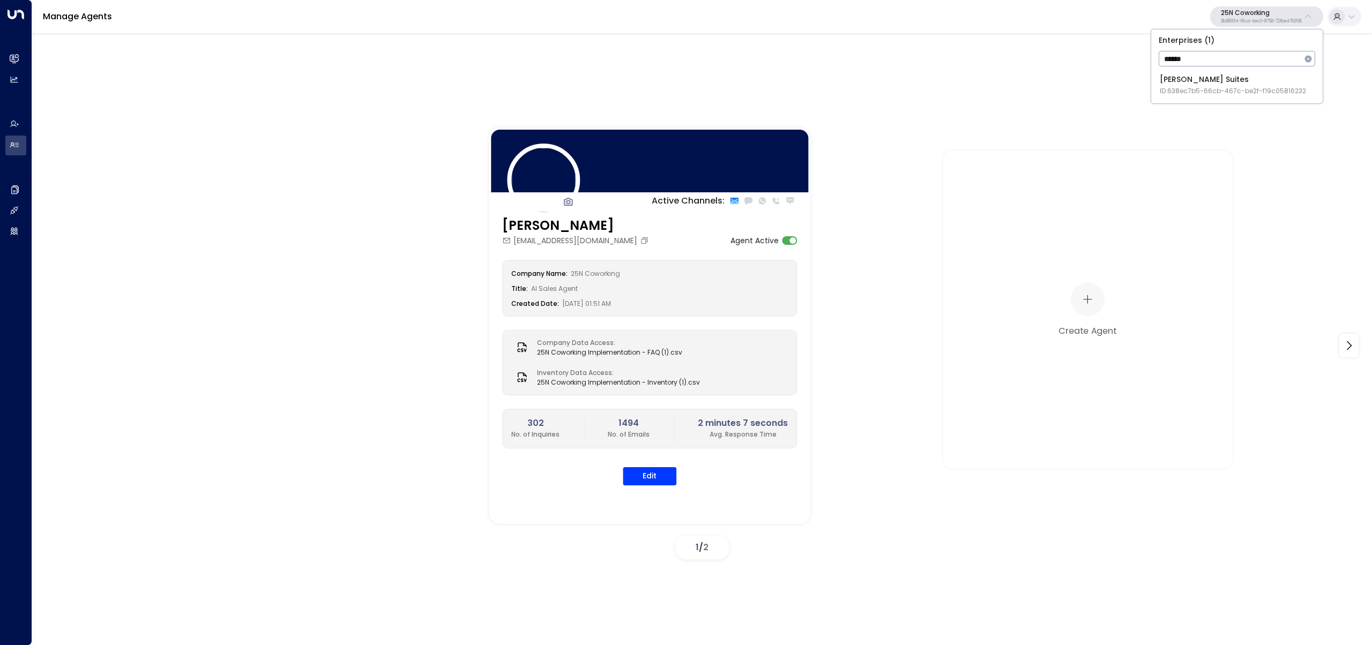
type input "******"
click at [1159, 73] on li "[PERSON_NAME] Suites ID: 638ec7b5-66cb-467c-be2f-f19c05816232" at bounding box center [1237, 85] width 163 height 28
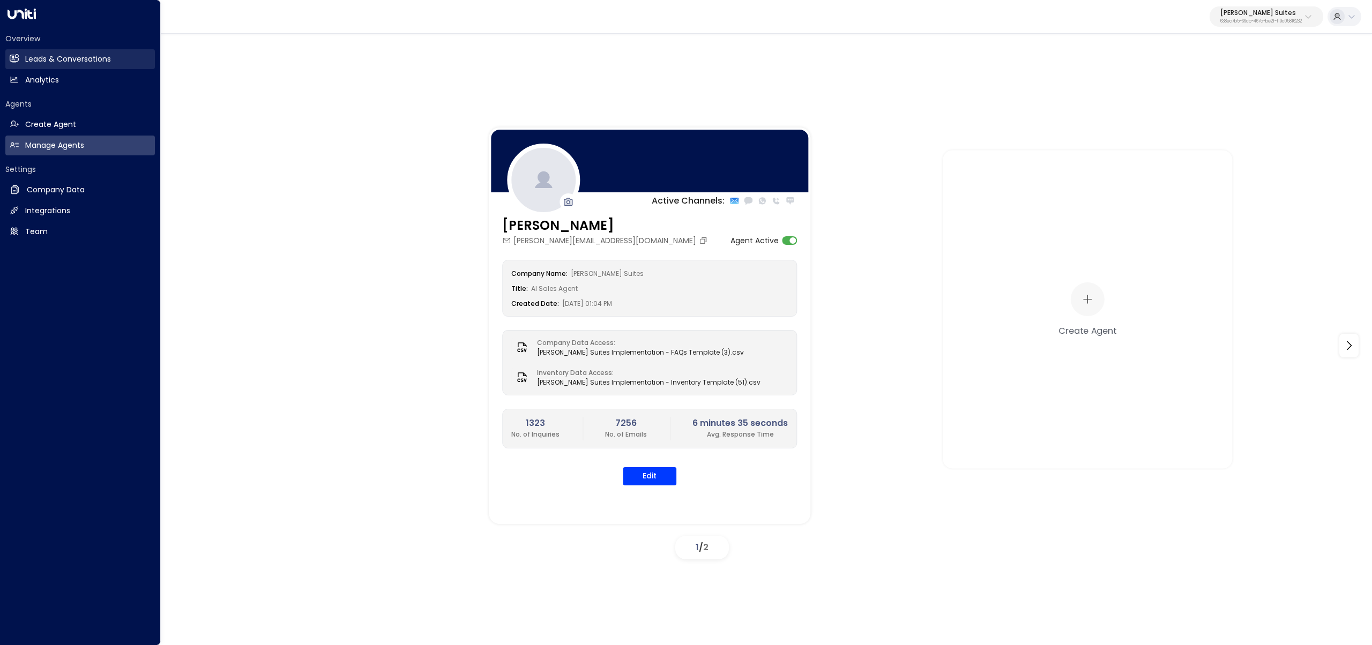
click at [49, 57] on h2 "Leads & Conversations" at bounding box center [68, 59] width 86 height 11
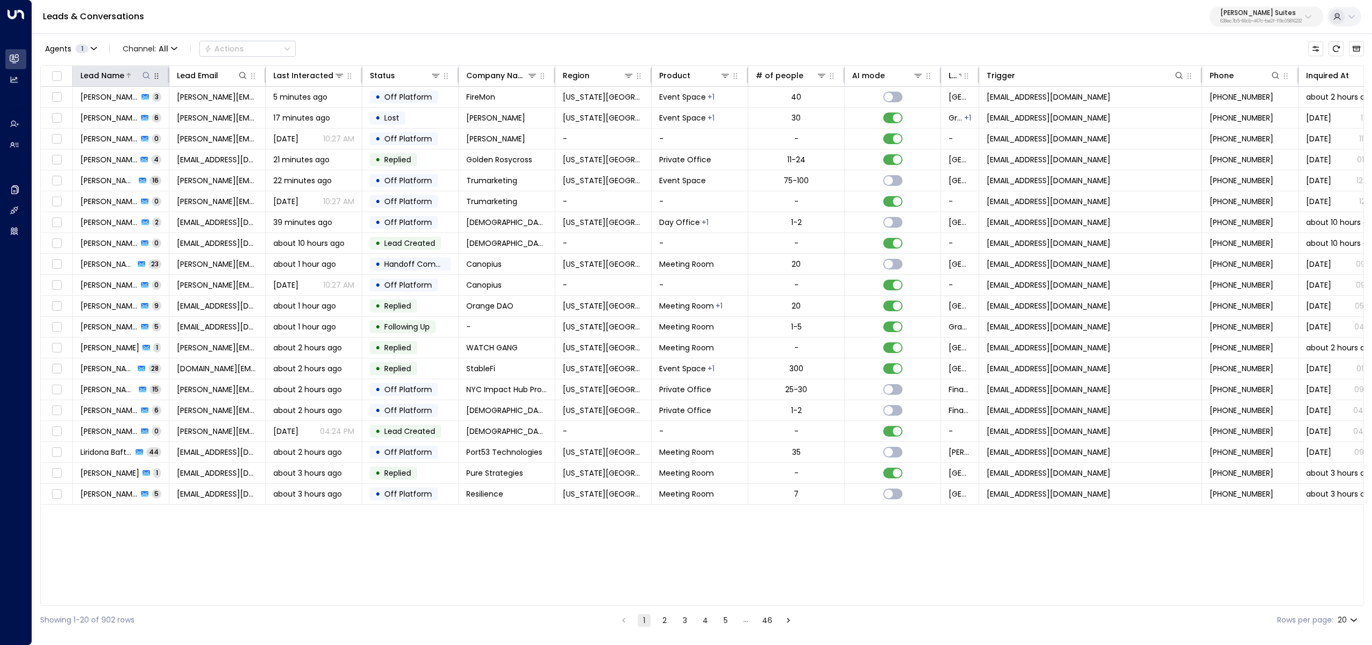
click at [146, 75] on icon at bounding box center [146, 75] width 9 height 9
type input "***"
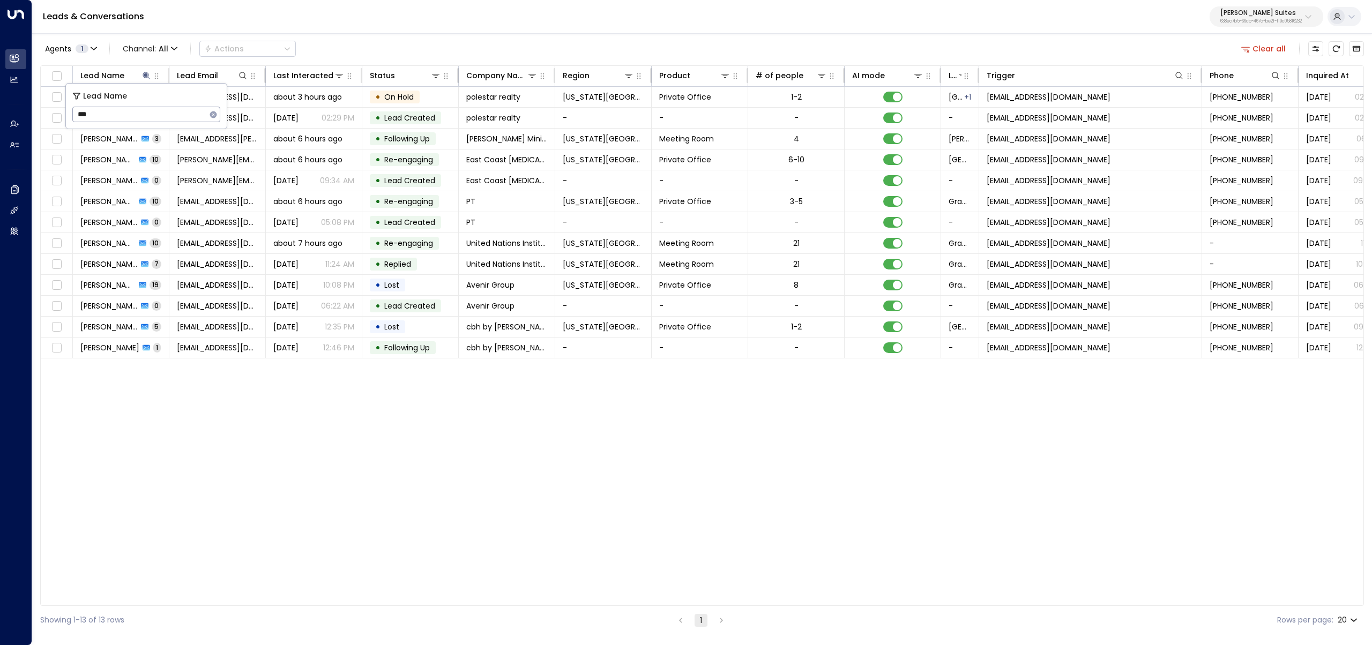
click at [349, 49] on div "Agents 1 Channel: All Actions Clear all" at bounding box center [702, 49] width 1324 height 23
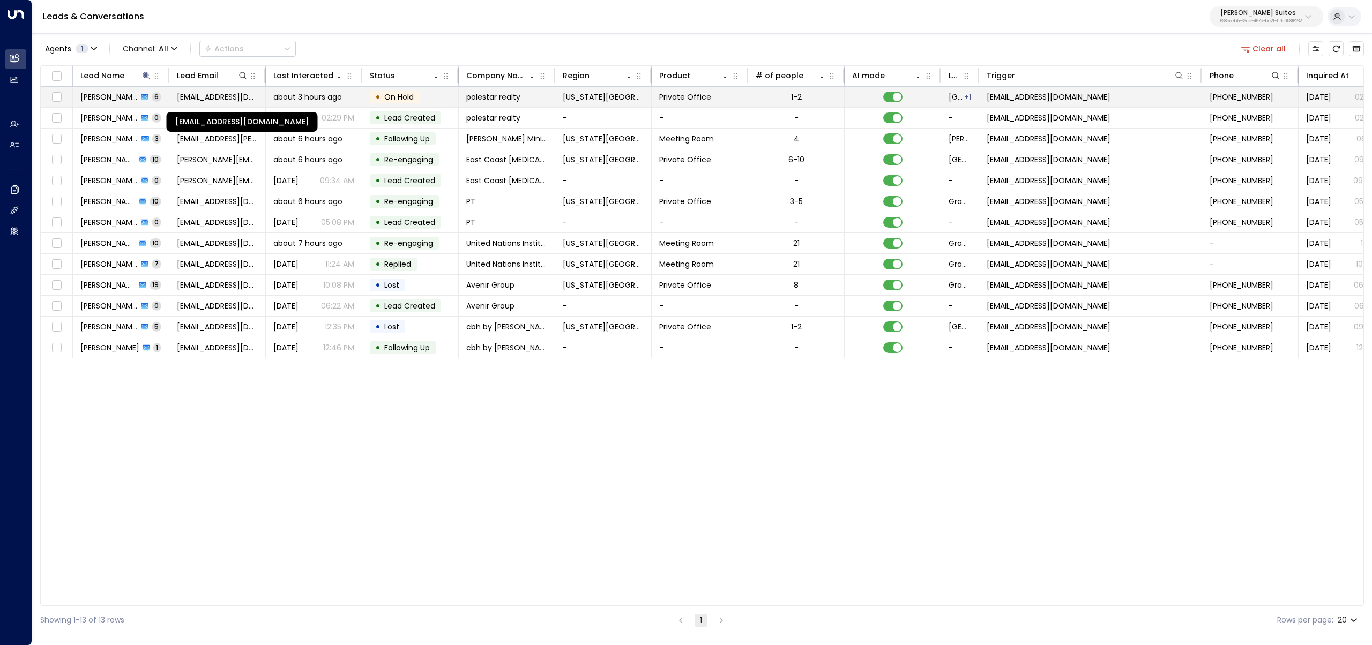
click at [201, 100] on span "[EMAIL_ADDRESS][DOMAIN_NAME]" at bounding box center [217, 97] width 81 height 11
